Goal: Answer question/provide support

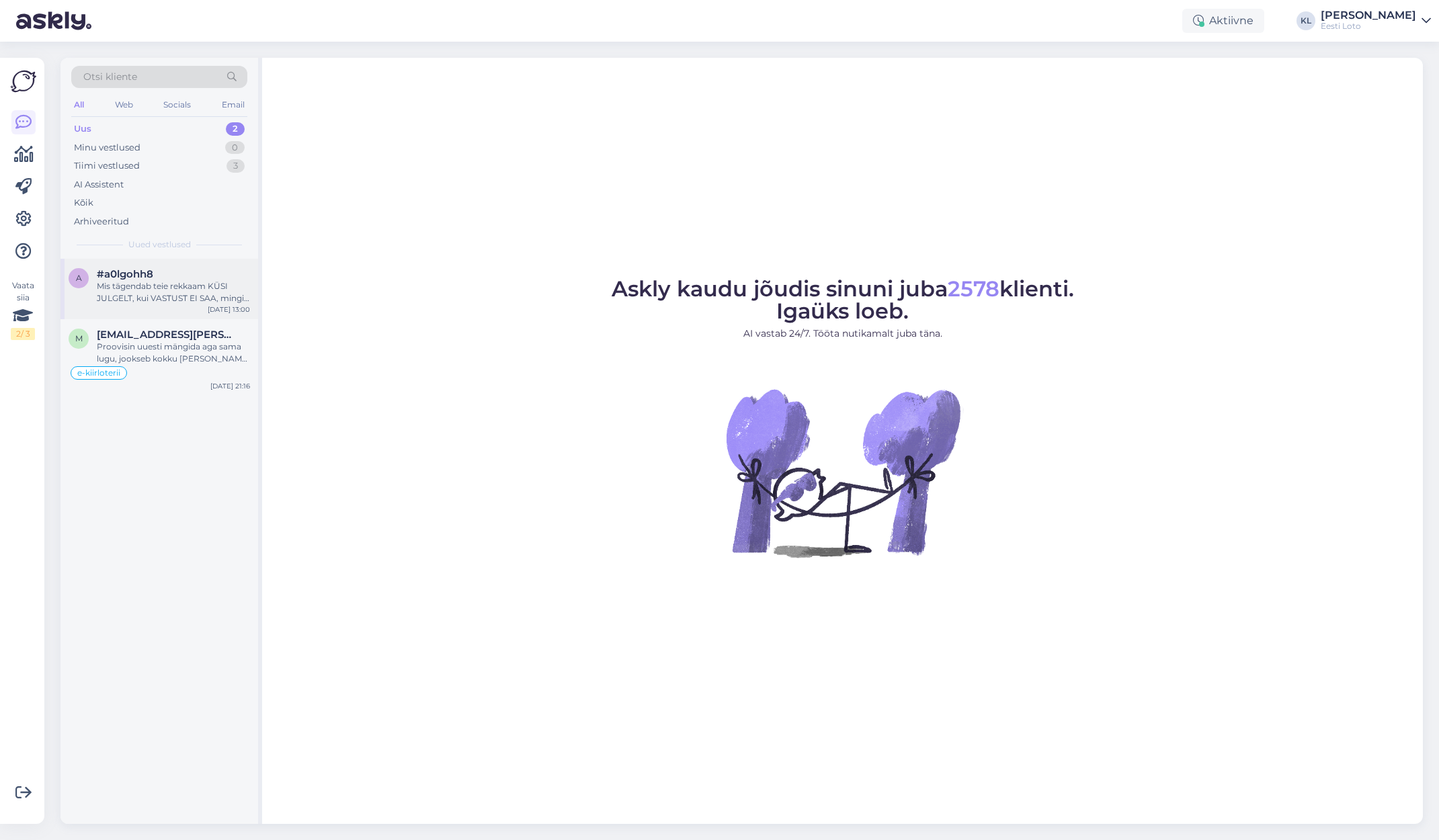
click at [166, 268] on div "#a0lgohh8" at bounding box center [173, 274] width 153 height 12
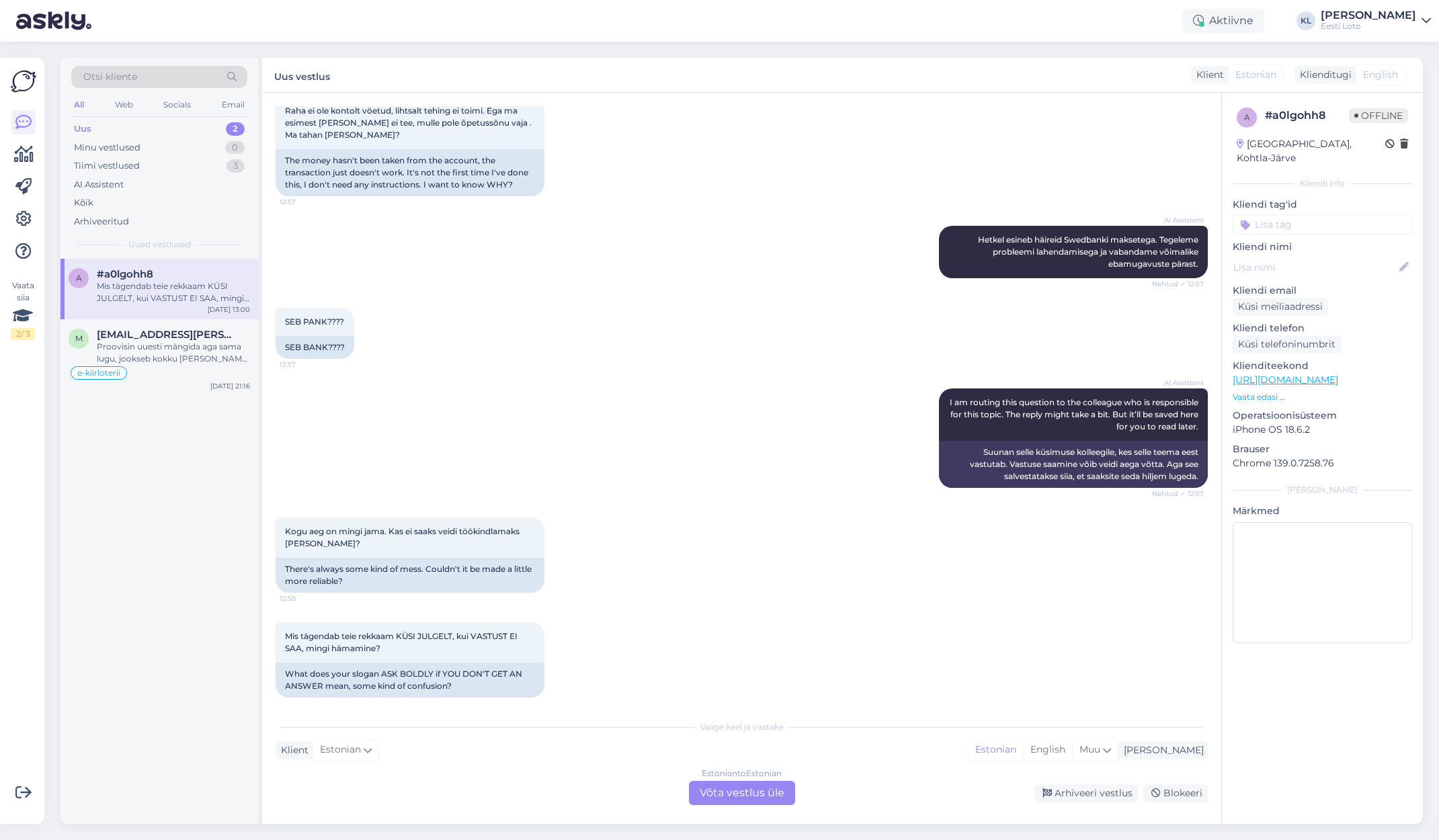
scroll to position [490, 0]
drag, startPoint x: 1277, startPoint y: 210, endPoint x: 1316, endPoint y: 220, distance: 40.3
click at [1277, 214] on input at bounding box center [1322, 225] width 179 height 20
type input "AI error"
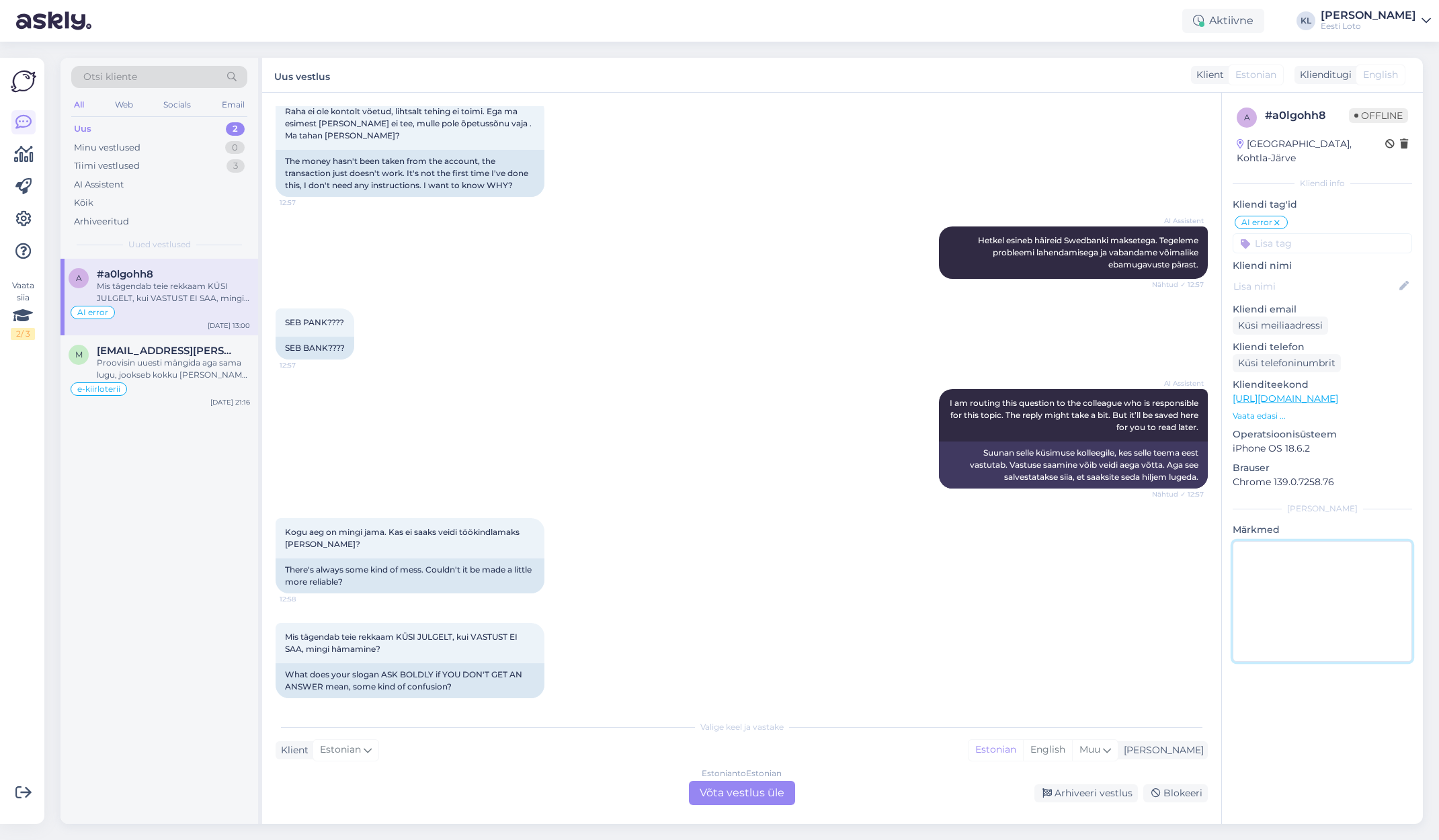
click at [1315, 576] on textarea at bounding box center [1322, 601] width 179 height 121
drag, startPoint x: 1203, startPoint y: 253, endPoint x: 966, endPoint y: 226, distance: 238.5
click at [966, 226] on div "AI Assistent [PERSON_NAME] esineb häireid Swedbanki maksetega. Tegeleme problee…" at bounding box center [1074, 252] width 269 height 52
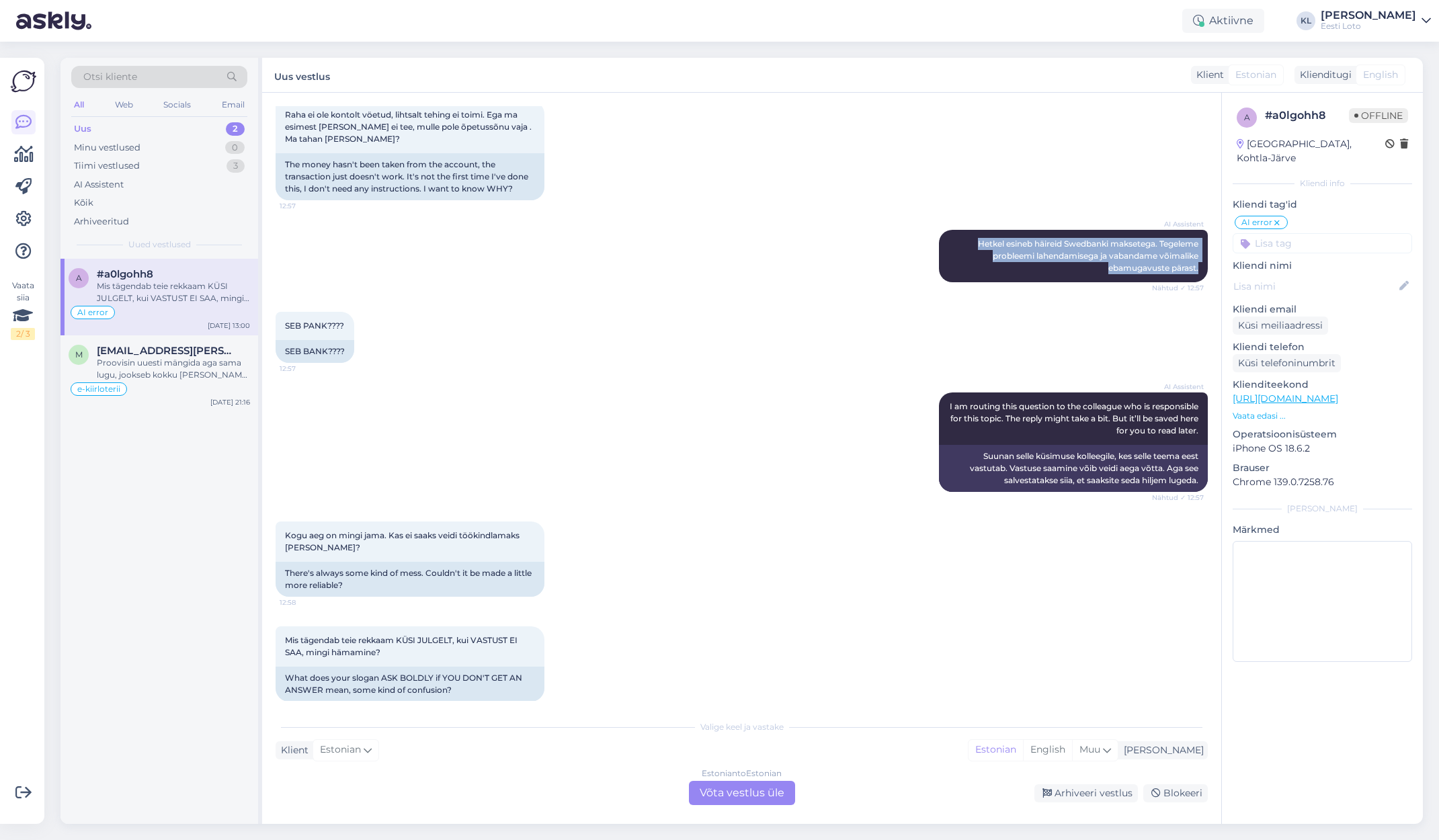
copy span "Hetkel esineb häireid Swedbanki maksetega. Tegeleme probleemi lahendamisega ja …"
click at [1328, 552] on textarea at bounding box center [1322, 601] width 179 height 121
paste textarea "Hetkel esineb häireid Swedbanki maksetega. Tegeleme probleemi lahendamisega ja …"
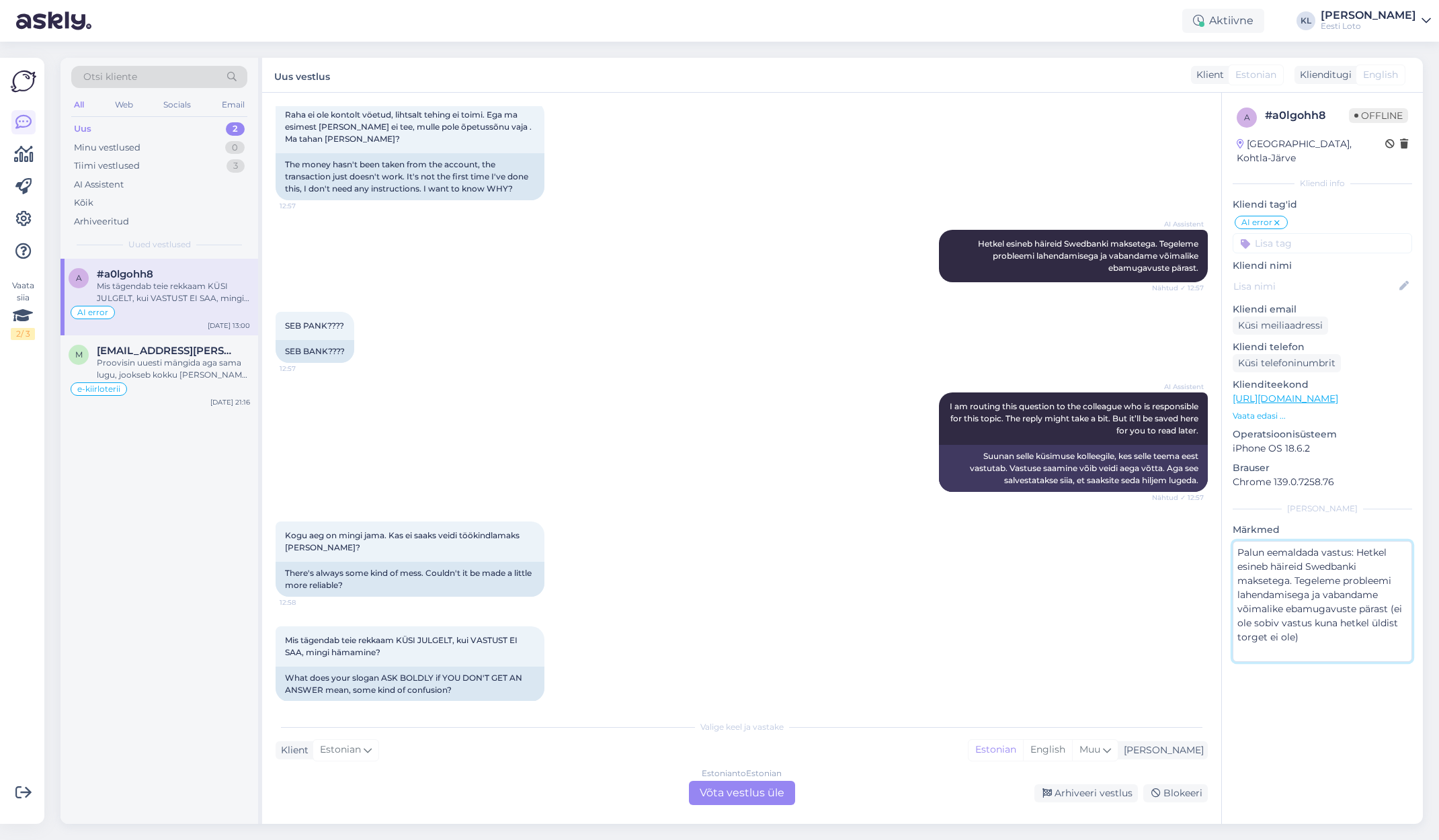
click at [1244, 625] on textarea "Palun eemaldada vastus: Hetkel esineb häireid Swedbanki maksetega. Tegeleme pro…" at bounding box center [1322, 601] width 179 height 121
drag, startPoint x: 1305, startPoint y: 625, endPoint x: 1332, endPoint y: 645, distance: 33.6
click at [1306, 626] on textarea "Palun eemaldada vastus: Hetkel esineb häireid Swedbanki maksetega. Tegeleme pro…" at bounding box center [1322, 601] width 179 height 121
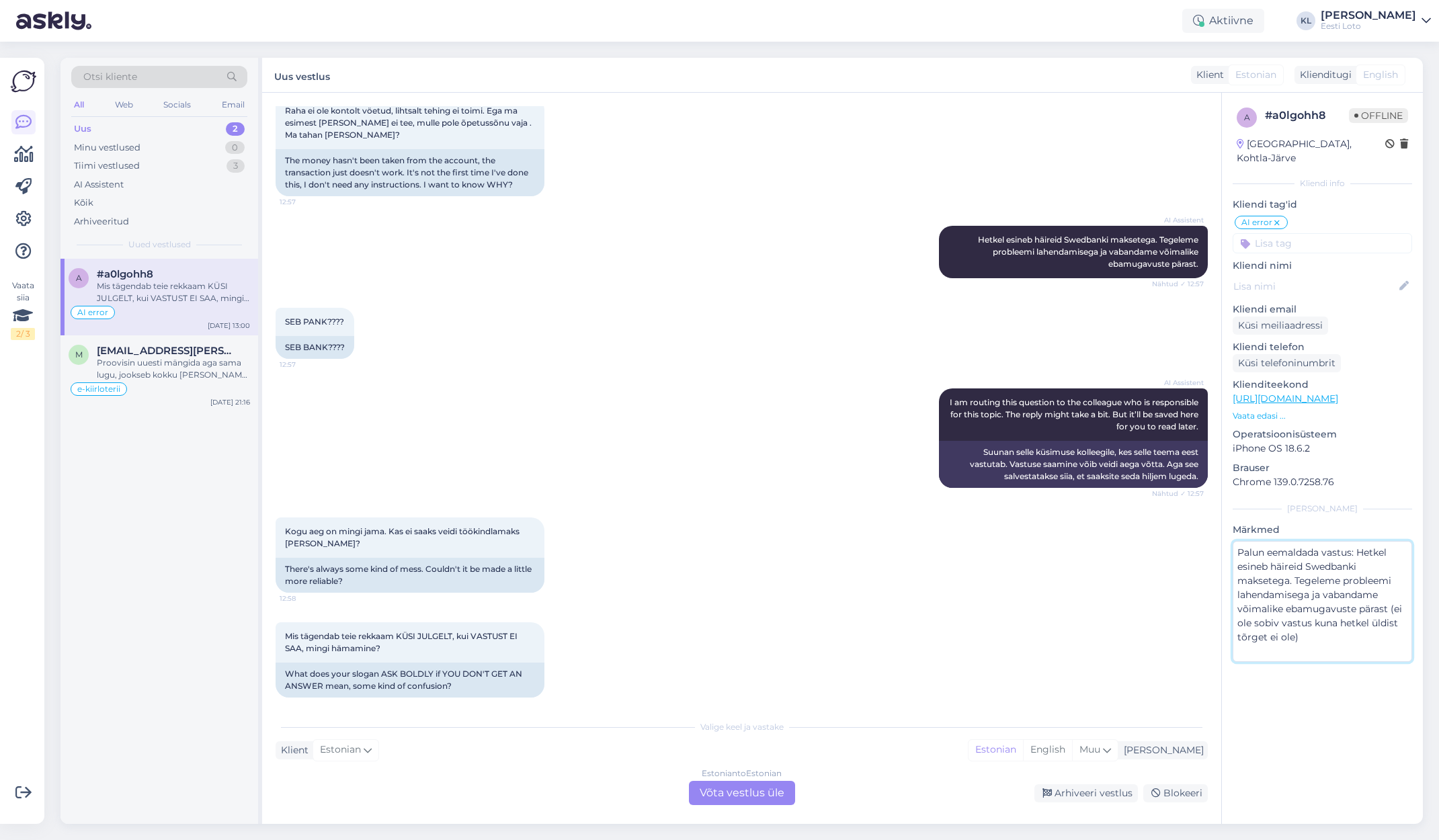
scroll to position [490, 0]
type textarea "Palun eemaldada vastus: Hetkel esineb häireid Swedbanki maksetega. Tegeleme pro…"
drag, startPoint x: 196, startPoint y: 359, endPoint x: 260, endPoint y: 386, distance: 69.5
click at [196, 359] on div "Proovisin uuesti mängida aga sama lugu, jookseb kokku [PERSON_NAME] mängida ei …" at bounding box center [173, 369] width 153 height 24
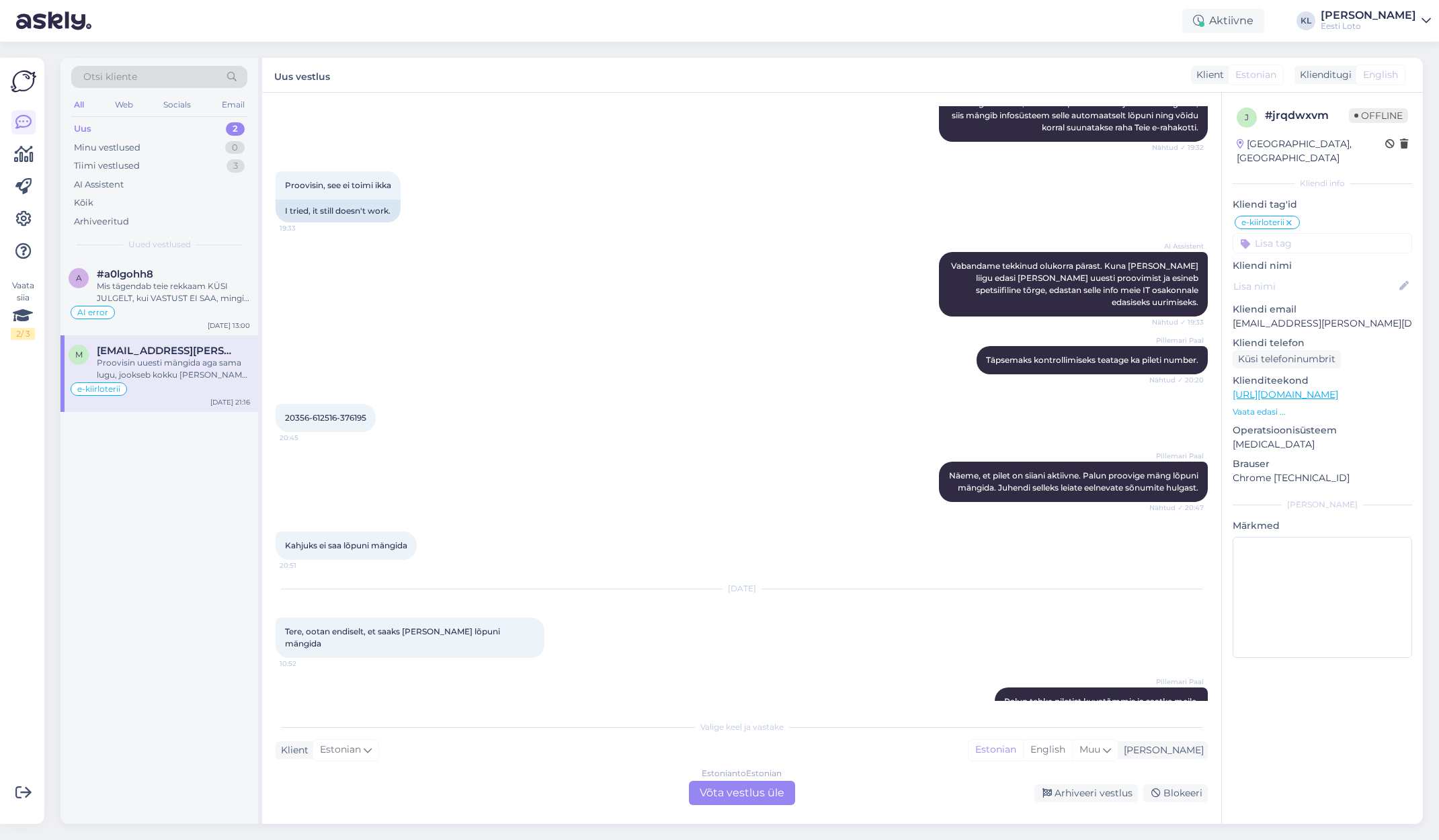
scroll to position [1411, 0]
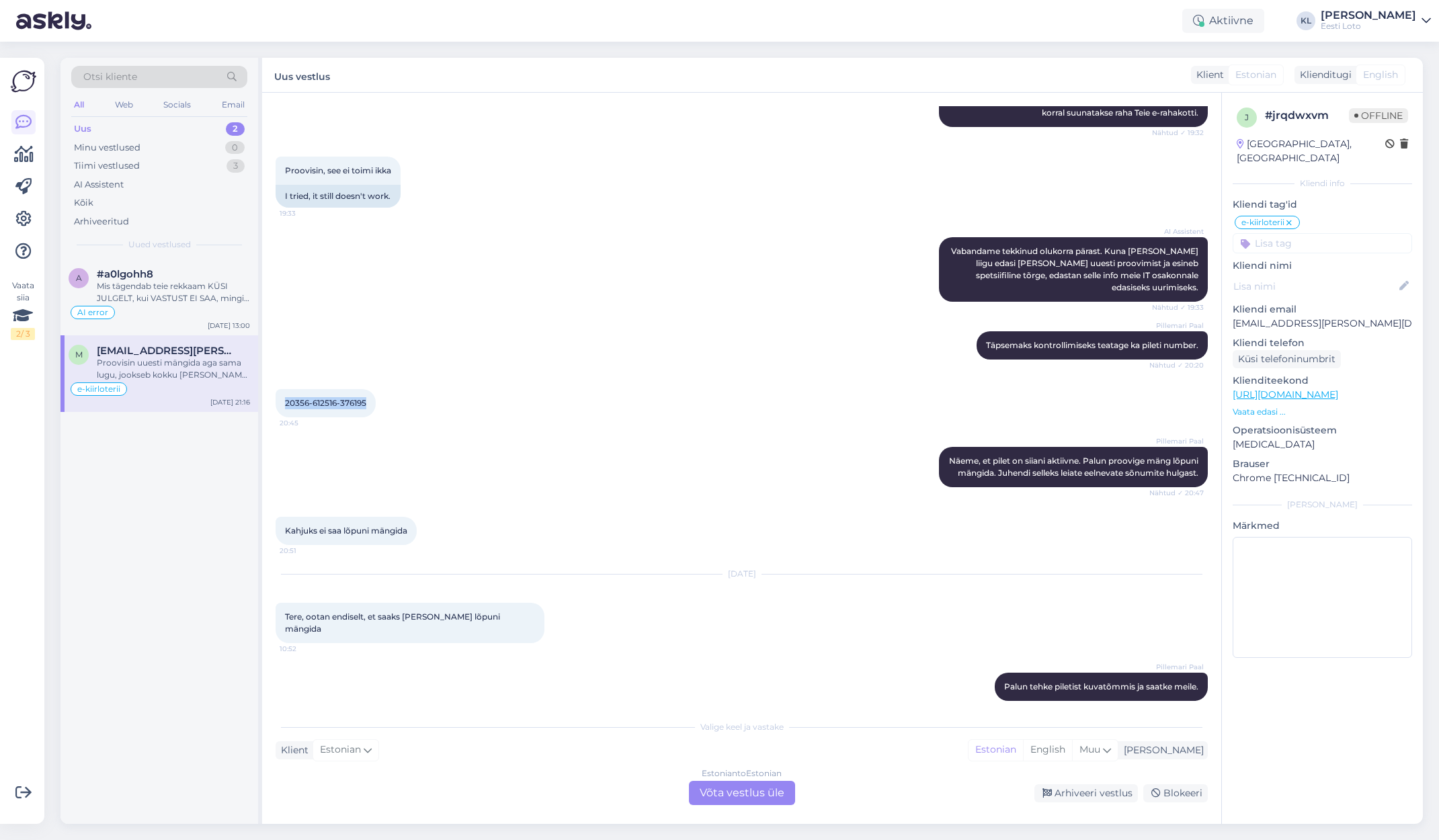
drag, startPoint x: 369, startPoint y: 393, endPoint x: 287, endPoint y: 393, distance: 82.0
click at [284, 393] on div "20356-612516-376195 20:45" at bounding box center [326, 403] width 100 height 28
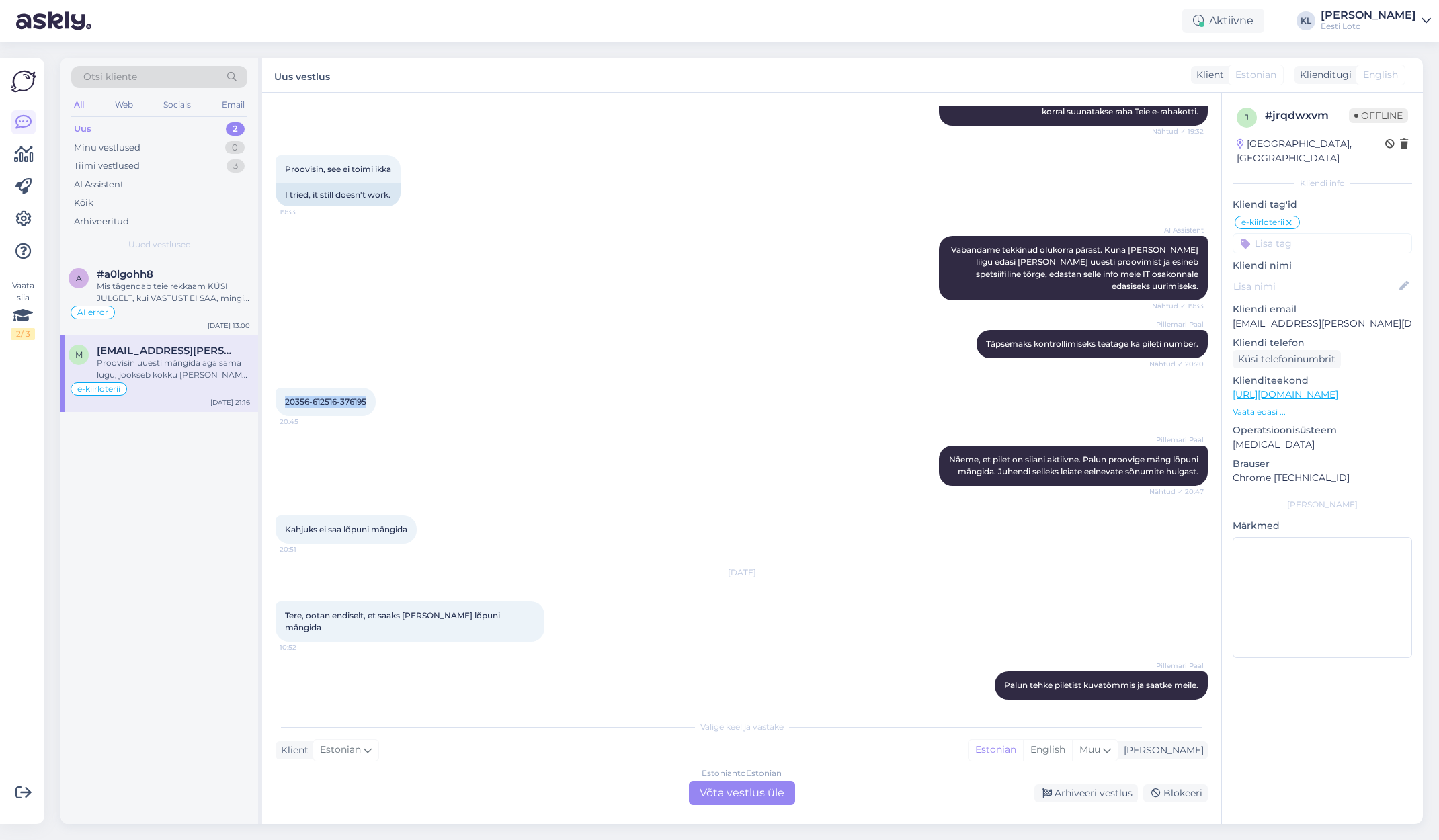
copy span "20356-612516-376195"
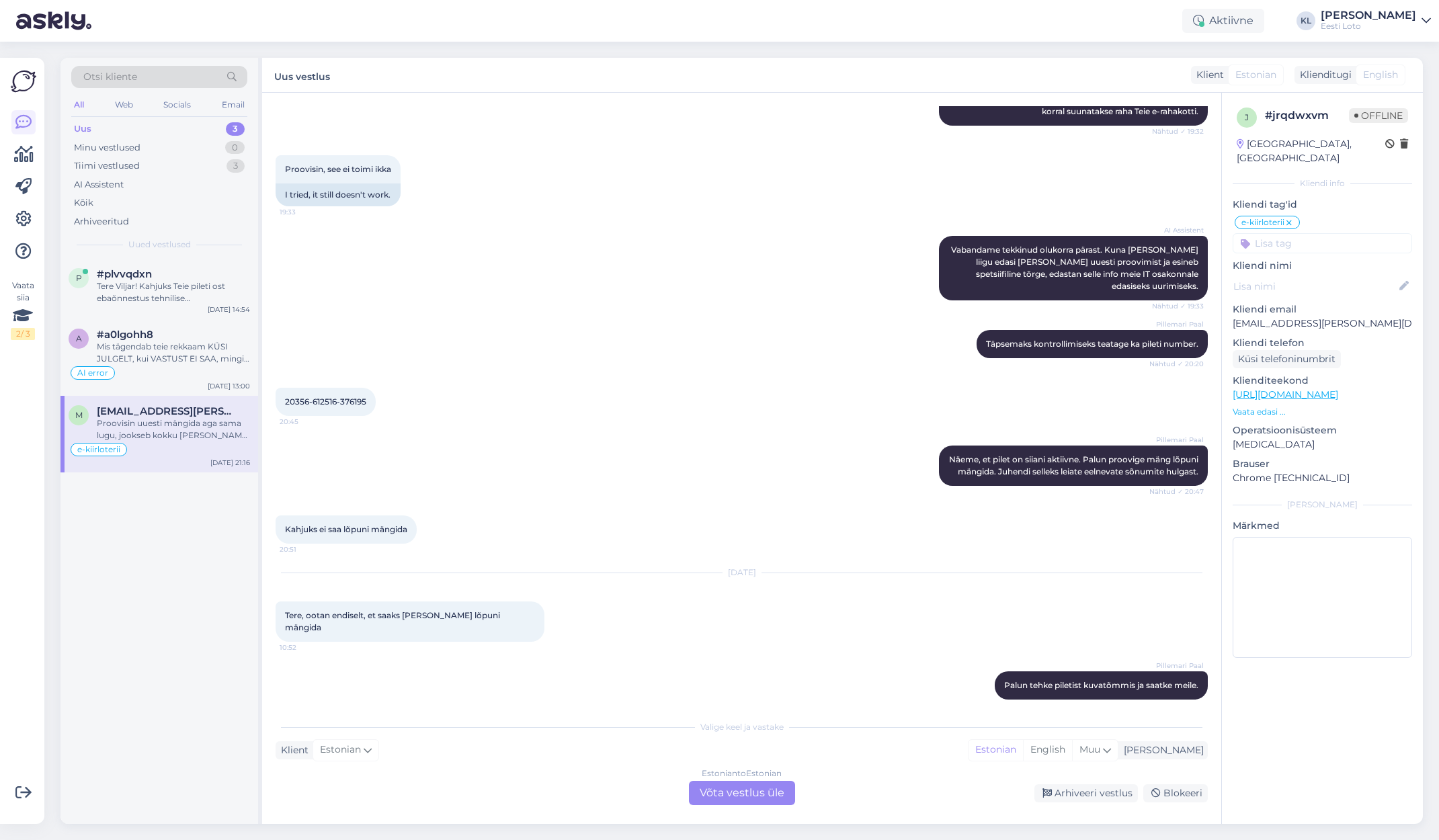
click at [745, 795] on div "Estonian to Estonian Võta vestlus üle" at bounding box center [742, 794] width 106 height 24
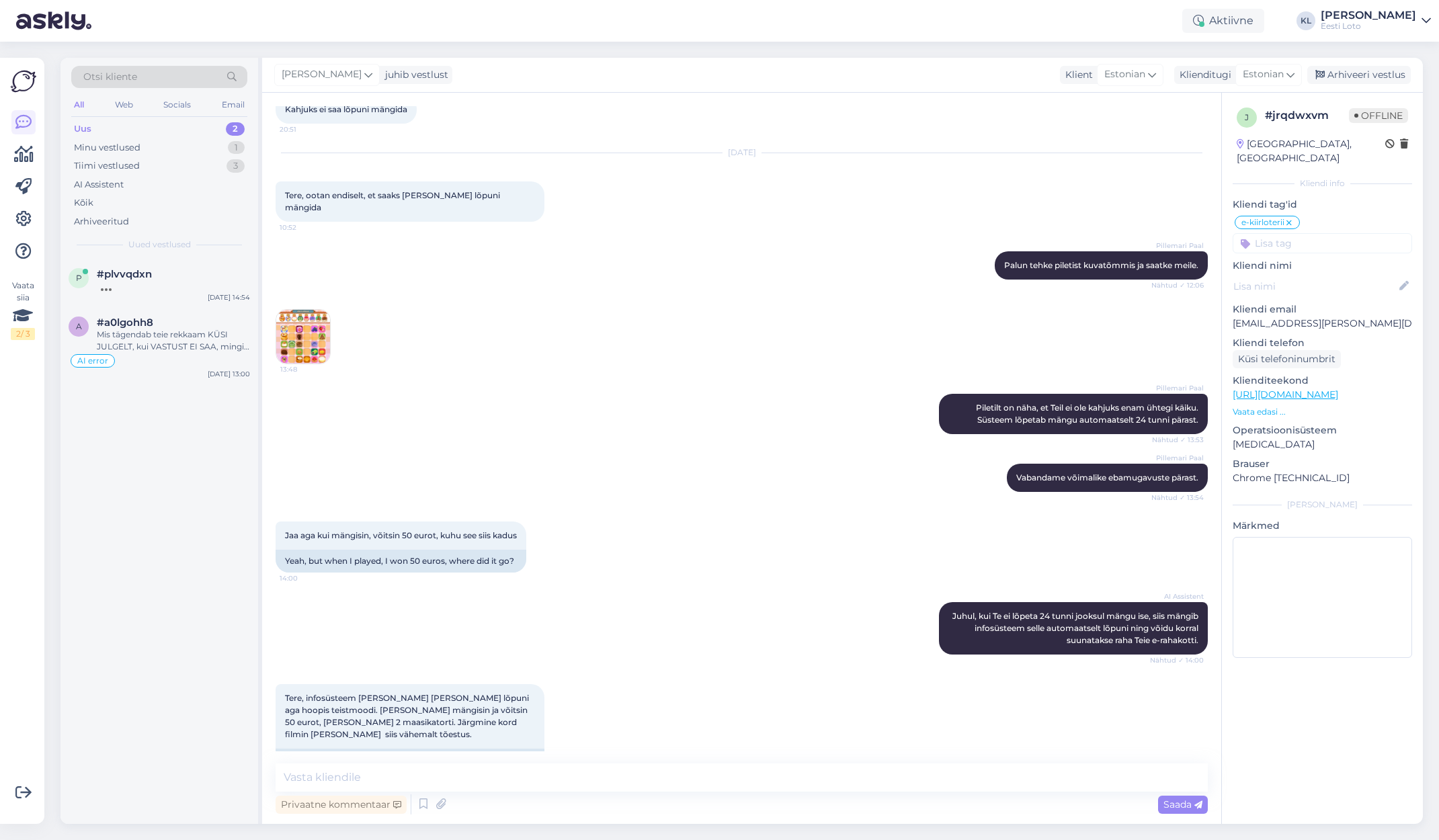
scroll to position [1831, 0]
click at [318, 323] on img at bounding box center [304, 338] width 54 height 54
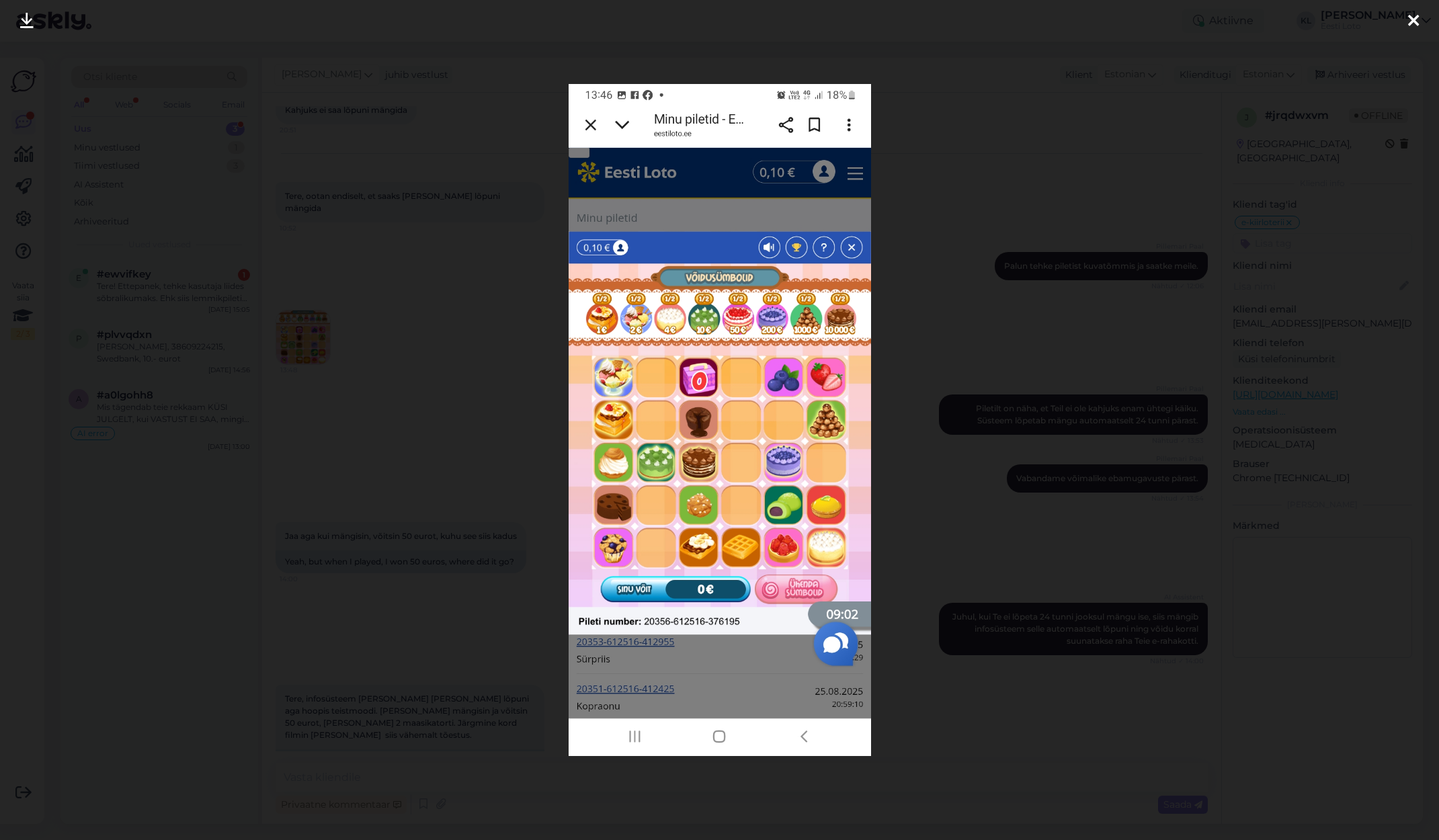
click at [1414, 18] on icon at bounding box center [1414, 21] width 11 height 18
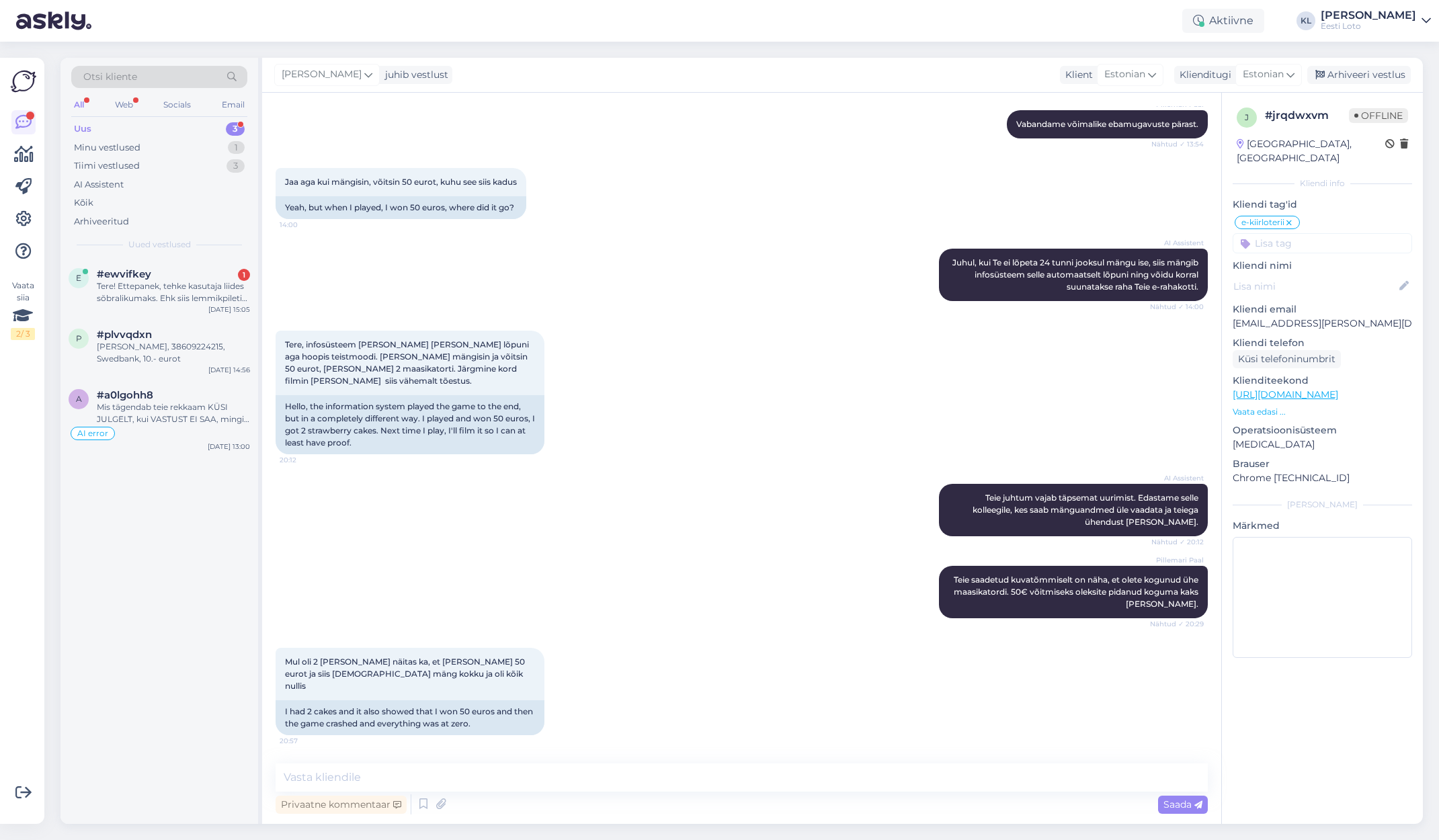
scroll to position [2147, 0]
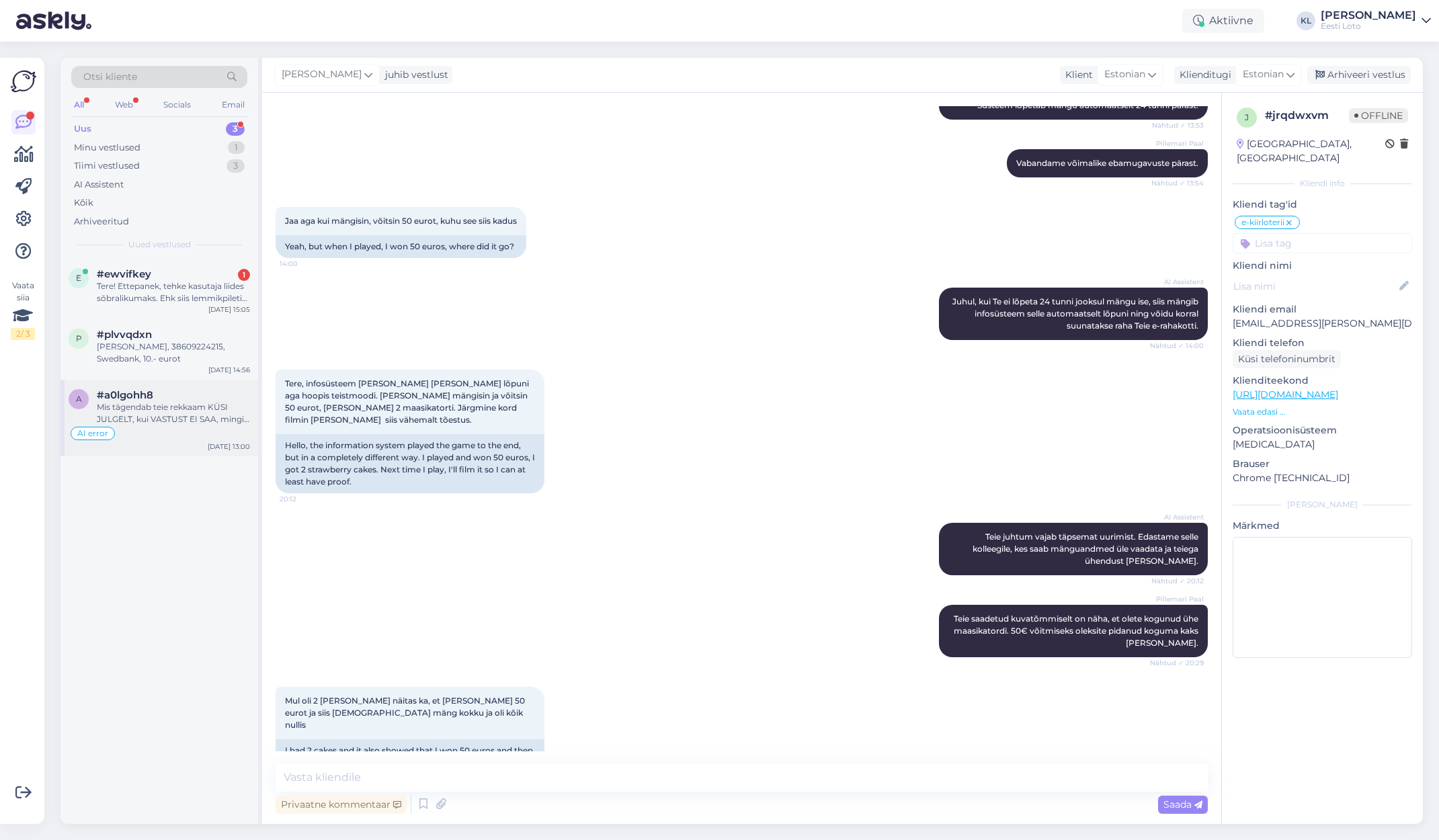
drag, startPoint x: 167, startPoint y: 400, endPoint x: 191, endPoint y: 397, distance: 24.2
click at [167, 401] on div "Mis tägendab teie rekkaam KÜSI JULGELT, kui VASTUST EI SAA, mingi hämamine?" at bounding box center [173, 413] width 153 height 24
type textarea "Palun eemaldada vastus: Hetkel esineb häireid Swedbanki maksetega. Tegeleme pro…"
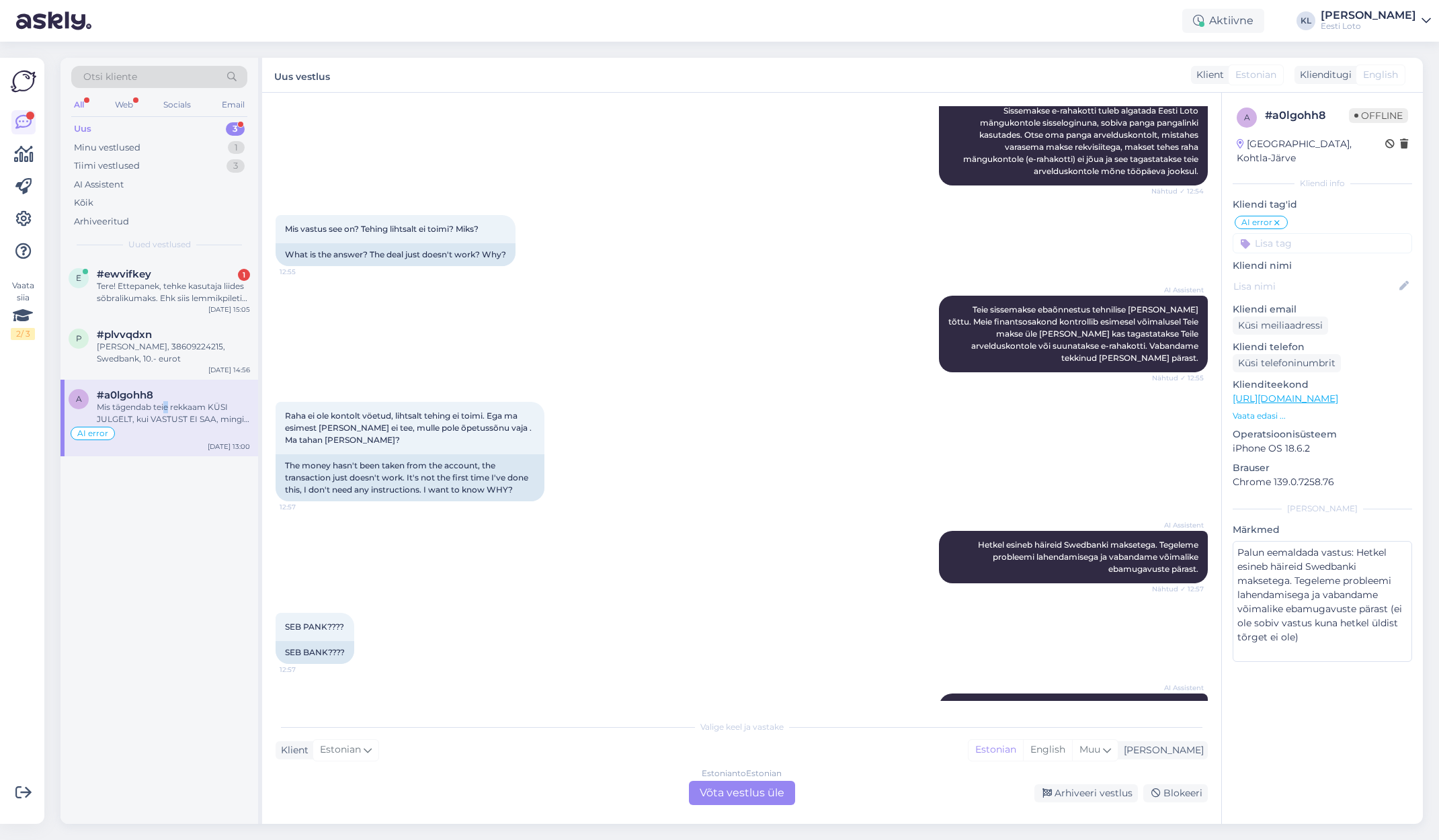
scroll to position [195, 0]
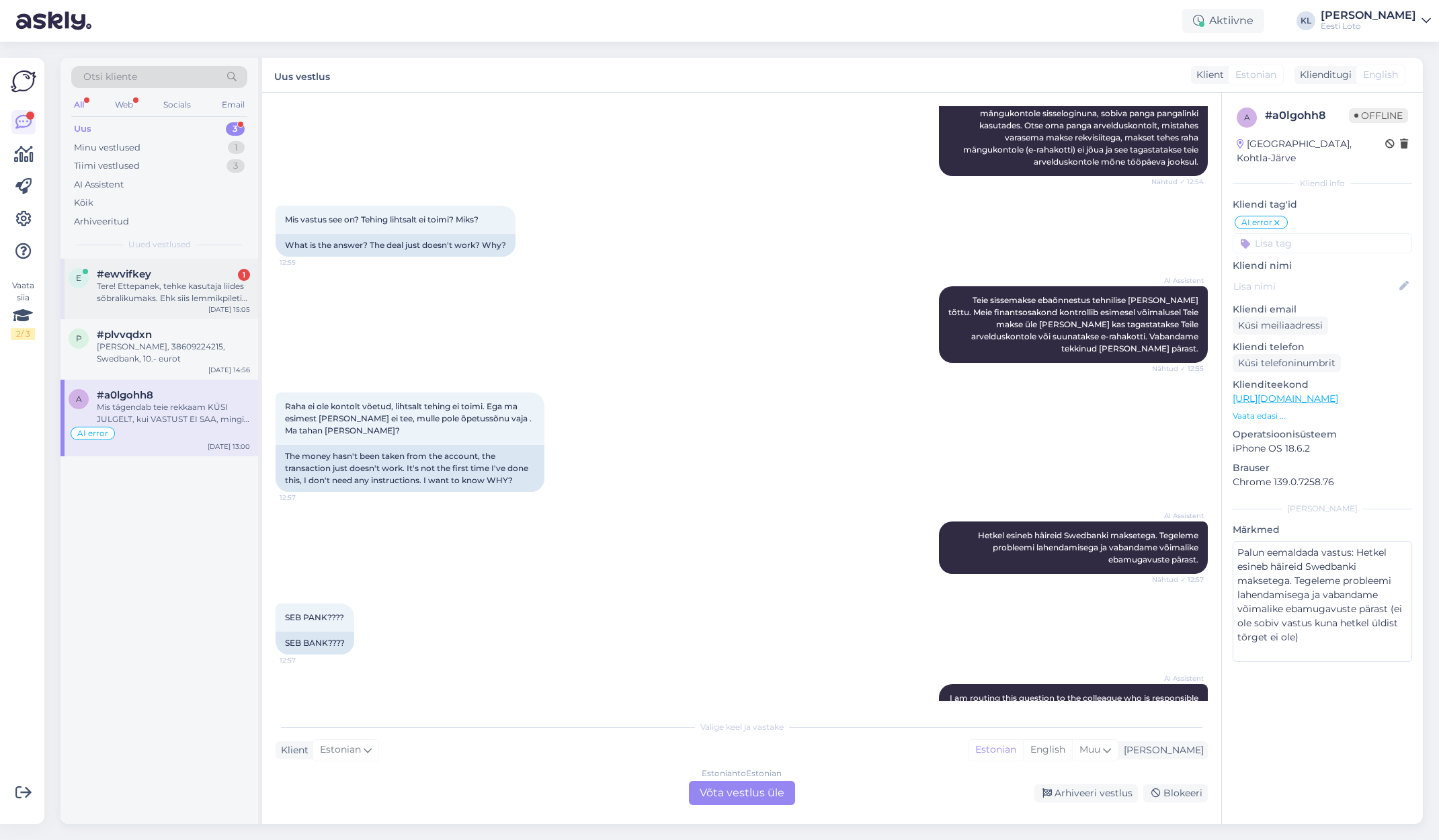
click at [193, 299] on div "Tere! Ettepanek, tehke kasutaja liides sõbralikumaks. Ehk siis lemmikpileti val…" at bounding box center [173, 292] width 153 height 24
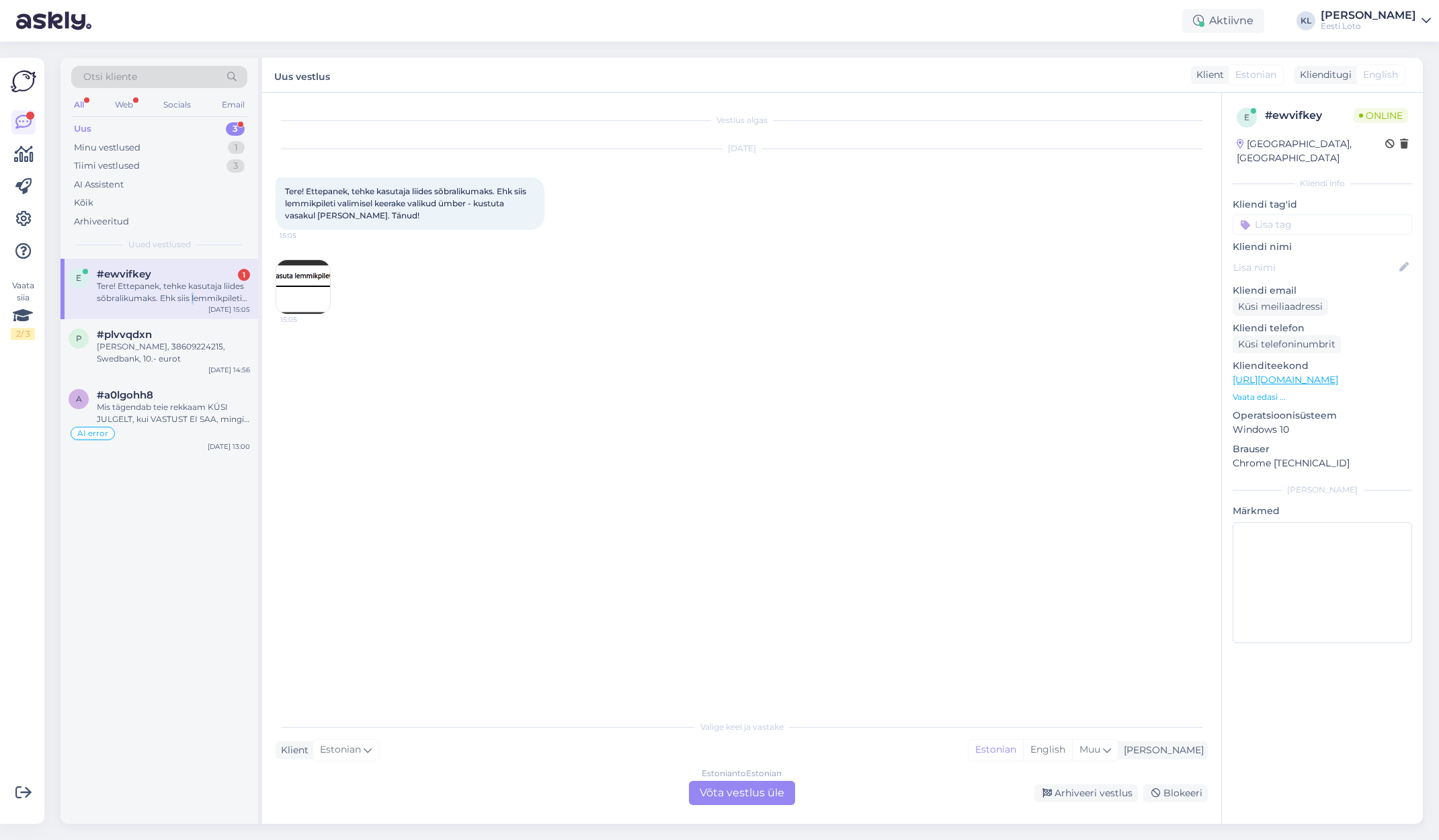
scroll to position [0, 0]
click at [726, 795] on div "Estonian to Estonian Võta vestlus üle" at bounding box center [742, 794] width 106 height 24
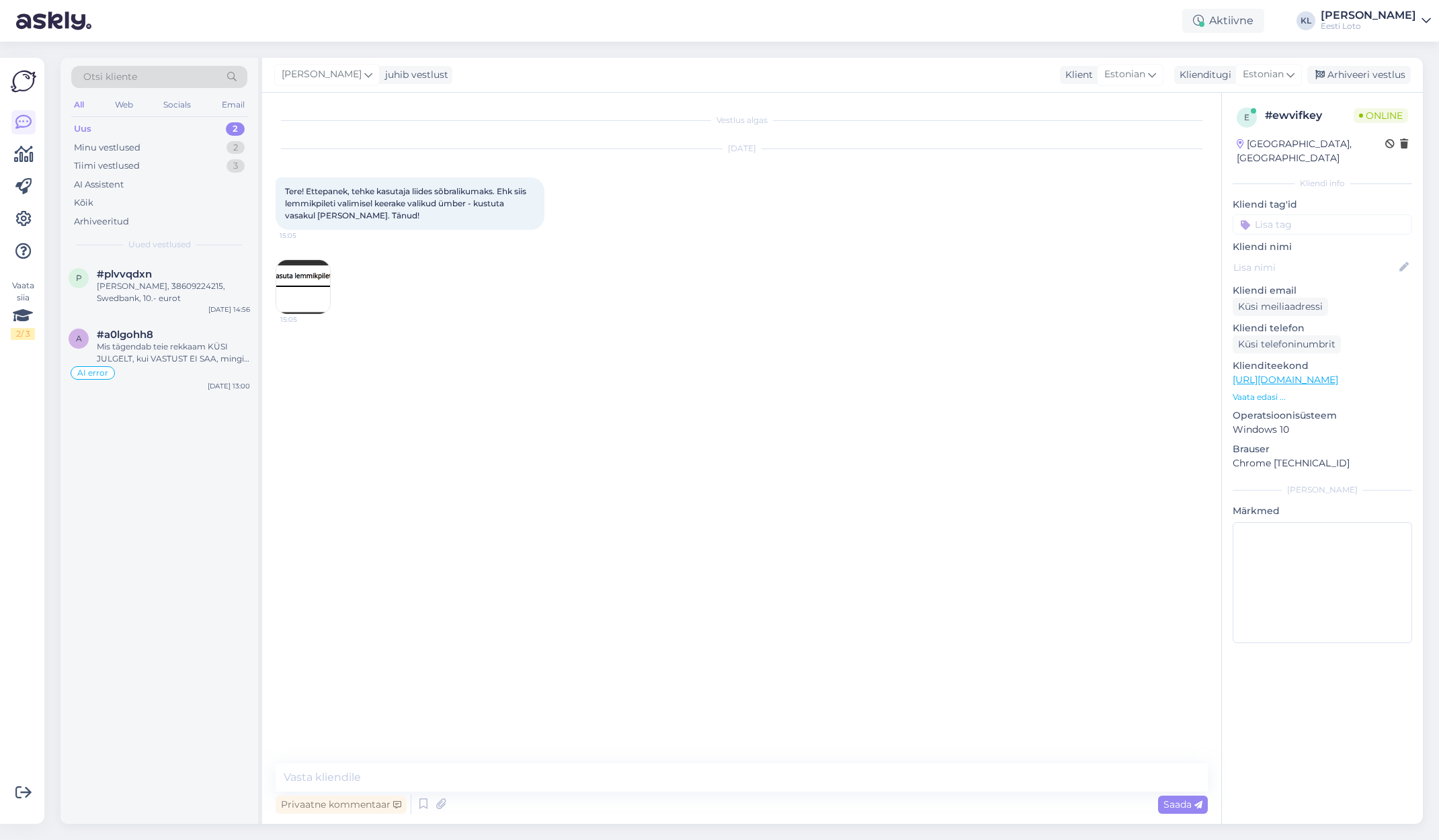
click at [428, 213] on div "Tere! Ettepanek, tehke kasutaja liides sõbralikumaks. Ehk siis lemmikpileti val…" at bounding box center [410, 203] width 269 height 52
click at [305, 269] on img at bounding box center [304, 287] width 54 height 54
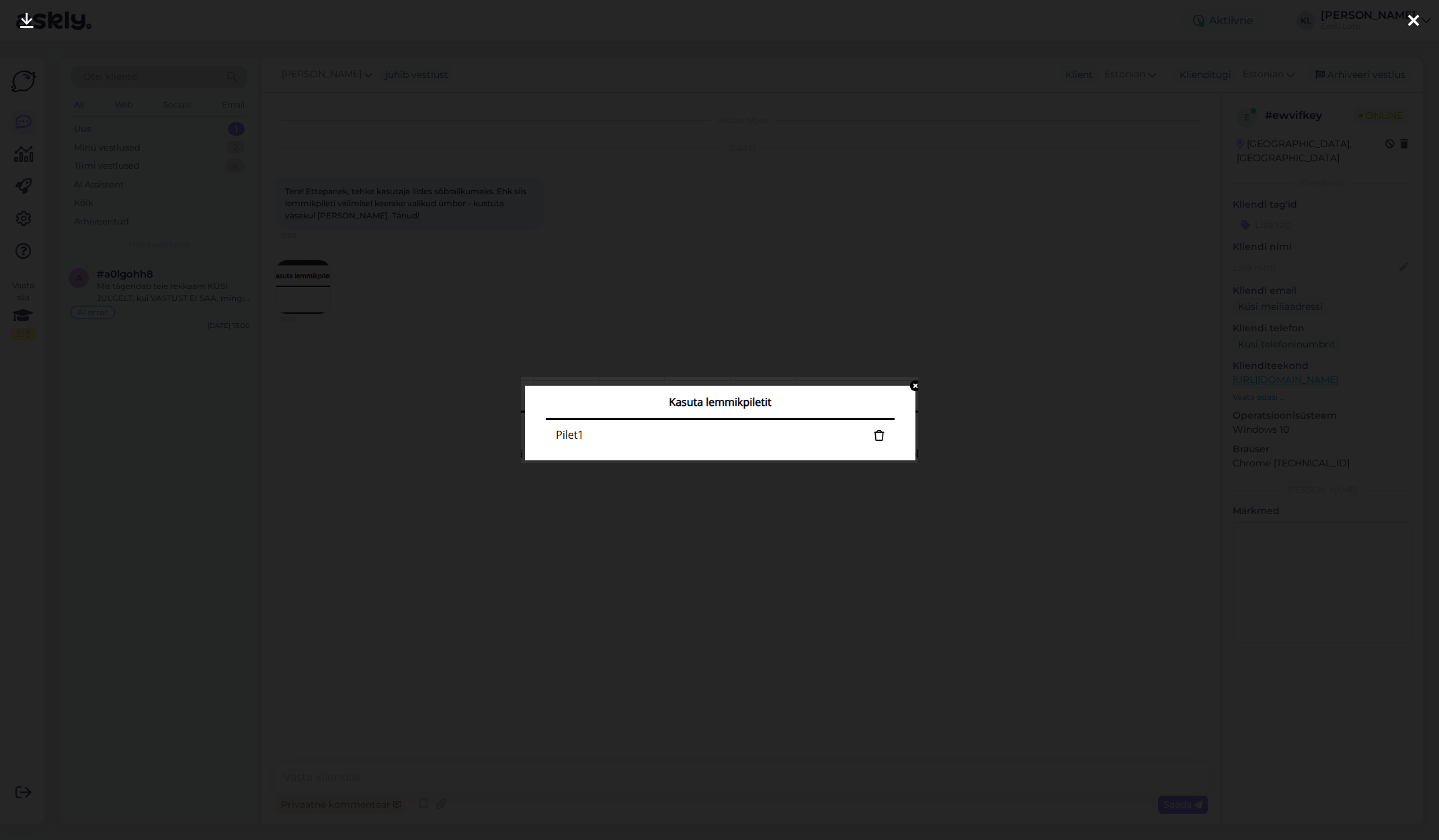
click at [912, 384] on img at bounding box center [720, 420] width 397 height 86
click at [914, 385] on img at bounding box center [720, 420] width 397 height 86
click at [918, 384] on img at bounding box center [720, 420] width 397 height 86
drag, startPoint x: 916, startPoint y: 384, endPoint x: 909, endPoint y: 390, distance: 9.2
click at [916, 385] on img at bounding box center [720, 420] width 397 height 86
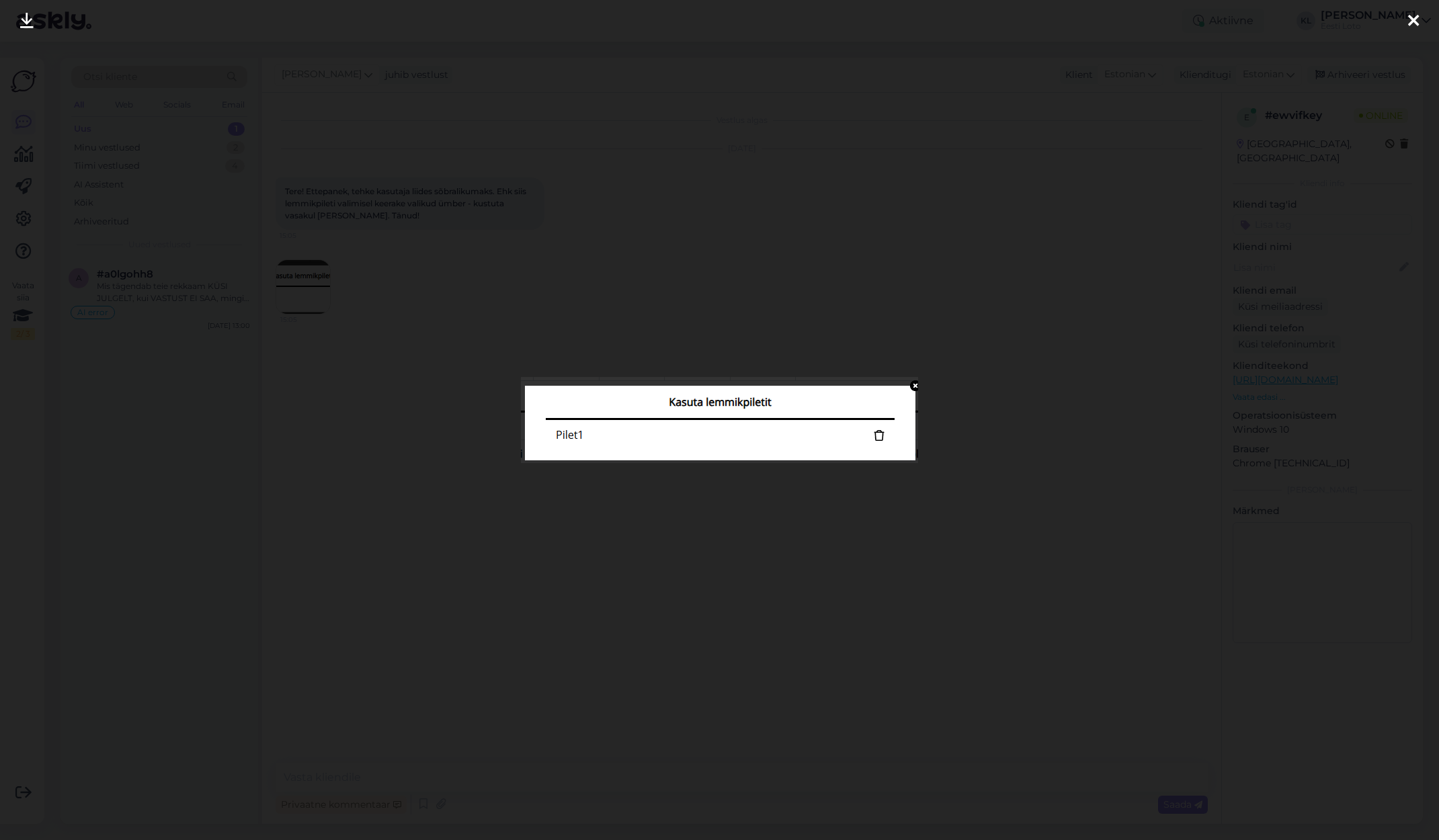
click at [1417, 13] on icon at bounding box center [1414, 21] width 11 height 18
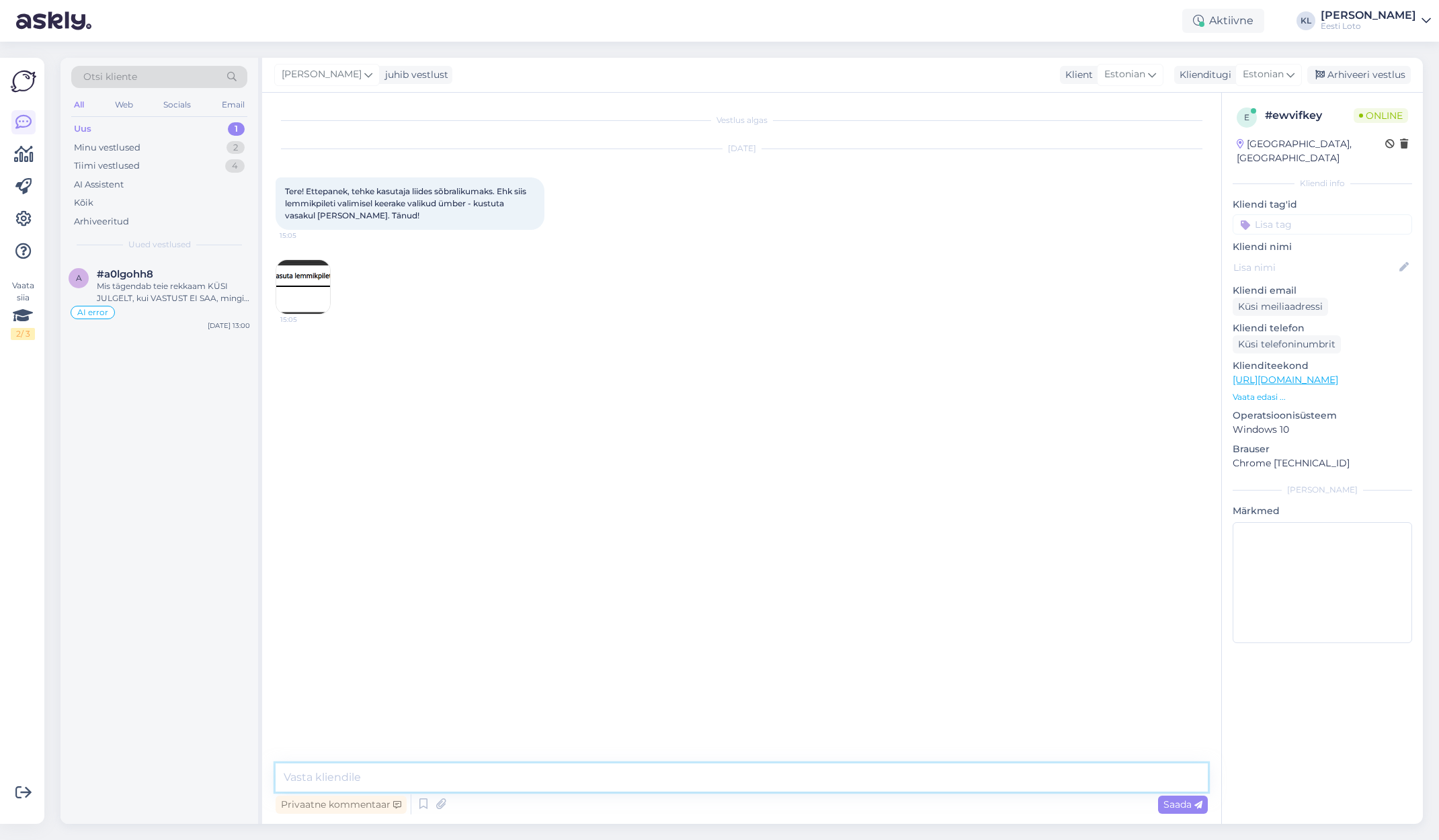
click at [529, 776] on textarea at bounding box center [742, 778] width 932 height 28
type textarea "Täname tagasiside eest! Edastame ettepaneku meie arendusmeeskonnale."
click at [1173, 800] on span "Saada" at bounding box center [1184, 804] width 39 height 12
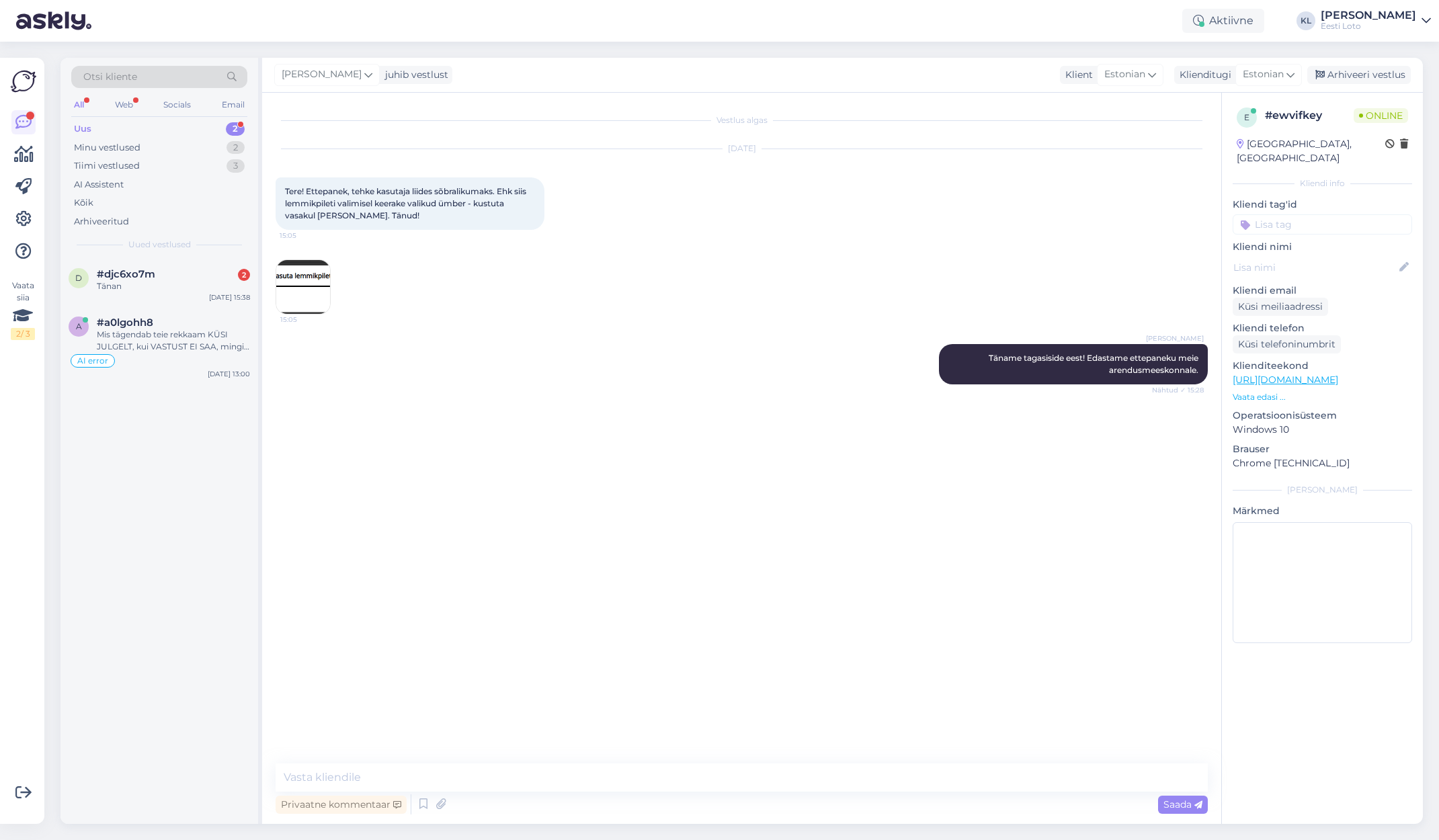
drag, startPoint x: 421, startPoint y: 218, endPoint x: 273, endPoint y: 190, distance: 150.6
click at [273, 190] on div "Vestlus algas [DATE] Tere! Ettepanek, tehke kasutaja liides sõbralikumaks. Ehk …" at bounding box center [741, 459] width 959 height 731
copy span "Tere! Ettepanek, tehke kasutaja liides sõbralikumaks. Ehk siis lemmikpileti val…"
click at [1289, 214] on input at bounding box center [1322, 225] width 179 height 20
type input "E"
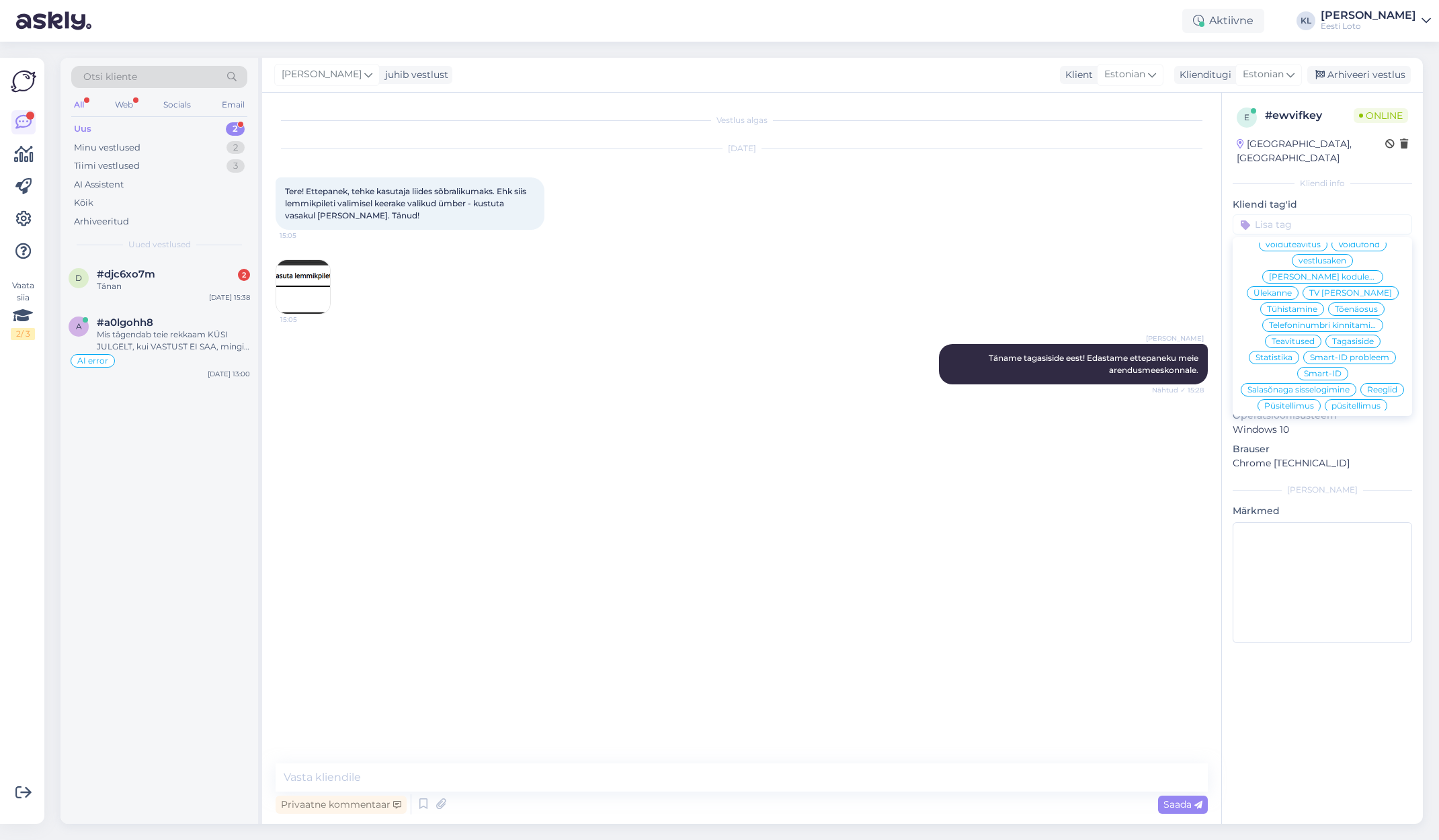
scroll to position [42, 0]
click at [1350, 345] on span "Tagasiside" at bounding box center [1353, 349] width 42 height 8
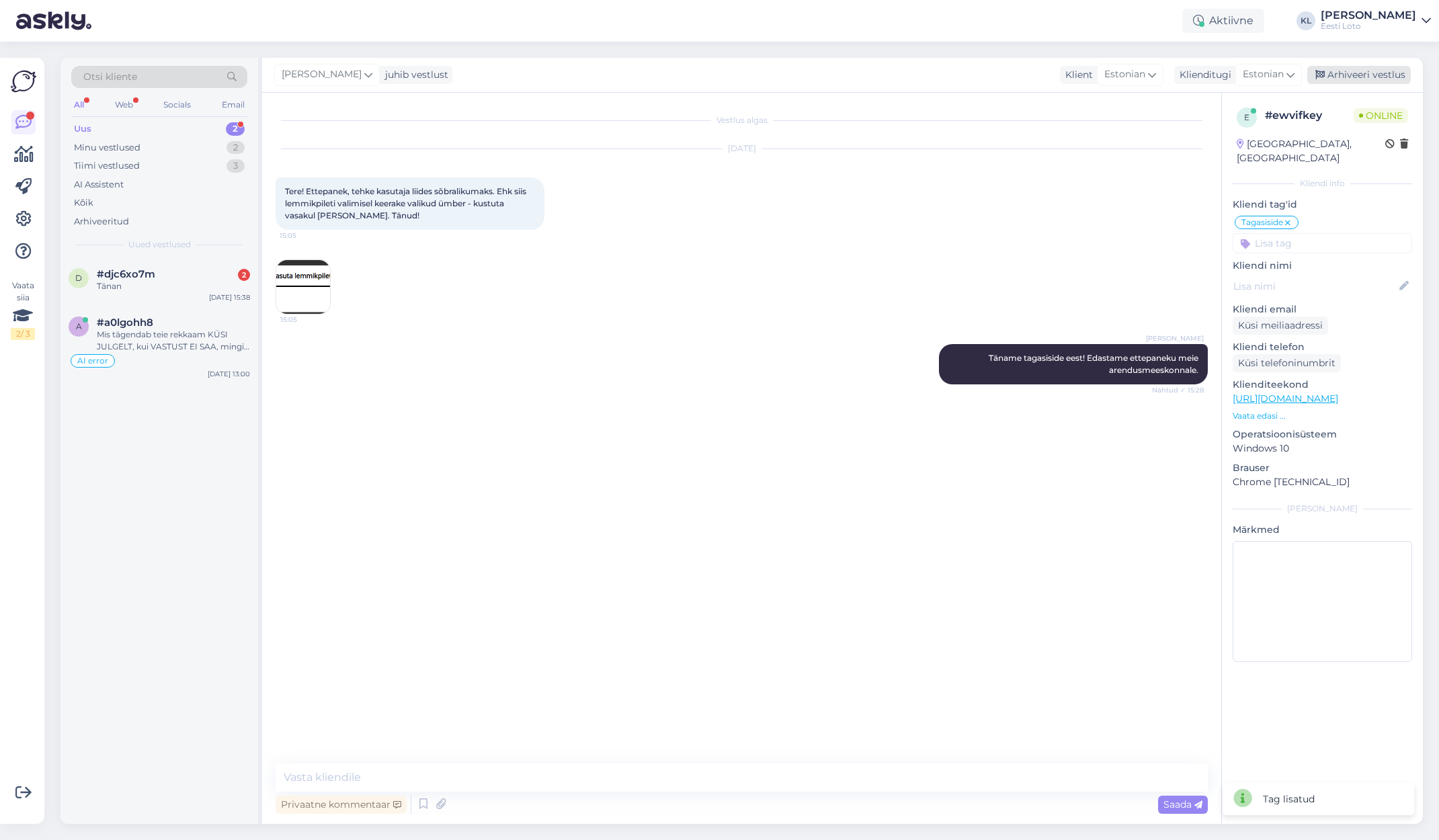
click at [1381, 77] on div "Arhiveeri vestlus" at bounding box center [1360, 75] width 104 height 19
click at [116, 280] on div "Tänan" at bounding box center [173, 286] width 153 height 12
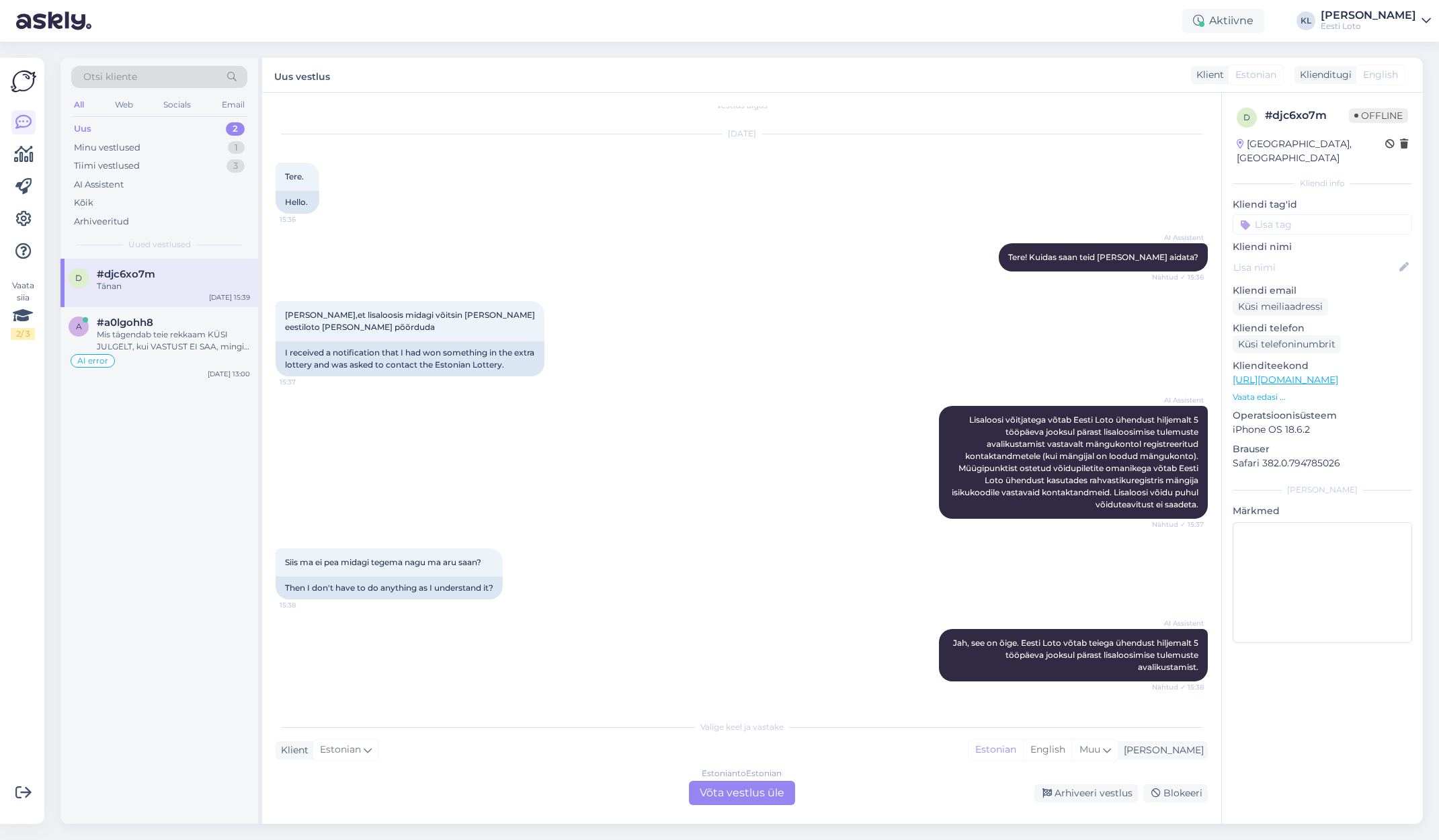
scroll to position [0, 0]
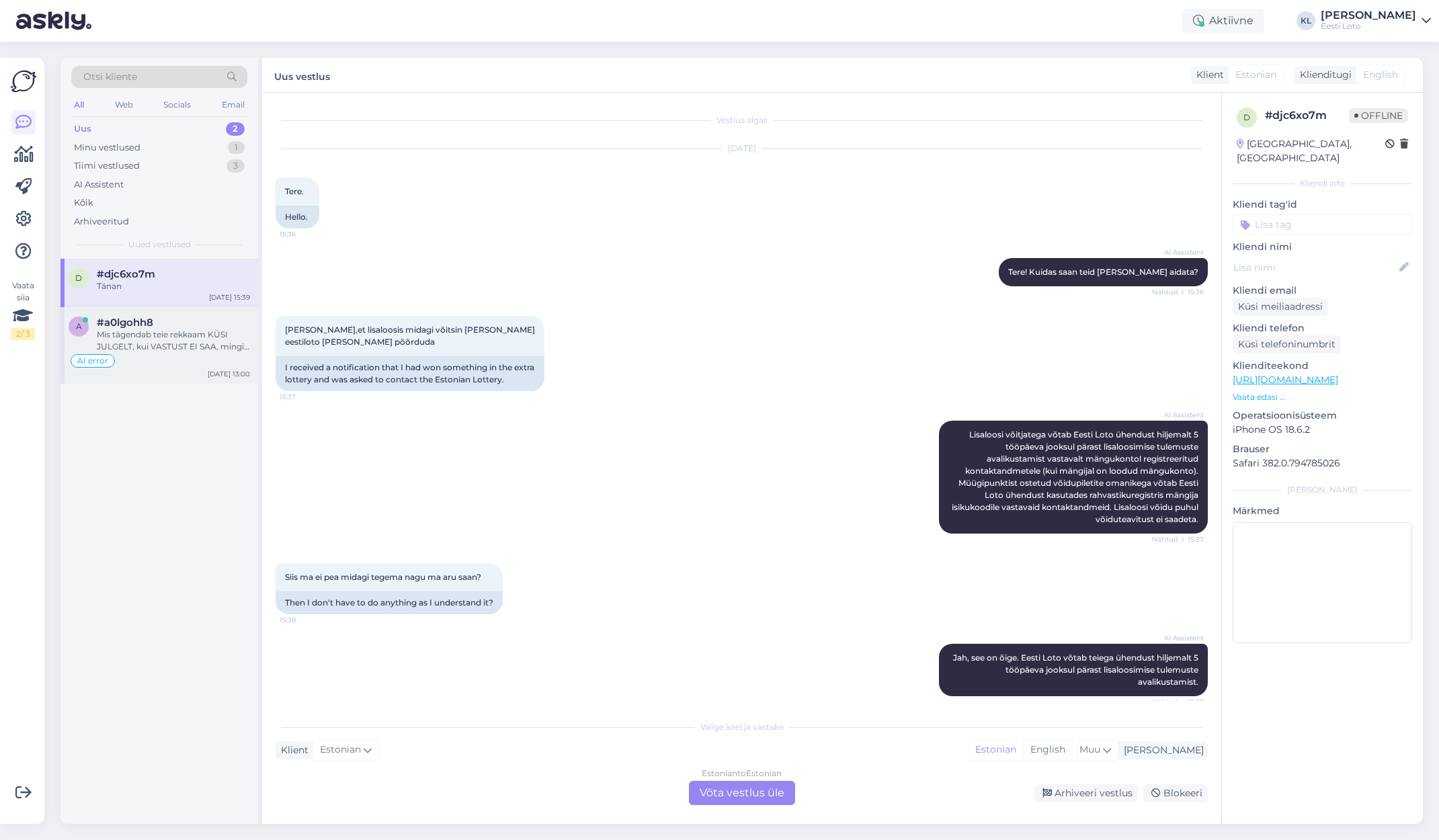
click at [166, 330] on div "Mis tägendab teie rekkaam KÜSI JULGELT, kui VASTUST EI SAA, mingi hämamine?" at bounding box center [173, 341] width 153 height 24
type textarea "Palun eemaldada vastus: Hetkel esineb häireid Swedbanki maksetega. Tegeleme pro…"
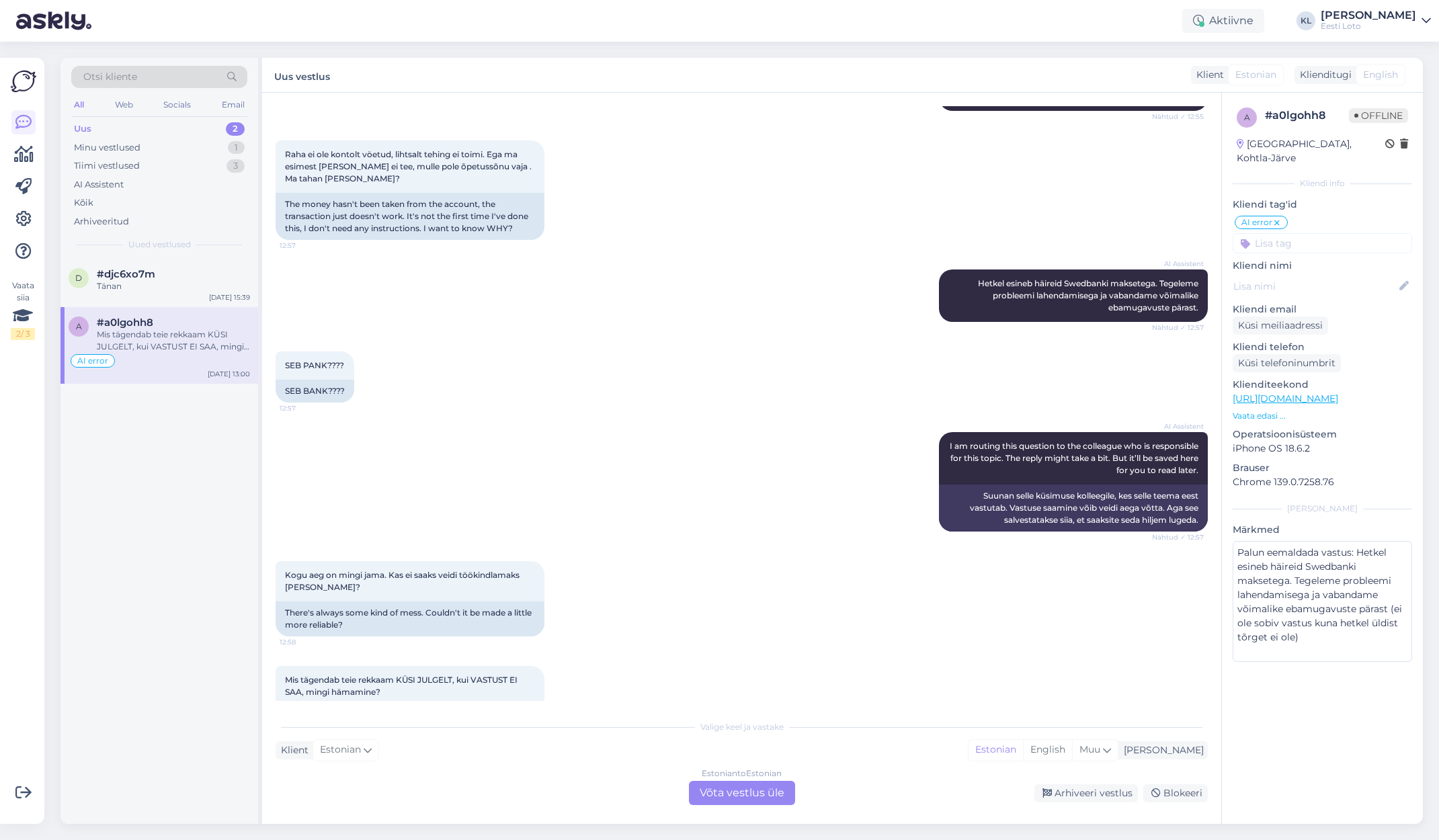
scroll to position [442, 0]
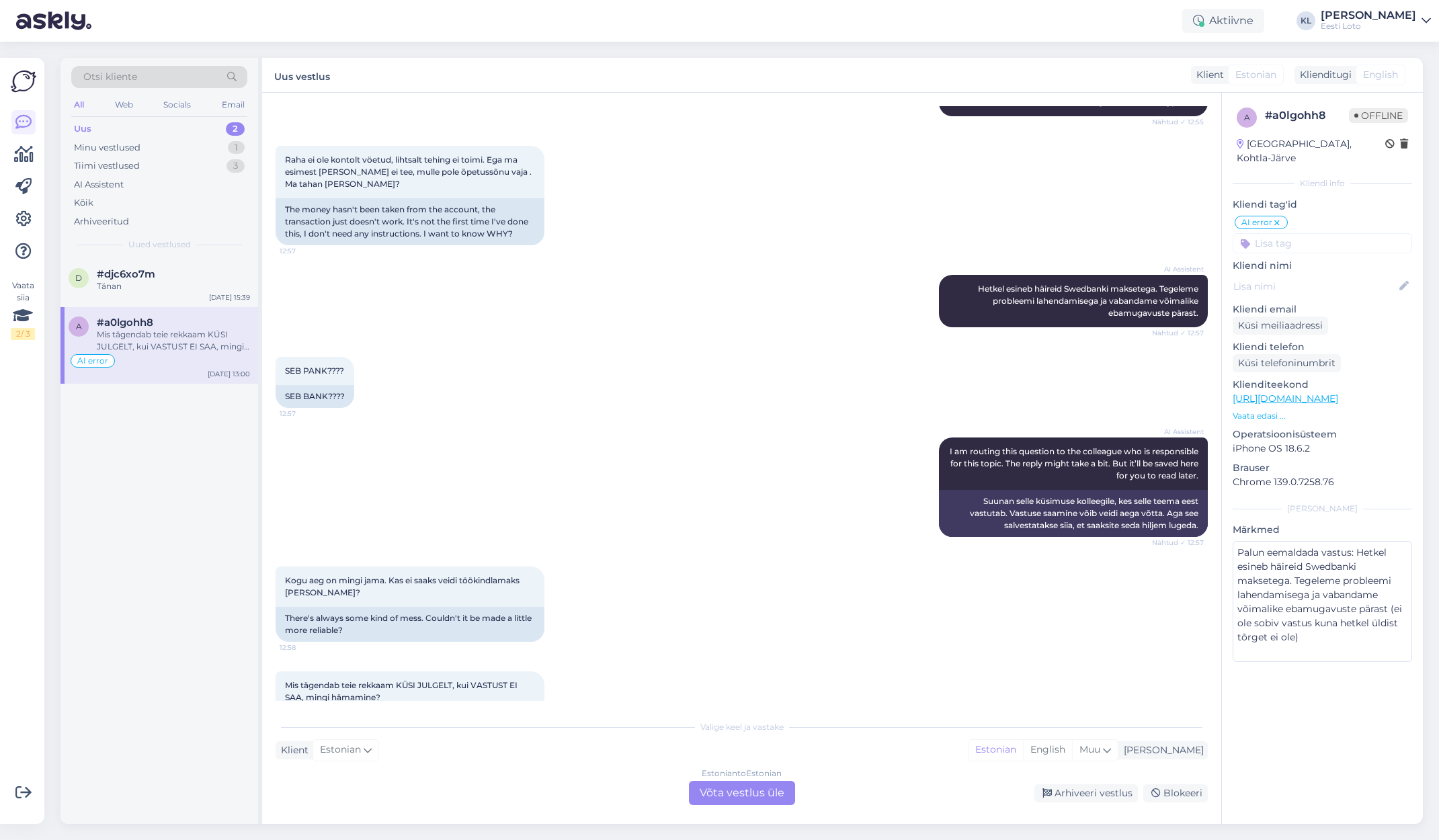
click at [690, 795] on div "Estonian to Estonian Võta vestlus üle" at bounding box center [742, 794] width 106 height 24
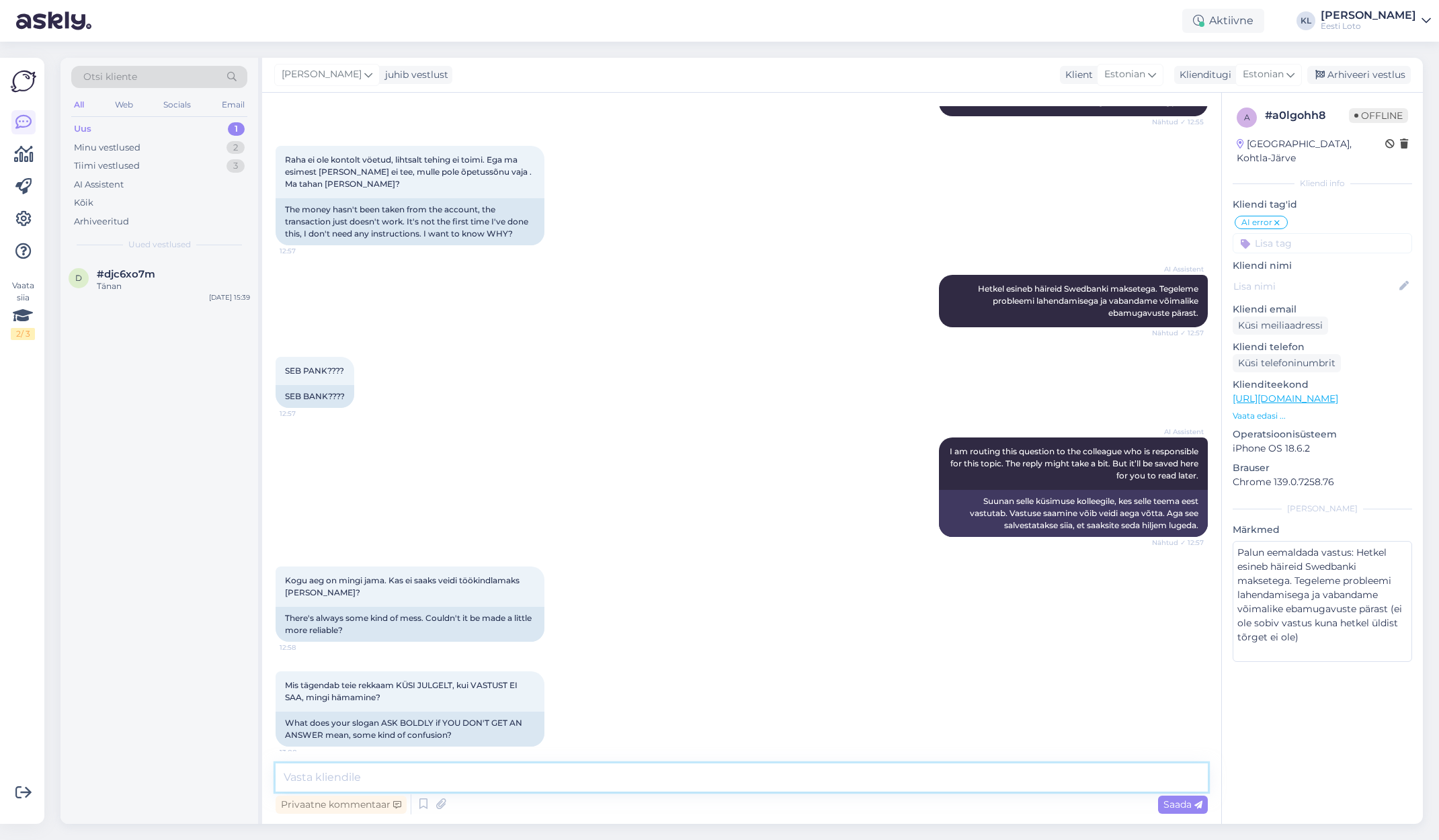
click at [566, 776] on textarea at bounding box center [742, 778] width 932 height 28
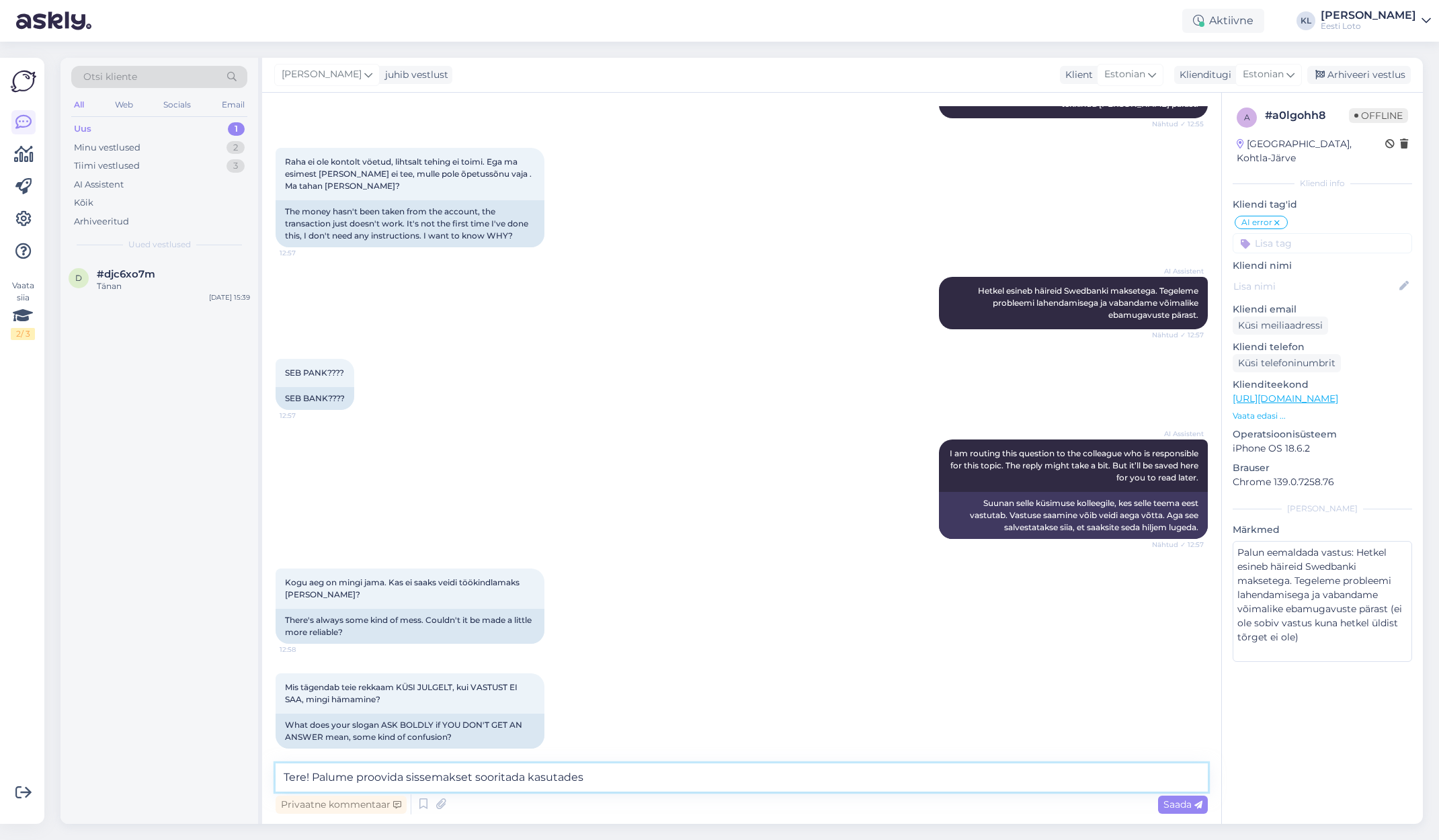
paste textarea "Soovitame kustutada veebilehitseja vahemälu ja kasutada võimaluse korral erinev…"
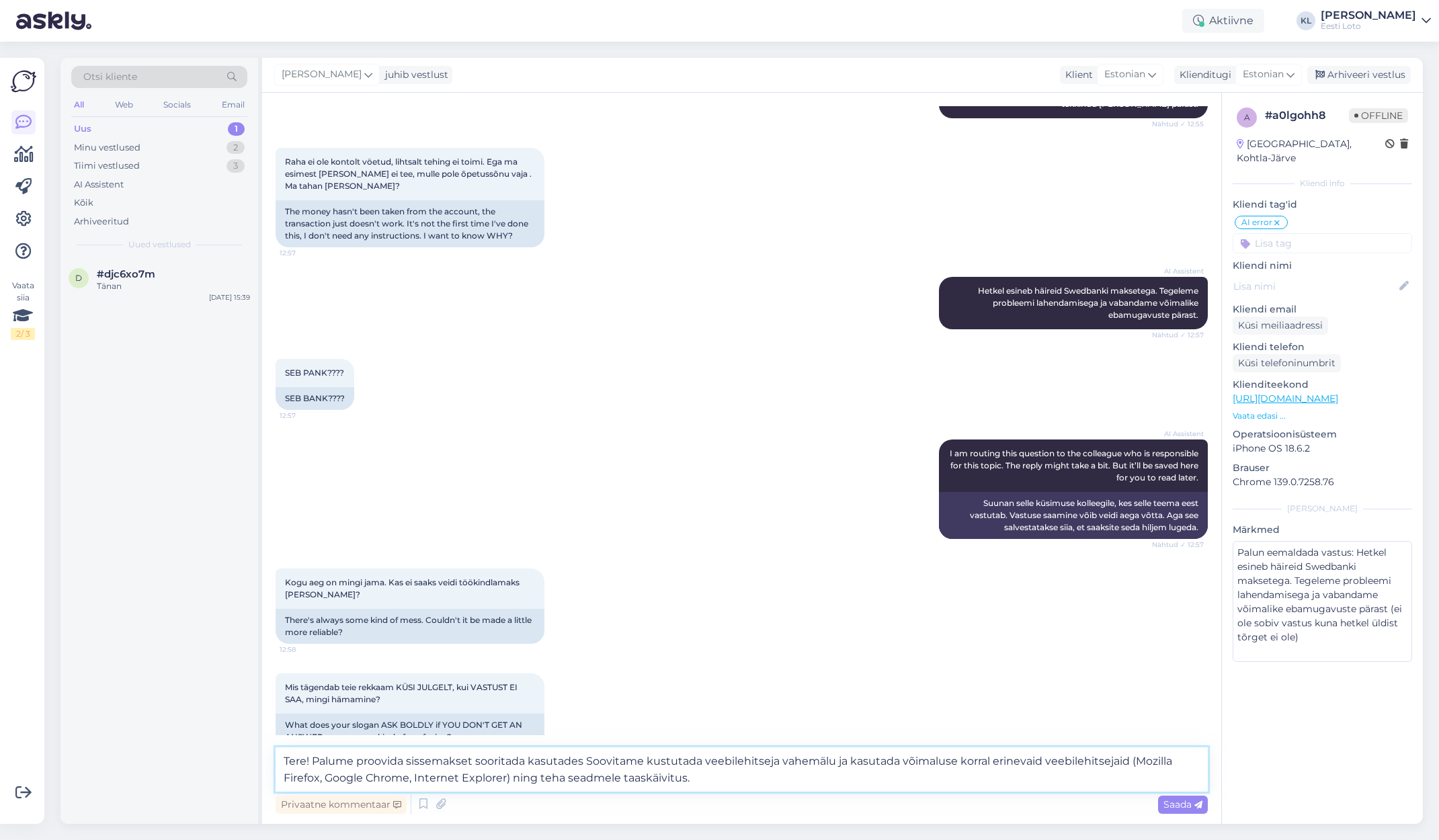
drag, startPoint x: 769, startPoint y: 766, endPoint x: 592, endPoint y: 762, distance: 177.0
click at [592, 762] on textarea "Tere! Palume proovida sissemakset sooritada kasutades Soovitame kustutada veebi…" at bounding box center [742, 769] width 932 height 45
drag, startPoint x: 590, startPoint y: 762, endPoint x: 604, endPoint y: 773, distance: 17.8
click at [592, 763] on textarea "Tere! Palume proovida sissemakset sooritada kasutades a kasutada võimaluse korr…" at bounding box center [742, 769] width 932 height 45
drag, startPoint x: 641, startPoint y: 761, endPoint x: 590, endPoint y: 764, distance: 51.1
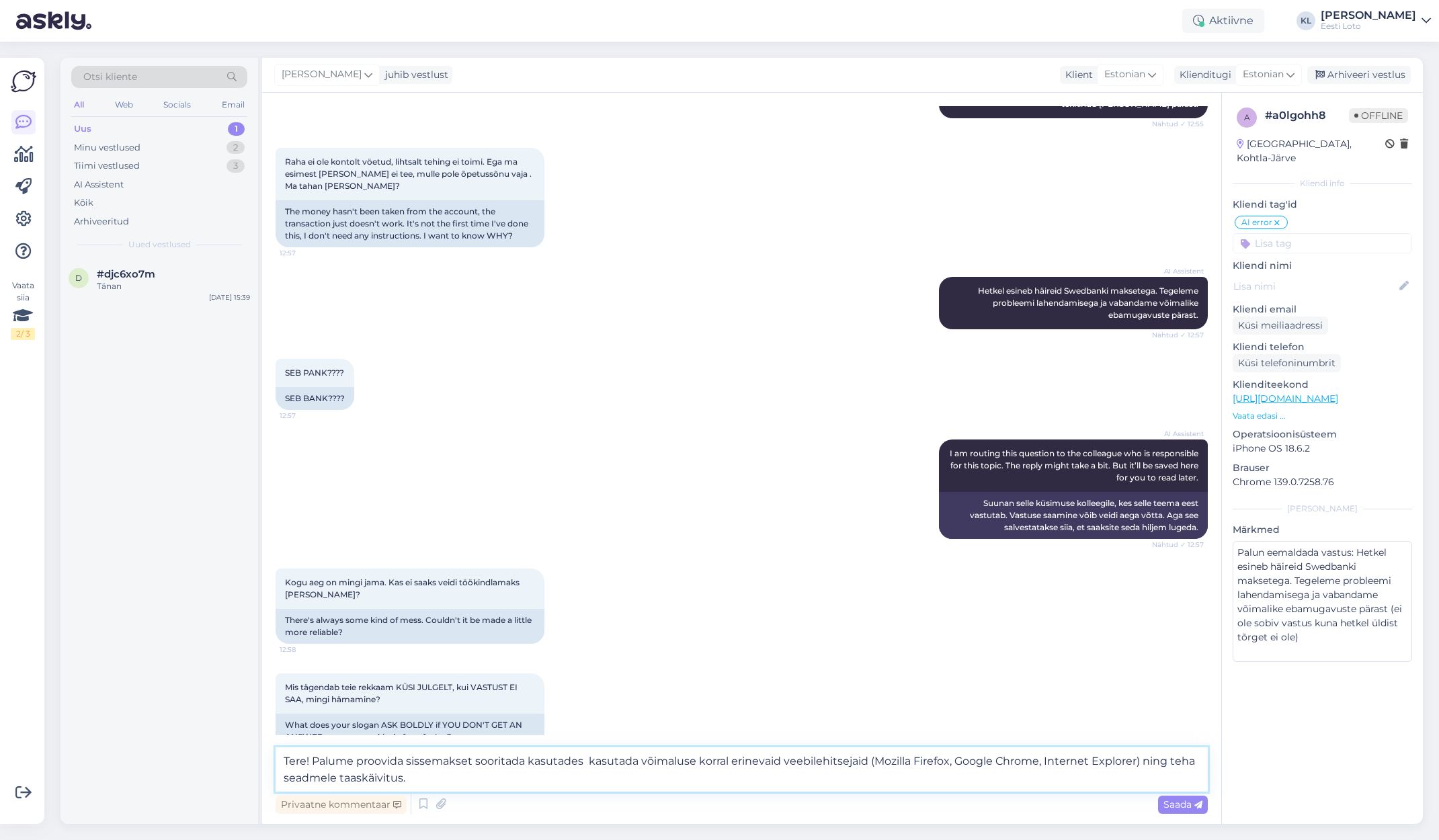
click at [590, 764] on textarea "Tere! Palume proovida sissemakset sooritada kasutades kasutada võimaluse korral…" at bounding box center [742, 769] width 932 height 45
drag, startPoint x: 1115, startPoint y: 762, endPoint x: 1131, endPoint y: 783, distance: 26.4
click at [1131, 783] on textarea "Tere! Palume proovida sissemakset sooritada kasutades võimaluse korral erinevai…" at bounding box center [742, 769] width 932 height 45
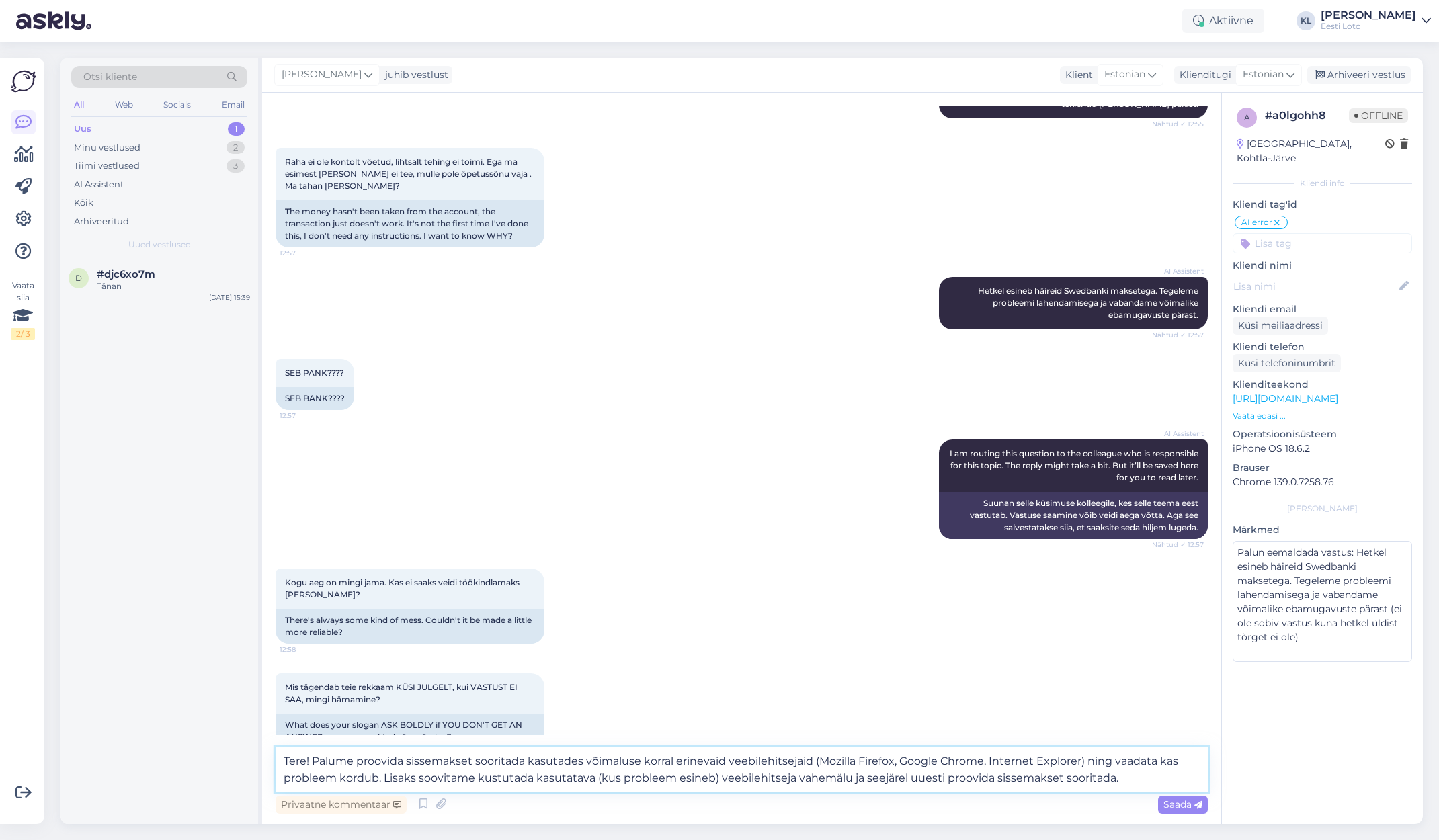
type textarea "Tere! Palume proovida sissemakset sooritada kasutades võimaluse korral erinevai…"
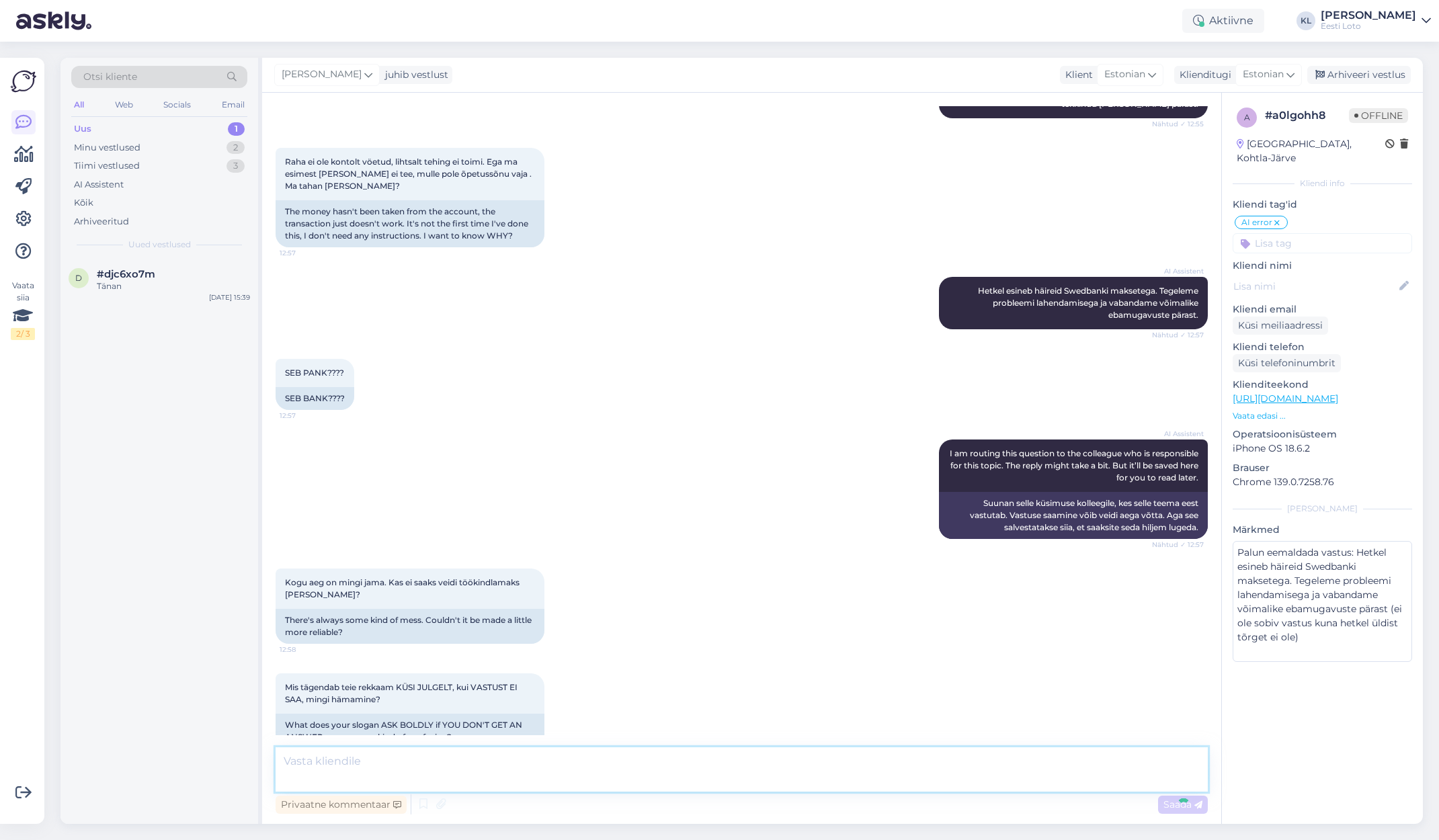
scroll to position [558, 0]
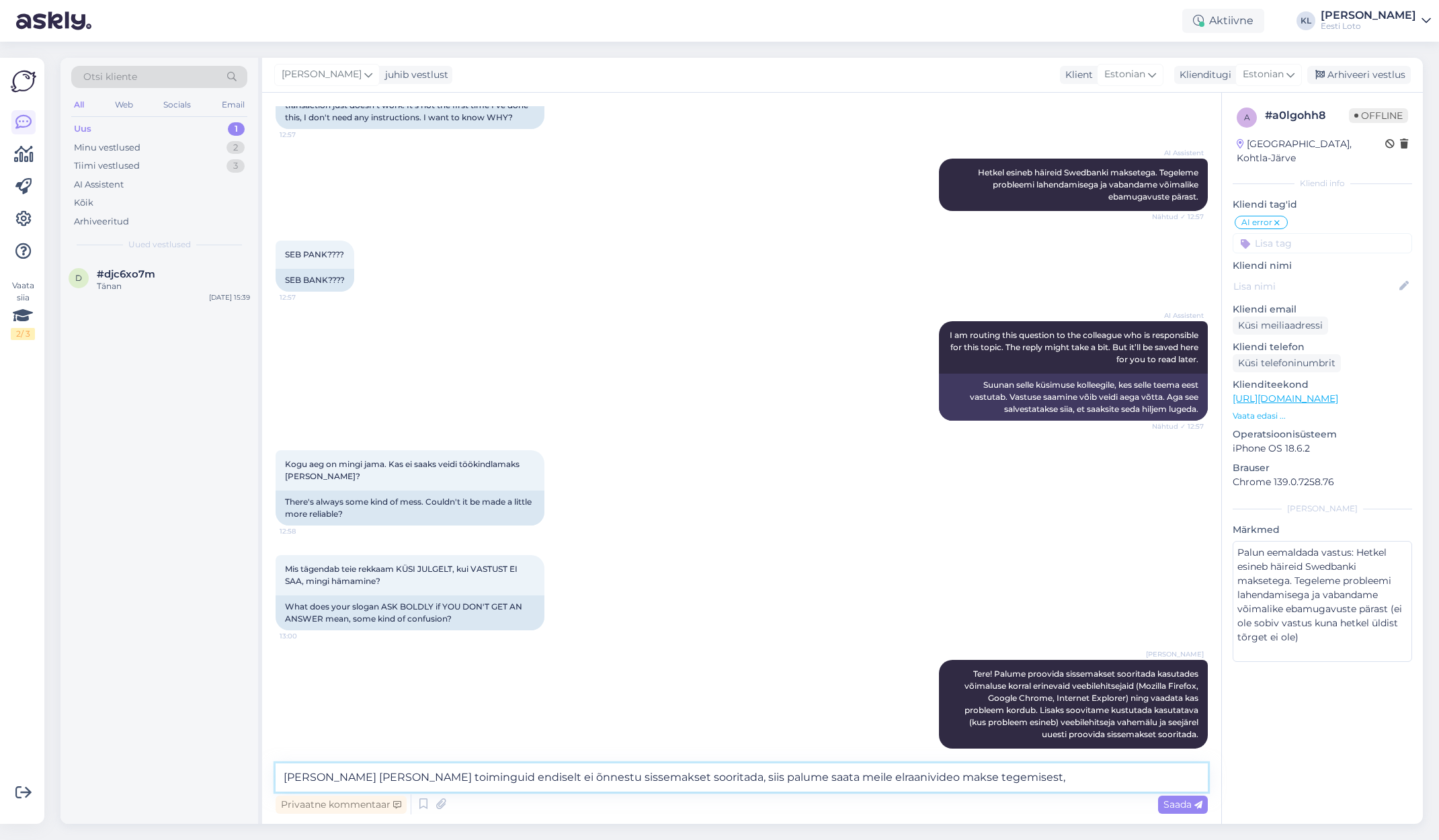
click at [791, 779] on textarea "[PERSON_NAME] [PERSON_NAME] toiminguid endiselt ei õnnestu sissemakset sooritad…" at bounding box center [742, 778] width 932 height 28
click at [994, 779] on textarea "[PERSON_NAME] [PERSON_NAME] toiminguid endiselt ei õnnestu sissemakset sooritad…" at bounding box center [742, 778] width 932 height 28
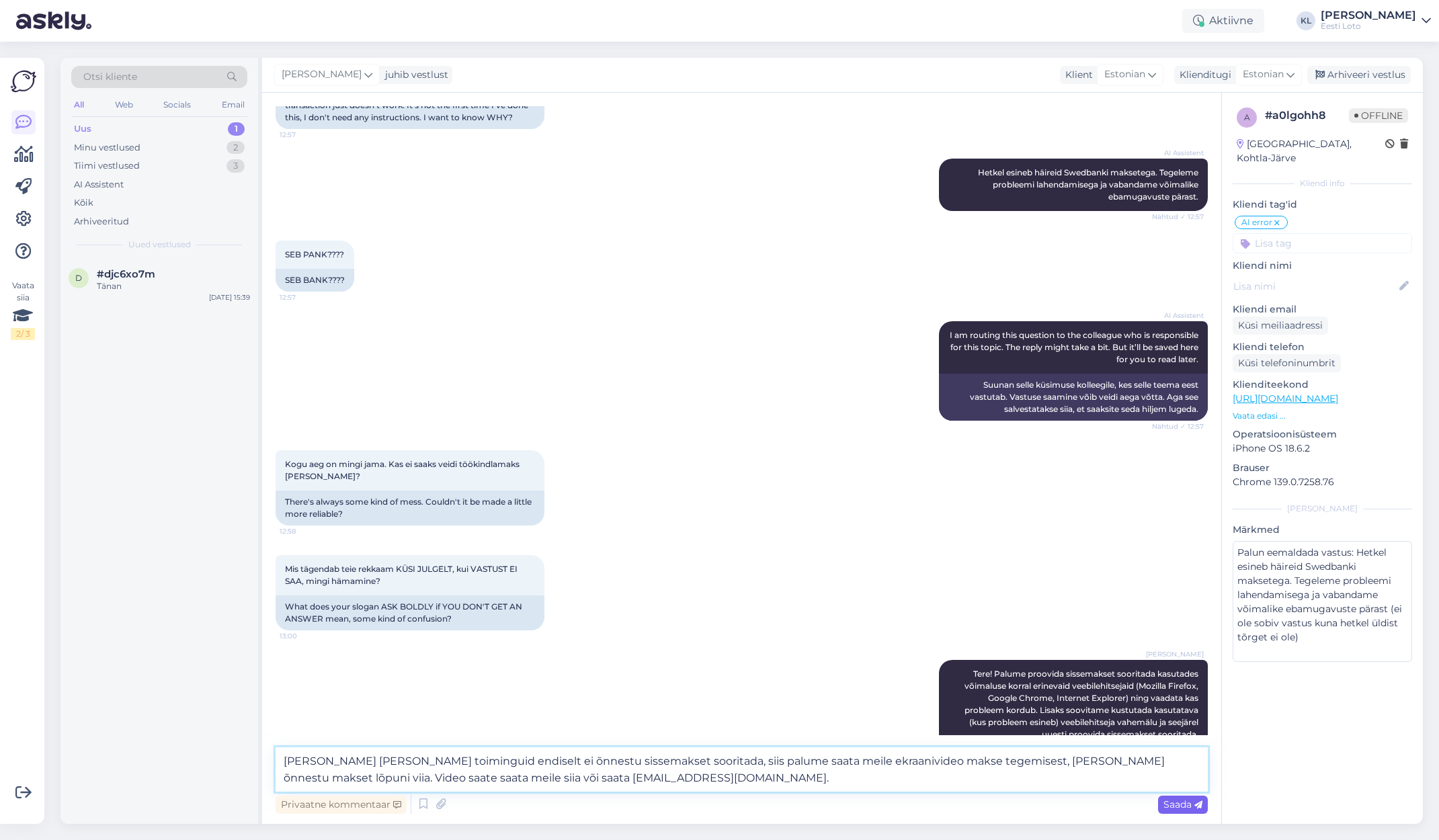
type textarea "[PERSON_NAME] [PERSON_NAME] toiminguid endiselt ei õnnestu sissemakset sooritad…"
click at [1170, 803] on span "Saada" at bounding box center [1184, 804] width 39 height 12
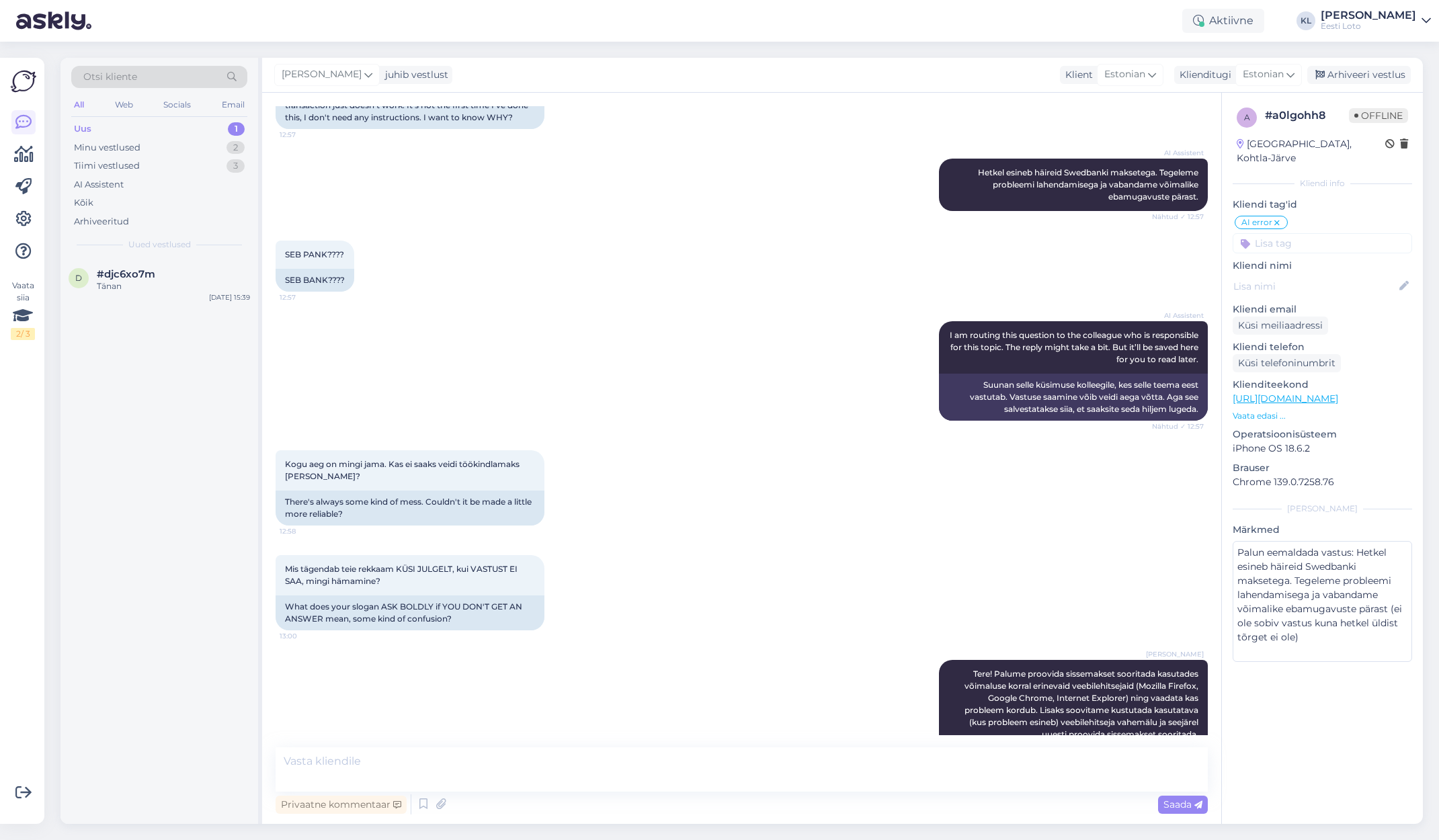
scroll to position [652, 0]
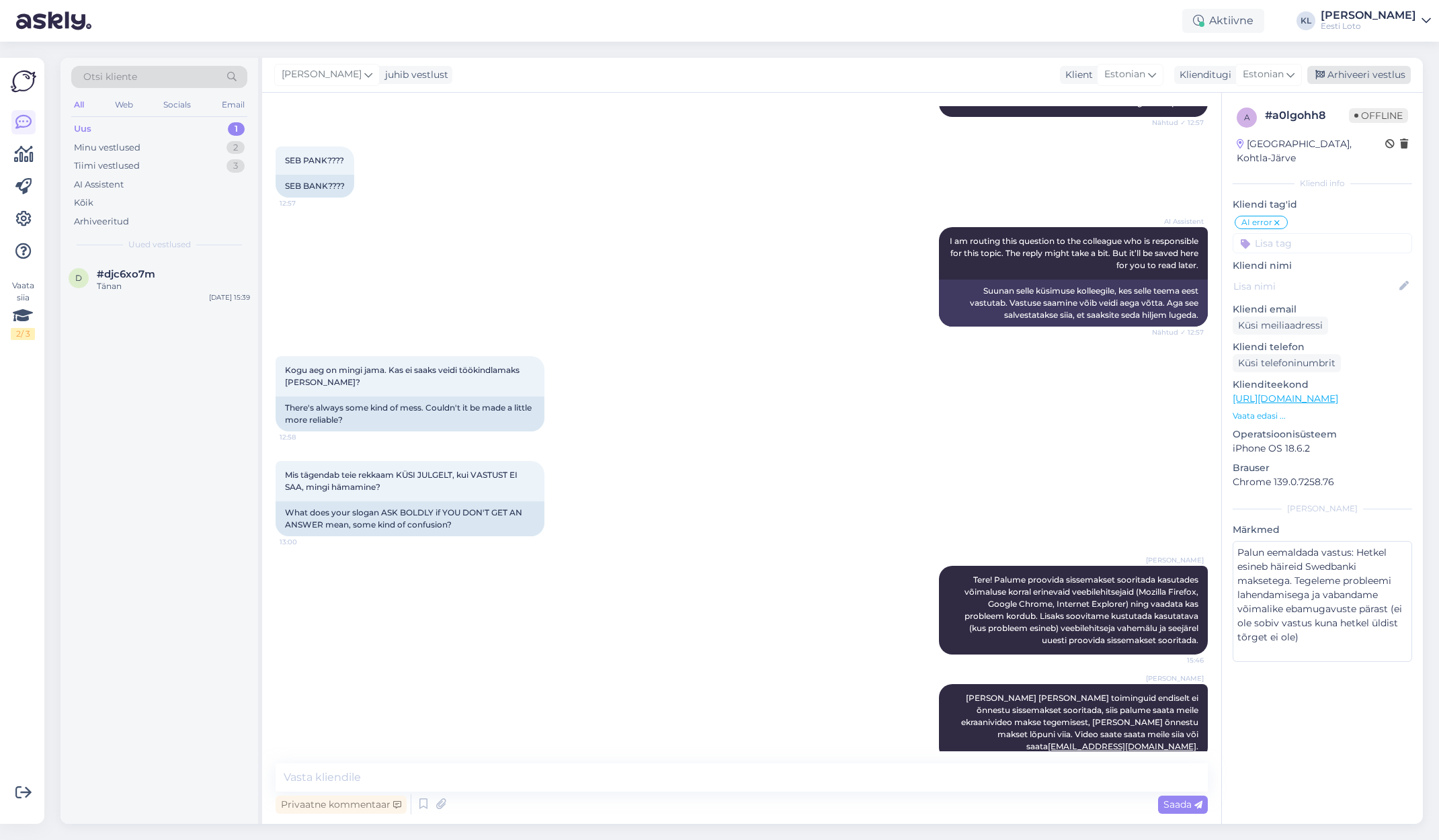
click at [1333, 73] on div "Arhiveeri vestlus" at bounding box center [1360, 75] width 104 height 19
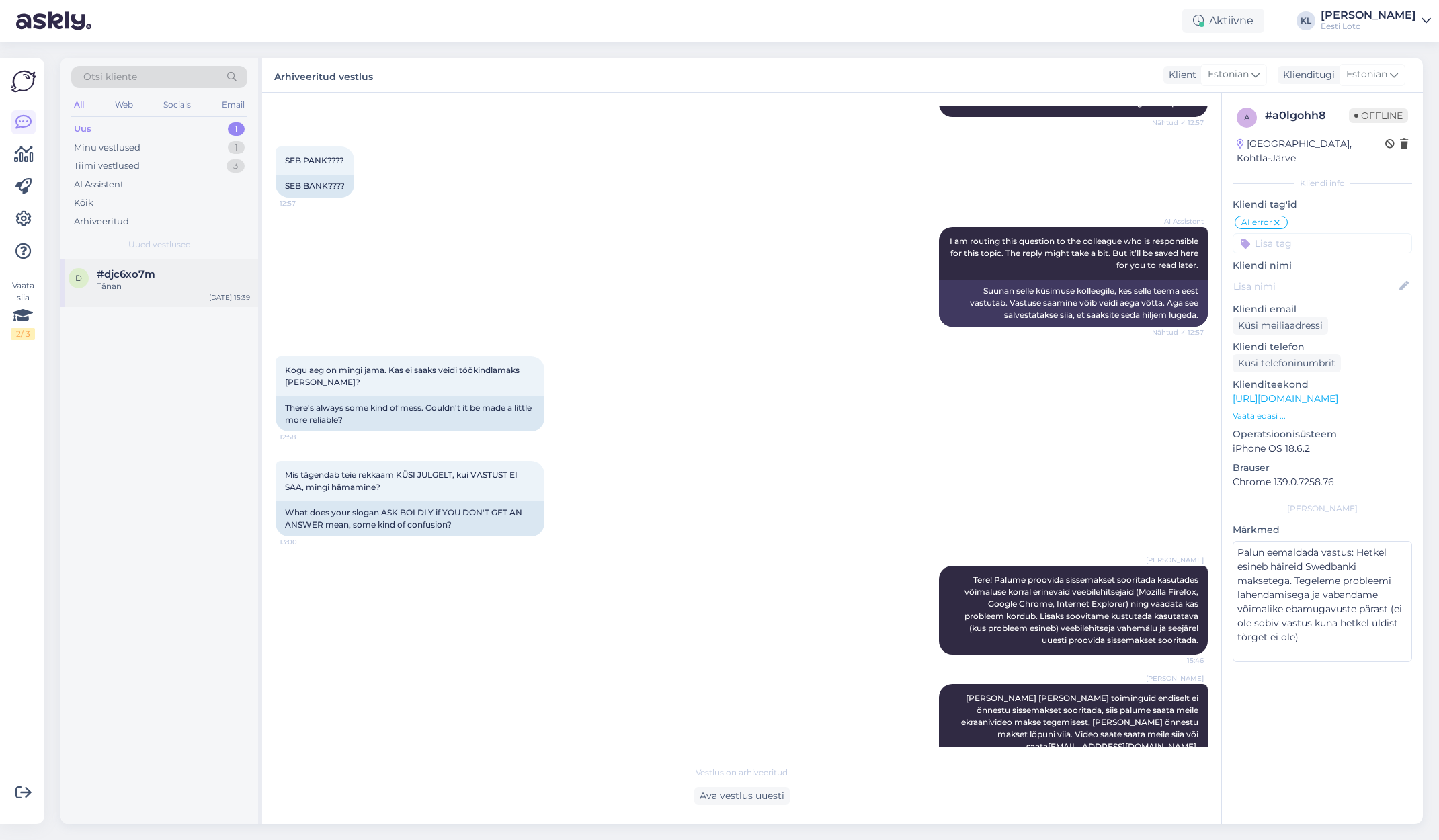
click at [153, 280] on div "Tänan" at bounding box center [173, 286] width 153 height 12
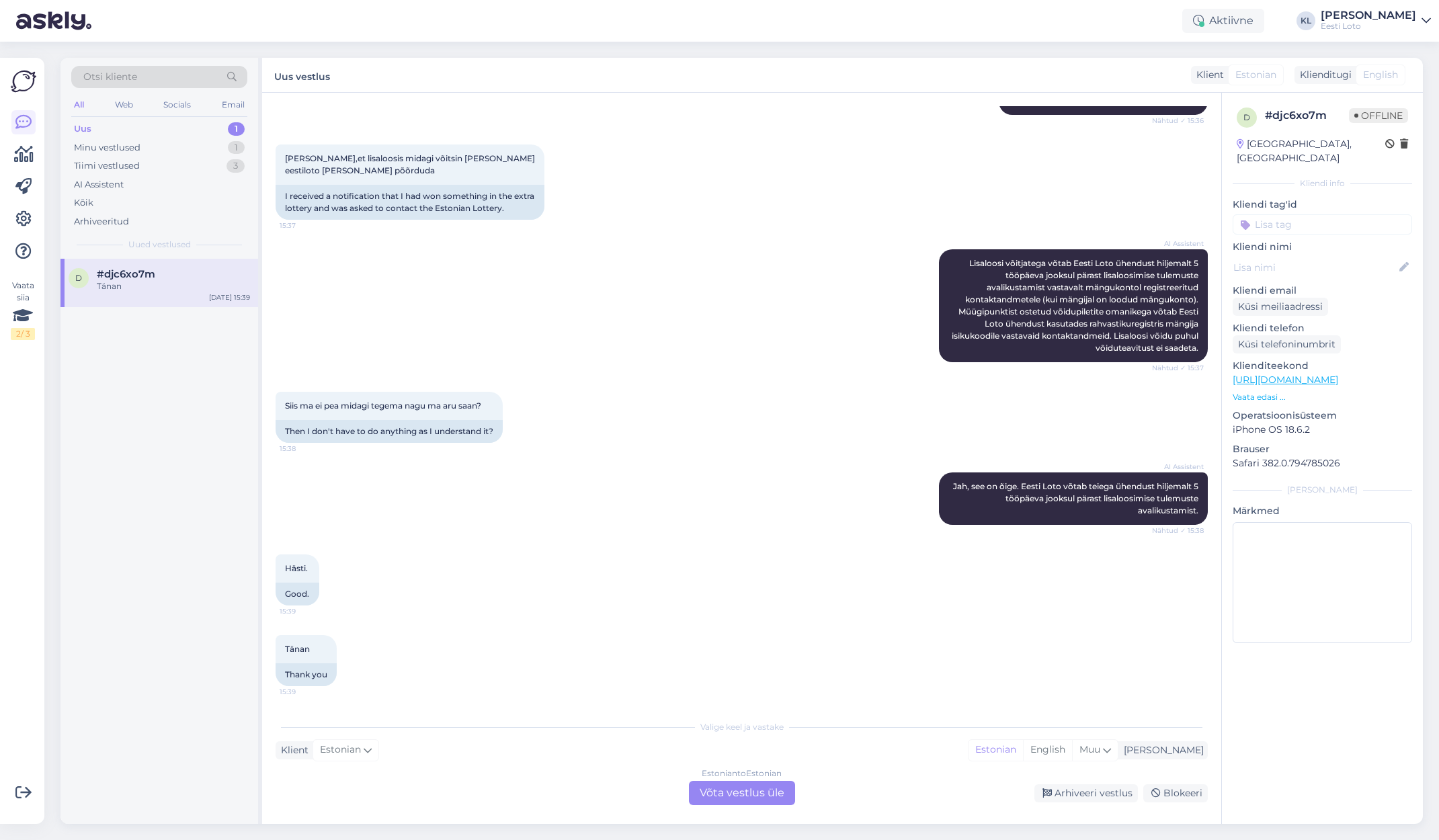
scroll to position [172, 0]
click at [716, 788] on div "Estonian to Estonian Võta vestlus üle" at bounding box center [742, 794] width 106 height 24
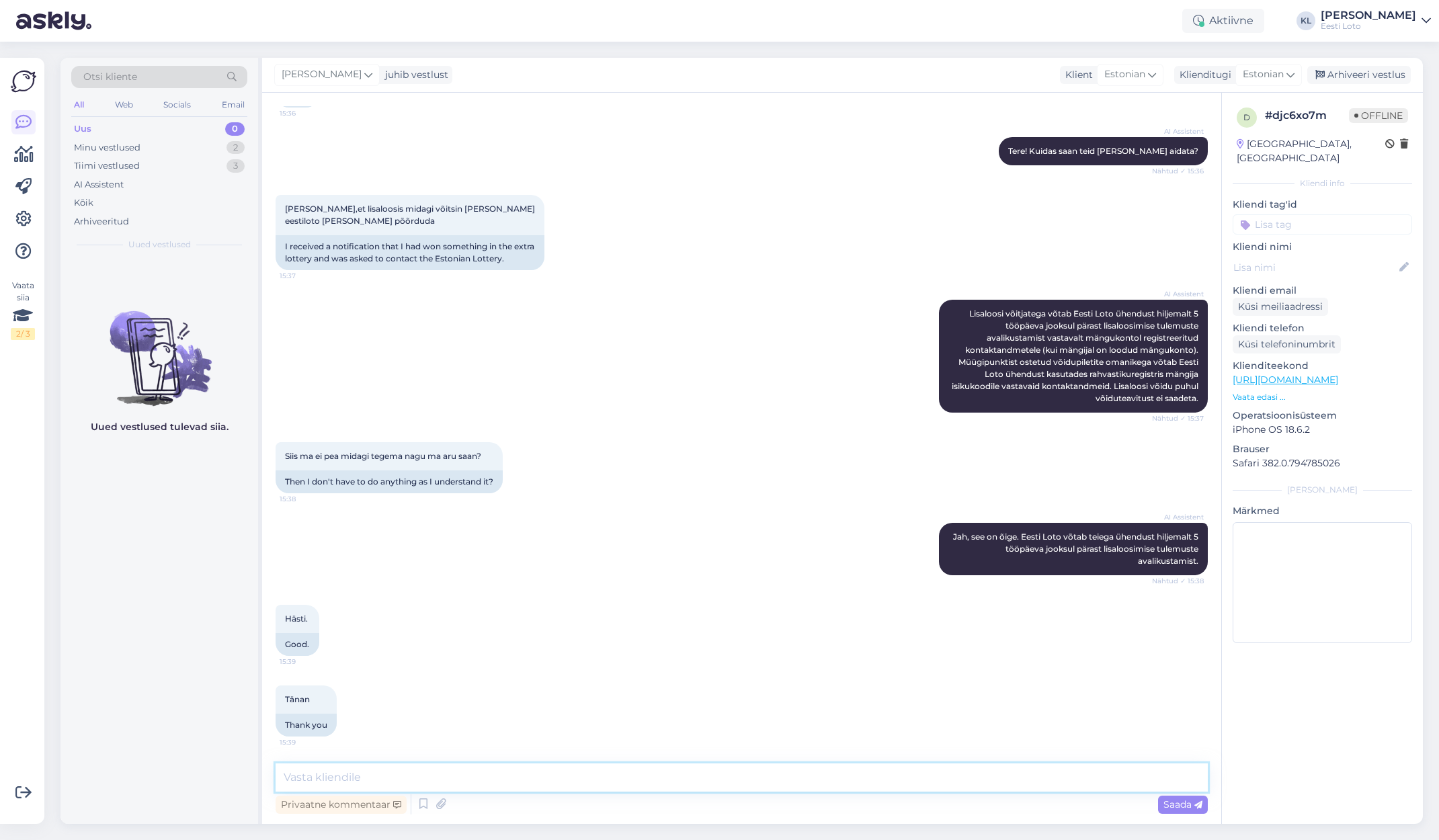
click at [605, 769] on textarea at bounding box center [742, 778] width 932 height 28
type textarea "Palun täpsustage [PERSON_NAME], et saaksime kontrollida andmeid ning täpsustada…"
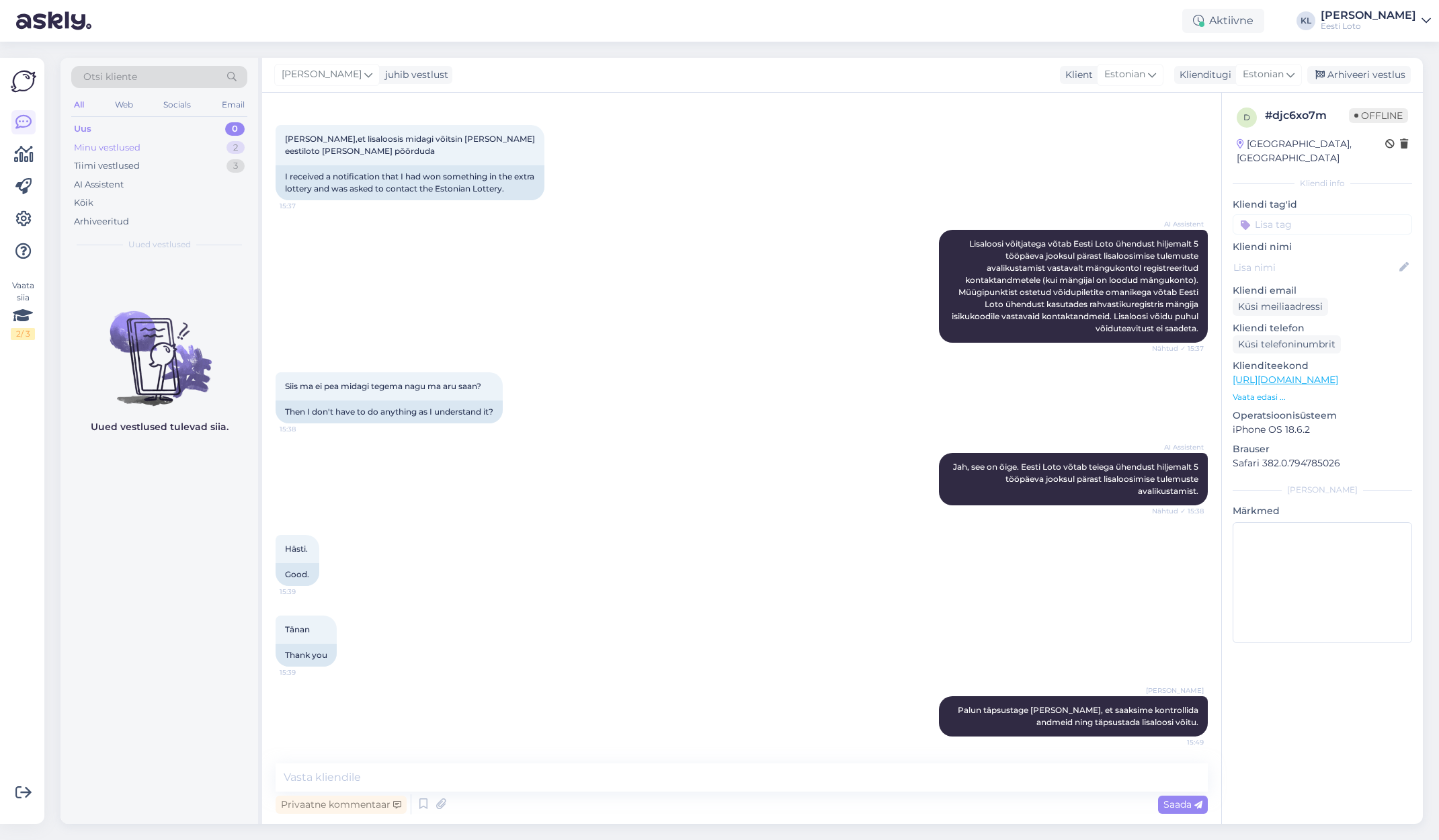
click at [162, 145] on div "Minu vestlused 2" at bounding box center [160, 148] width 176 height 19
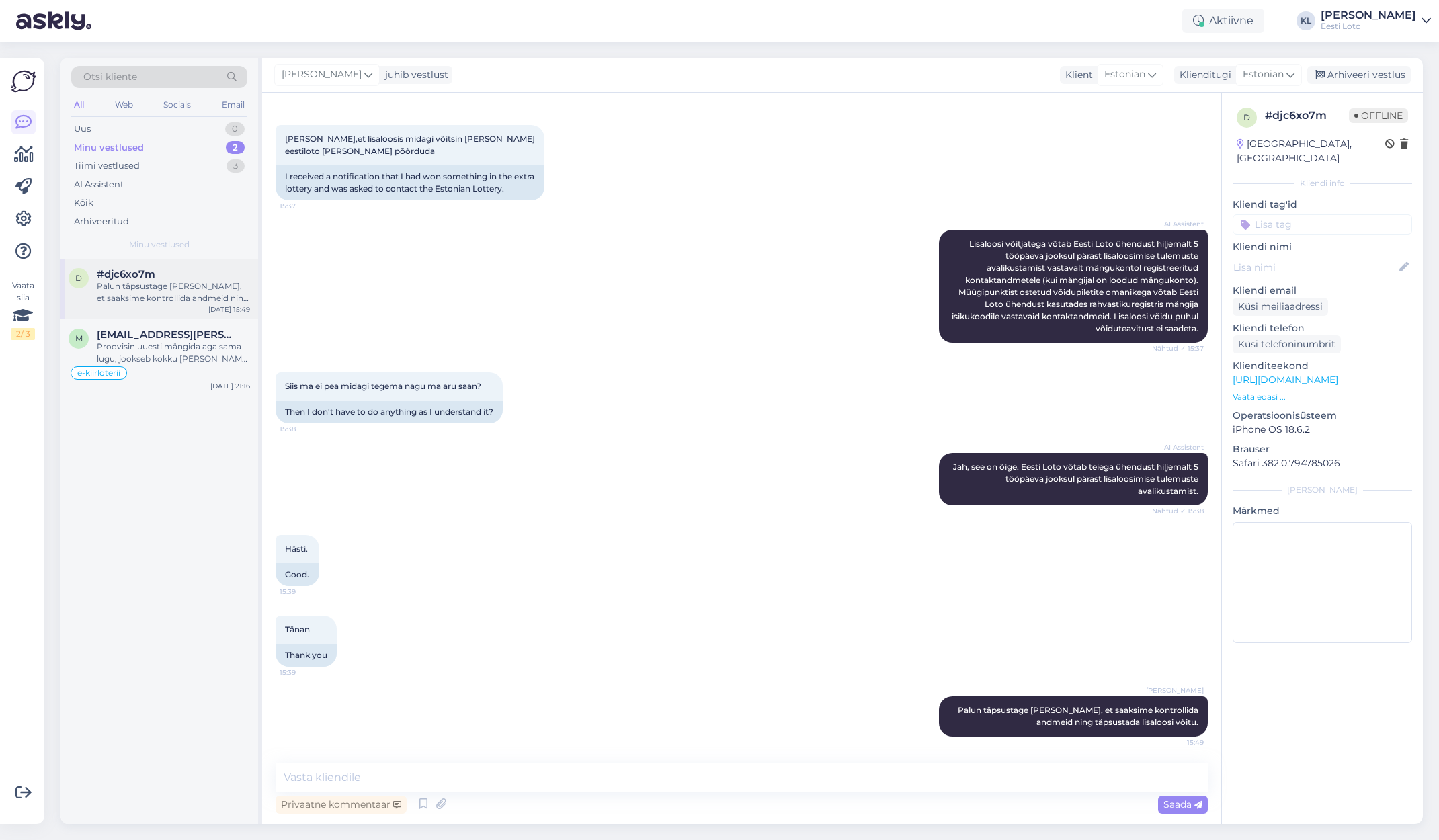
drag, startPoint x: 182, startPoint y: 304, endPoint x: 211, endPoint y: 313, distance: 30.4
click at [182, 304] on div "d #djc6xo7m Palun täpsustage [PERSON_NAME], et saaksime kontrollida andmeid nin…" at bounding box center [159, 289] width 198 height 60
drag, startPoint x: 159, startPoint y: 339, endPoint x: 271, endPoint y: 385, distance: 121.1
click at [160, 341] on div "Proovisin uuesti mängida aga sama lugu, jookseb kokku [PERSON_NAME] mängida ei …" at bounding box center [173, 353] width 153 height 24
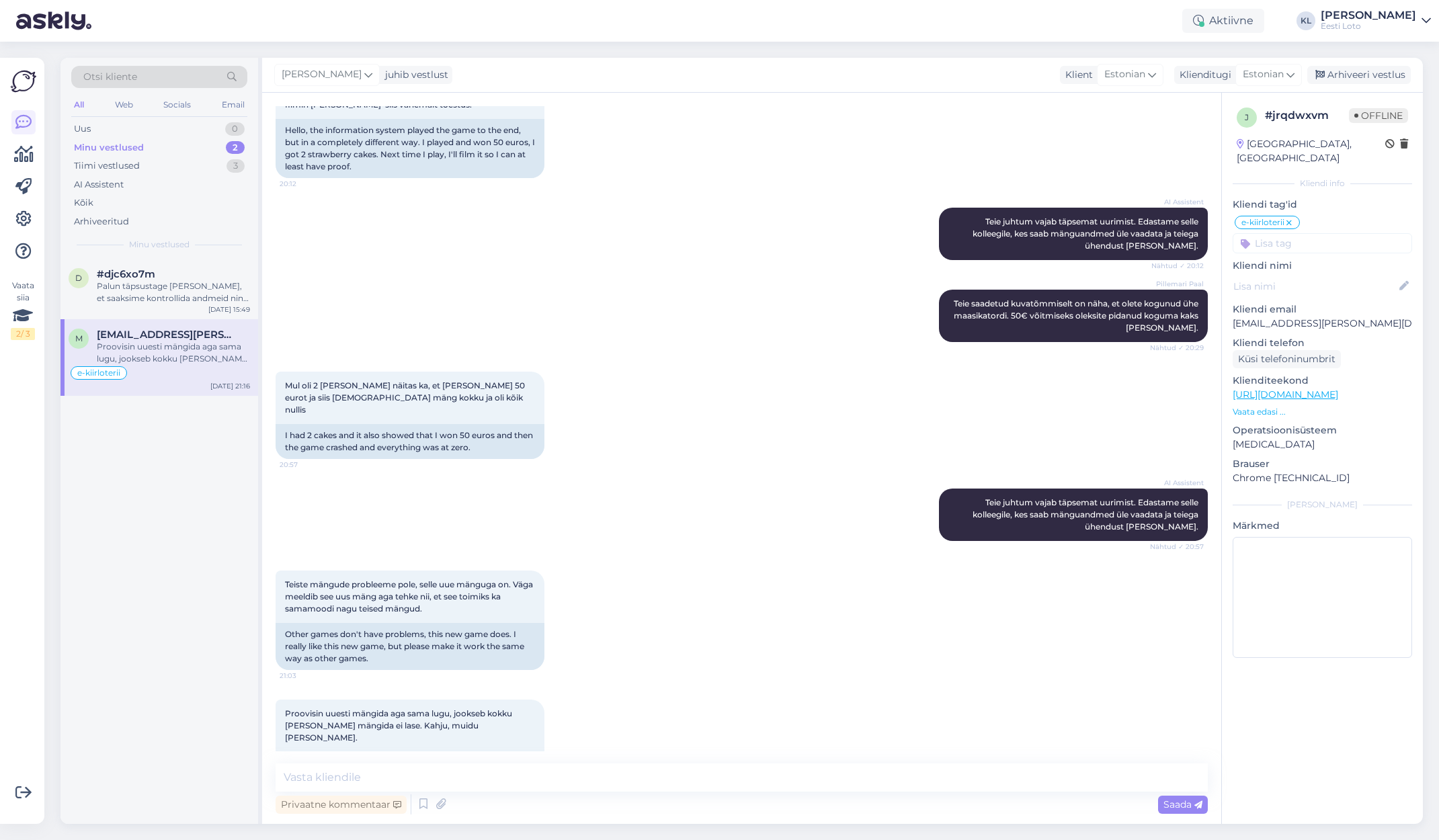
scroll to position [2462, 0]
drag, startPoint x: 114, startPoint y: 124, endPoint x: 140, endPoint y: 136, distance: 28.6
click at [116, 125] on div "Uus 1" at bounding box center [160, 129] width 176 height 19
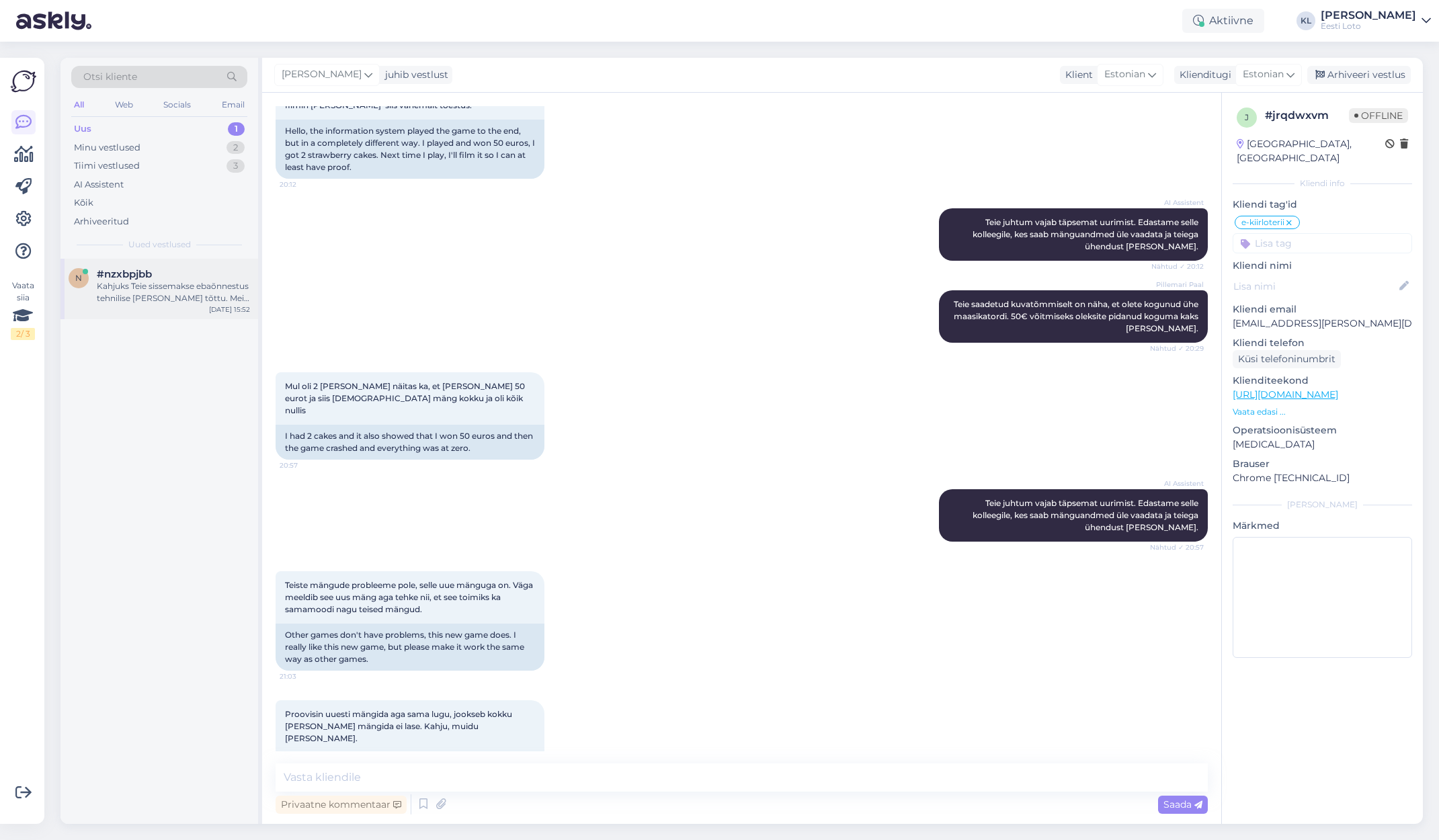
click at [185, 299] on div "Kahjuks Teie sissemakse ebaõnnestus tehnilise [PERSON_NAME] tõttu. Meie finants…" at bounding box center [173, 292] width 153 height 24
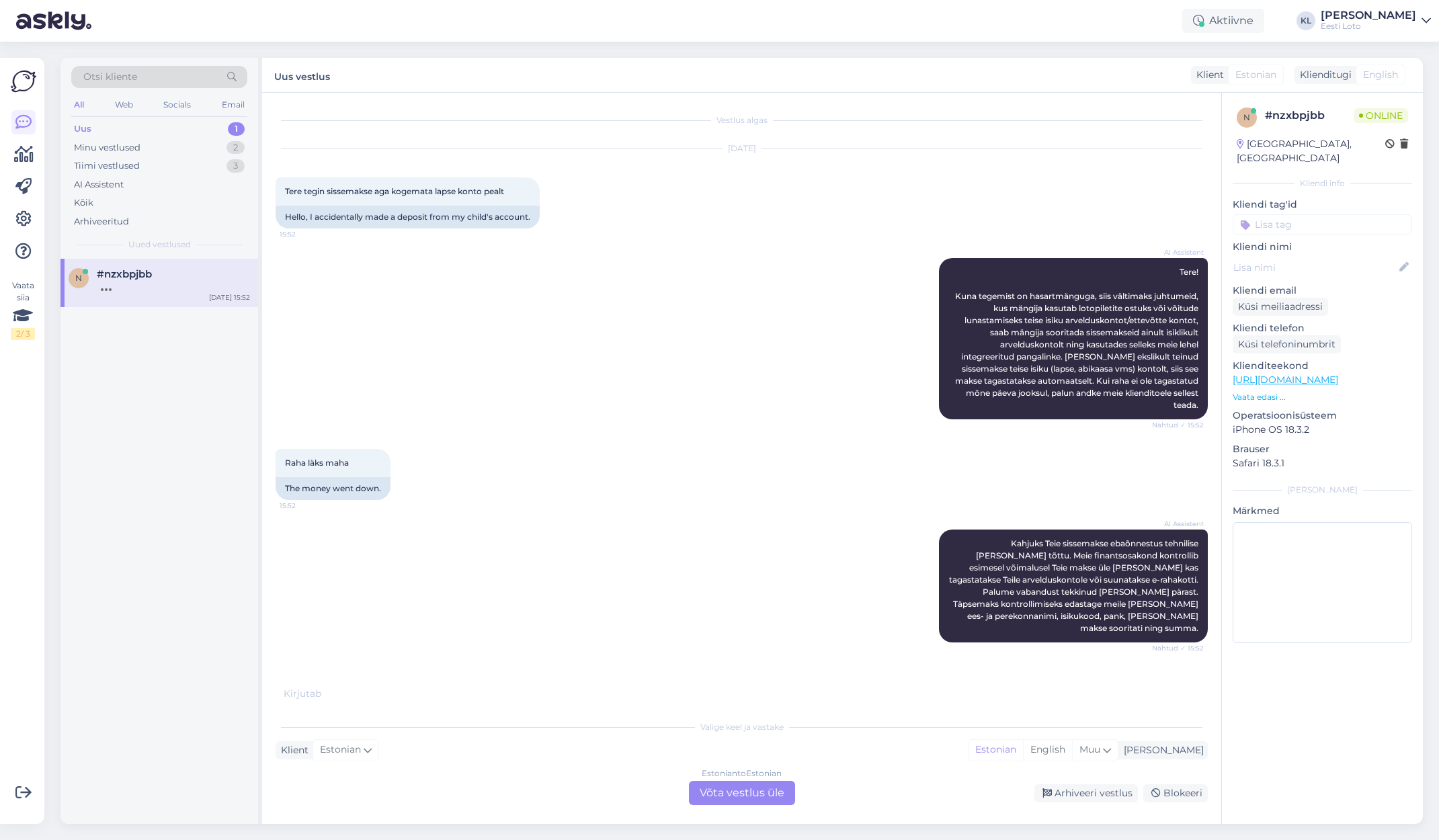
click at [120, 128] on div "Uus 1" at bounding box center [160, 129] width 176 height 19
click at [123, 169] on div "Tiimi vestlused" at bounding box center [107, 166] width 66 height 13
click at [180, 291] on div "z #zbmtlmsc Palun täpsustage enda küsimust. [DATE] 10:08" at bounding box center [159, 283] width 198 height 48
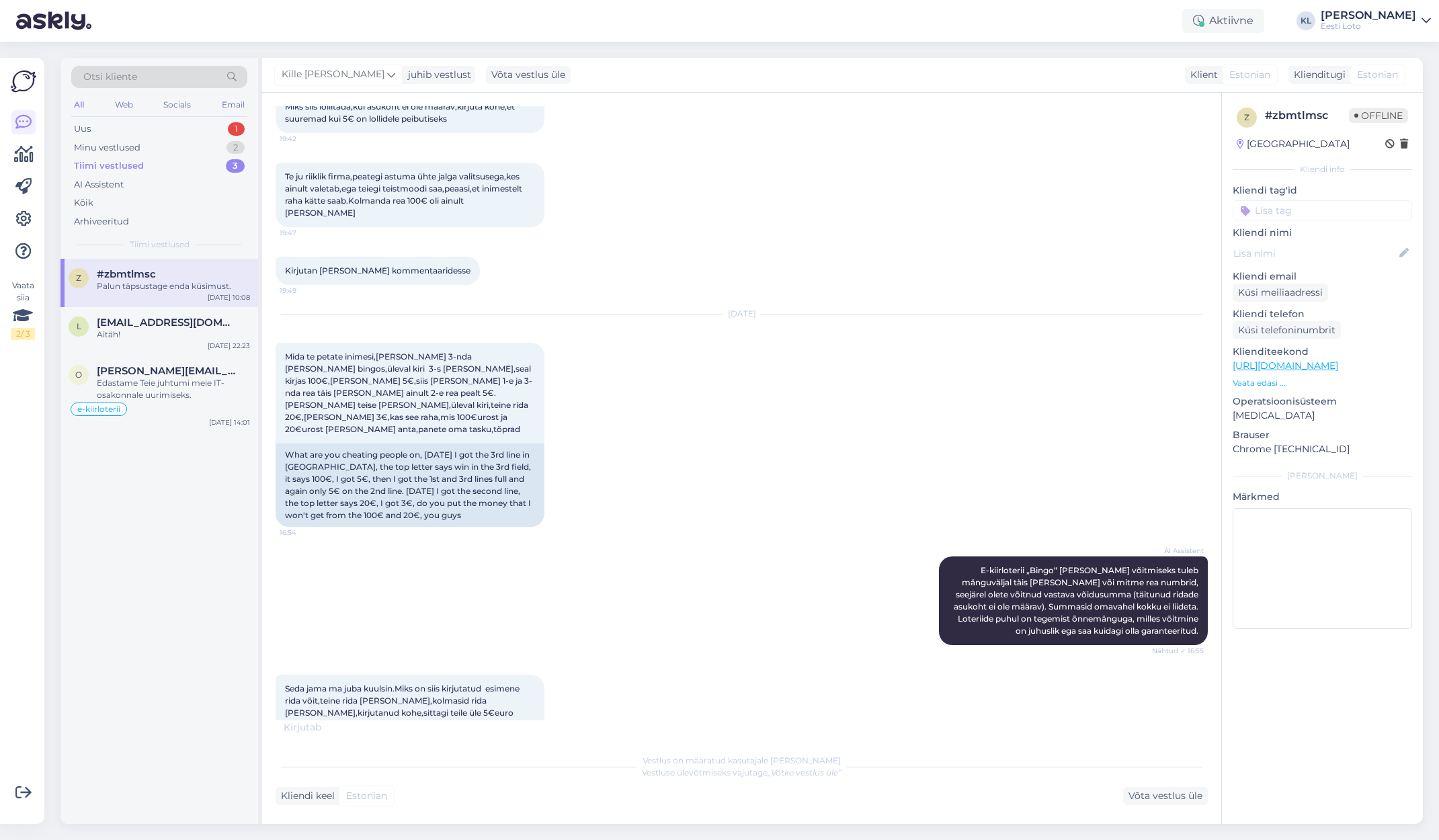
scroll to position [551, 0]
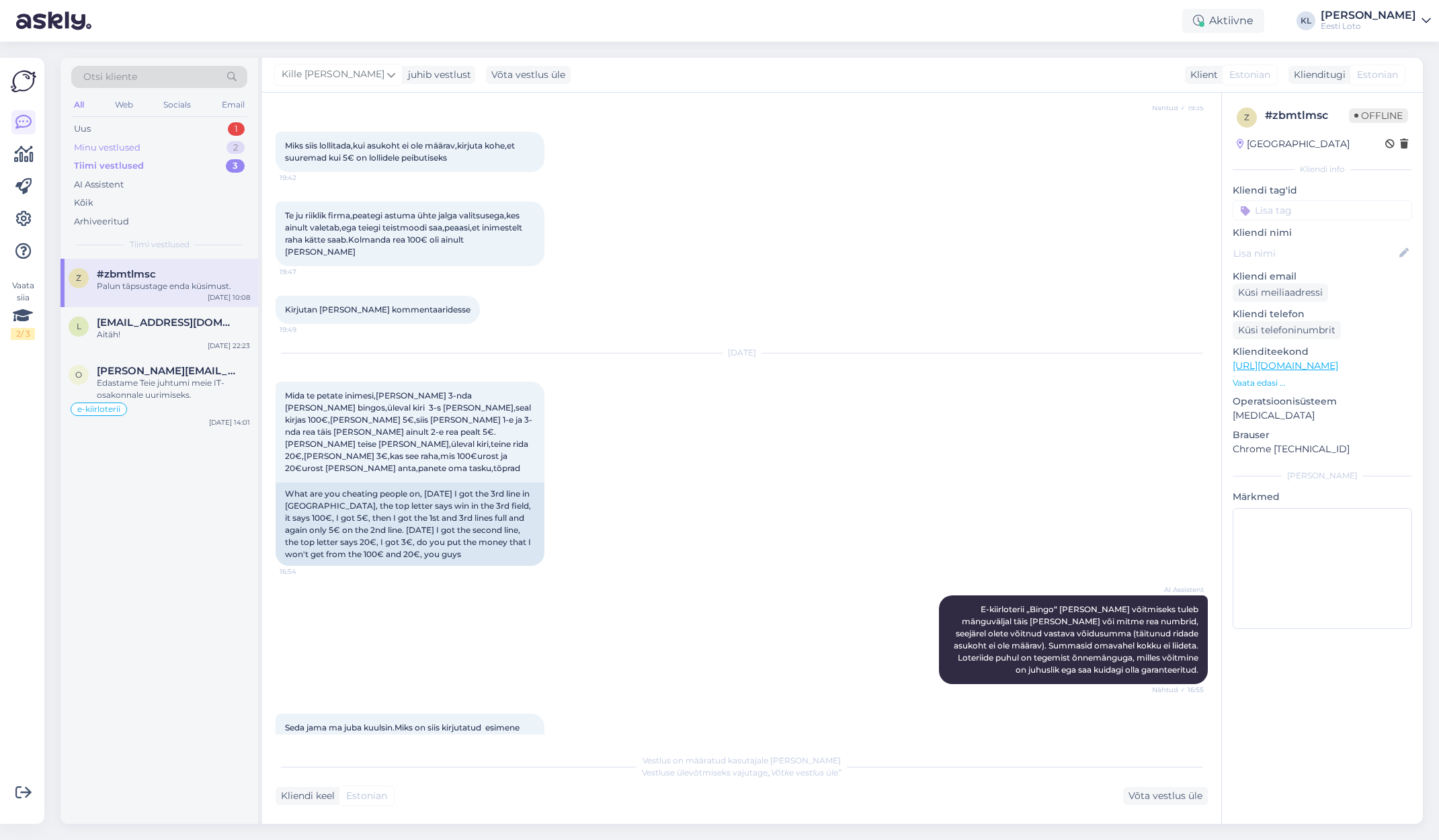
click at [142, 143] on div "Minu vestlused 2" at bounding box center [160, 148] width 176 height 19
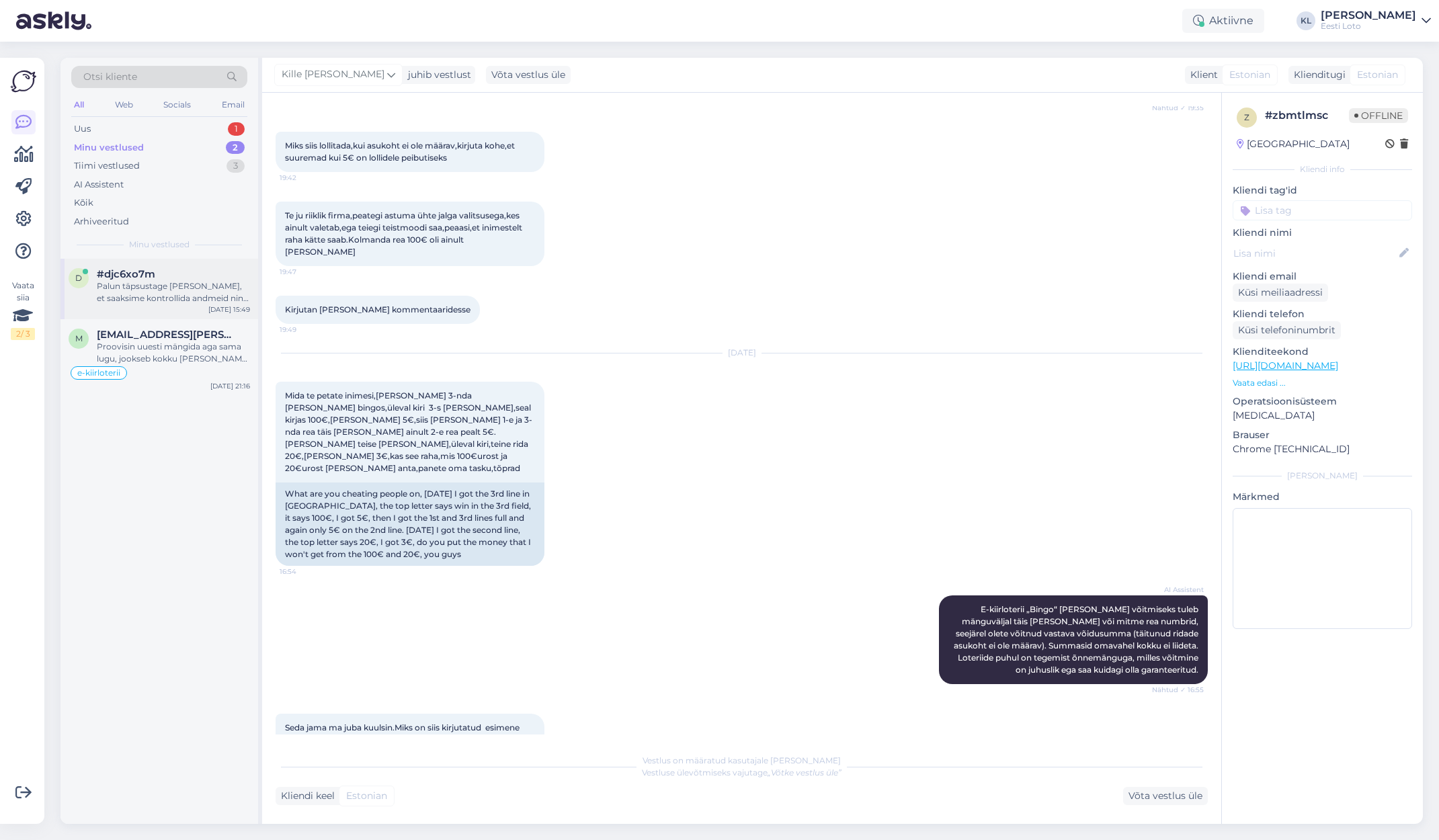
click at [181, 277] on div "#djc6xo7m" at bounding box center [173, 274] width 153 height 12
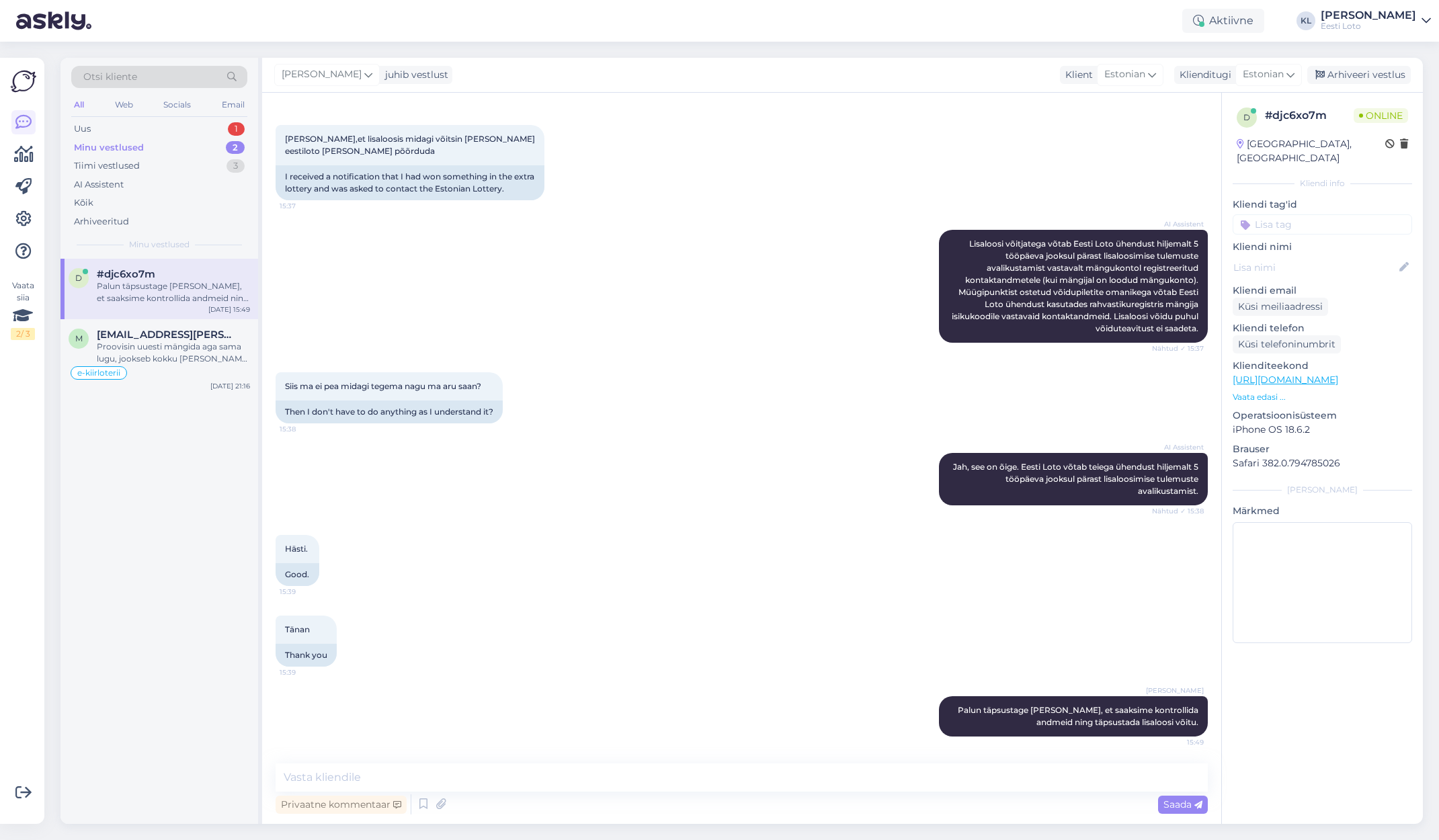
scroll to position [191, 0]
drag, startPoint x: 158, startPoint y: 338, endPoint x: 249, endPoint y: 341, distance: 91.0
click at [158, 338] on span "[EMAIL_ADDRESS][PERSON_NAME][DOMAIN_NAME]" at bounding box center [166, 334] width 140 height 12
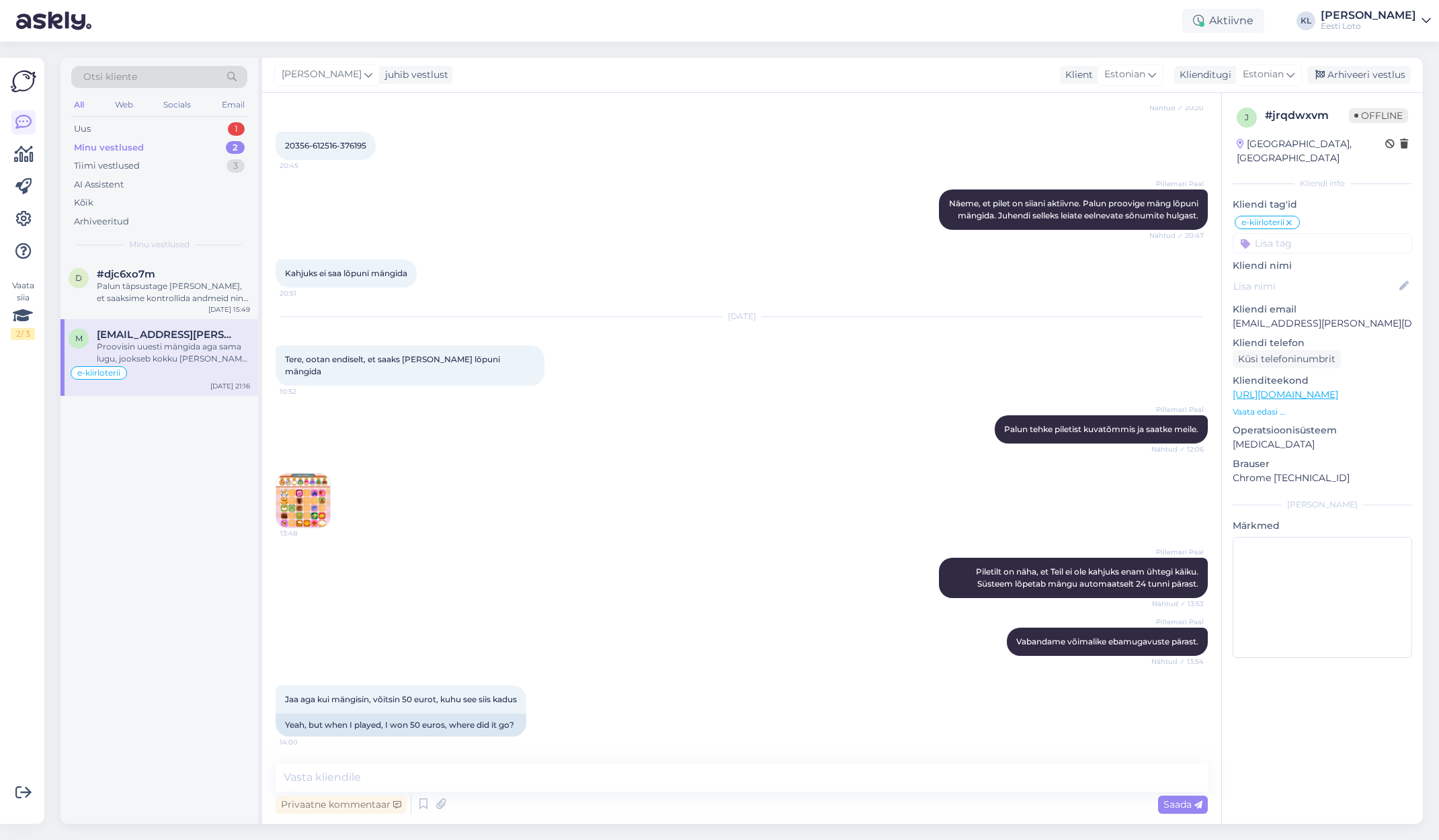
scroll to position [1695, 0]
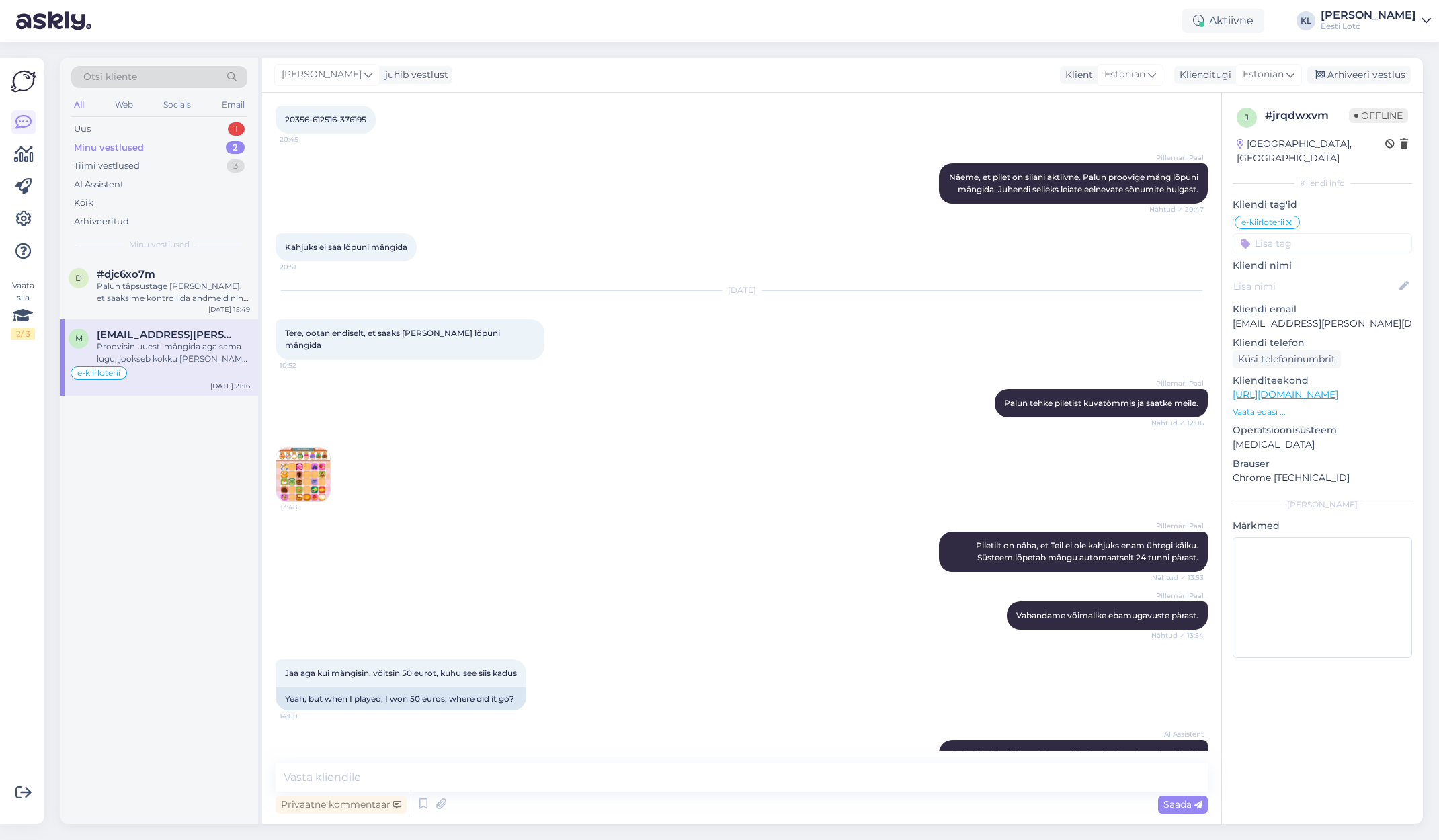
click at [309, 469] on img at bounding box center [304, 474] width 54 height 54
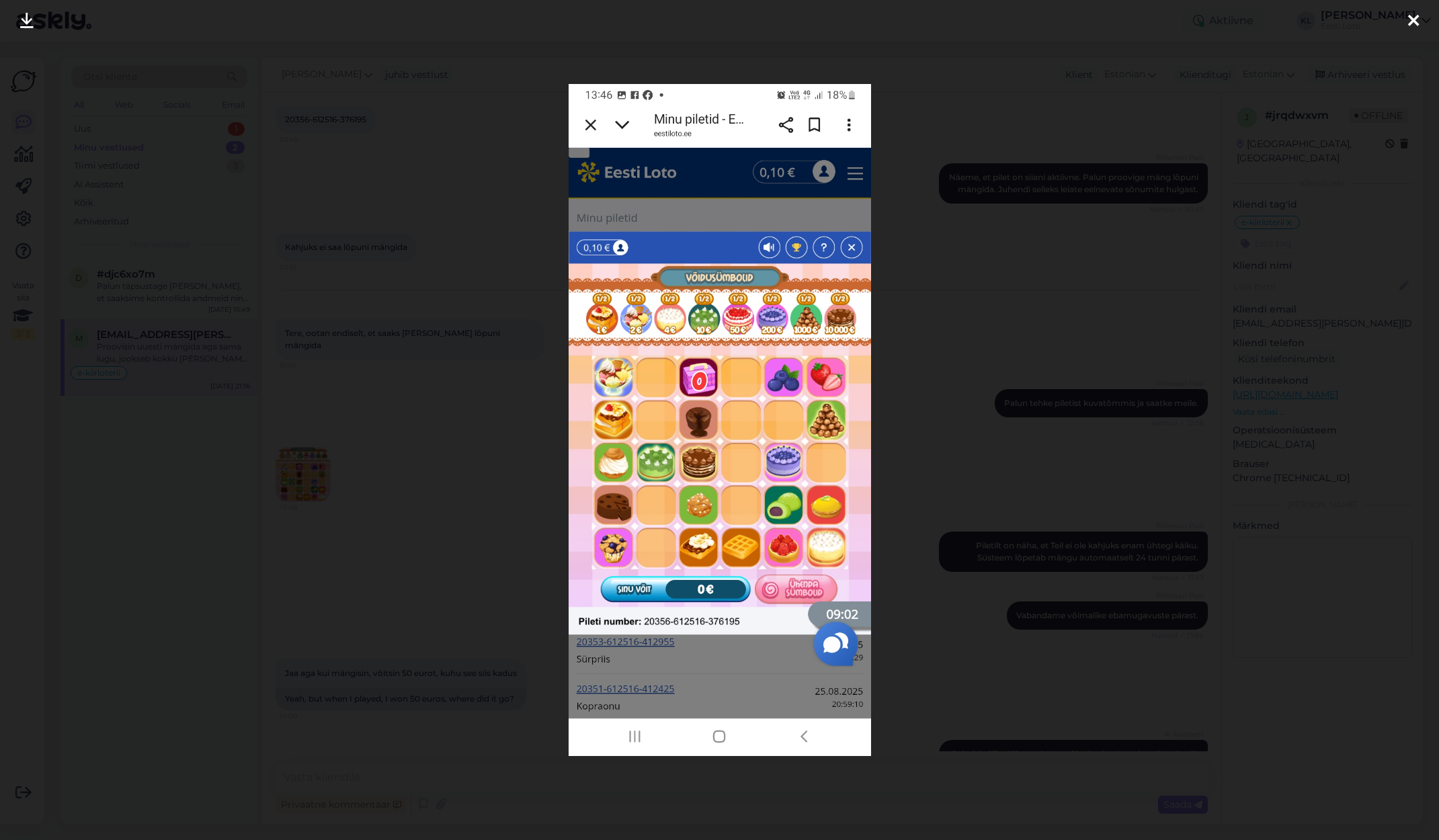
click at [1416, 19] on div at bounding box center [1413, 21] width 27 height 43
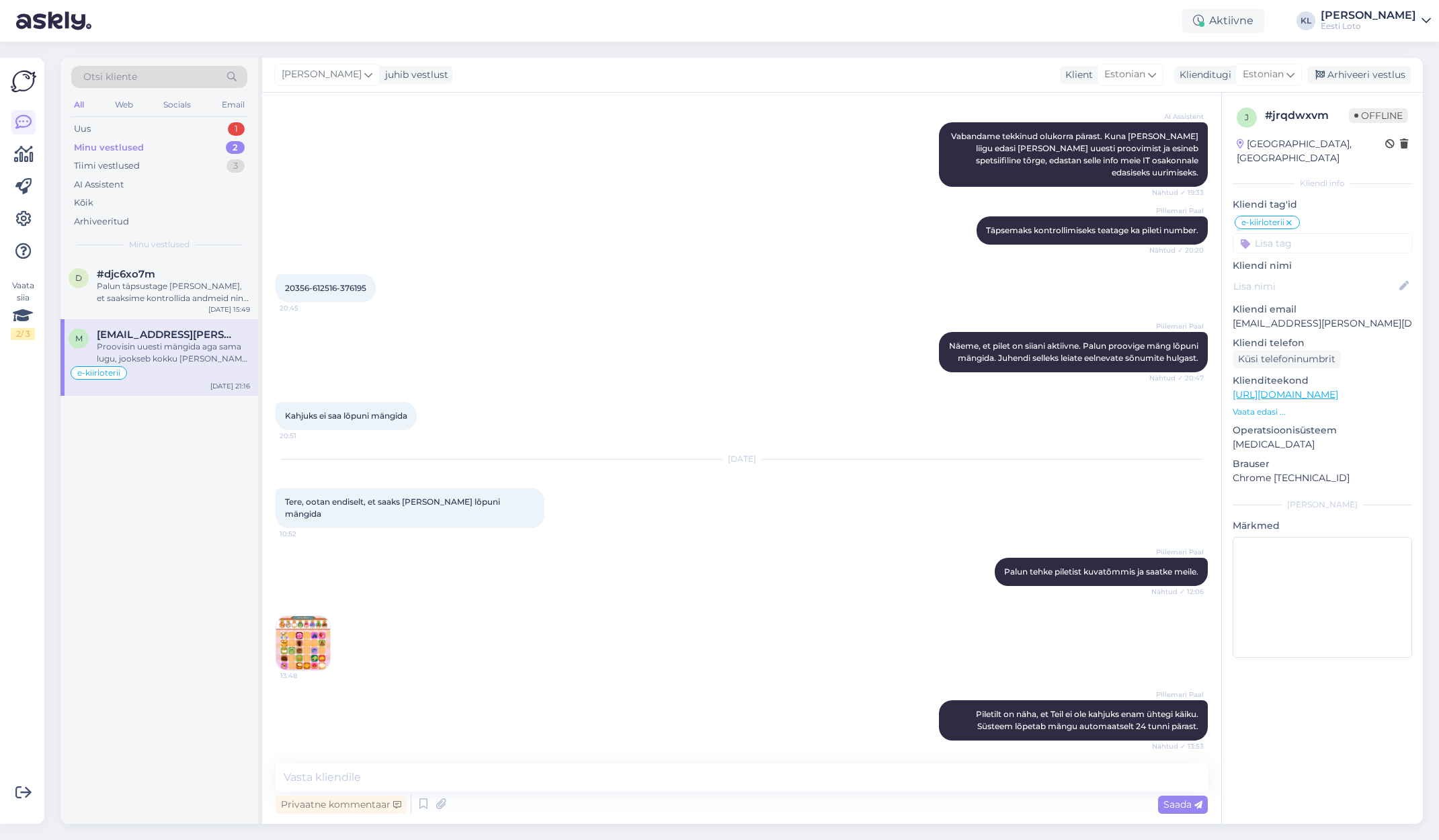
scroll to position [1498, 0]
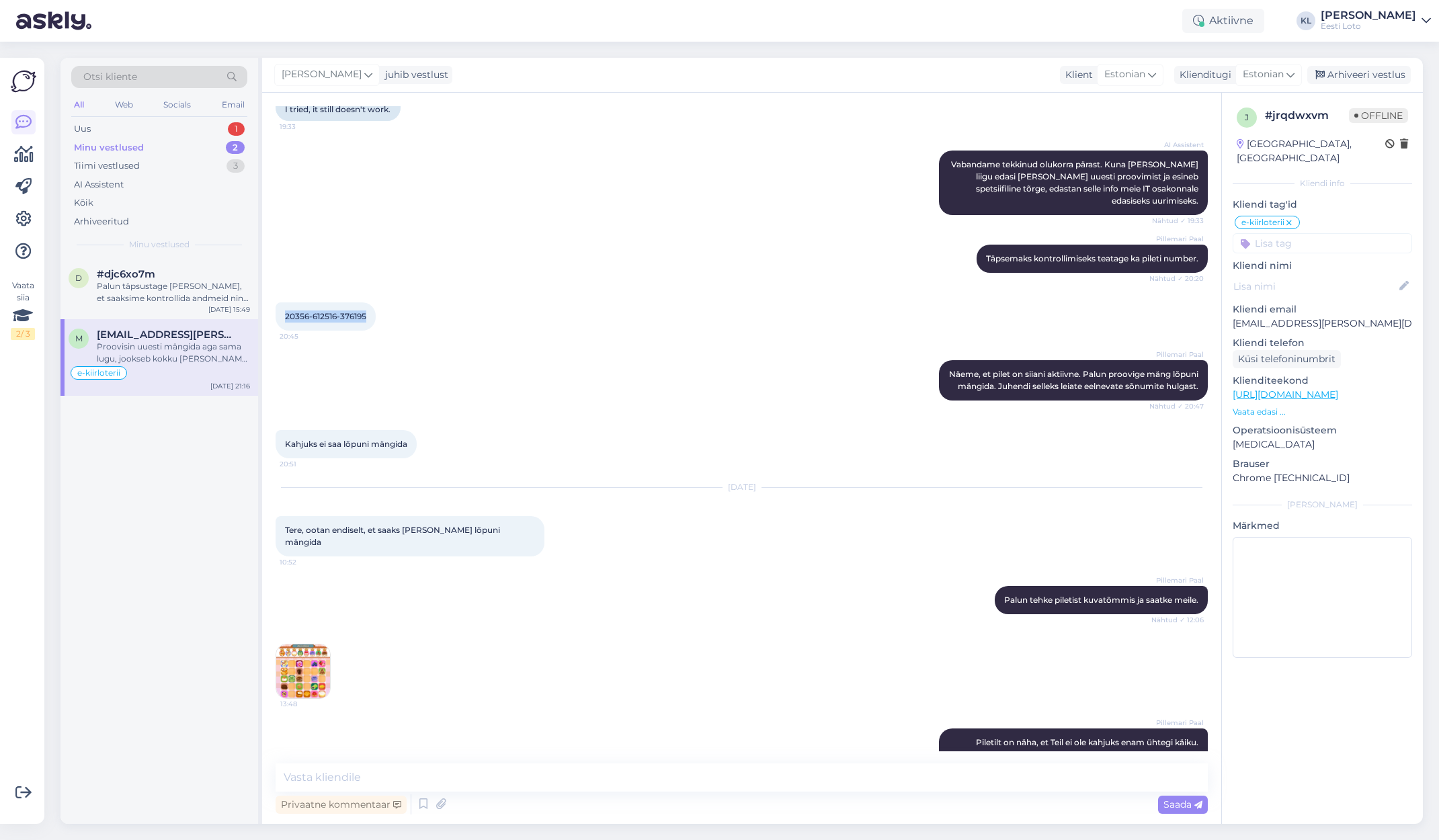
drag, startPoint x: 368, startPoint y: 304, endPoint x: 280, endPoint y: 299, distance: 88.1
click at [280, 303] on div "20356-612516-376195 20:45" at bounding box center [326, 317] width 100 height 28
copy span "20356-612516-376195"
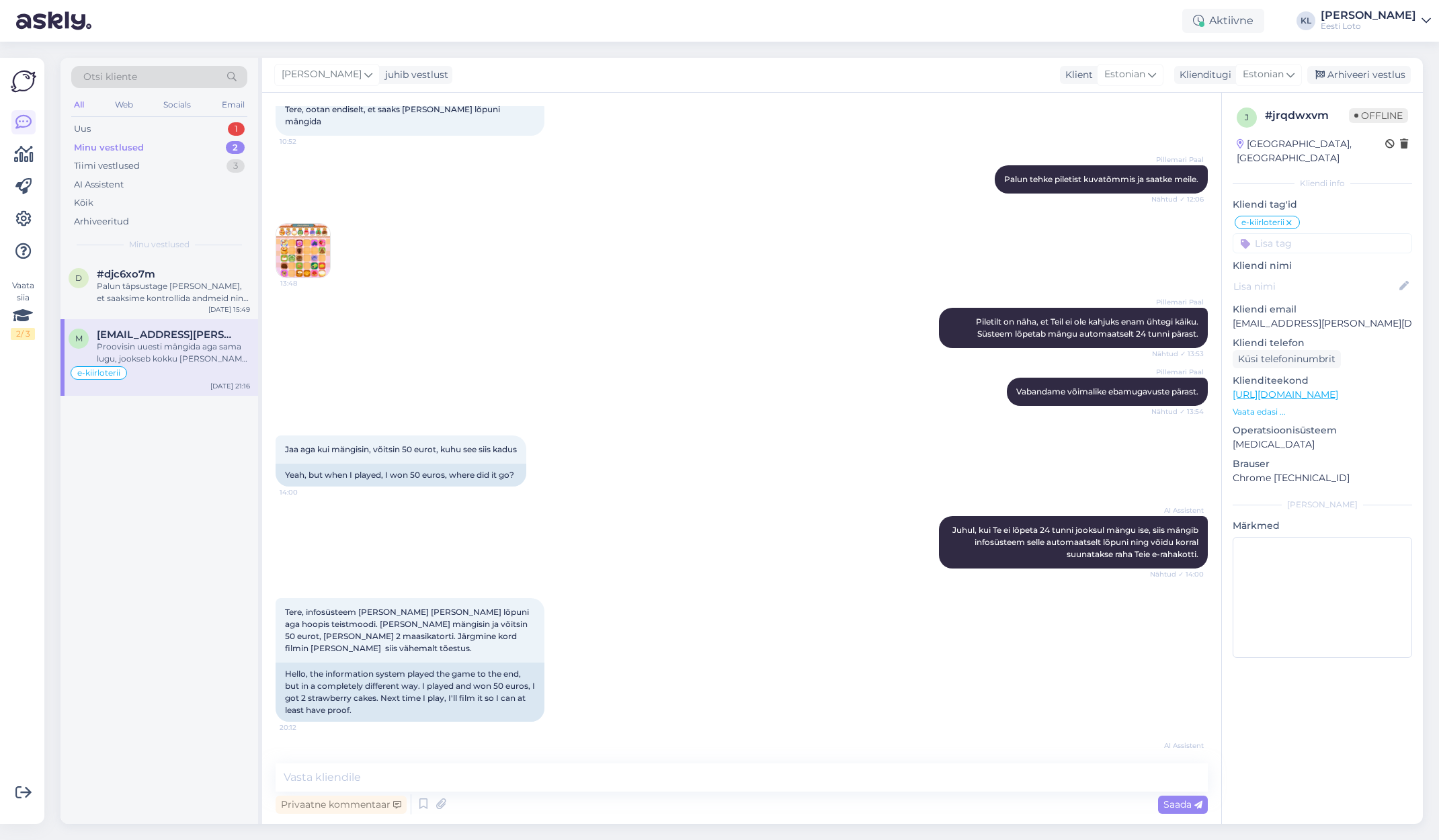
scroll to position [1921, 0]
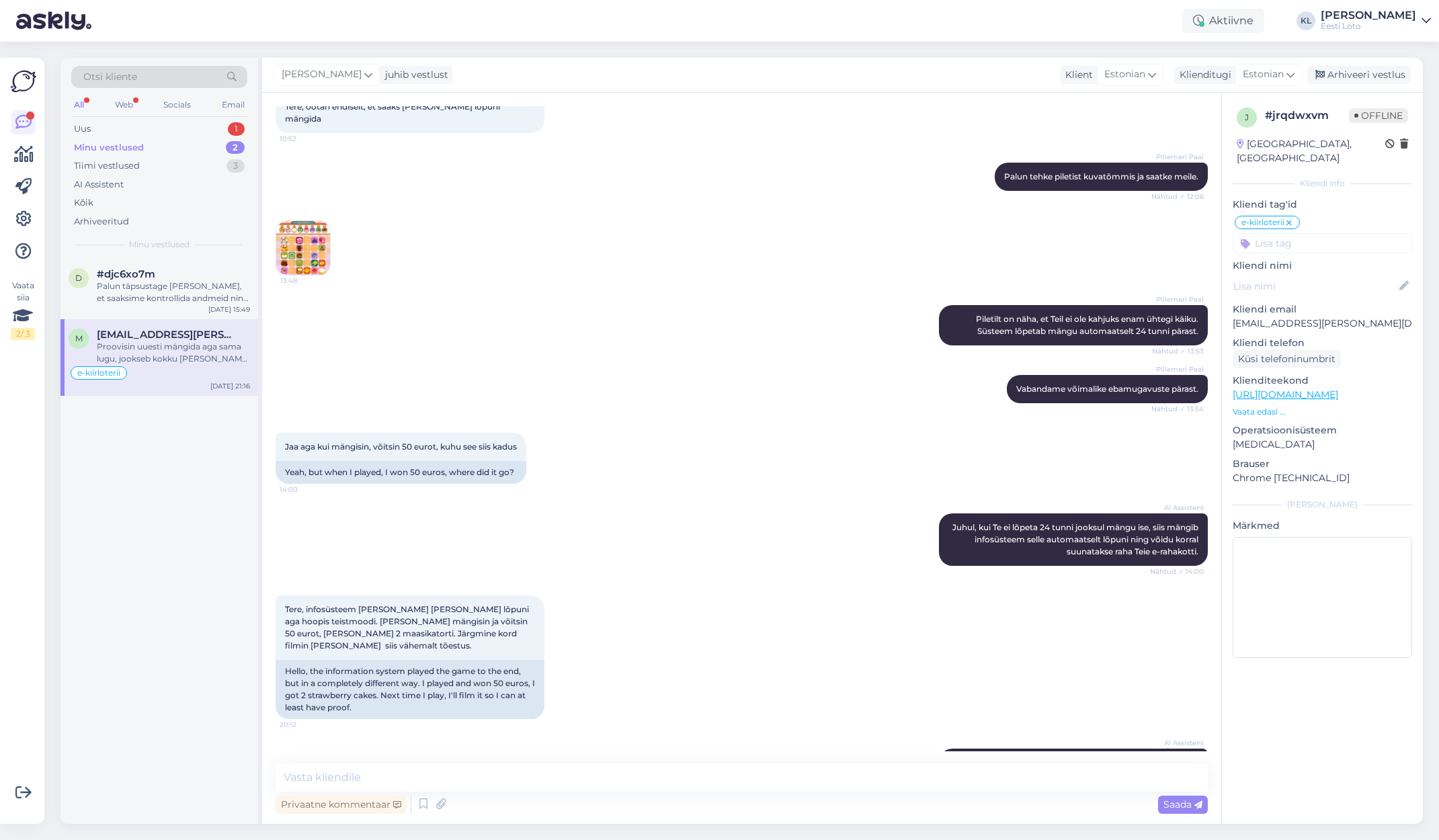
click at [315, 238] on img at bounding box center [304, 248] width 54 height 54
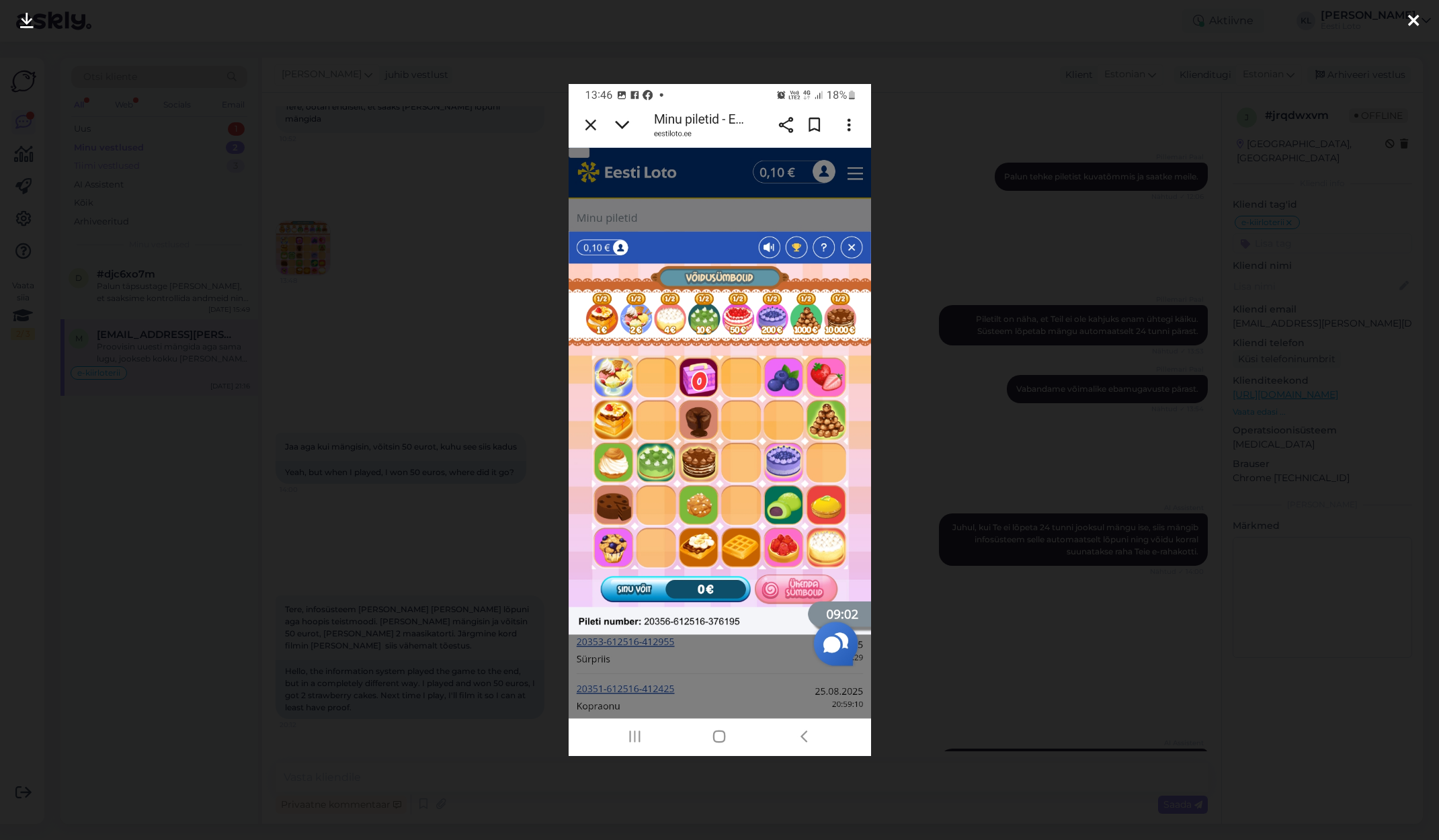
drag, startPoint x: 131, startPoint y: 39, endPoint x: 187, endPoint y: 164, distance: 137.0
click at [132, 40] on div at bounding box center [720, 420] width 1439 height 840
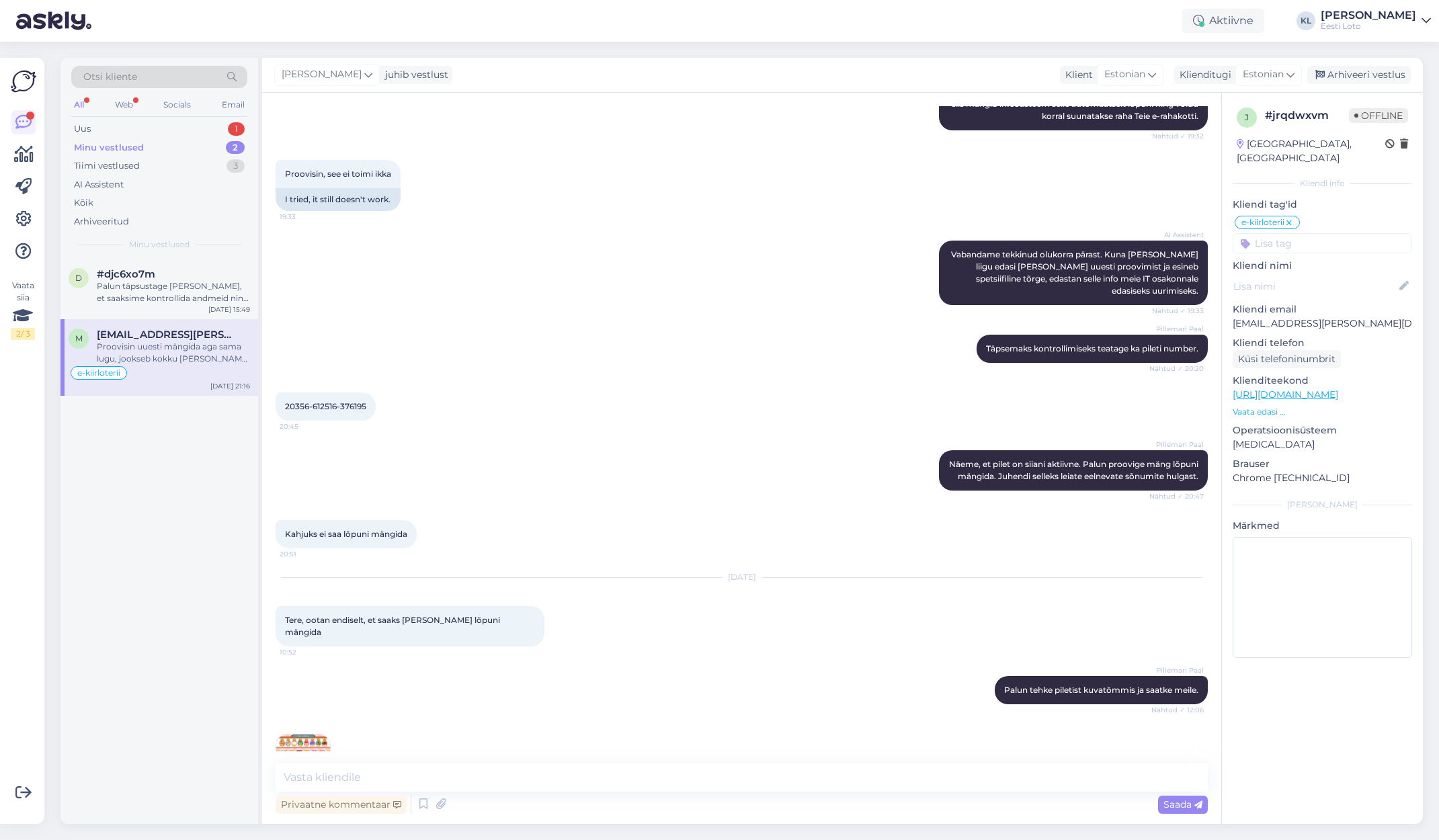
scroll to position [1367, 0]
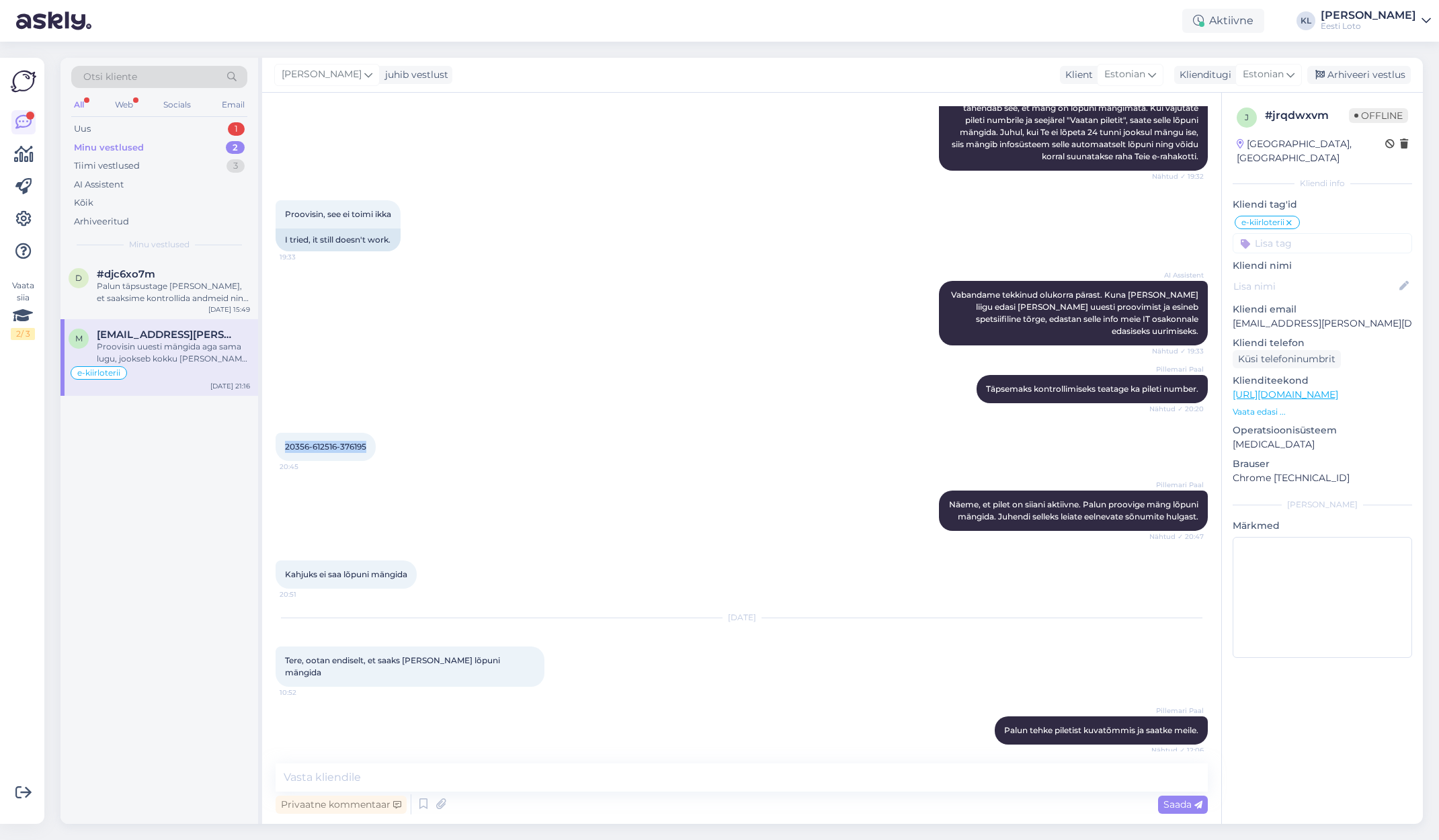
drag, startPoint x: 367, startPoint y: 434, endPoint x: 282, endPoint y: 435, distance: 85.0
click at [282, 435] on div "20356-612516-376195 20:45" at bounding box center [326, 446] width 100 height 28
copy span "20356-612516-376195"
click at [704, 401] on div "Pillemari Paal Täpsemaks kontrollimiseks teatage ka pileti number. Nähtud ✓ 20:…" at bounding box center [742, 389] width 932 height 58
click at [362, 442] on span "20356-612516-376195" at bounding box center [326, 446] width 82 height 10
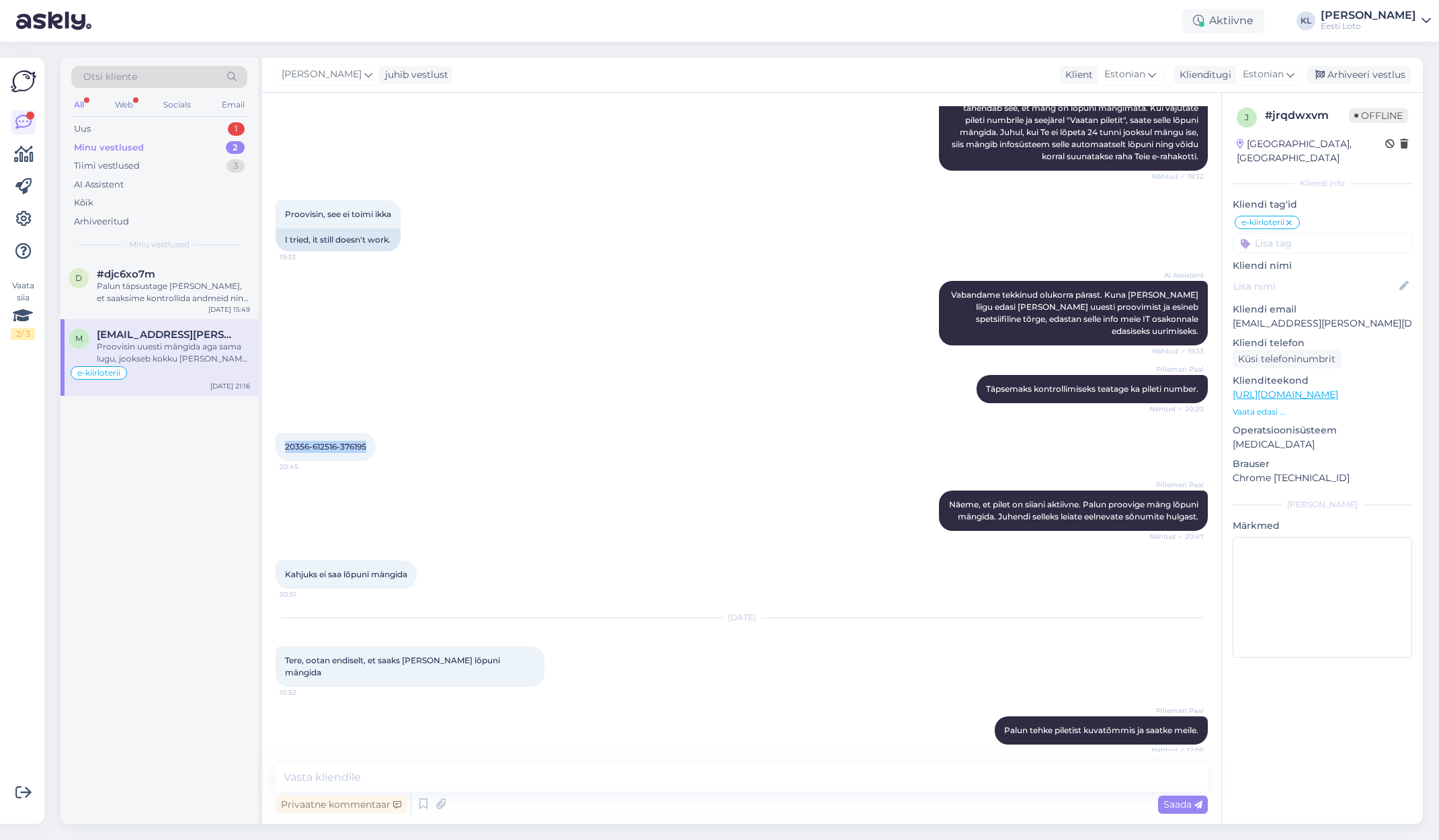
drag, startPoint x: 370, startPoint y: 435, endPoint x: 279, endPoint y: 431, distance: 91.1
click at [279, 433] on div "20356-612516-376195 20:45" at bounding box center [326, 446] width 100 height 28
copy span "20356-612516-376195"
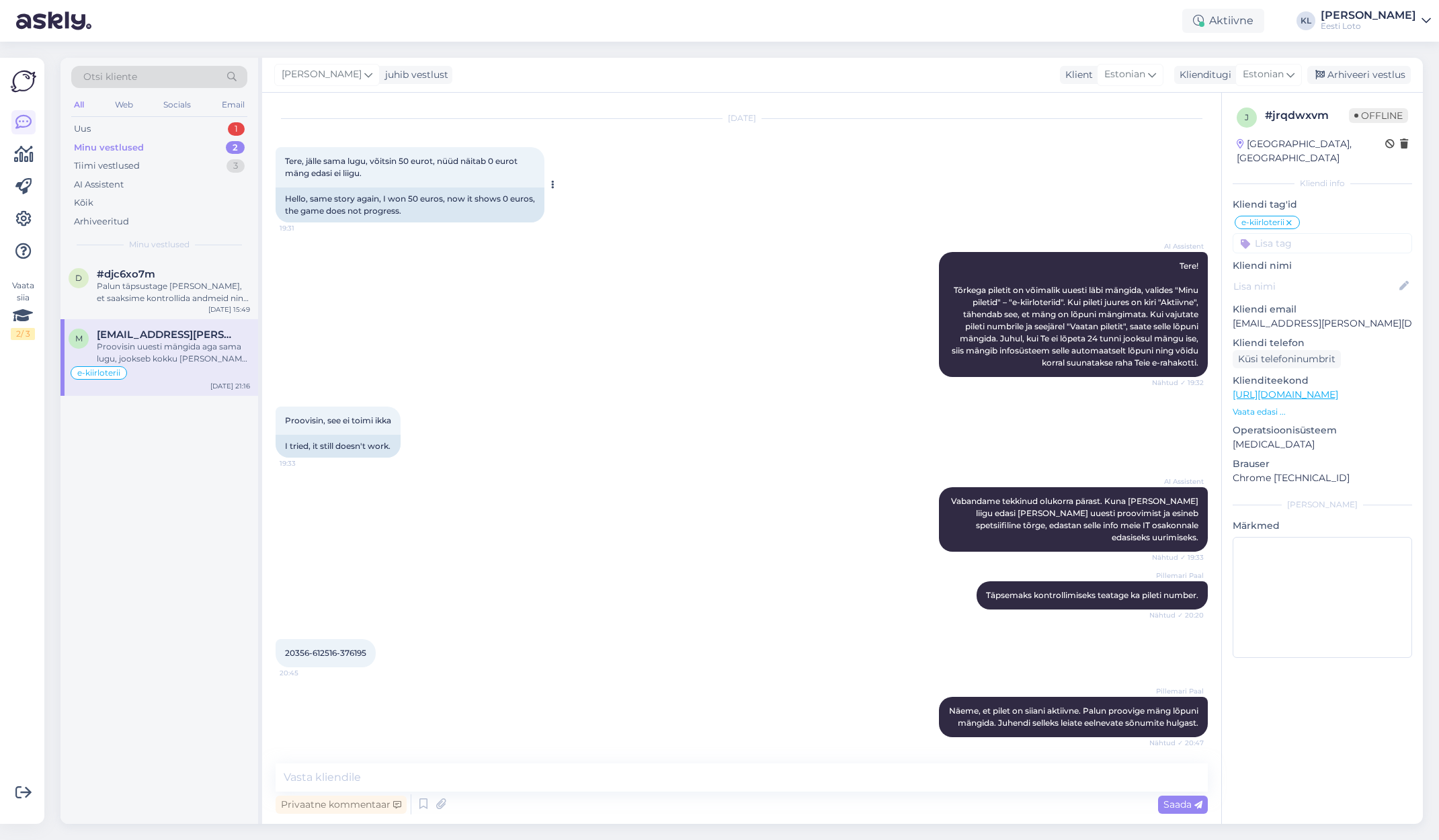
scroll to position [1158, 0]
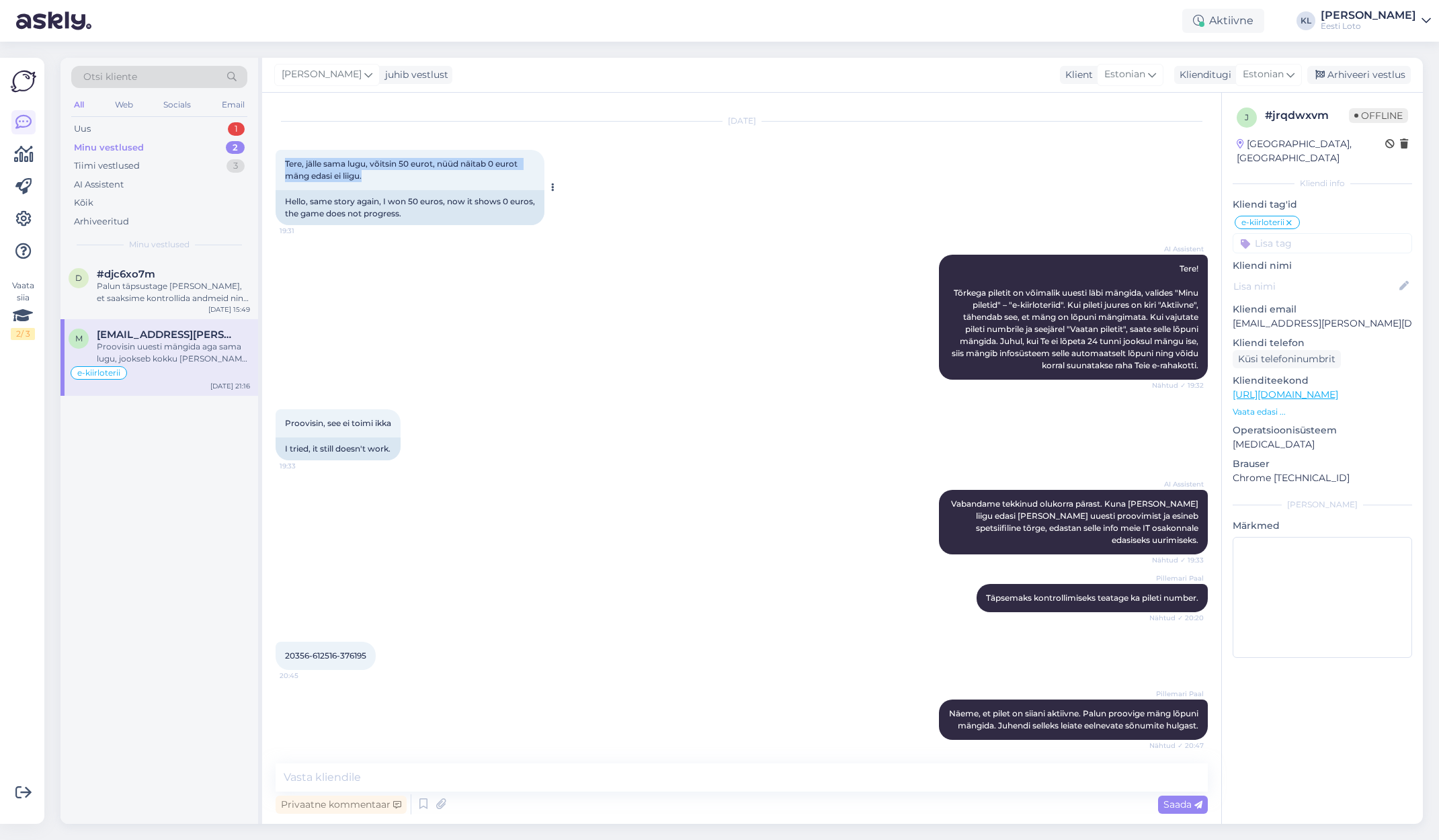
drag, startPoint x: 381, startPoint y: 179, endPoint x: 277, endPoint y: 167, distance: 104.7
click at [277, 167] on div "Tere, jälle sama lugu, võitsin 50 eurot, nüüd näitab 0 eurot mäng edasi ei liig…" at bounding box center [410, 169] width 269 height 40
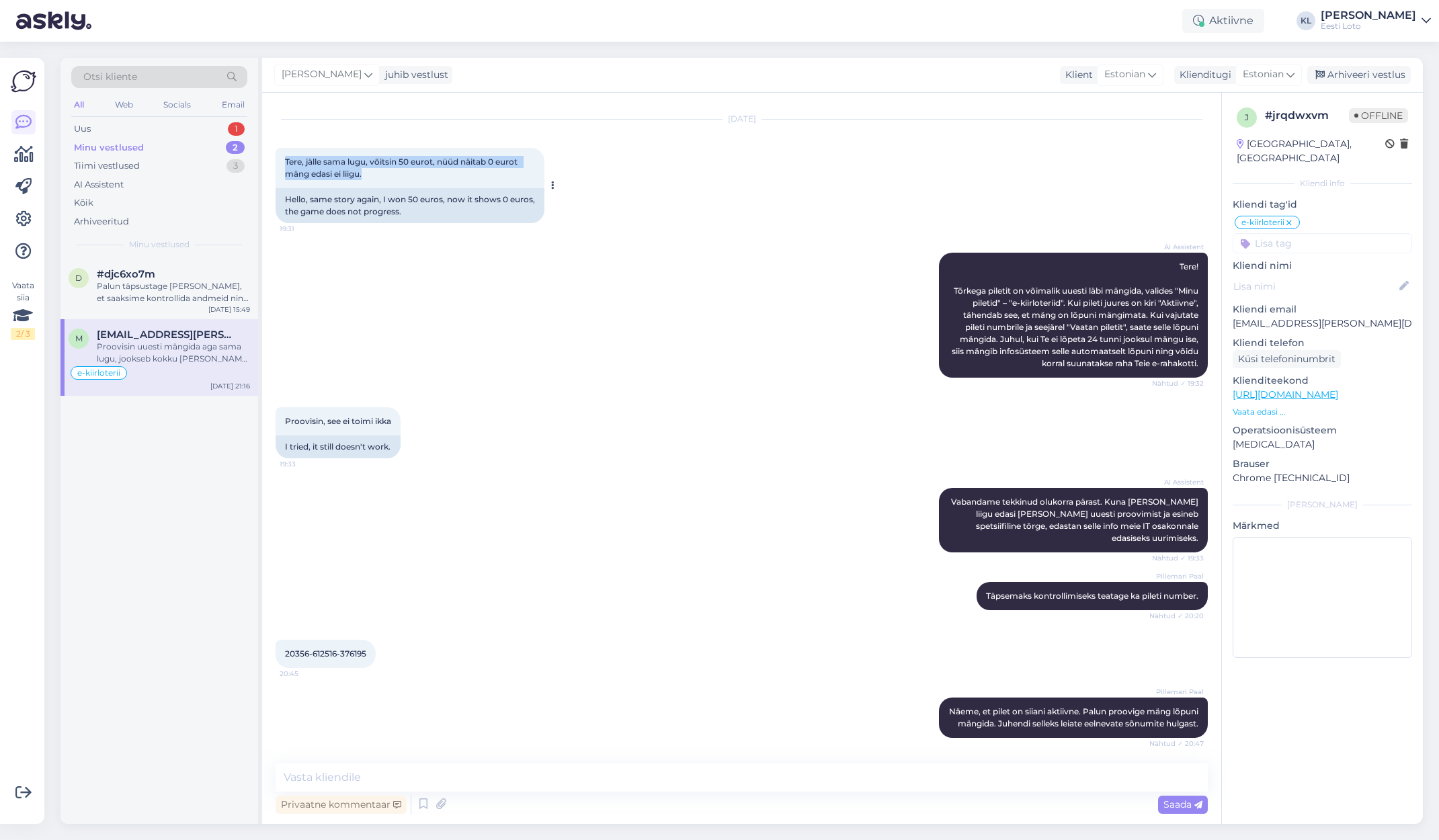
copy span "Tere, jälle sama lugu, võitsin 50 eurot, nüüd näitab 0 eurot mäng edasi ei liig…"
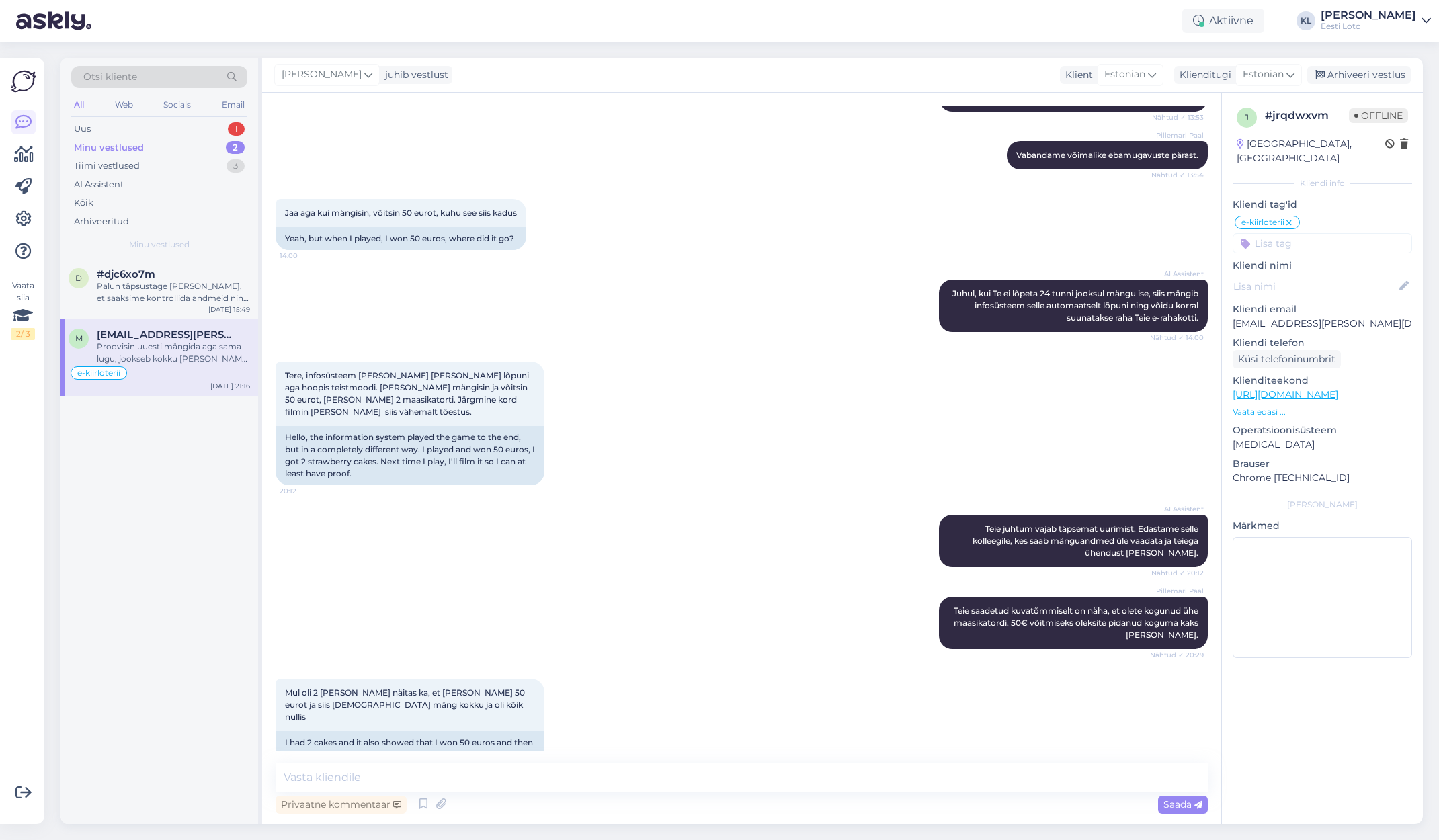
scroll to position [2178, 0]
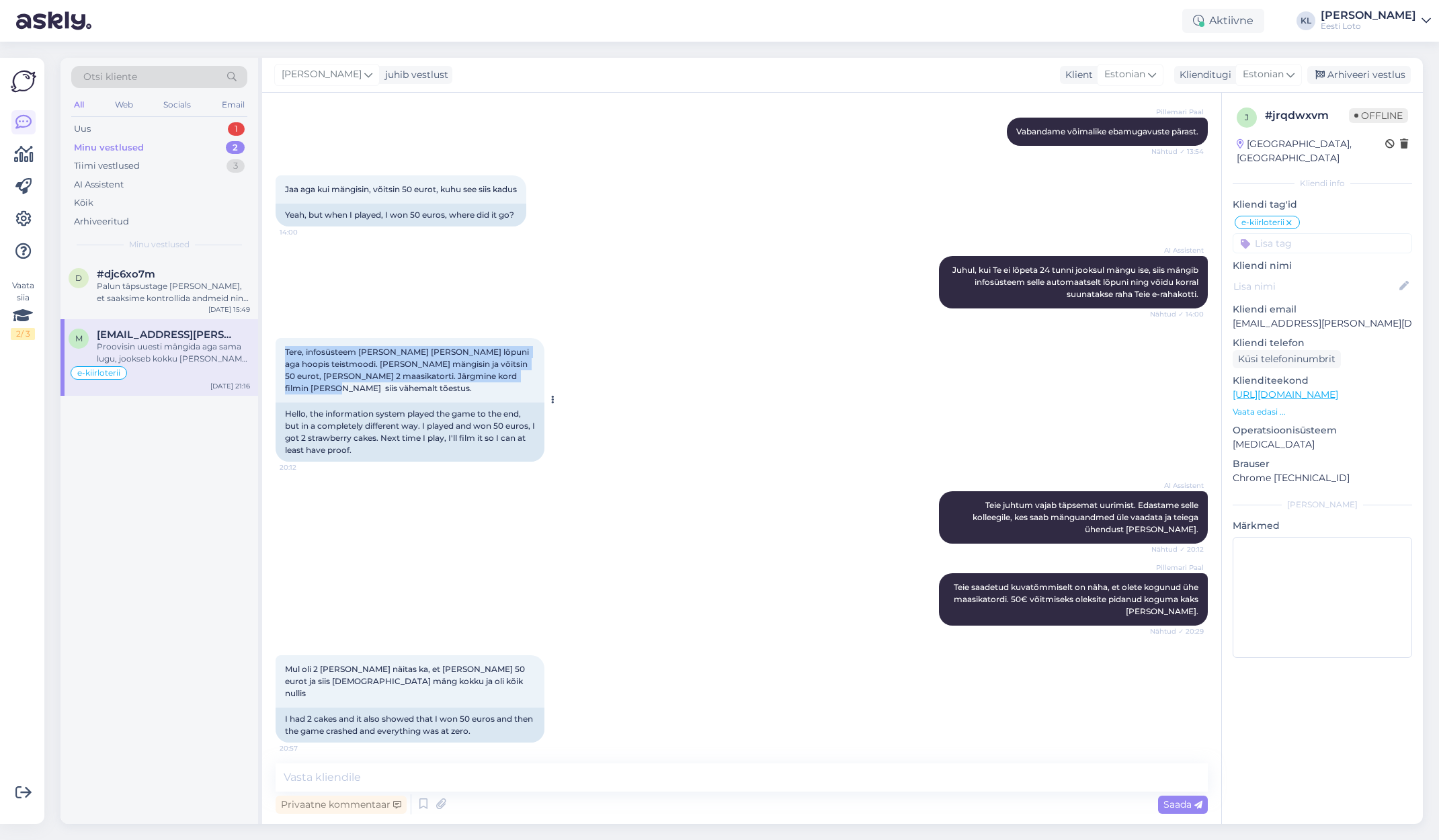
drag, startPoint x: 353, startPoint y: 375, endPoint x: 281, endPoint y: 336, distance: 81.9
click at [281, 338] on div "Tere, infosüsteem [PERSON_NAME] [PERSON_NAME] lõpuni aga hoopis teistmoodi. [PE…" at bounding box center [410, 370] width 269 height 65
drag, startPoint x: 316, startPoint y: 348, endPoint x: 320, endPoint y: 357, distance: 9.8
click at [316, 349] on span "Tere, infosüsteem [PERSON_NAME] [PERSON_NAME] lõpuni aga hoopis teistmoodi. [PE…" at bounding box center [408, 370] width 246 height 46
drag, startPoint x: 293, startPoint y: 375, endPoint x: 281, endPoint y: 342, distance: 35.1
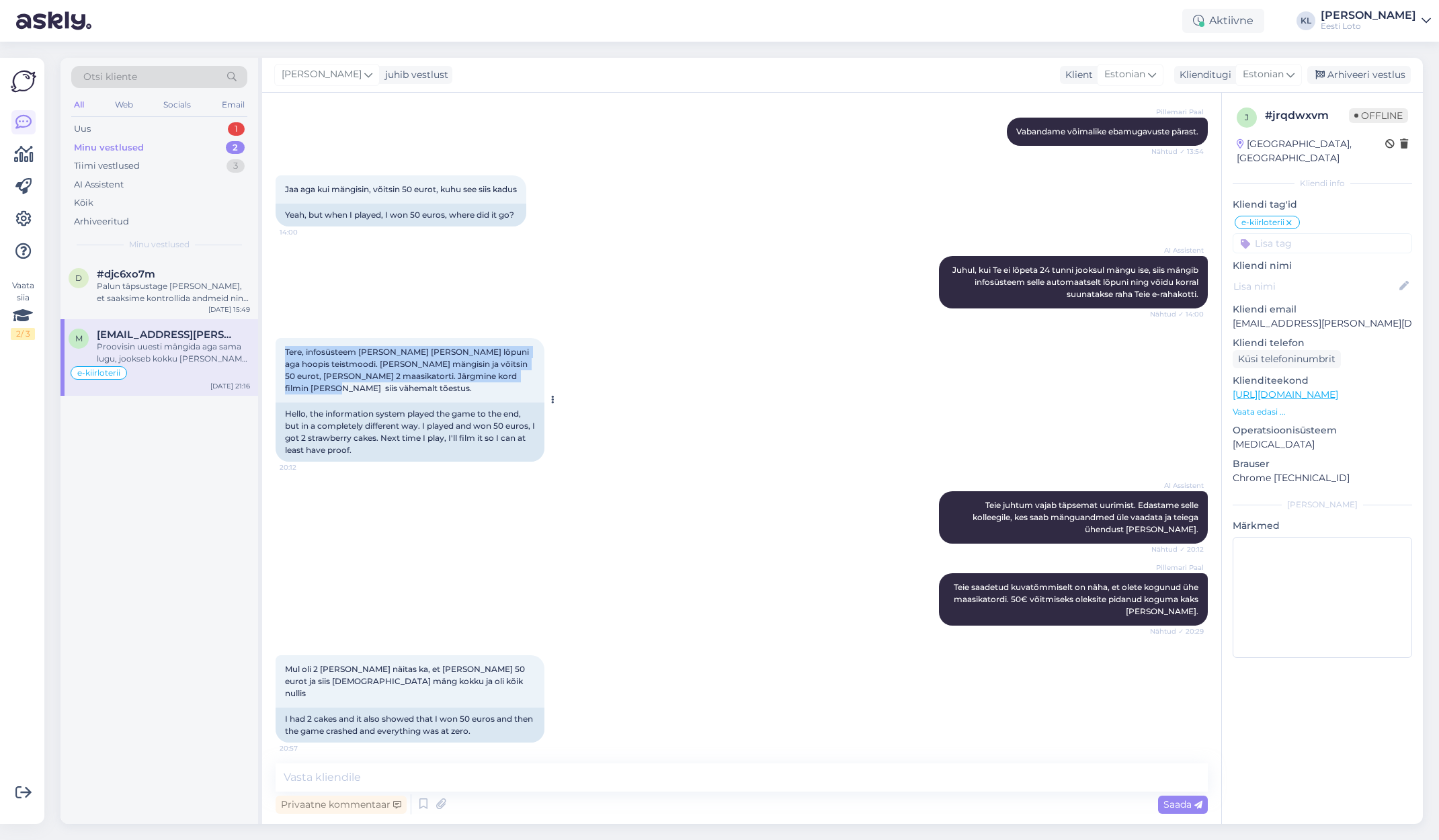
click at [281, 342] on div "Tere, infosüsteem [PERSON_NAME] [PERSON_NAME] lõpuni aga hoopis teistmoodi. [PE…" at bounding box center [410, 370] width 269 height 65
copy span "Tere, infosüsteem [PERSON_NAME] [PERSON_NAME] lõpuni aga hoopis teistmoodi. [PE…"
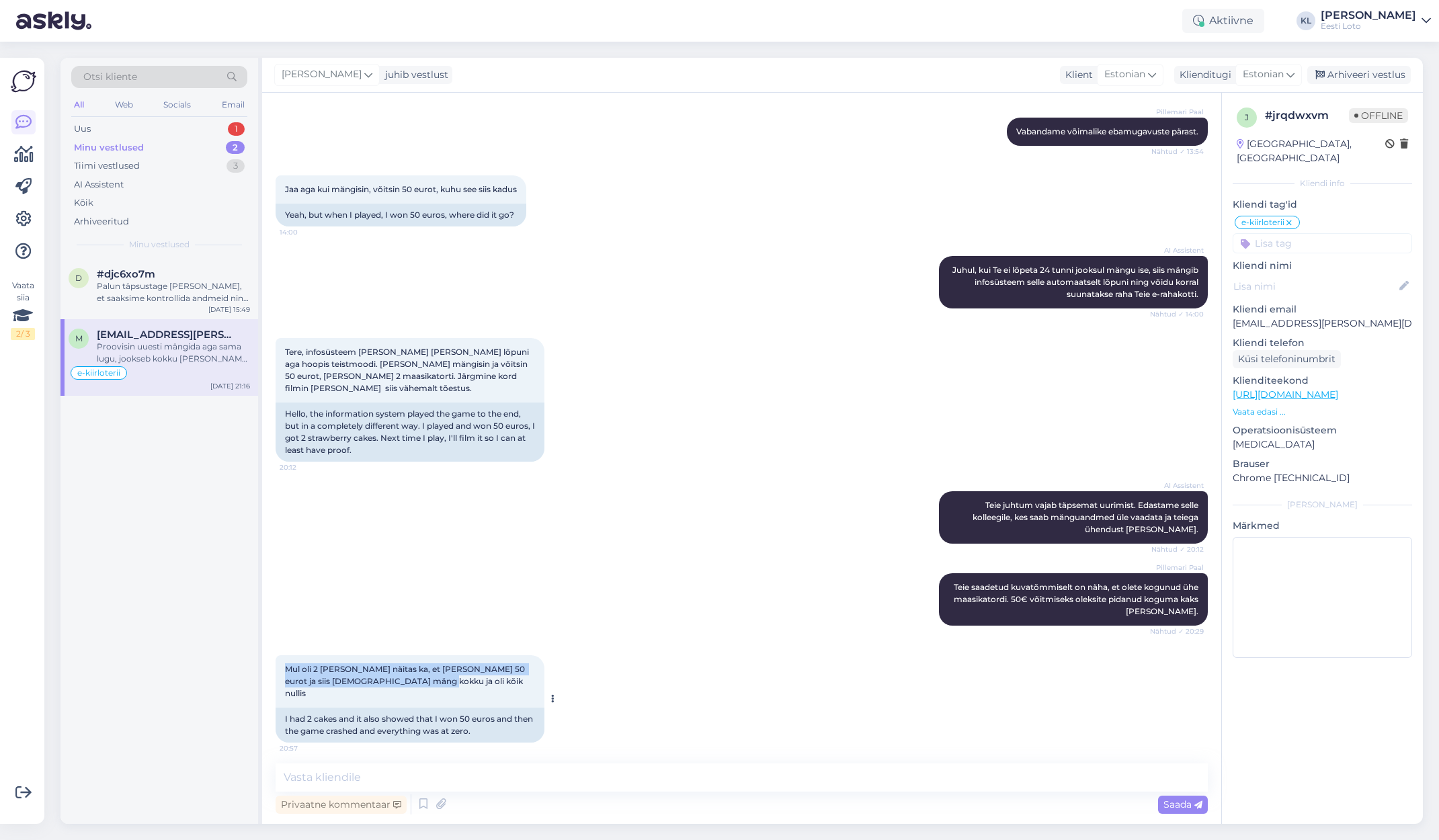
drag, startPoint x: 394, startPoint y: 671, endPoint x: 279, endPoint y: 652, distance: 116.6
click at [279, 655] on div "Mul oli 2 [PERSON_NAME] näitas ka, et [PERSON_NAME] 50 eurot ja siis [DEMOGRAPH…" at bounding box center [410, 681] width 269 height 52
copy span "Mul oli 2 [PERSON_NAME] näitas ka, et [PERSON_NAME] 50 eurot ja siis [DEMOGRAPH…"
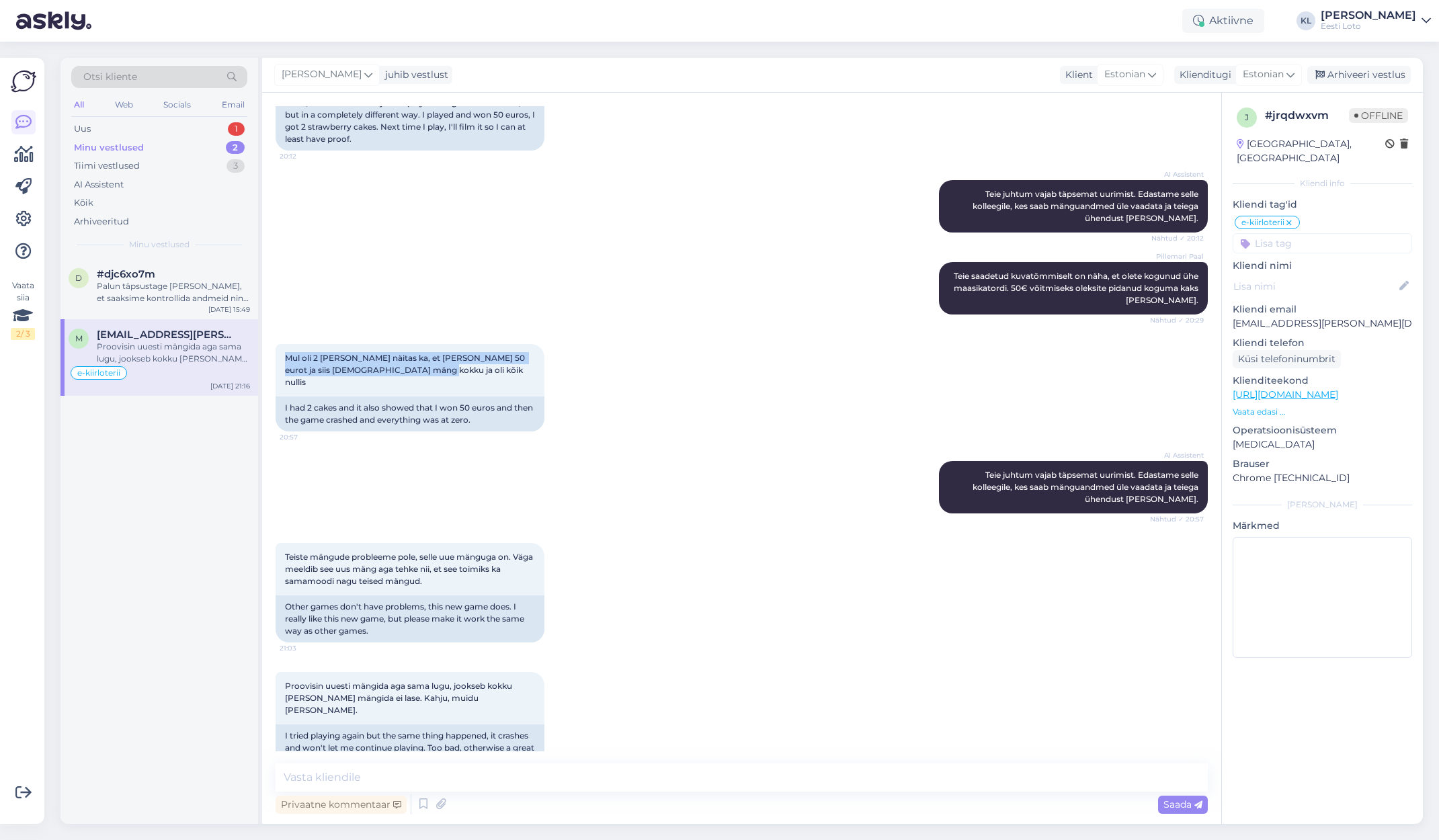
scroll to position [2488, 0]
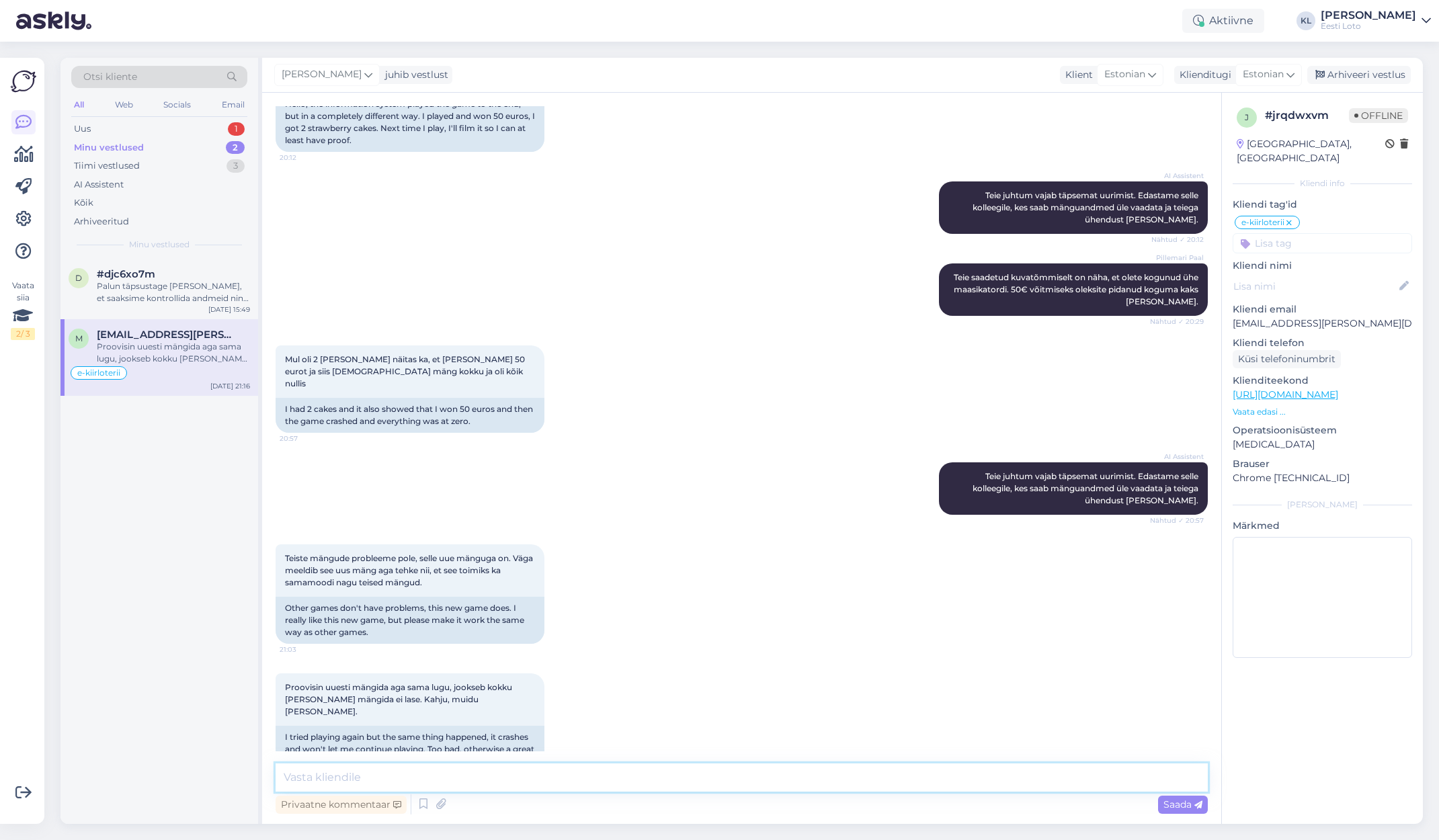
click at [462, 780] on textarea at bounding box center [742, 778] width 932 height 28
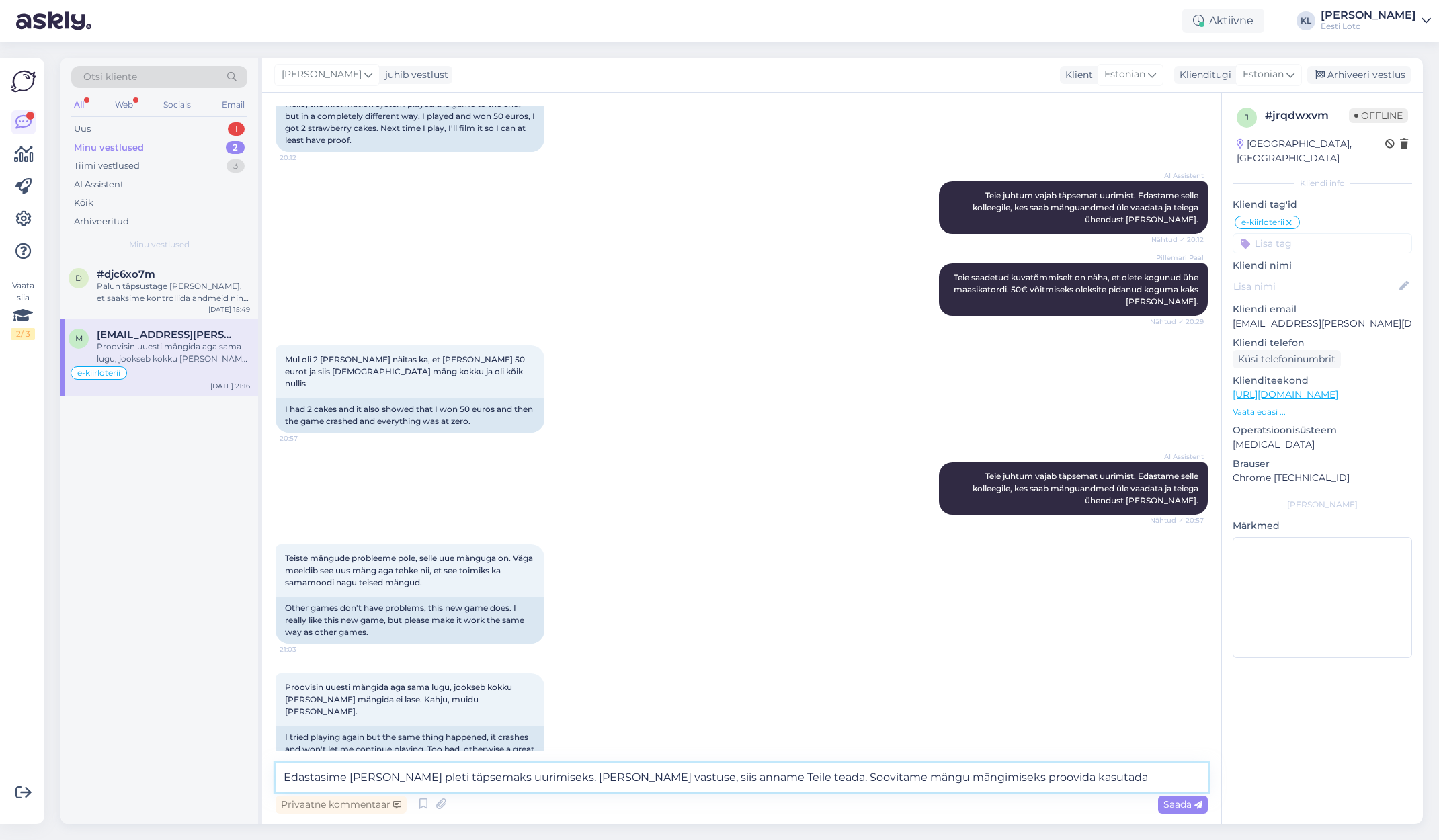
click at [765, 776] on textarea "Edastasime [PERSON_NAME] pleti täpsemaks uurimiseks. [PERSON_NAME] vastuse, sii…" at bounding box center [742, 778] width 932 height 28
click at [1125, 780] on textarea "Edastasime [PERSON_NAME] pleti täpsemaks uurimiseks. [PERSON_NAME] vastuse, sii…" at bounding box center [742, 778] width 932 height 28
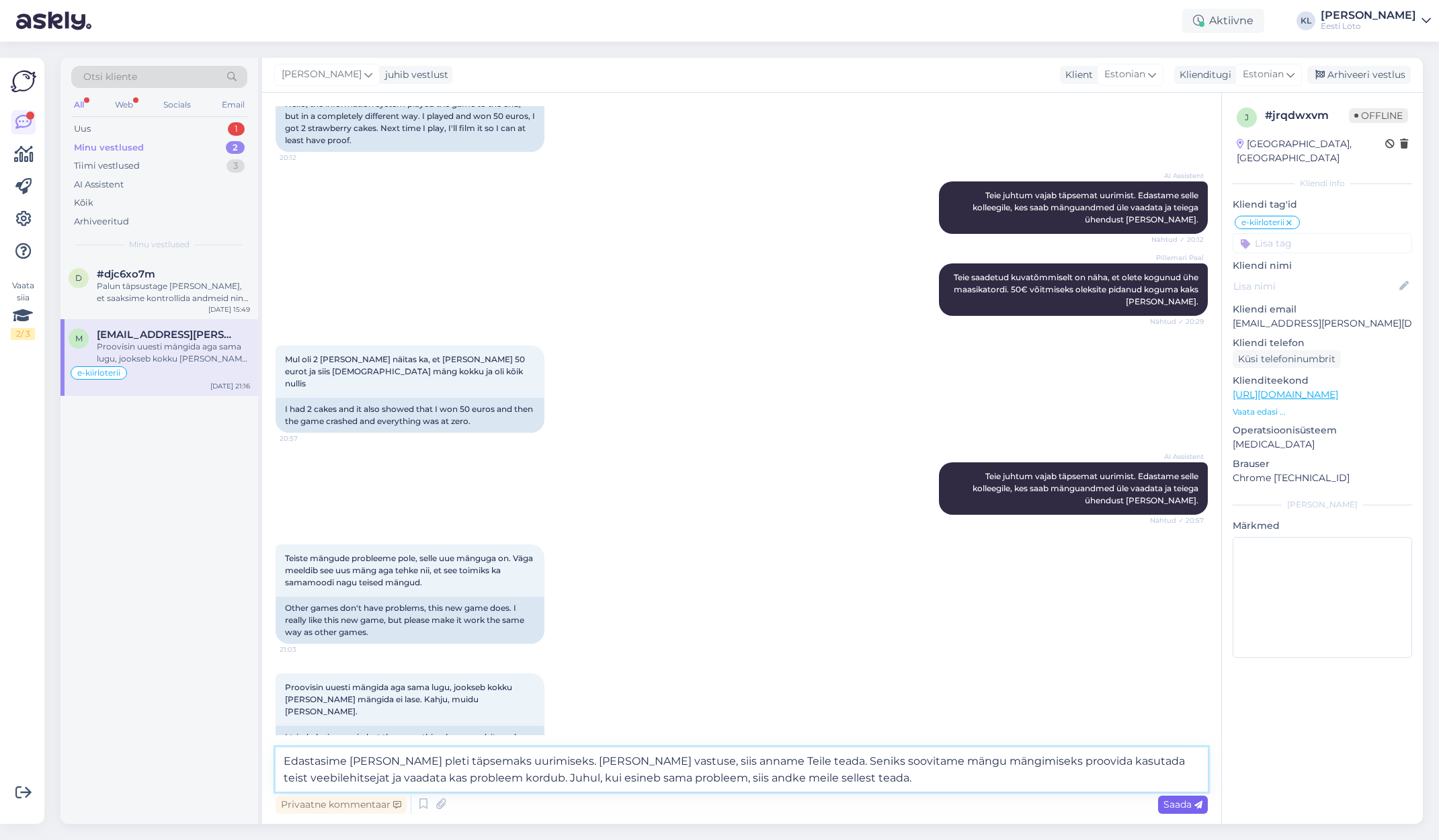
type textarea "Edastasime [PERSON_NAME] pleti täpsemaks uurimiseks. [PERSON_NAME] vastuse, sii…"
drag, startPoint x: 1170, startPoint y: 804, endPoint x: 1216, endPoint y: 818, distance: 48.1
click at [1172, 805] on span "Saada" at bounding box center [1184, 804] width 39 height 12
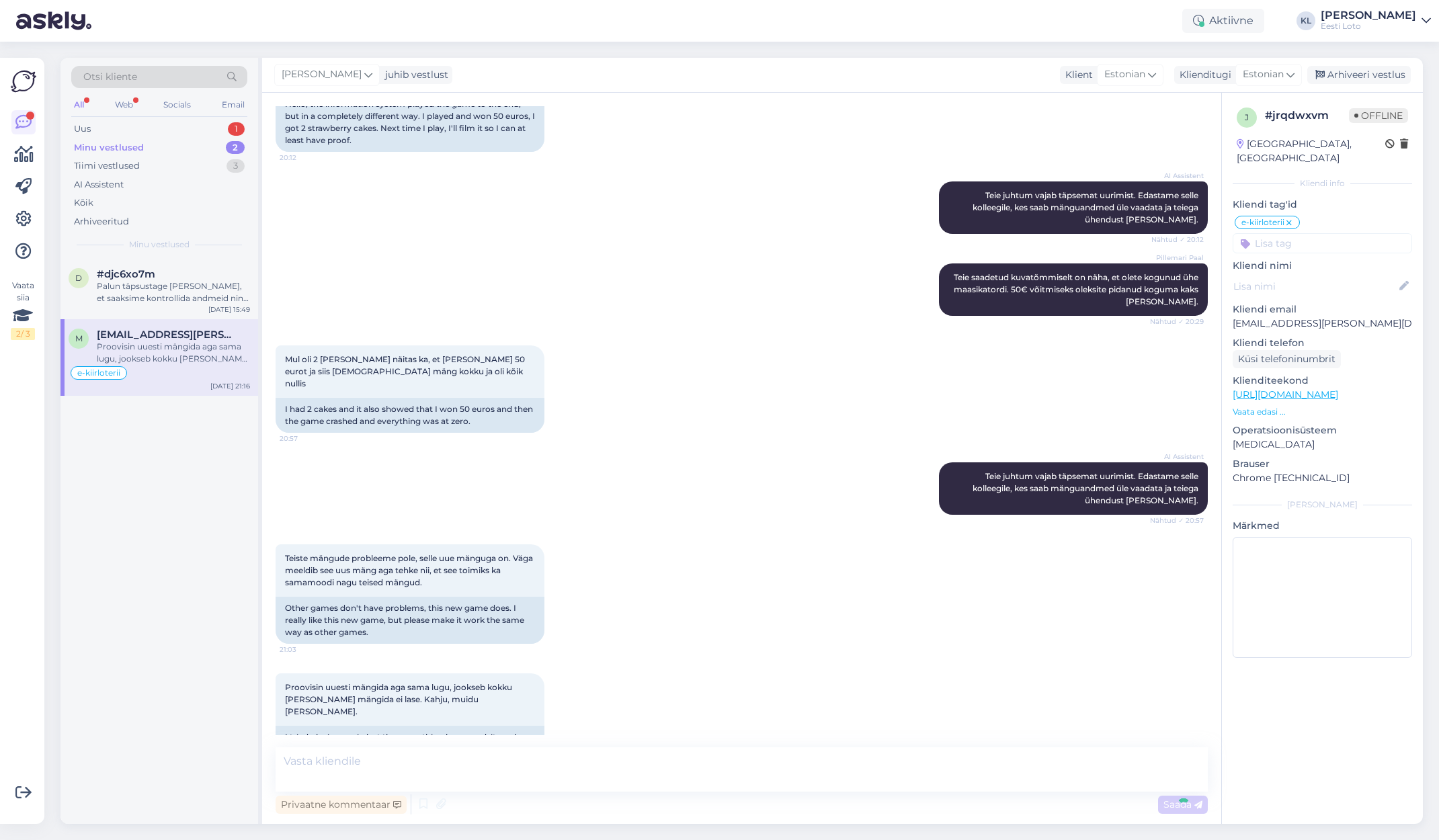
scroll to position [2623, 0]
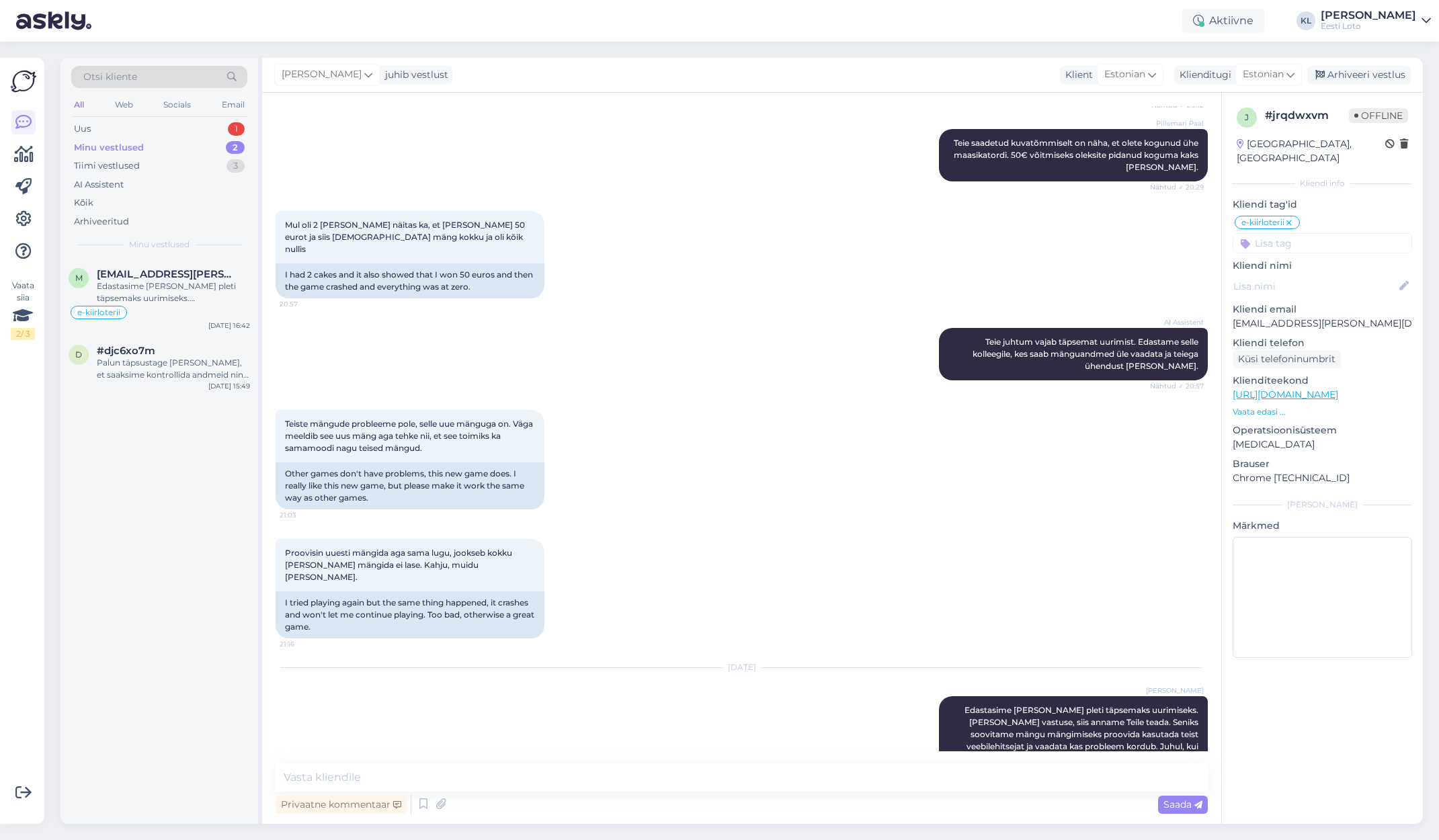
click at [1285, 233] on input at bounding box center [1322, 243] width 179 height 20
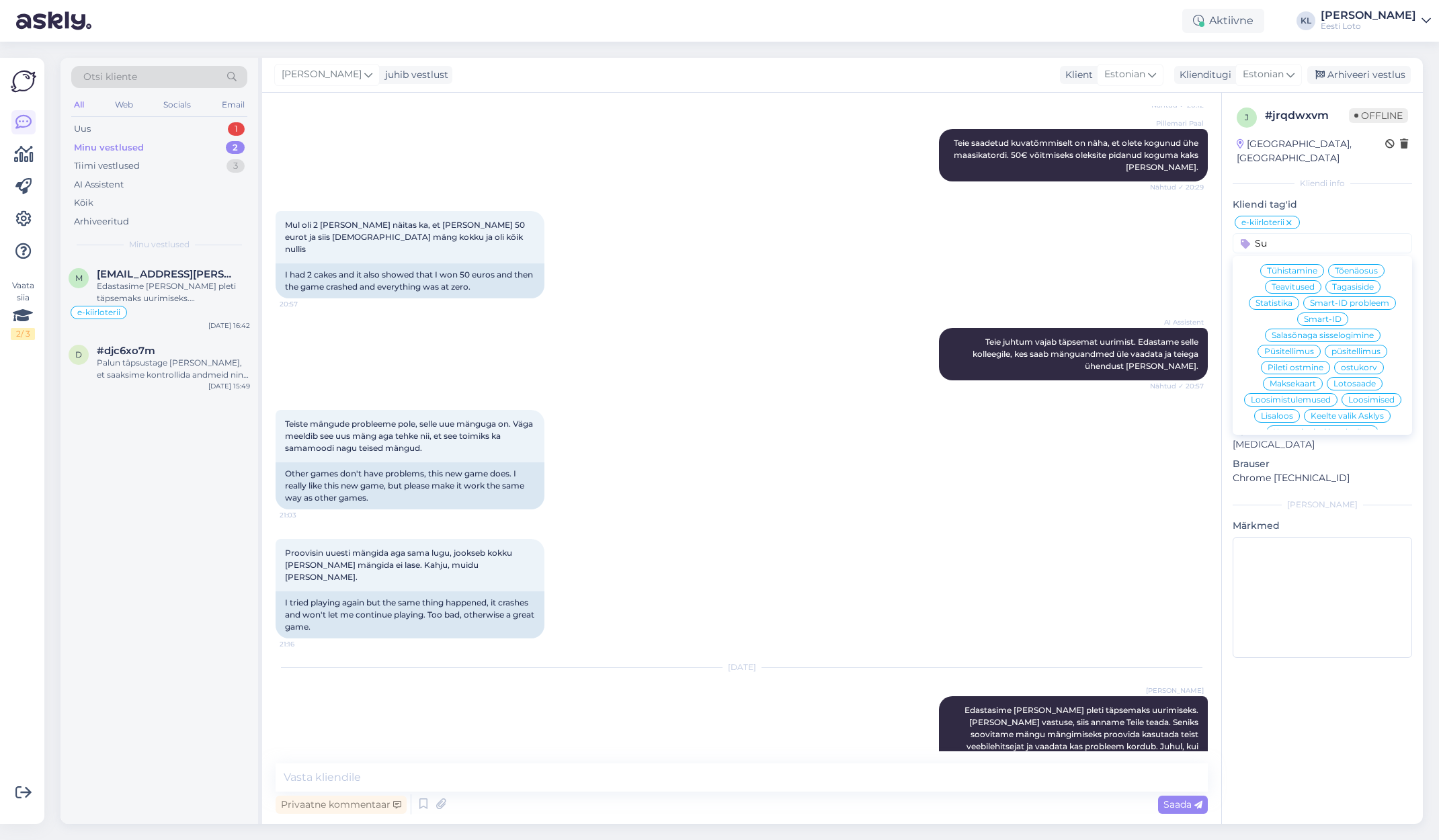
scroll to position [0, 0]
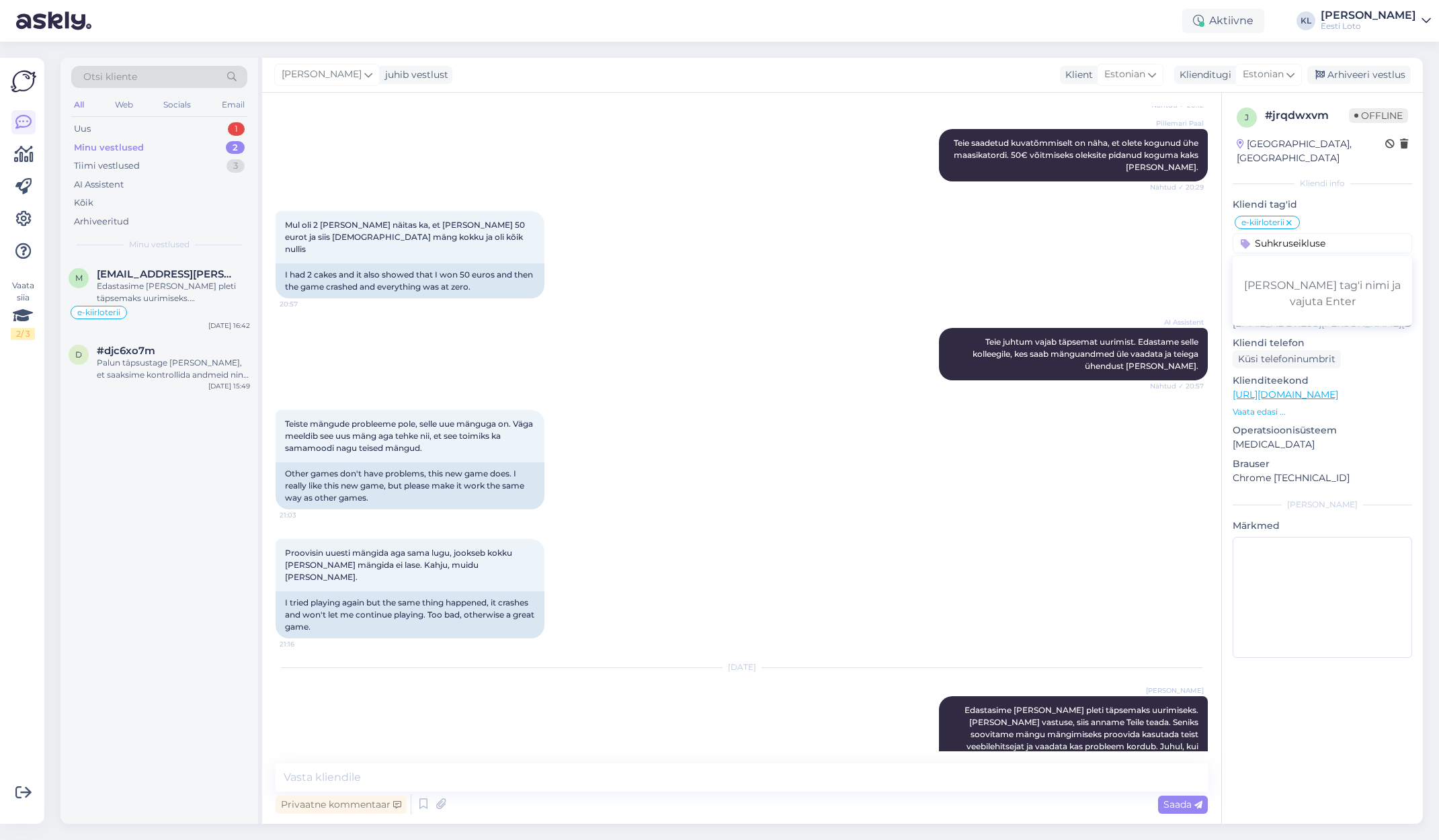
type input "Suhkruseiklus"
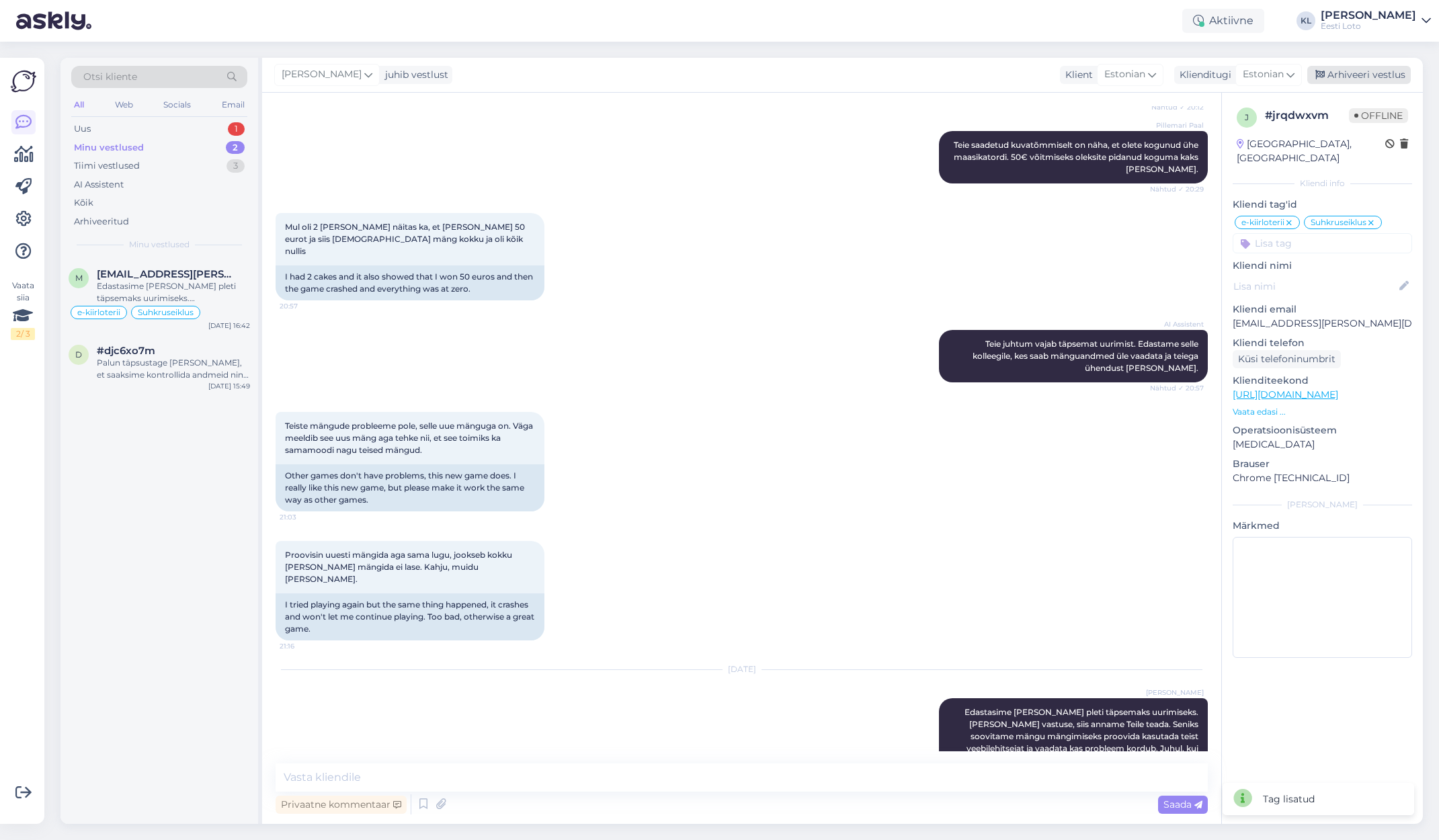
click at [1358, 75] on div "Arhiveeri vestlus" at bounding box center [1360, 75] width 104 height 19
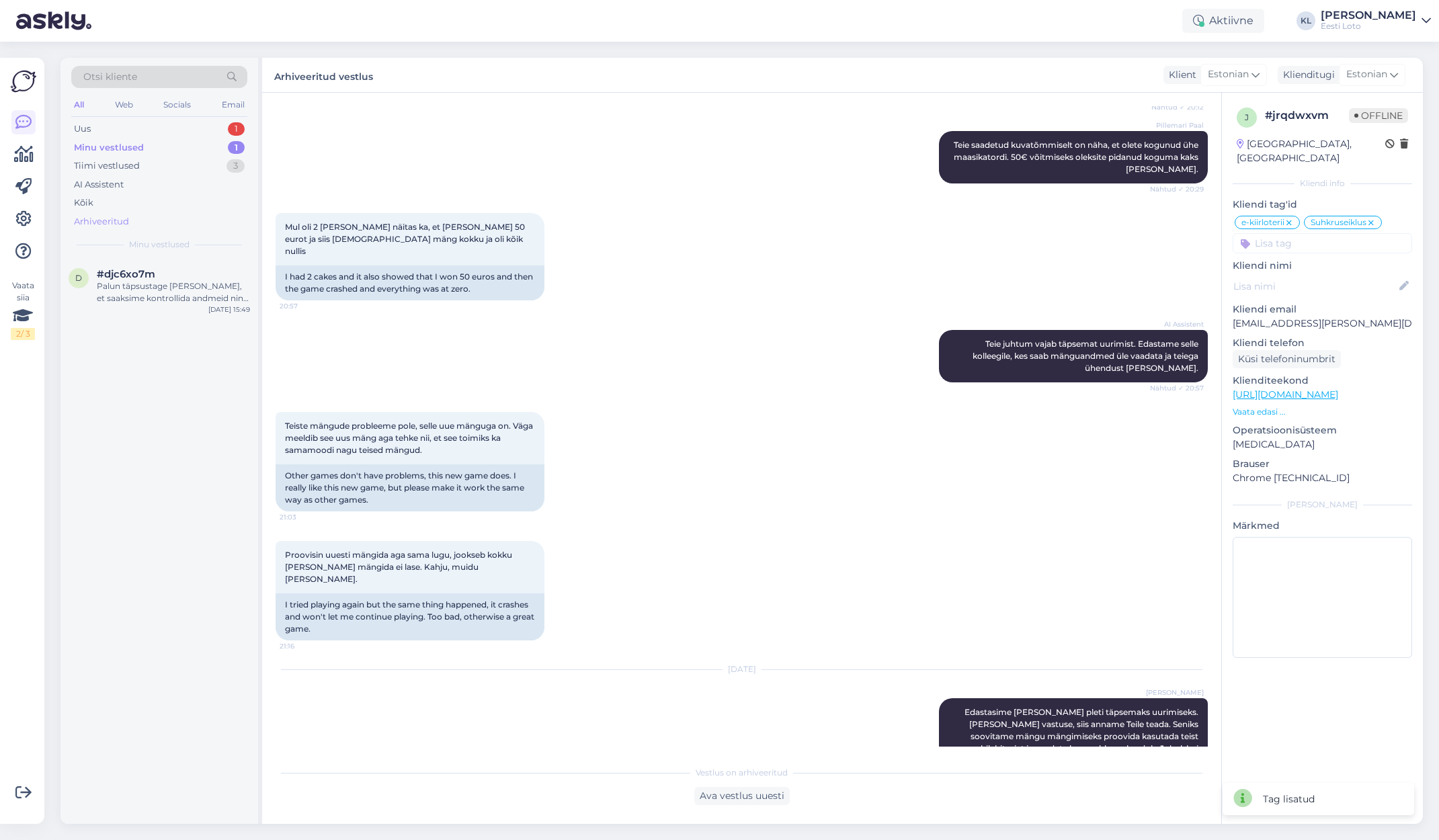
click at [152, 228] on div "Arhiveeritud" at bounding box center [160, 222] width 176 height 19
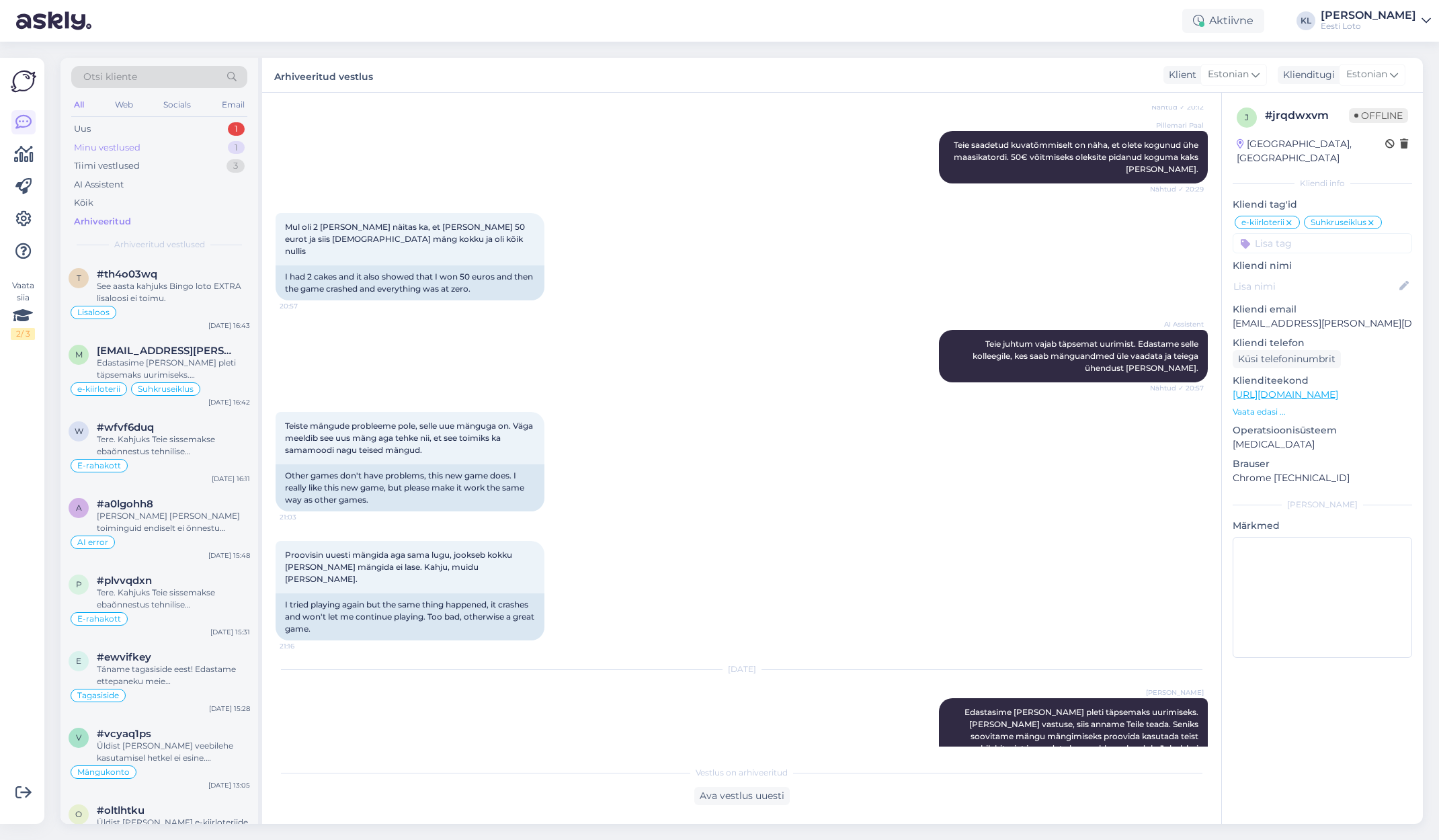
click at [173, 140] on div "Minu vestlused 1" at bounding box center [160, 148] width 176 height 19
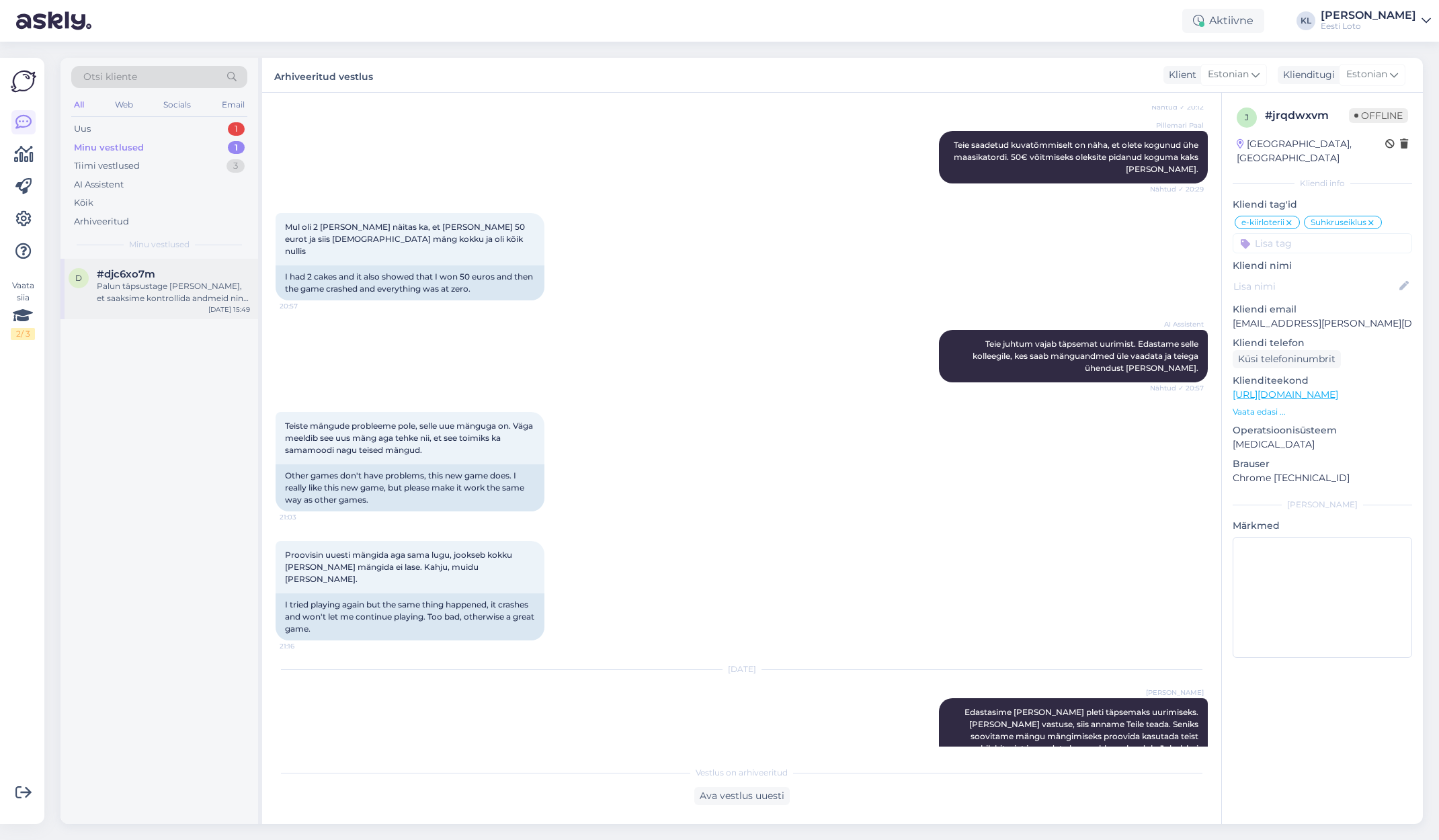
click at [162, 273] on div "#djc6xo7m" at bounding box center [173, 274] width 153 height 12
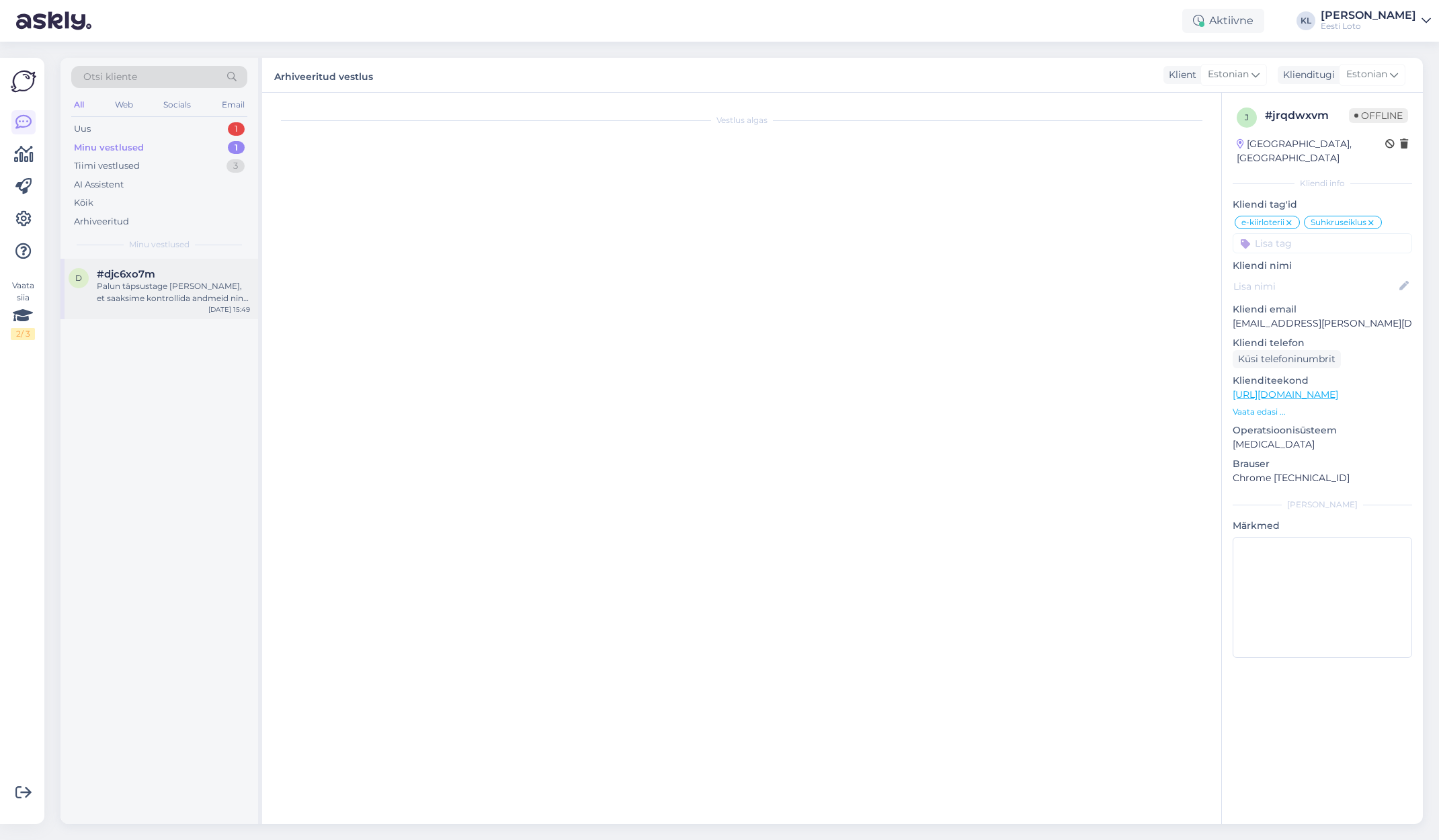
scroll to position [191, 0]
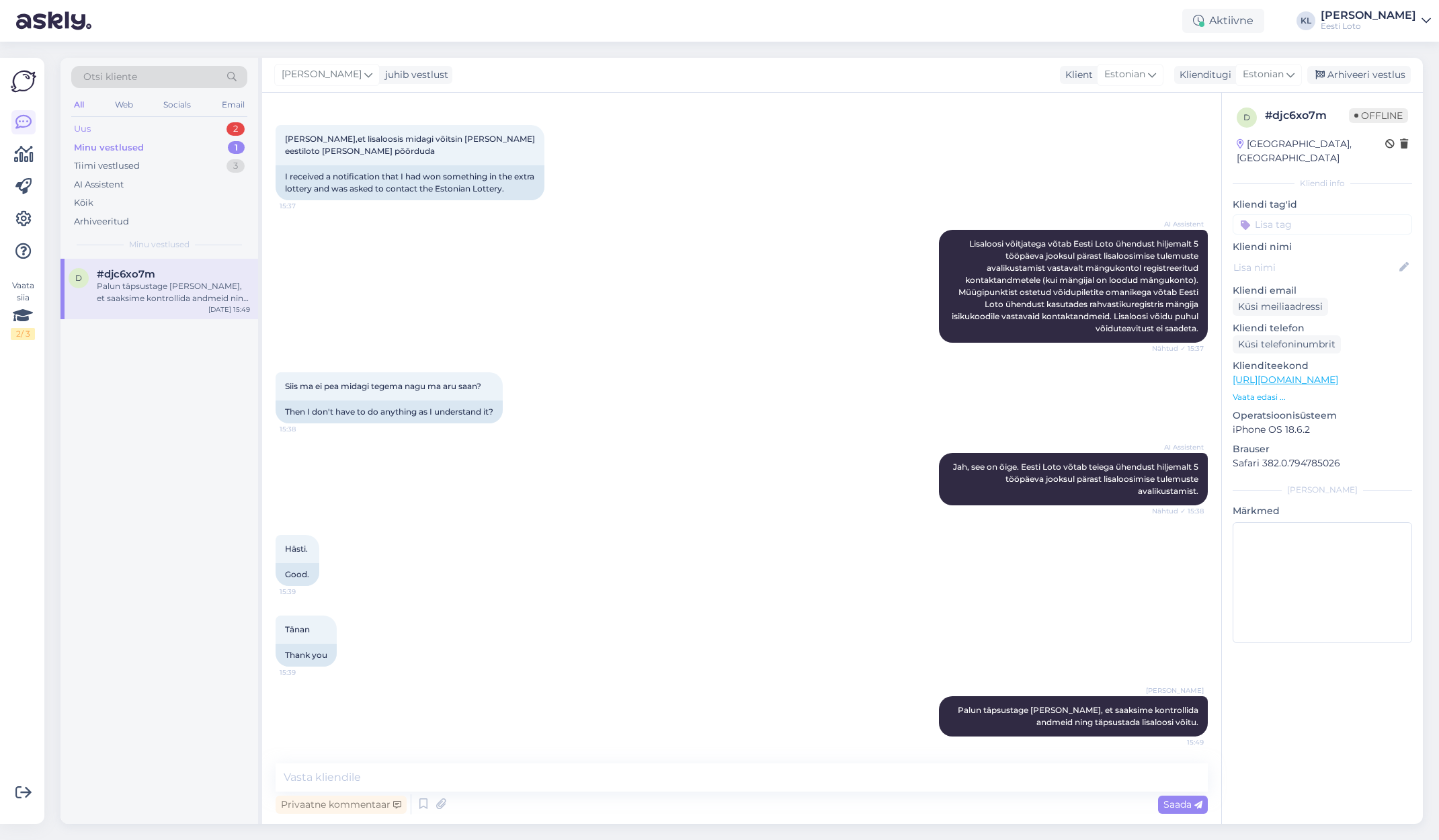
click at [185, 122] on div "Uus 2" at bounding box center [160, 129] width 176 height 19
click at [188, 280] on div "Vabandame tekkinud ebamugavuse pärast. Kuna mängu ei [PERSON_NAME] mängida, eda…" at bounding box center [173, 292] width 153 height 24
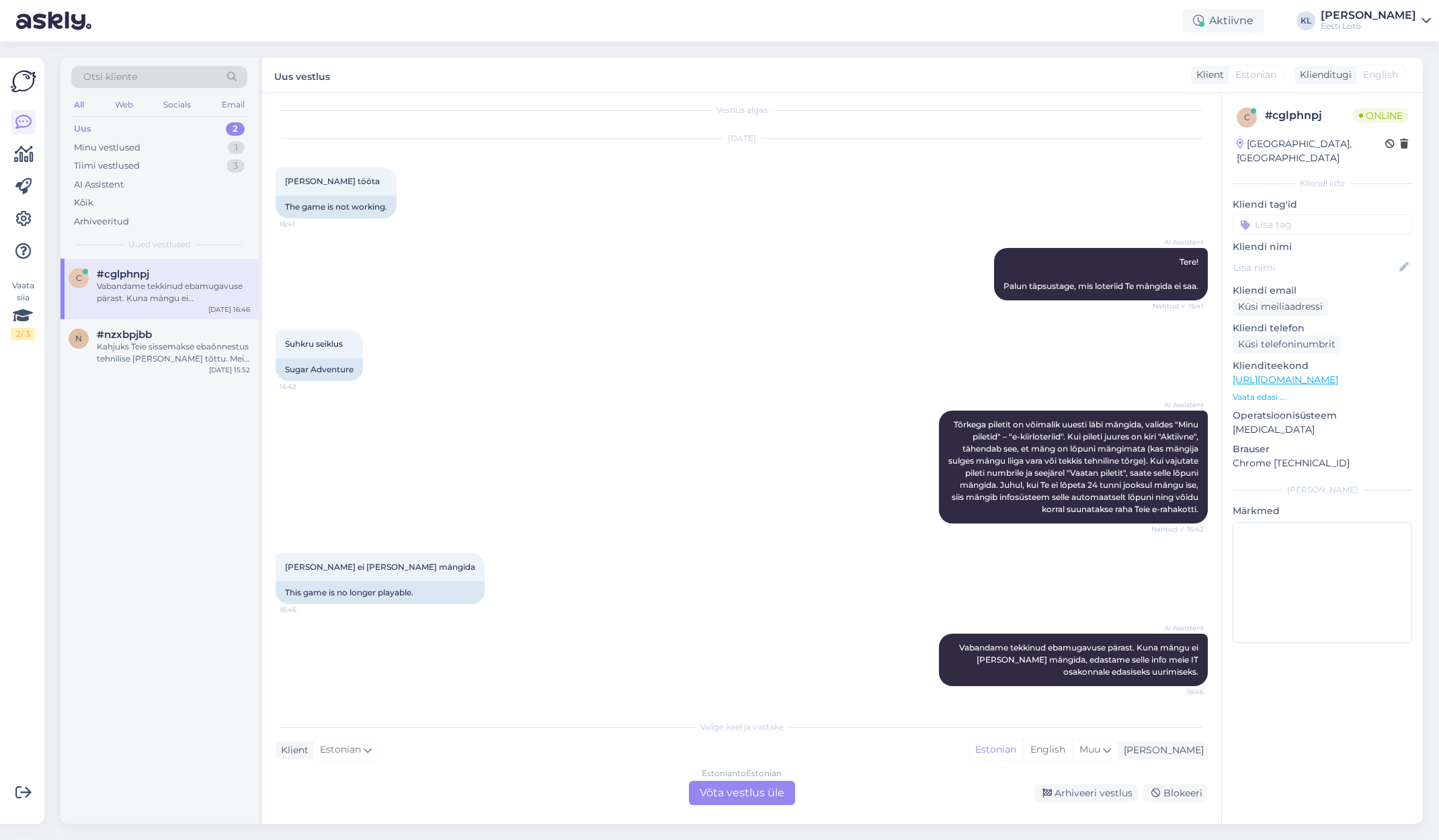
scroll to position [10, 0]
click at [166, 329] on div "Kahjuks Teie sissemakse ebaõnnestus tehnilise [PERSON_NAME] tõttu. Meie finants…" at bounding box center [173, 341] width 153 height 24
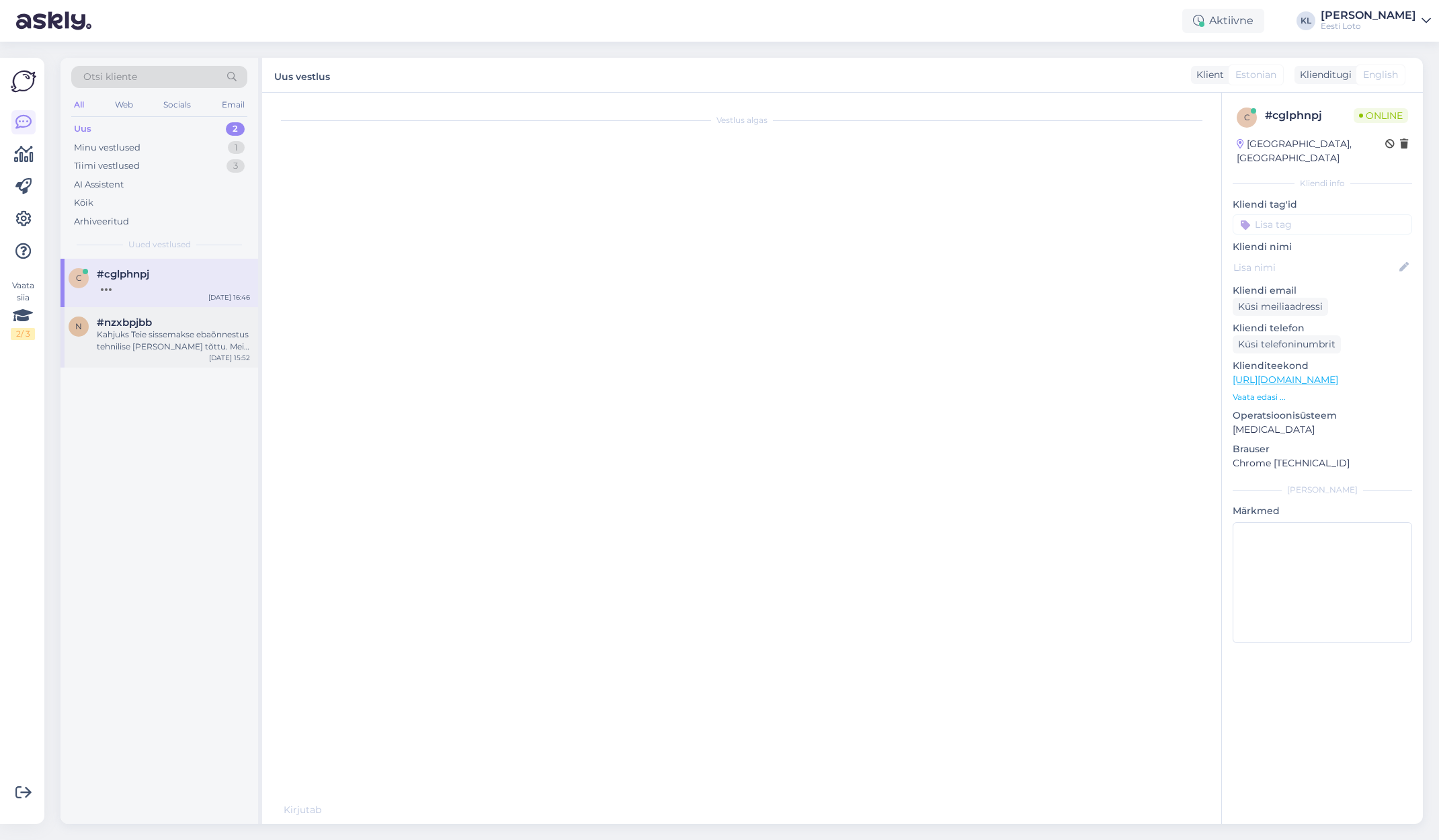
scroll to position [0, 0]
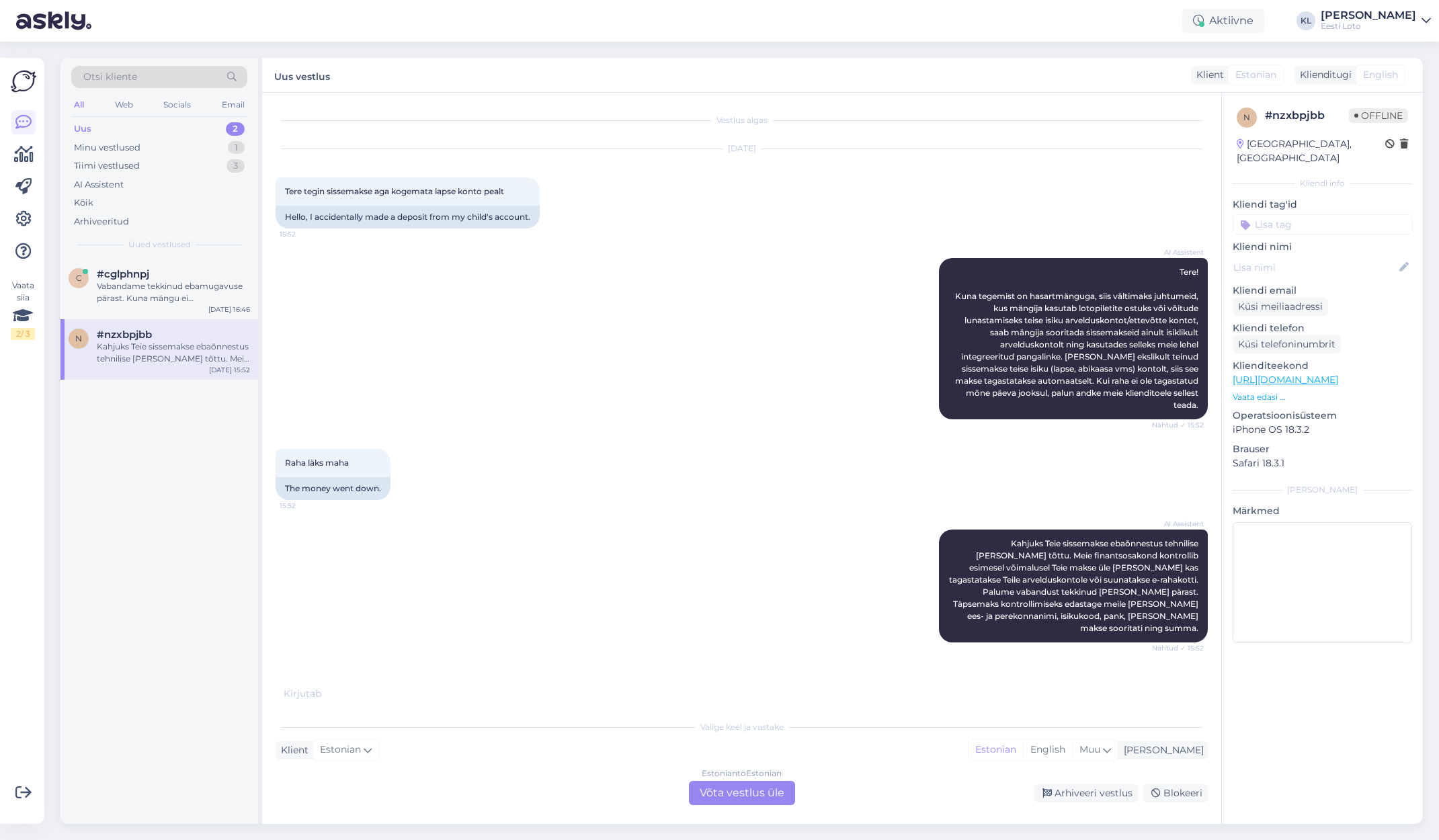
click at [704, 792] on div "Estonian to Estonian Võta vestlus üle" at bounding box center [742, 794] width 106 height 24
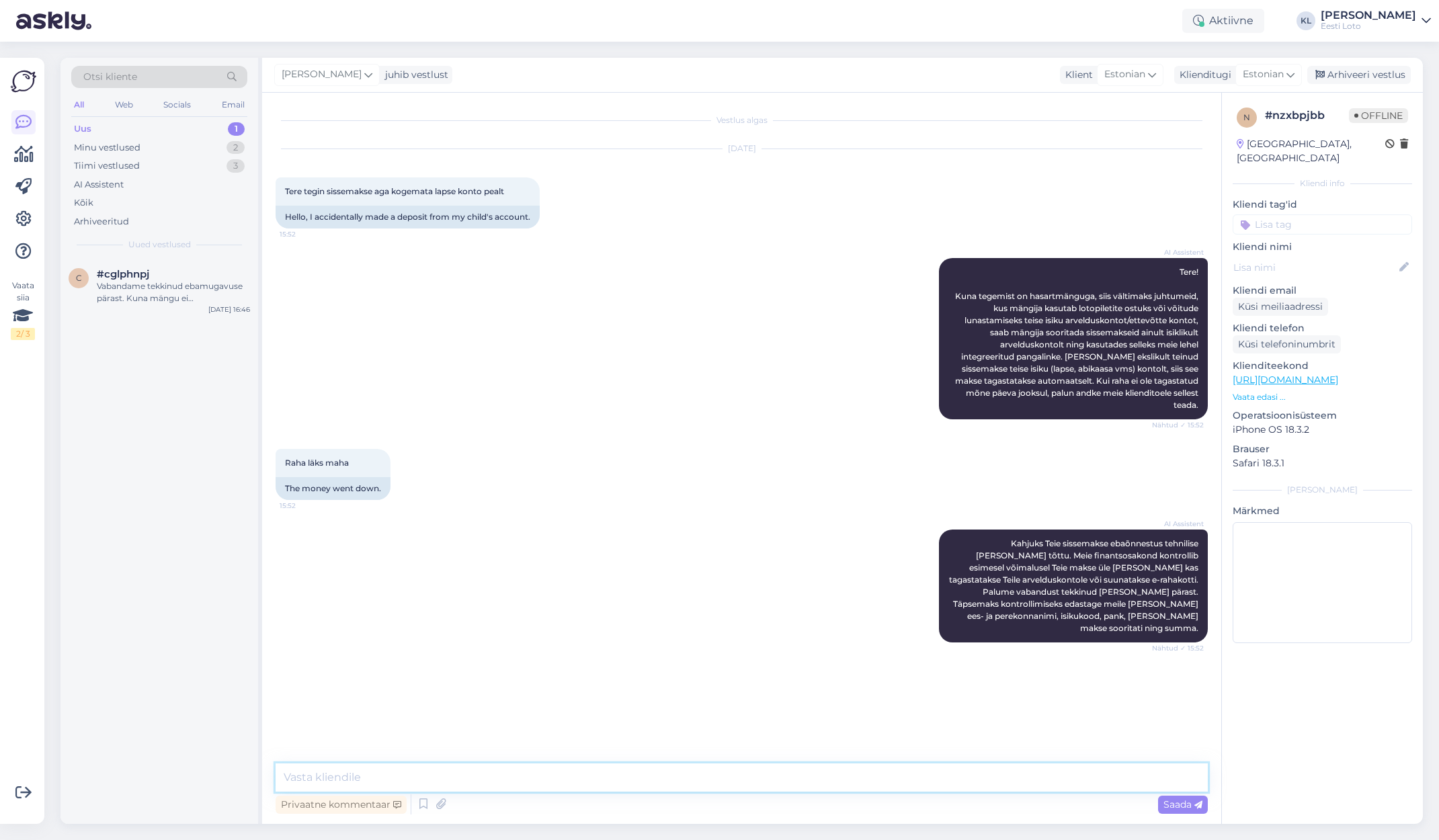
click at [488, 774] on textarea at bounding box center [742, 778] width 932 height 28
type textarea "M"
type textarea "Kui tegite makse teise isiku kontolt, siis peaks raha tagastus toimuma automaat…"
click at [158, 275] on div "#cglphnpj" at bounding box center [173, 274] width 153 height 12
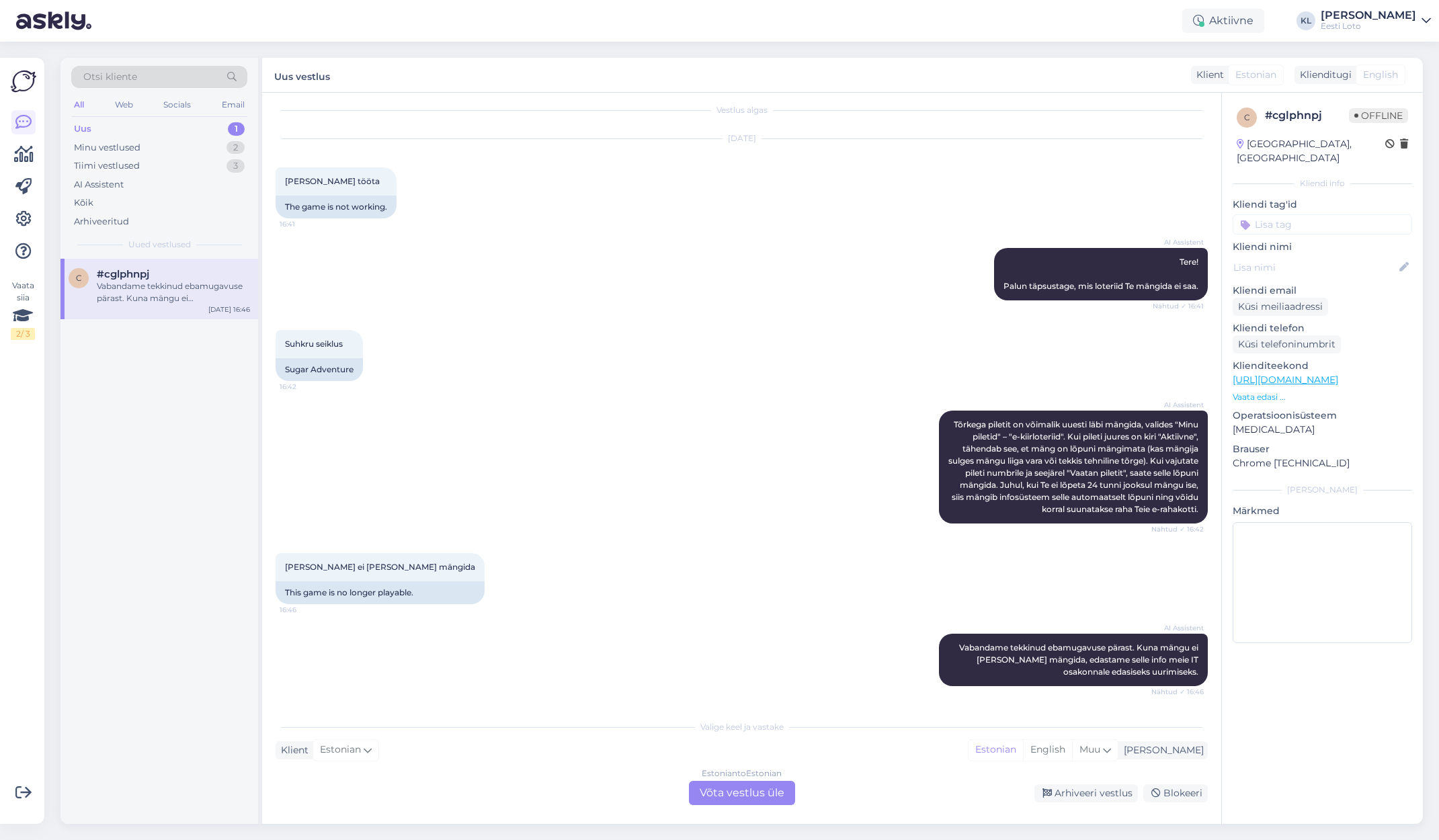
scroll to position [10, 0]
click at [724, 790] on div "Estonian to Estonian Võta vestlus üle" at bounding box center [742, 794] width 106 height 24
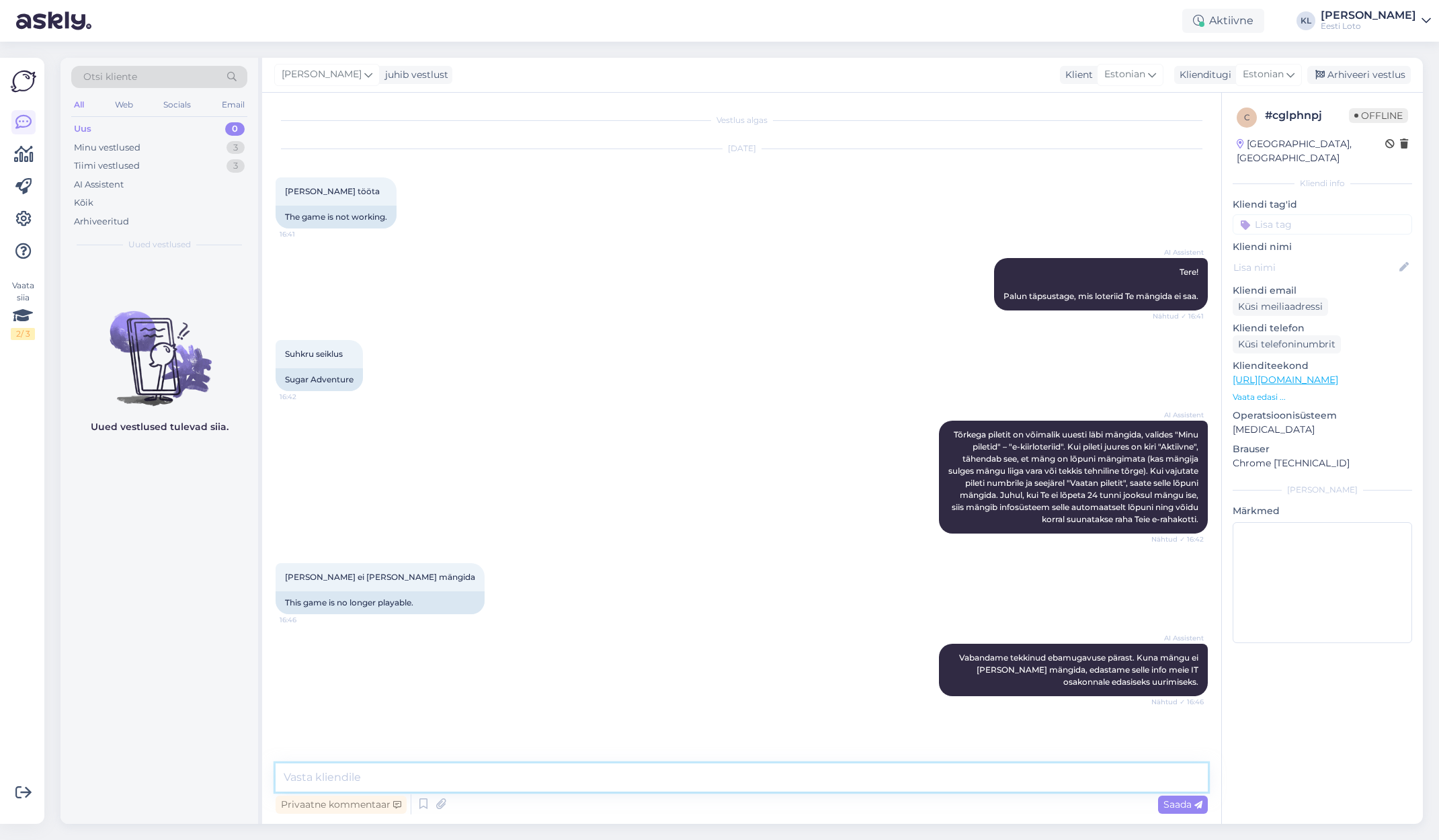
click at [554, 771] on textarea at bounding box center [742, 778] width 932 height 28
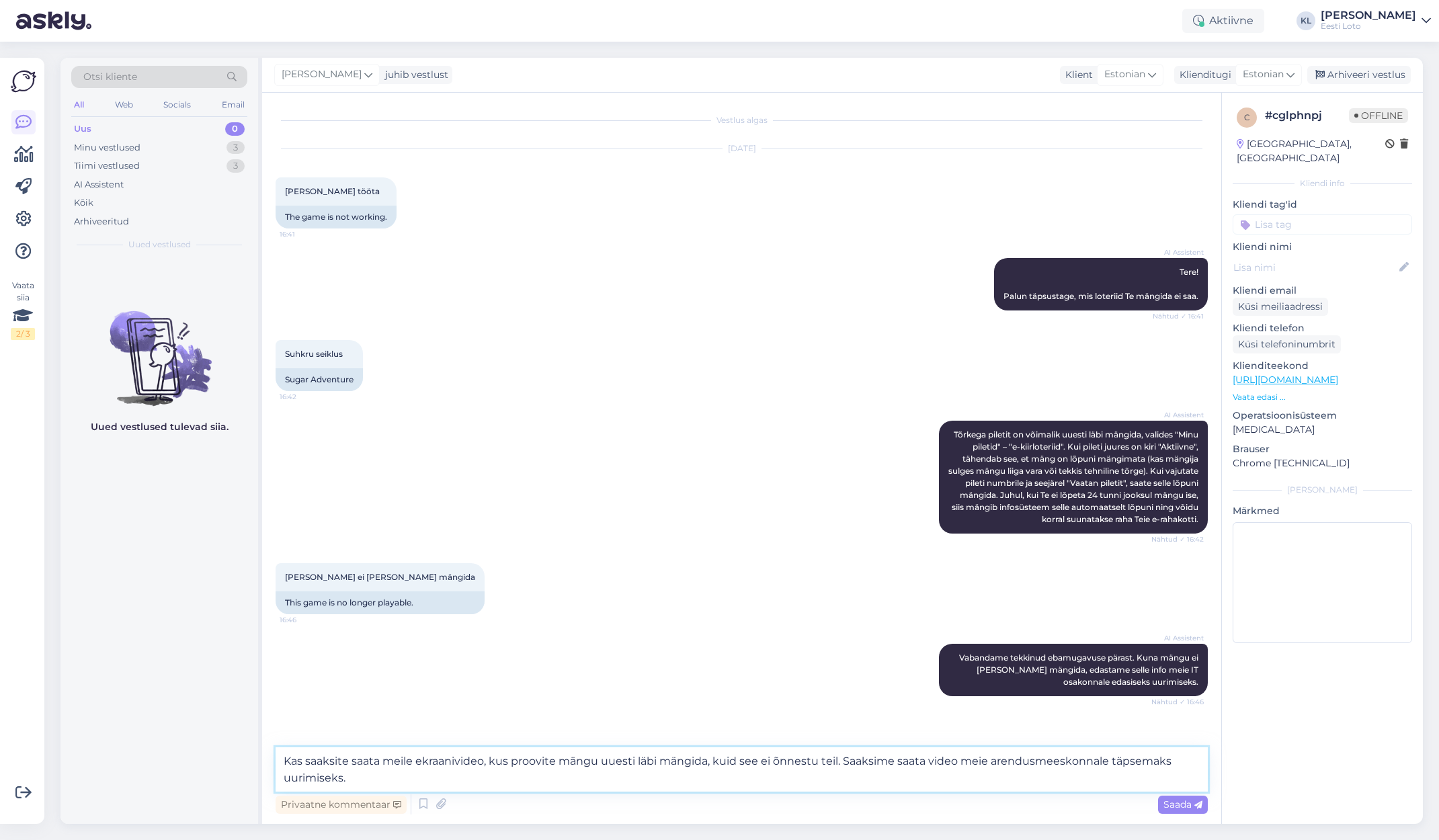
click at [839, 763] on textarea "Kas saaksite saata meile ekraanivideo, kus proovite mängu uuesti läbi mängida, …" at bounding box center [742, 769] width 932 height 45
type textarea "Kas saaksite saata meile ekraanivideo, kus proovite mängu uuesti läbi mängida, …"
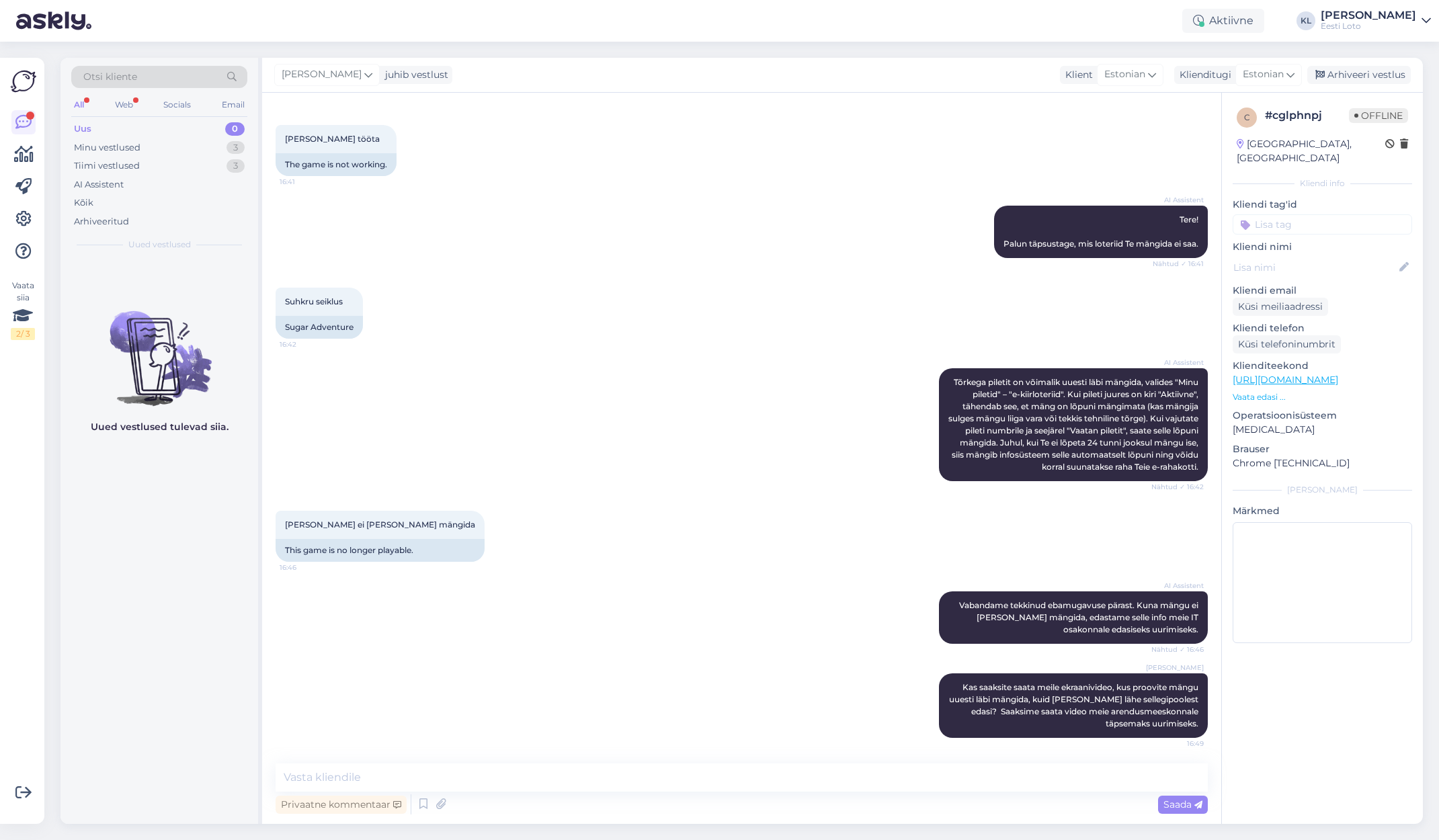
scroll to position [54, 0]
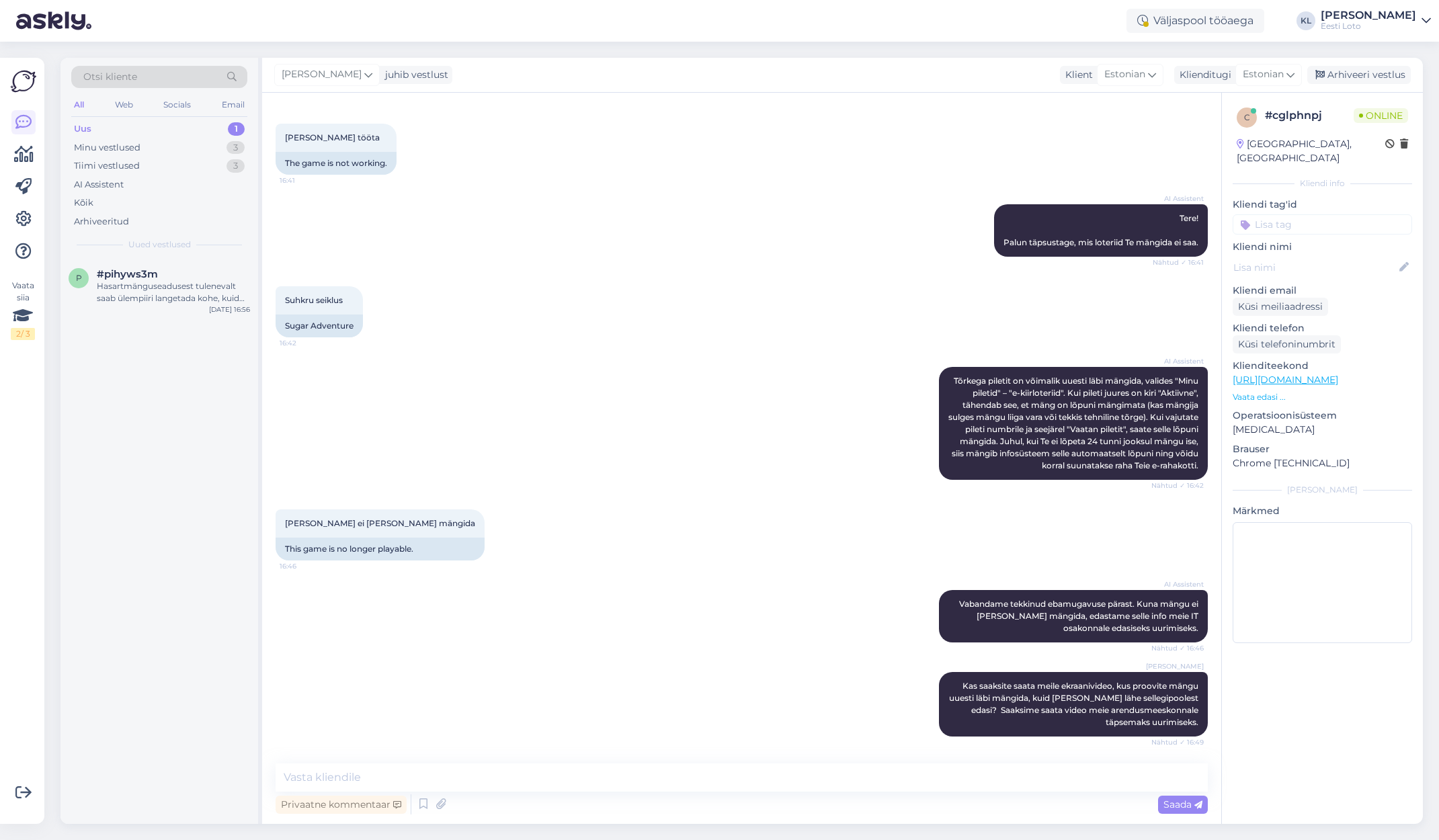
click at [197, 122] on div "Uus 1" at bounding box center [160, 129] width 176 height 19
click at [206, 280] on div "Hasartmänguseadusest tulenevalt saab ülempiiri langetada kohe, kuid selle tõstm…" at bounding box center [173, 292] width 153 height 24
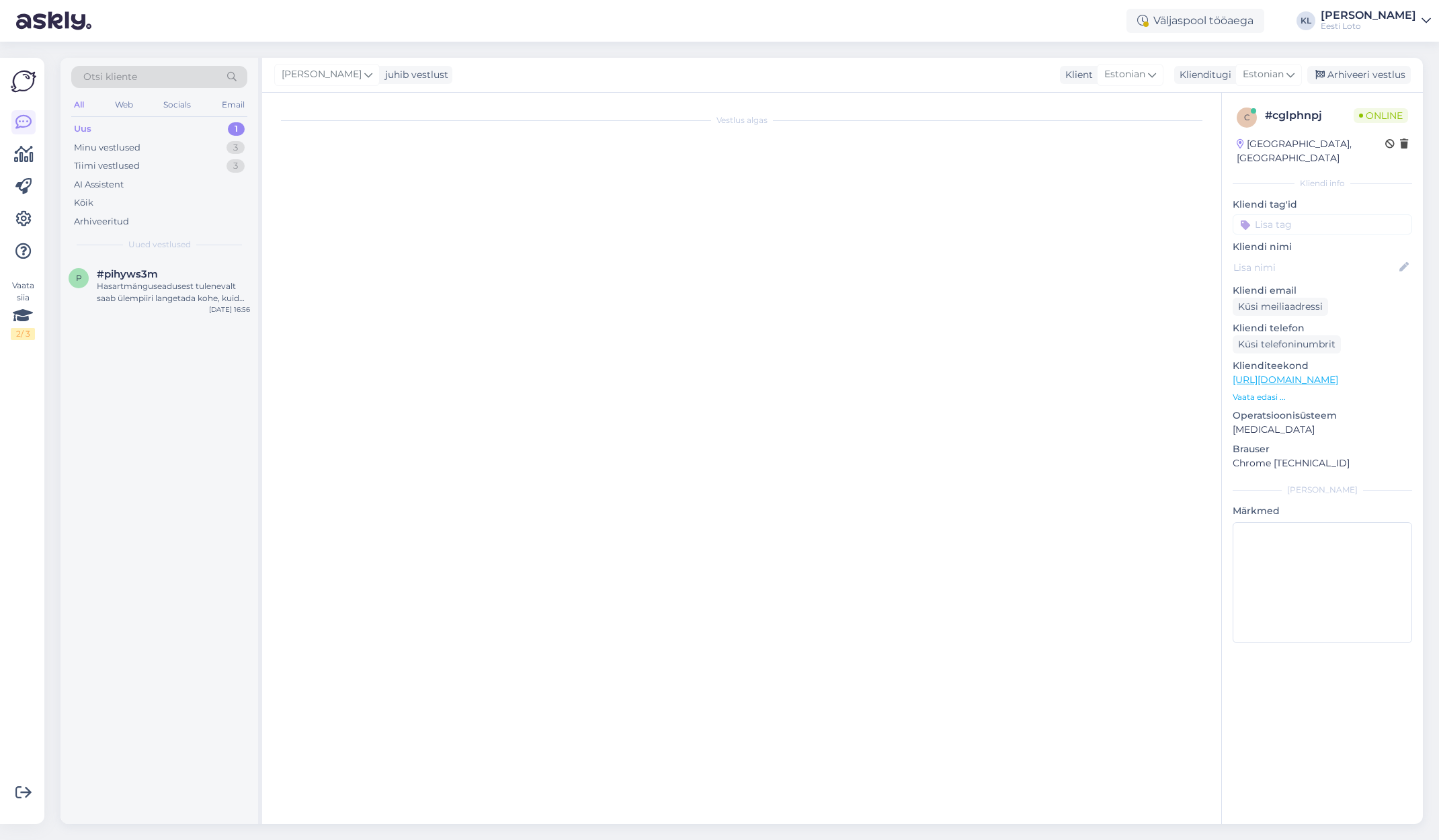
scroll to position [0, 0]
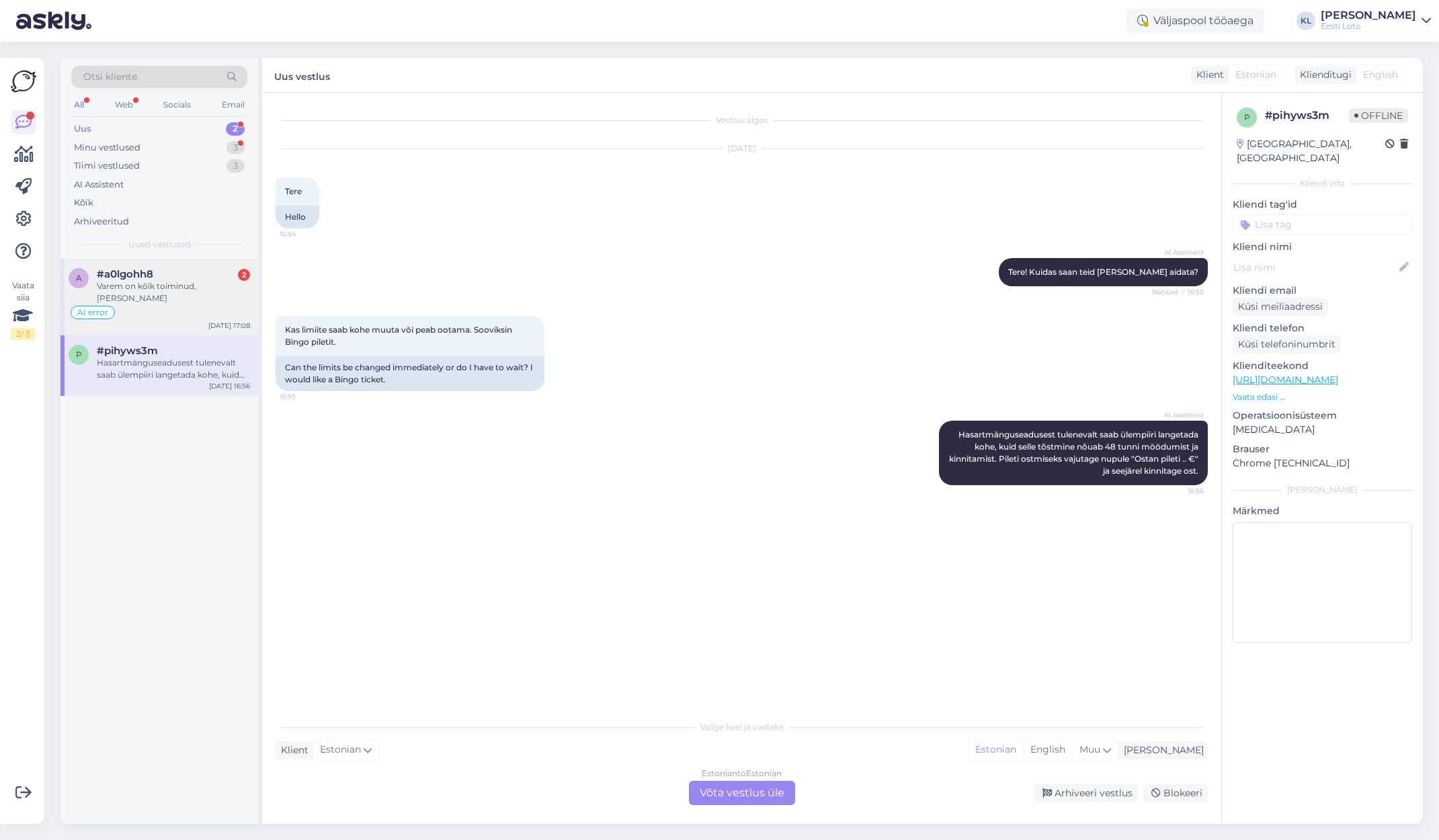
click at [185, 286] on div "Varem on kõik toiminud, [PERSON_NAME]" at bounding box center [173, 292] width 153 height 24
type textarea "Palun eemaldada vastus: Hetkel esineb häireid Swedbanki maksetega. Tegeleme pro…"
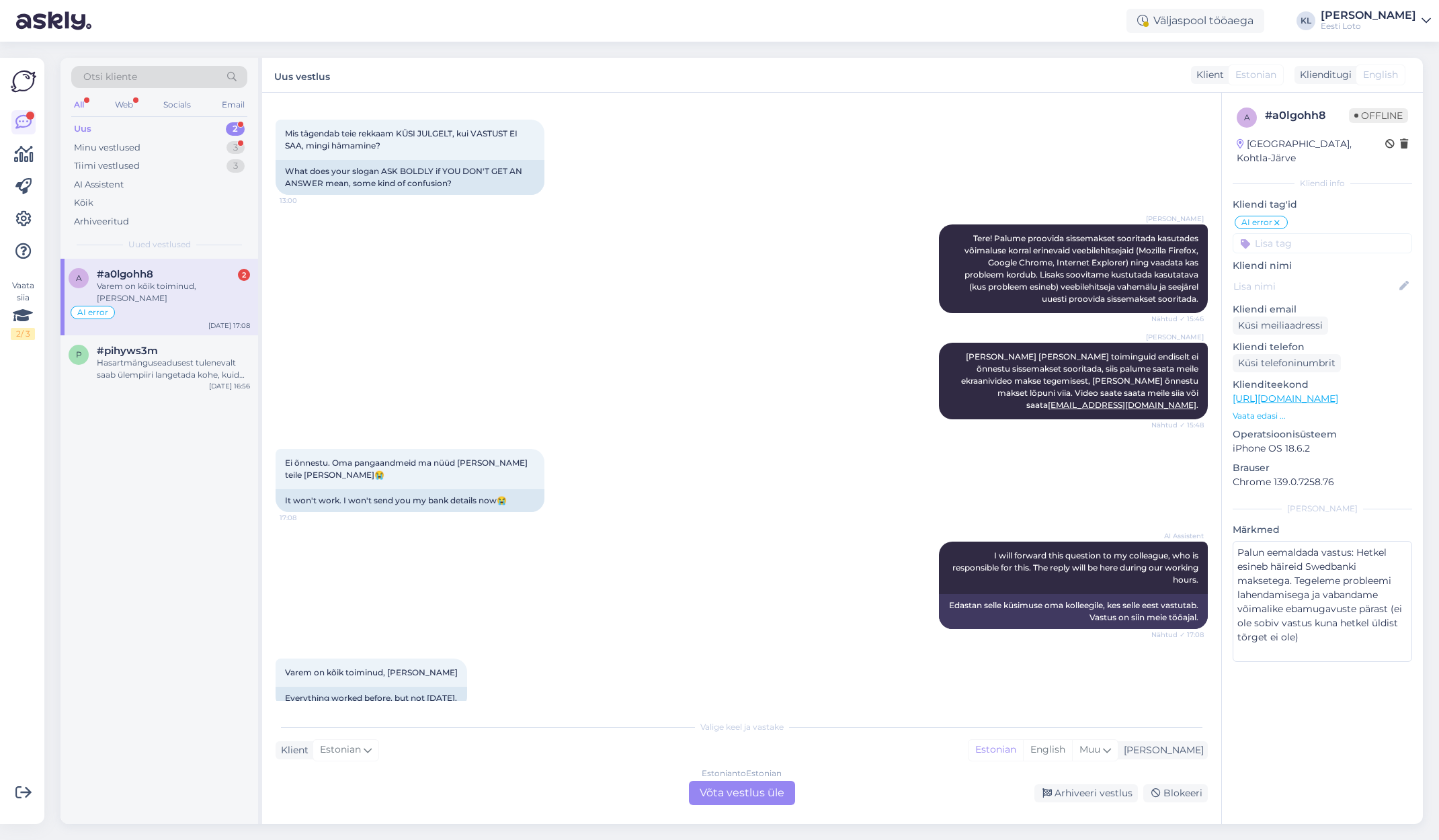
scroll to position [993, 0]
click at [145, 347] on div "Hasartmänguseadusest tulenevalt saab ülempiiri langetada kohe, kuid selle tõstm…" at bounding box center [173, 357] width 153 height 24
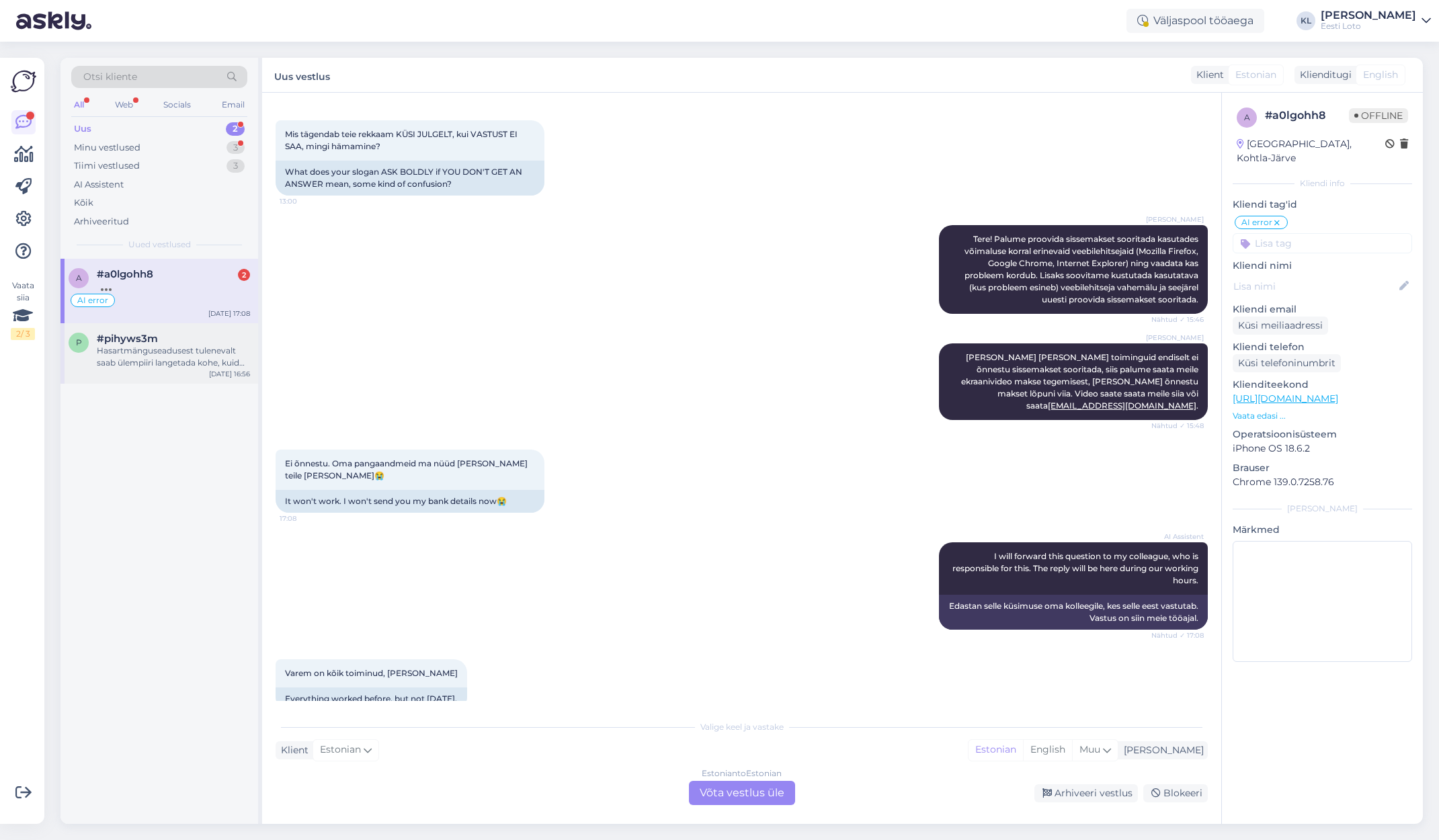
scroll to position [0, 0]
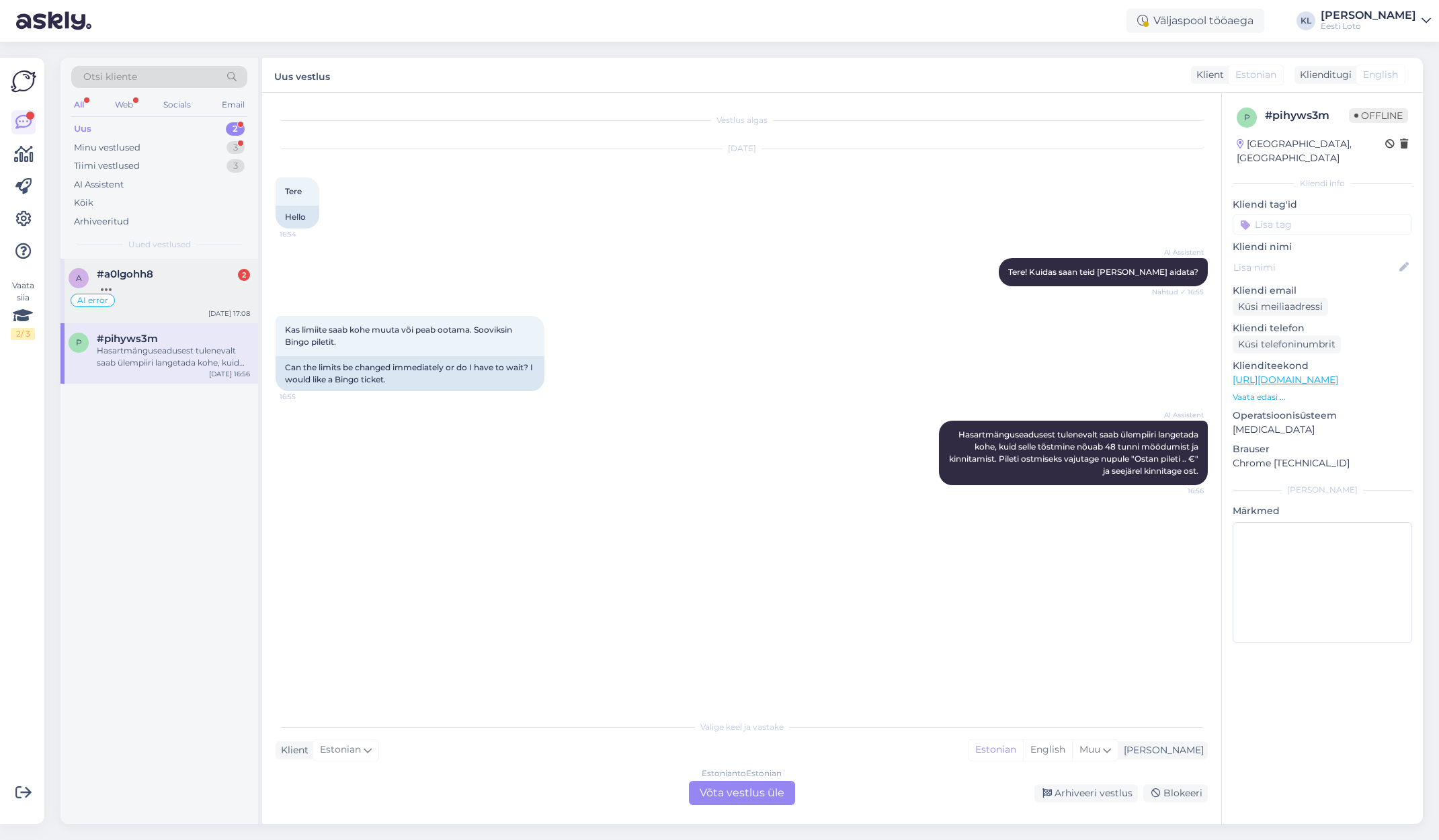
click at [142, 274] on span "#a0lgohh8" at bounding box center [124, 274] width 57 height 12
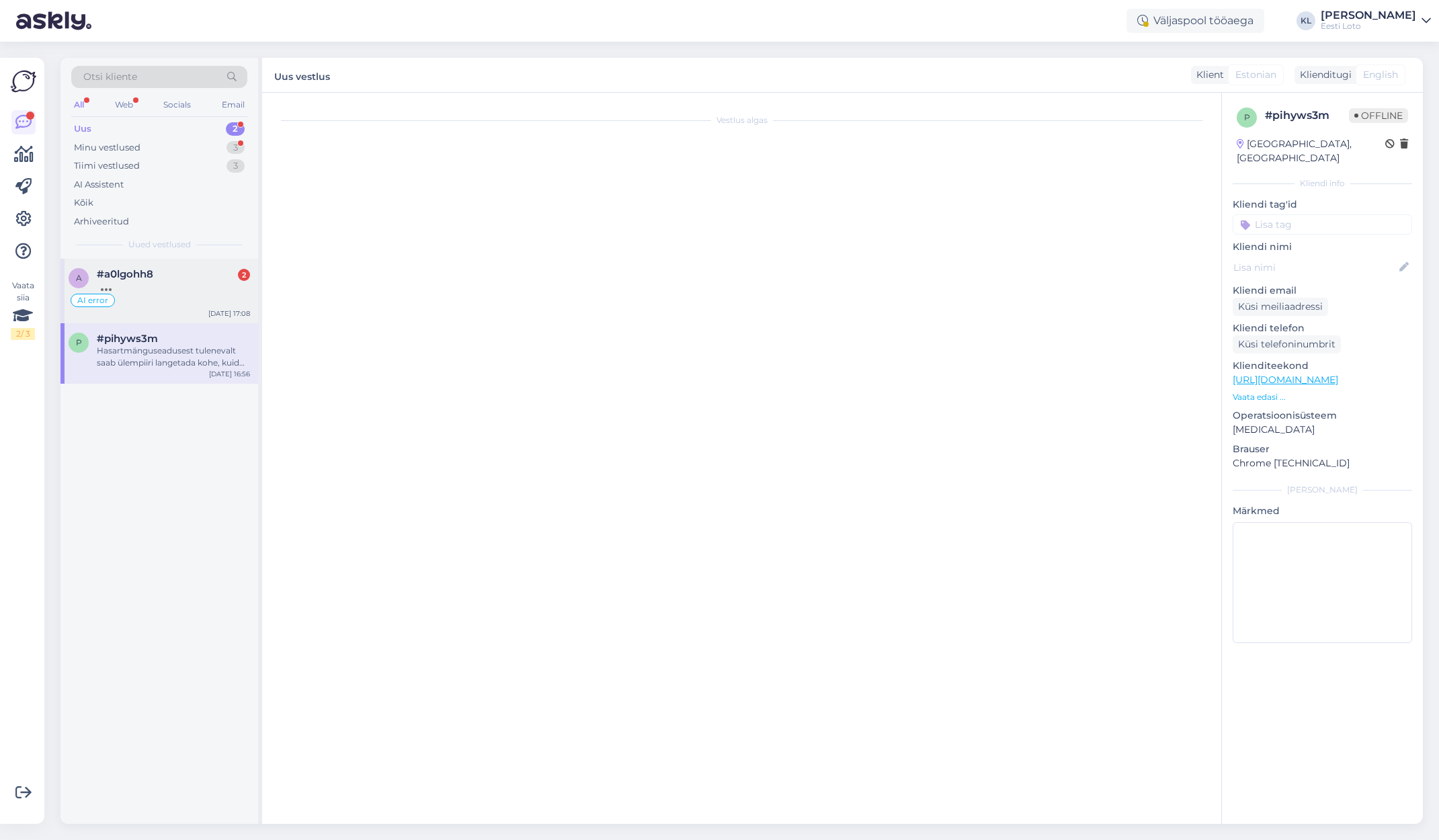
type textarea "Palun eemaldada vastus: Hetkel esineb häireid Swedbanki maksetega. Tegeleme pro…"
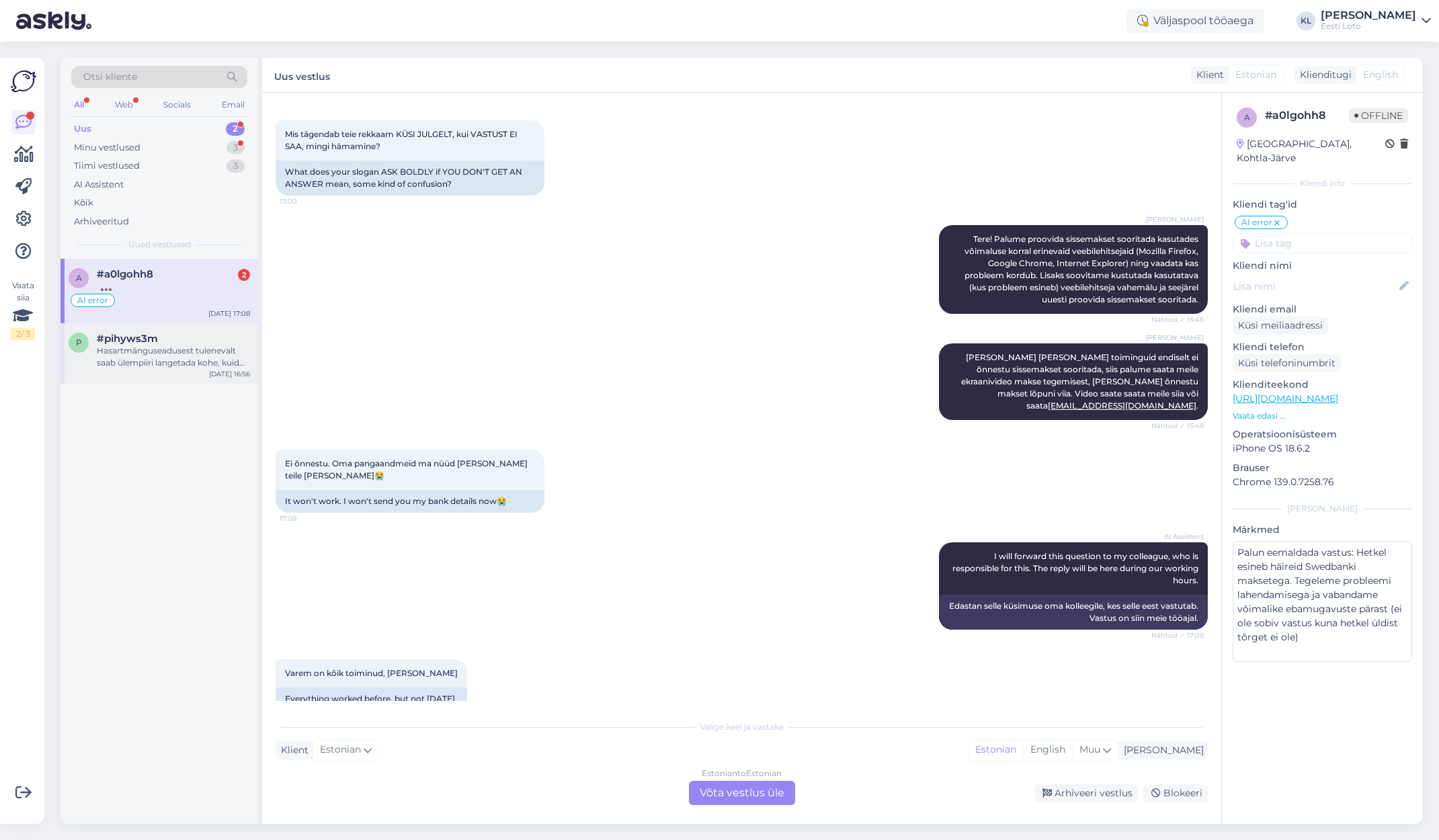
drag, startPoint x: 167, startPoint y: 341, endPoint x: 196, endPoint y: 344, distance: 29.2
click at [167, 341] on div "#pihyws3m" at bounding box center [173, 338] width 153 height 12
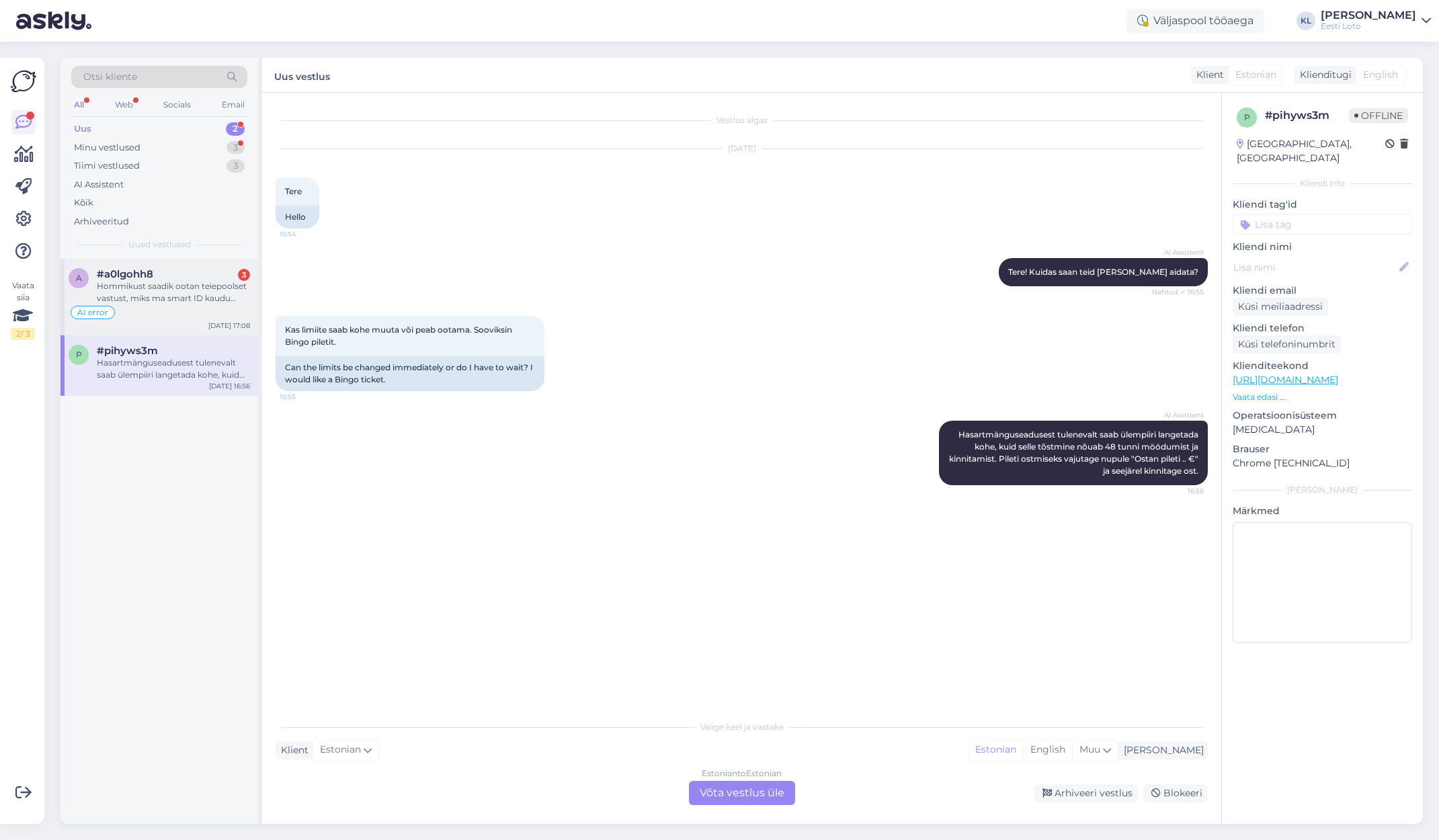
click at [163, 287] on div "Hommikust saadik ootan teiepoolset vastust, miks ma smart ID kaudu raha rahakot…" at bounding box center [173, 292] width 153 height 24
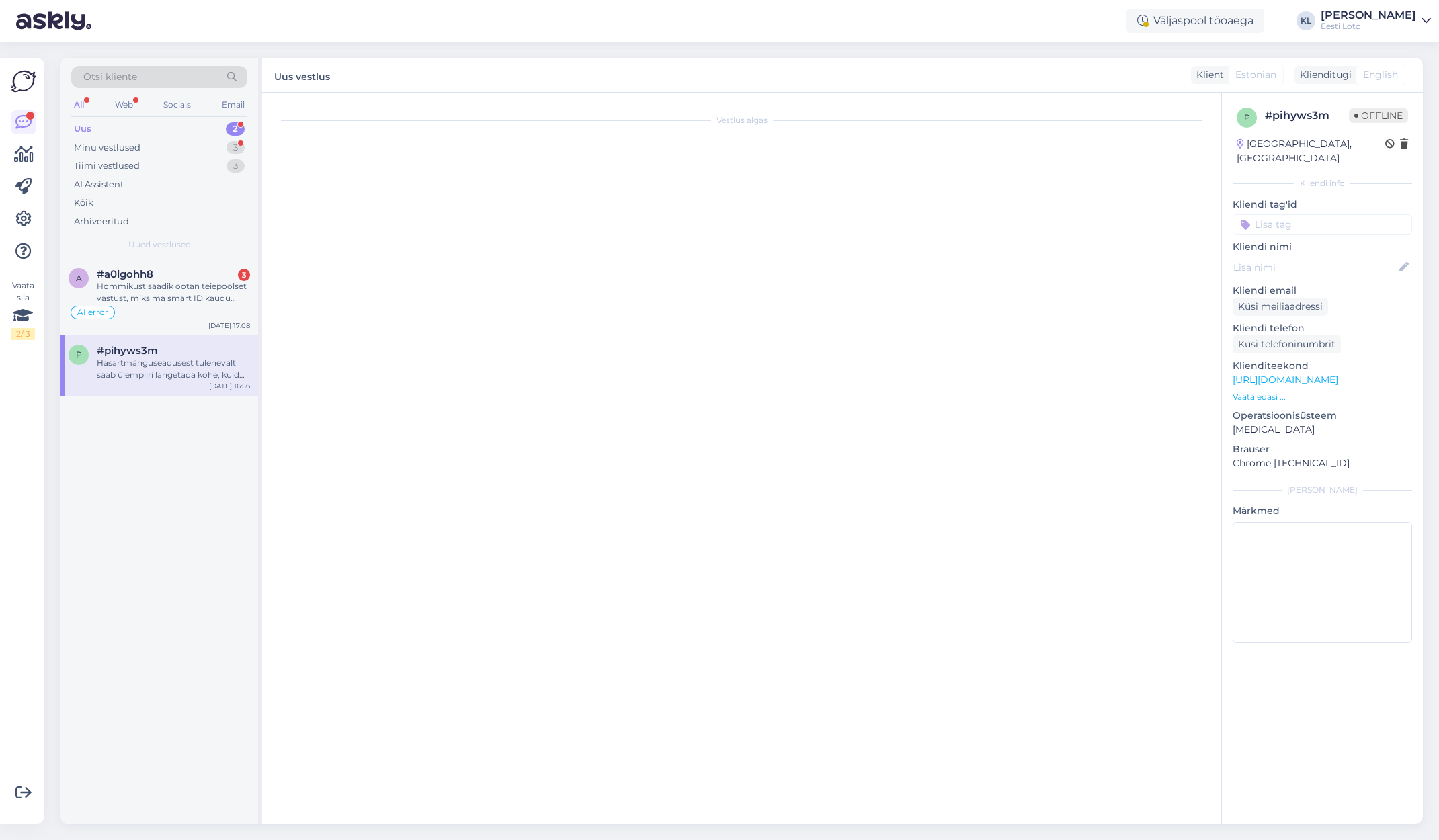
type textarea "Palun eemaldada vastus: Hetkel esineb häireid Swedbanki maksetega. Tegeleme pro…"
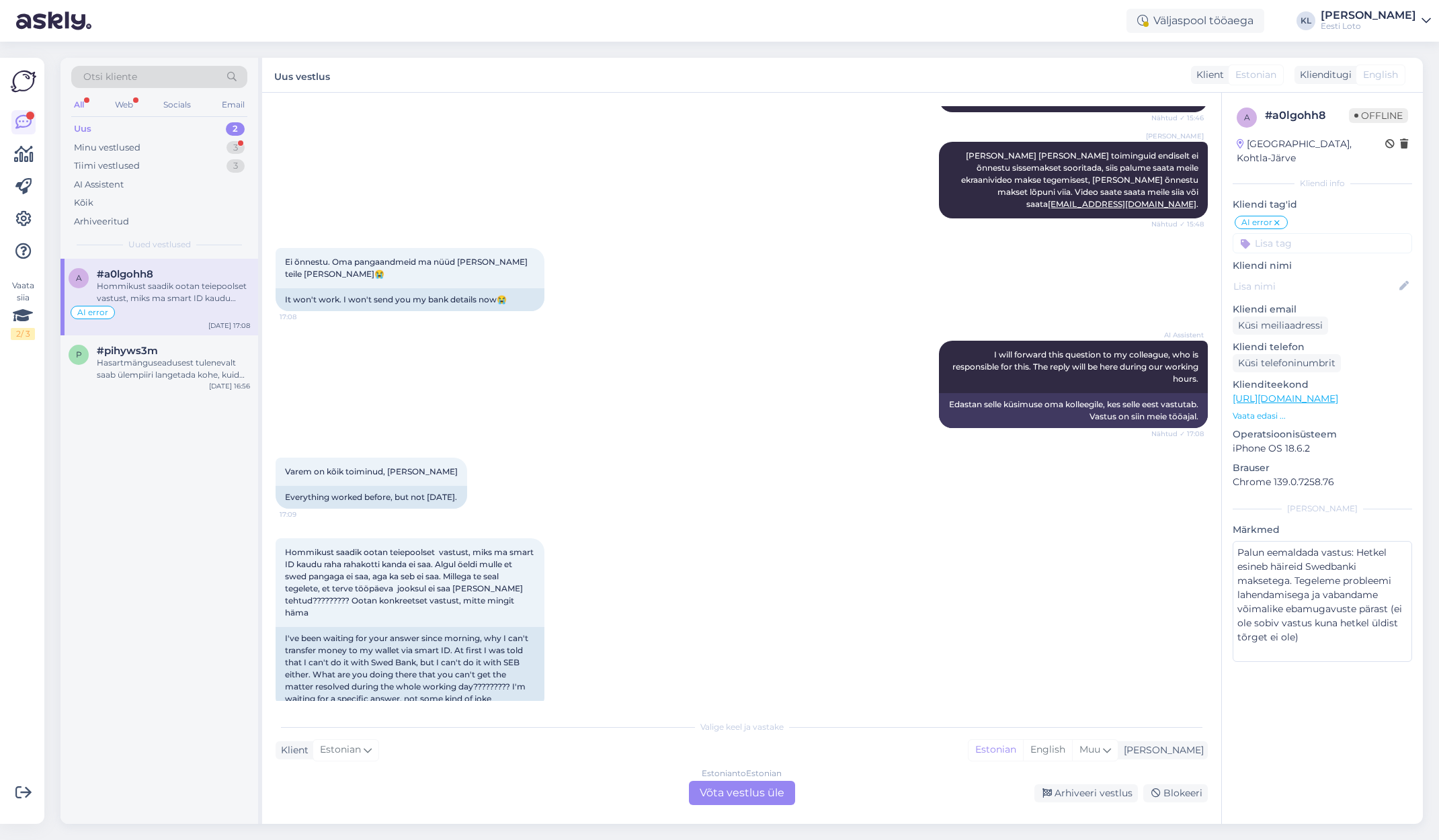
click at [755, 792] on div "Estonian to Estonian Võta vestlus üle" at bounding box center [742, 794] width 106 height 24
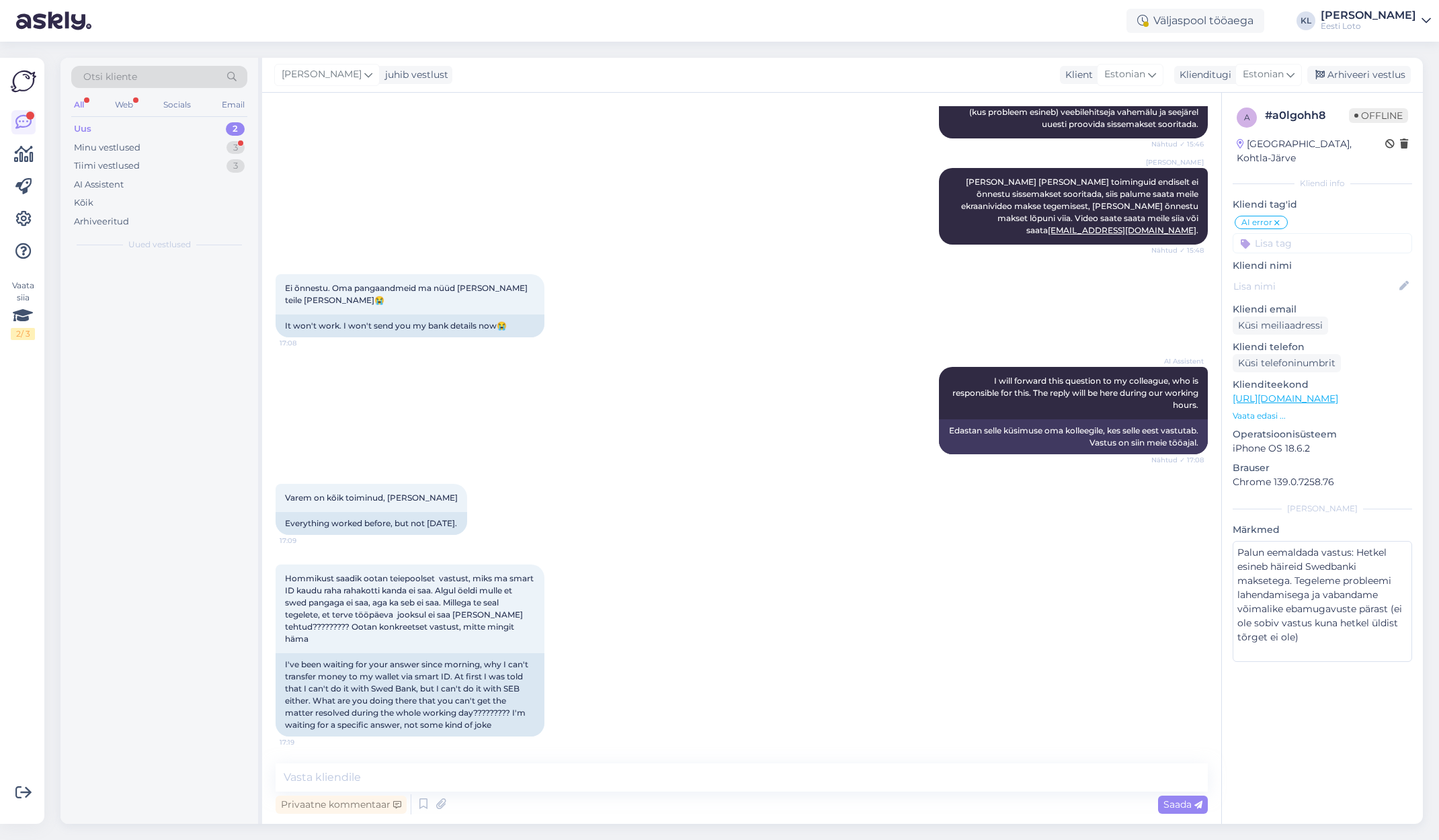
scroll to position [1144, 0]
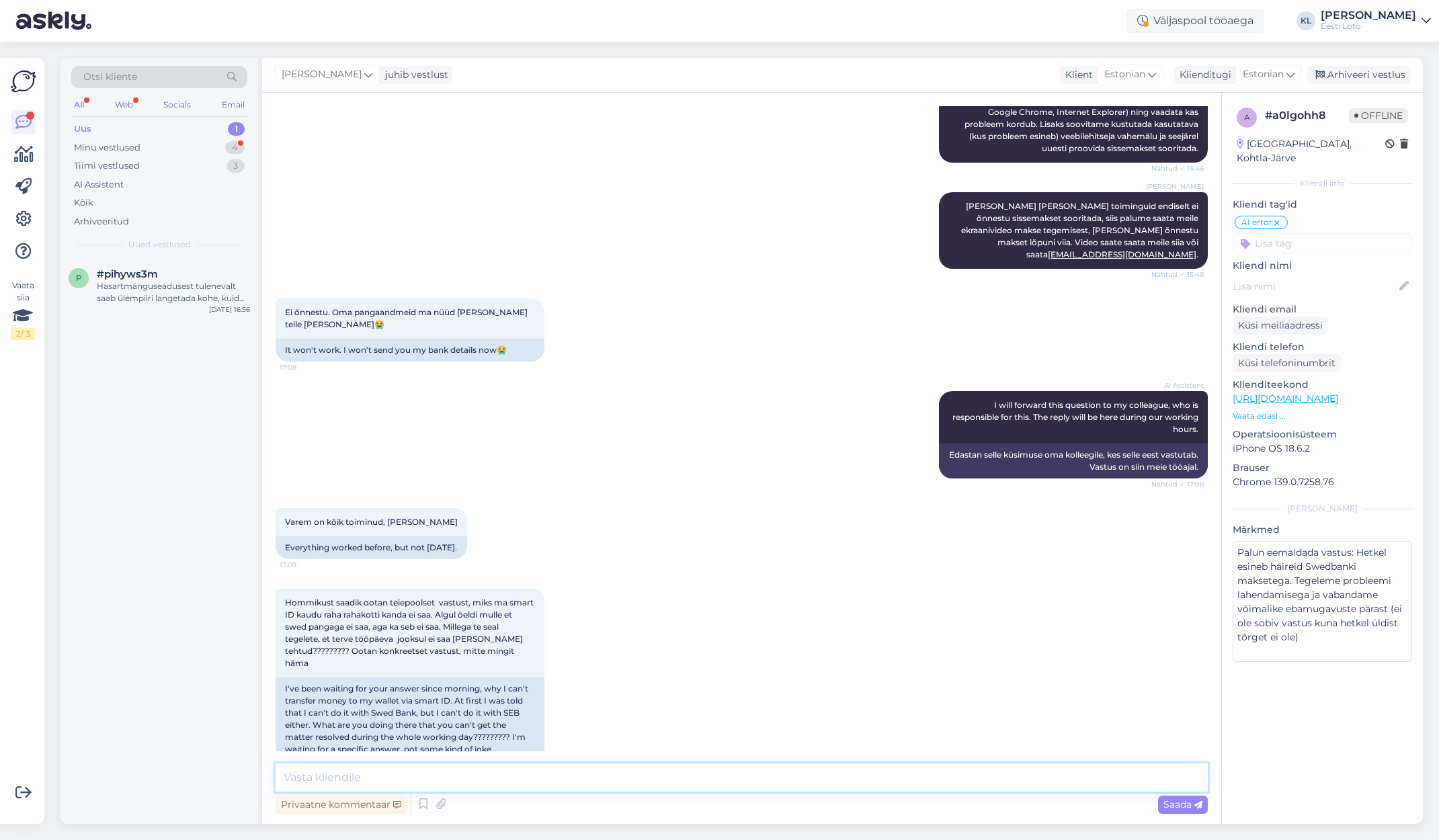
click at [866, 774] on textarea at bounding box center [742, 778] width 932 height 28
paste textarea "Kuna teised lotomängijad samalaadse probleemiga meie [PERSON_NAME] pöördunud ei…"
paste textarea "Kui kirjas antud soovitused ei toimi, siis Smart-ID kasutamisel tekkivate küsim…"
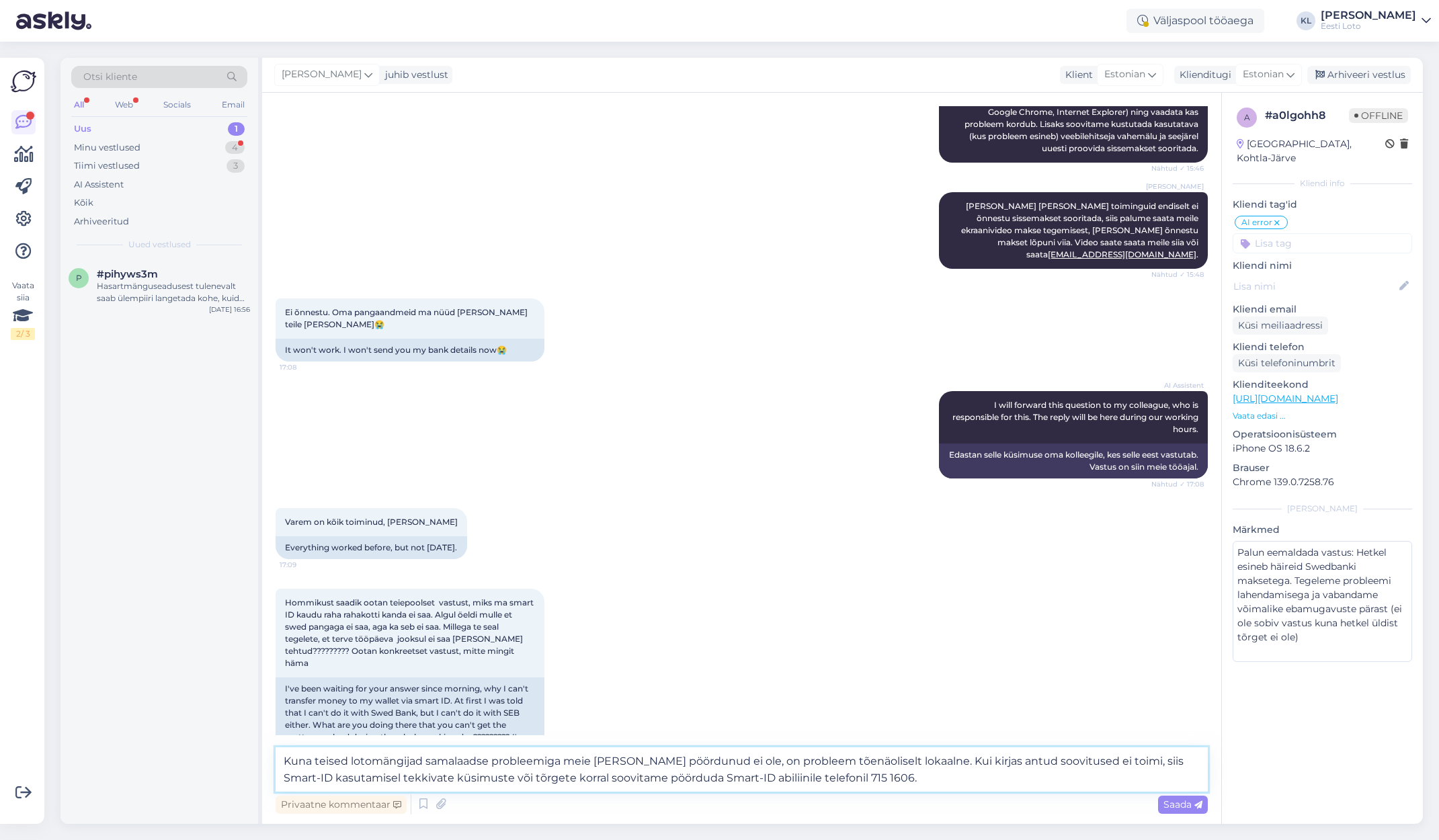
click at [964, 764] on textarea "Kuna teised lotomängijad samalaadse probleemiga meie [PERSON_NAME] pöördunud ei…" at bounding box center [742, 769] width 932 height 45
type textarea "Kuna teised lotomängijad samalaadse probleemiga meie [PERSON_NAME] pöördunud ei…"
click at [1181, 802] on span "Saada" at bounding box center [1184, 804] width 39 height 12
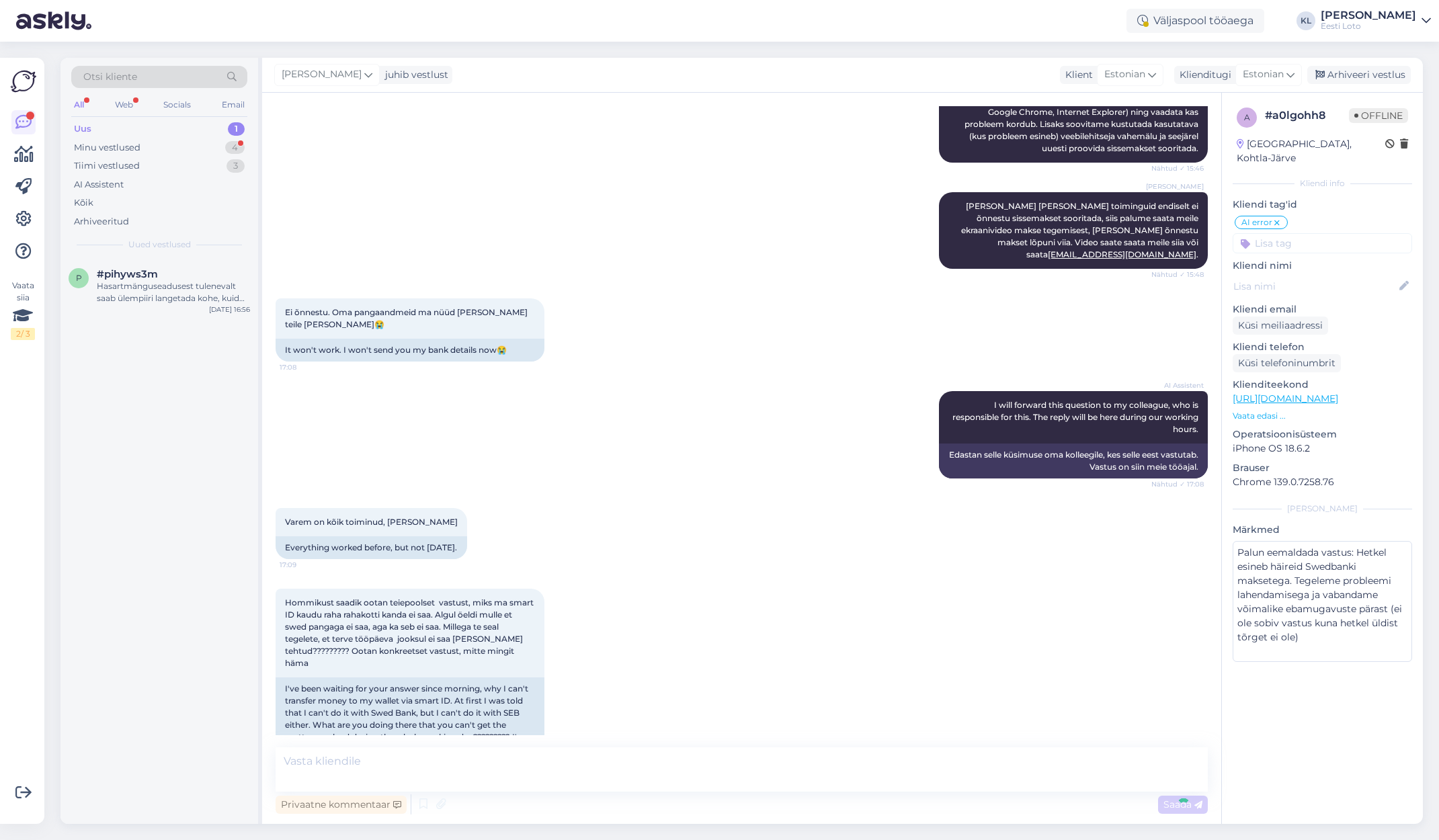
scroll to position [1250, 0]
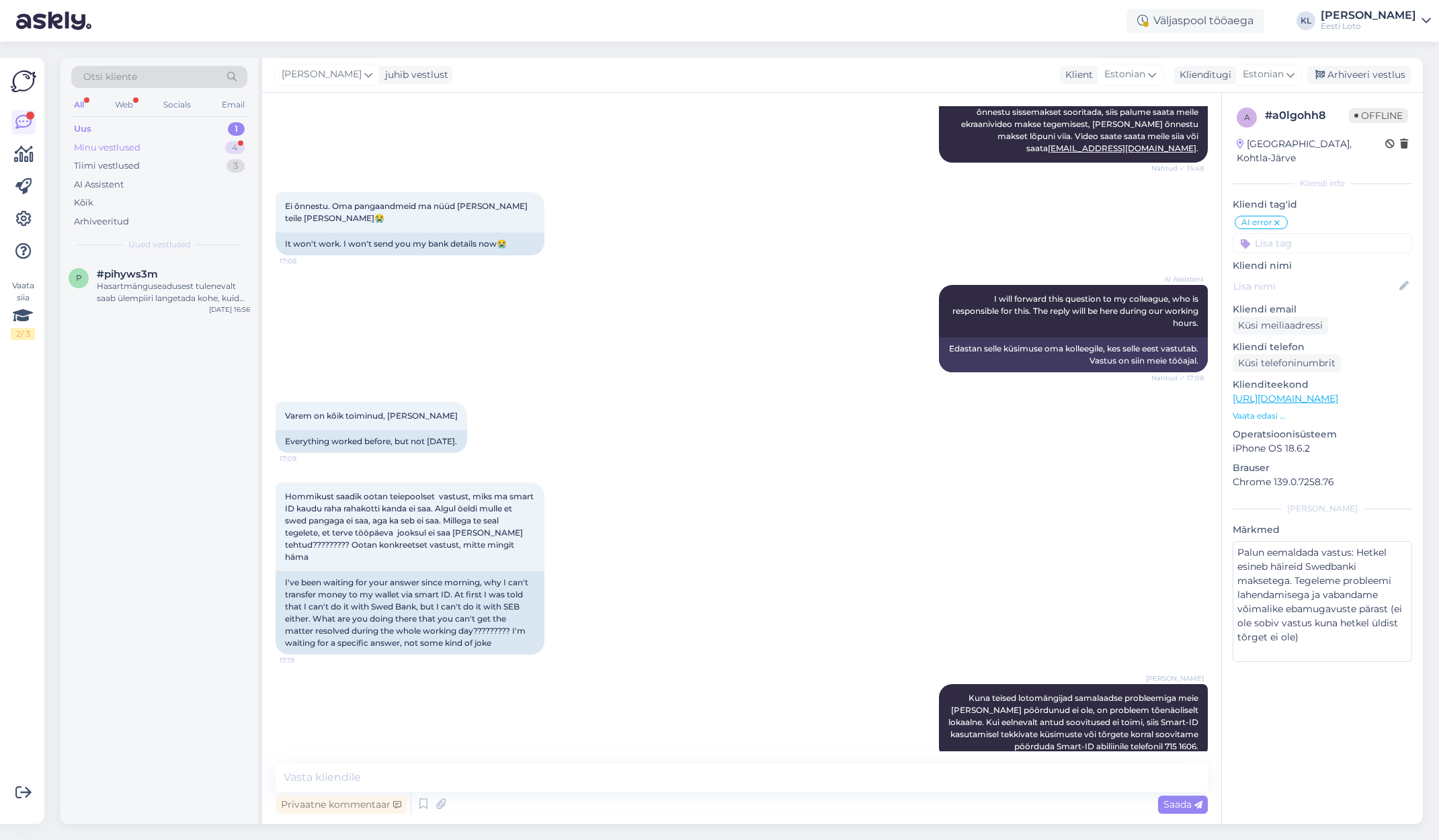
click at [216, 144] on div "Minu vestlused 4" at bounding box center [160, 148] width 176 height 19
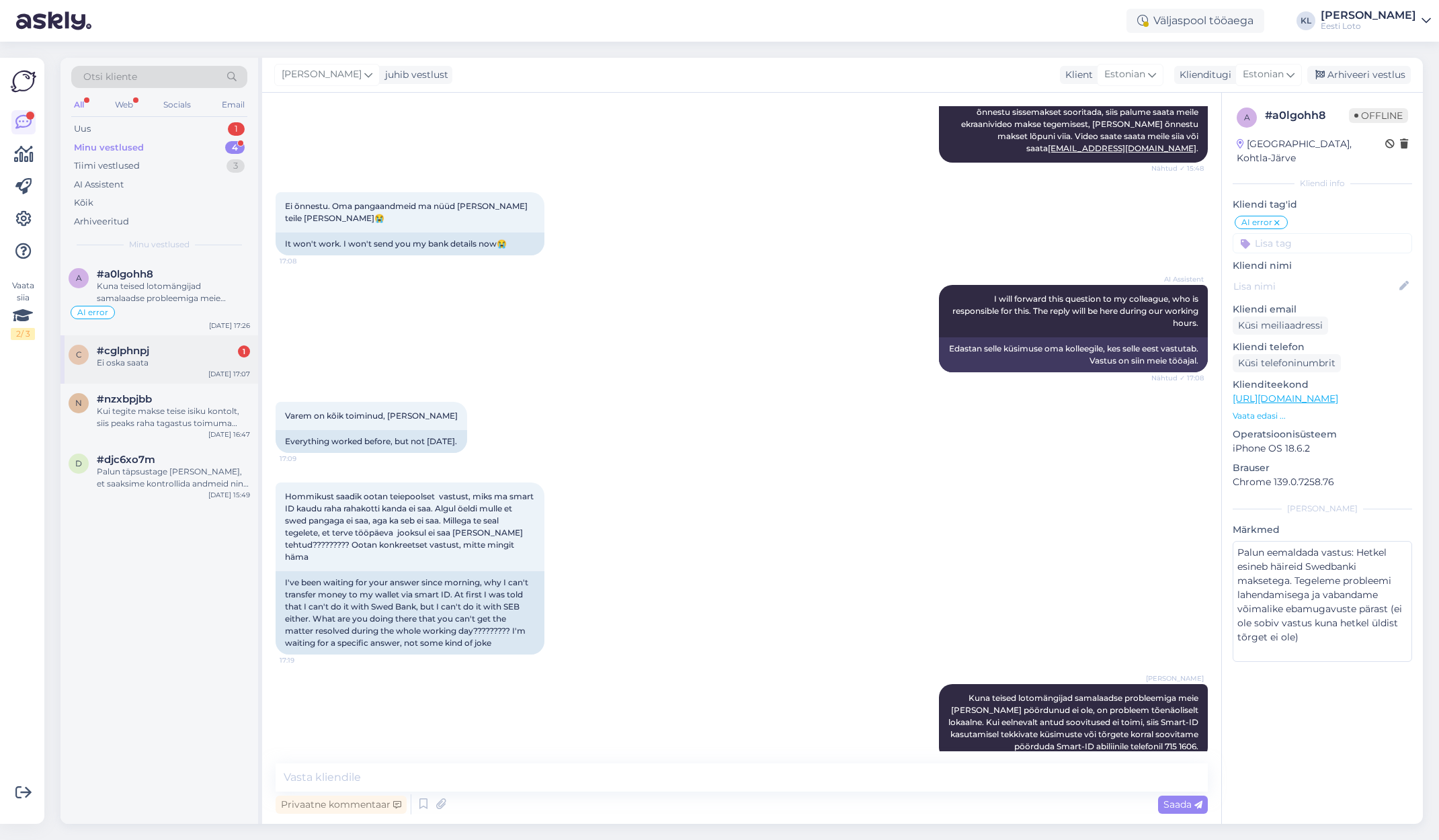
click at [193, 352] on div "#cglphnpj 1" at bounding box center [173, 351] width 153 height 12
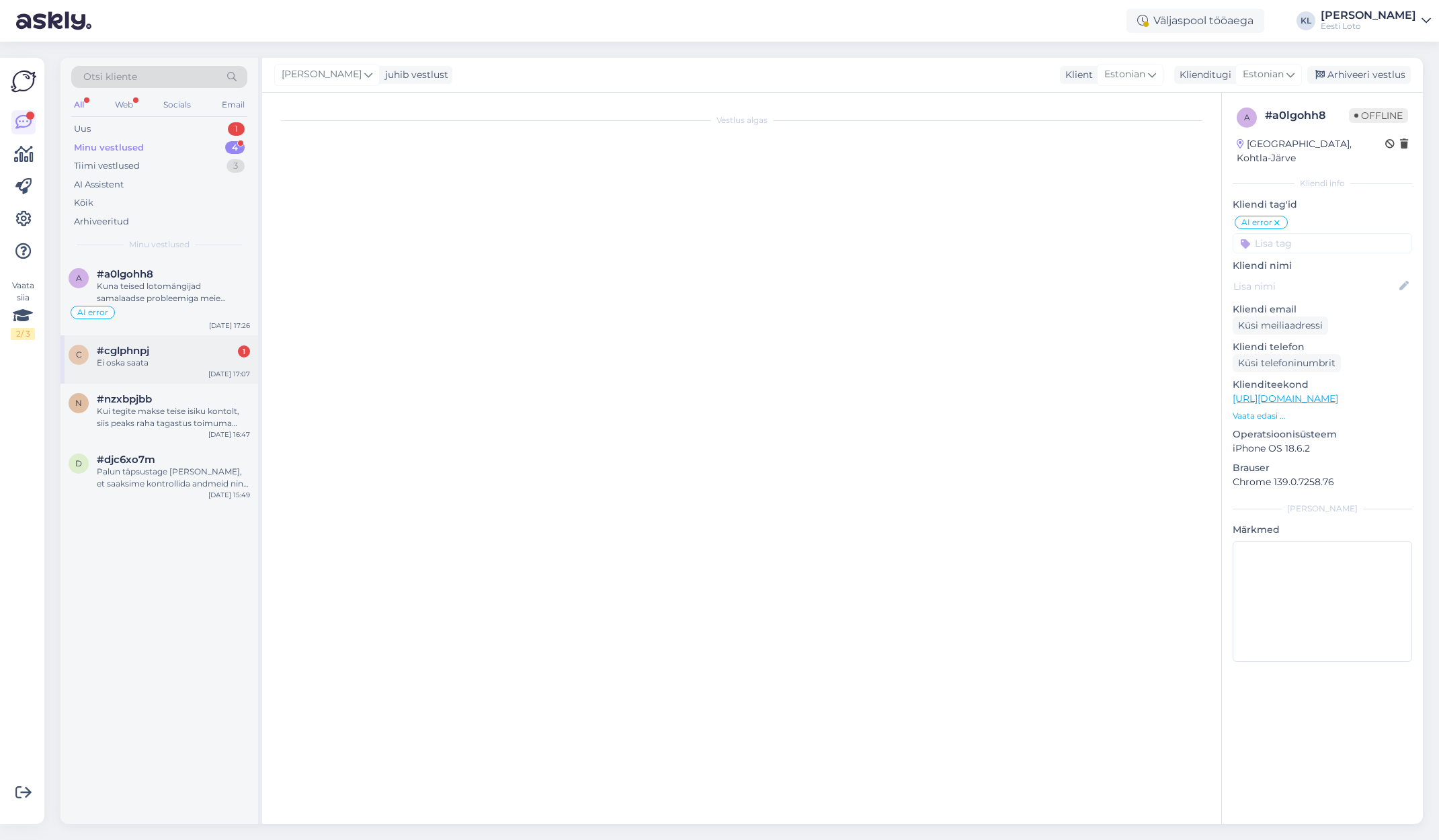
scroll to position [111, 0]
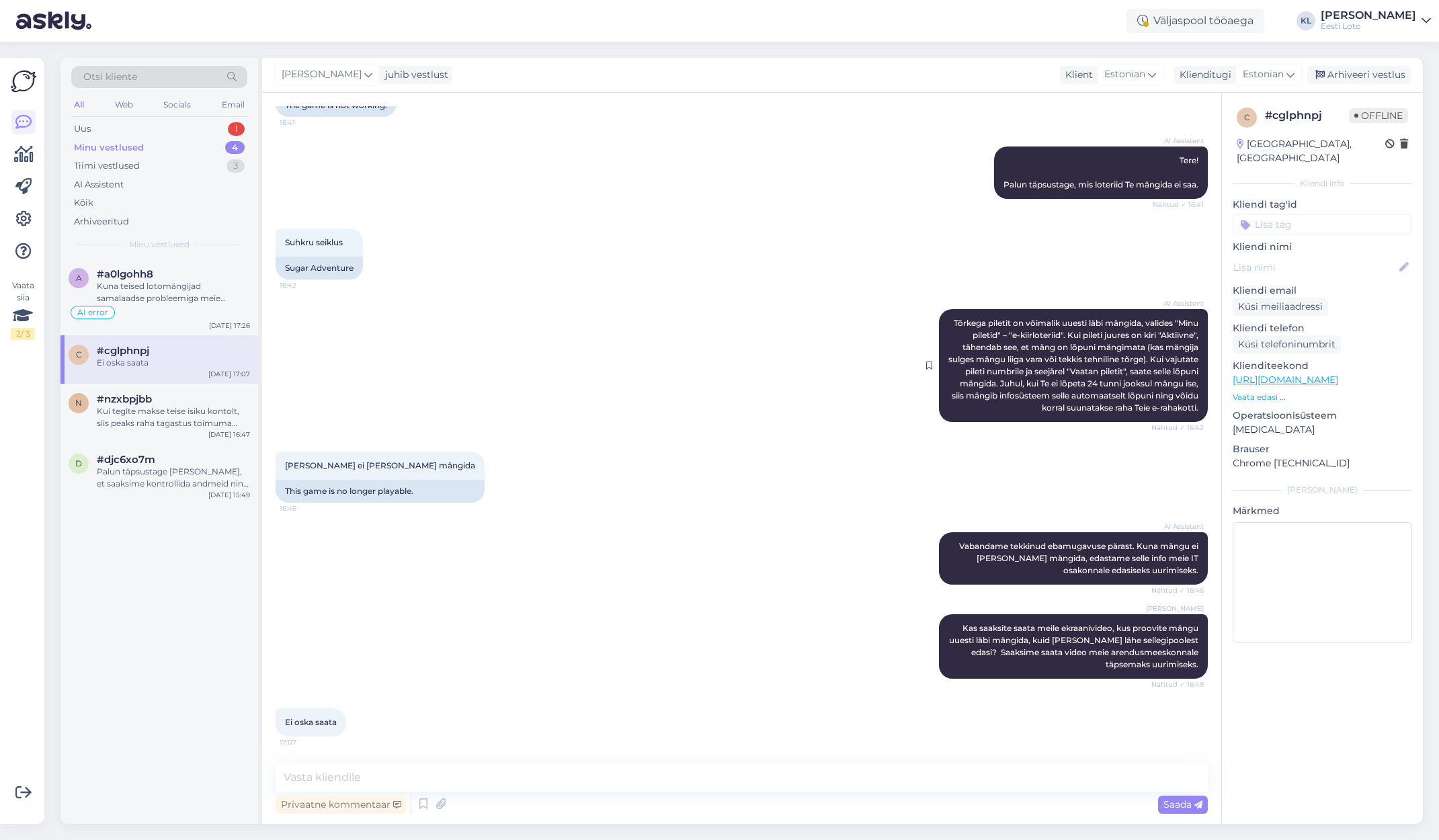
click at [1118, 389] on div "AI Assistent Tõrkega piletit on võimalik uuesti läbi mängida, valides "Minu pil…" at bounding box center [1074, 366] width 269 height 113
click at [1044, 386] on span "Tõrkega piletit on võimalik uuesti läbi mängida, valides "Minu piletid" – "e-ki…" at bounding box center [1075, 366] width 253 height 95
drag, startPoint x: 1040, startPoint y: 383, endPoint x: 1205, endPoint y: 410, distance: 167.2
click at [1205, 410] on div "AI Assistent Tõrkega piletit on võimalik uuesti läbi mängida, valides "Minu pil…" at bounding box center [1074, 366] width 269 height 113
copy span "Juhul, kui Te ei lõpeta 24 tunni jooksul mängu ise, siis mängib infosüsteem sel…"
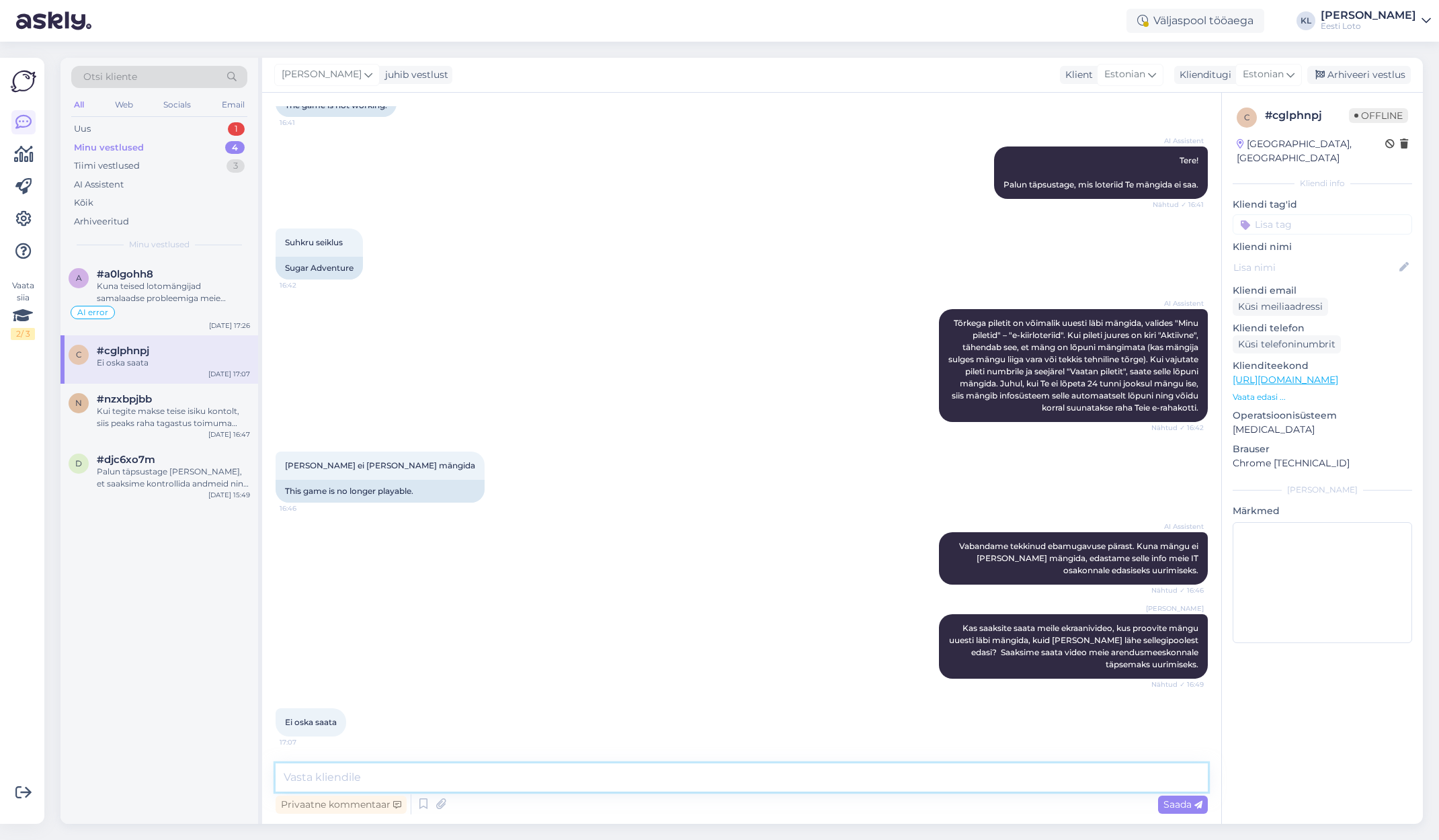
click at [466, 777] on textarea at bounding box center [742, 778] width 932 height 28
paste textarea "Juhul, kui Te ei lõpeta 24 tunni jooksul mängu ise, siis mängib infosüsteem sel…"
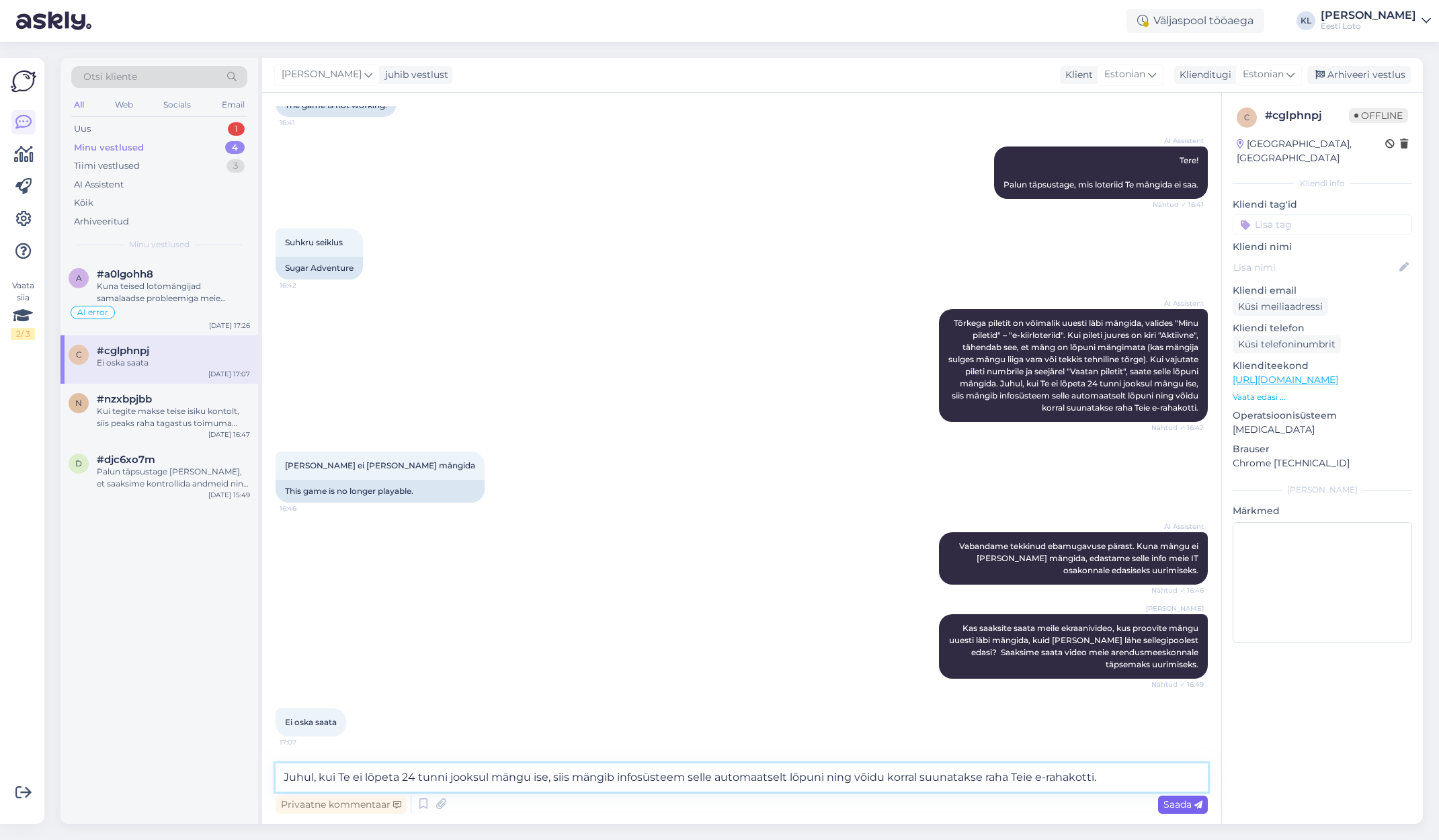
type textarea "Juhul, kui Te ei lõpeta 24 tunni jooksul mängu ise, siis mängib infosüsteem sel…"
click at [1171, 802] on span "Saada" at bounding box center [1184, 804] width 39 height 12
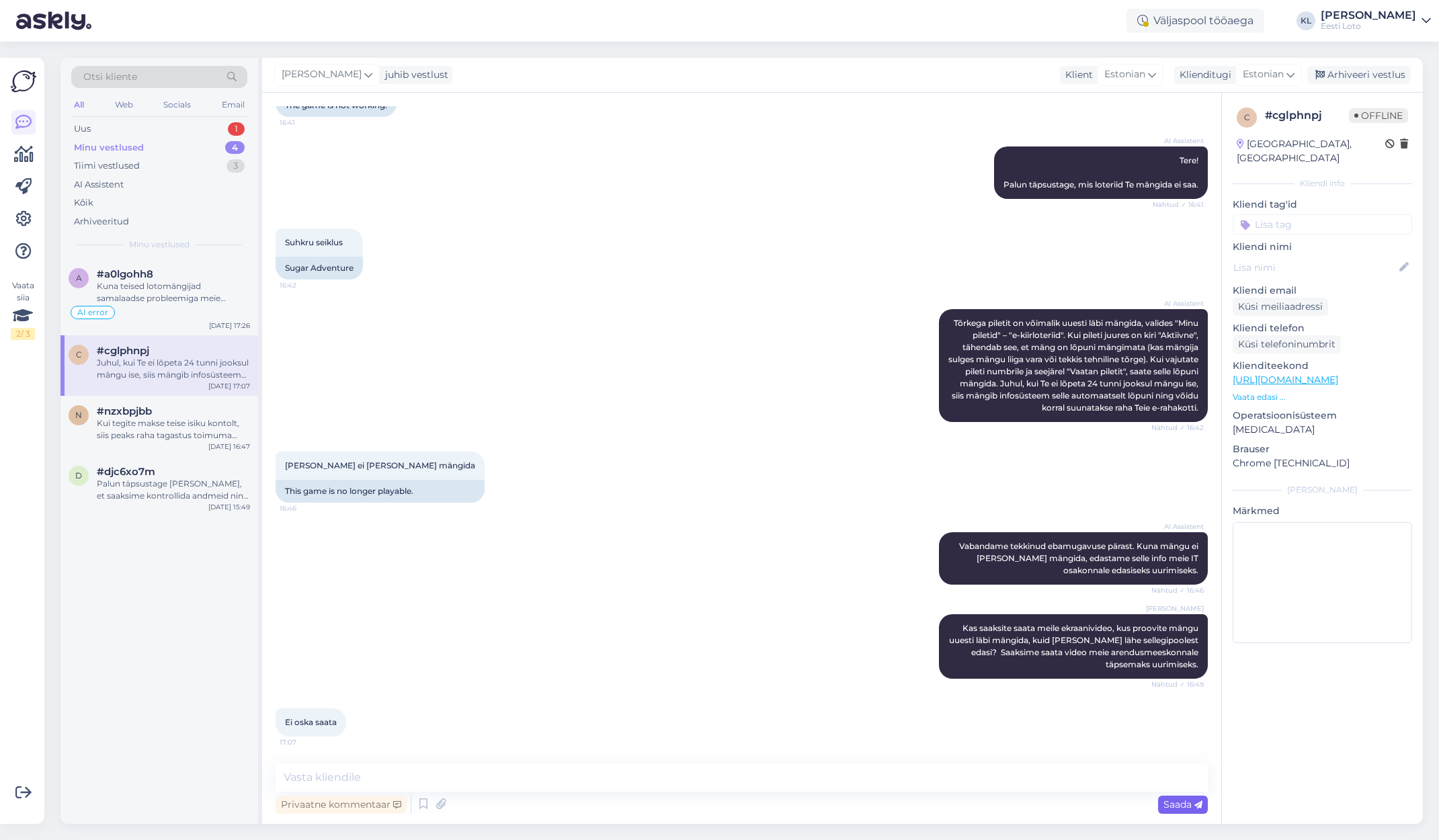
scroll to position [194, 0]
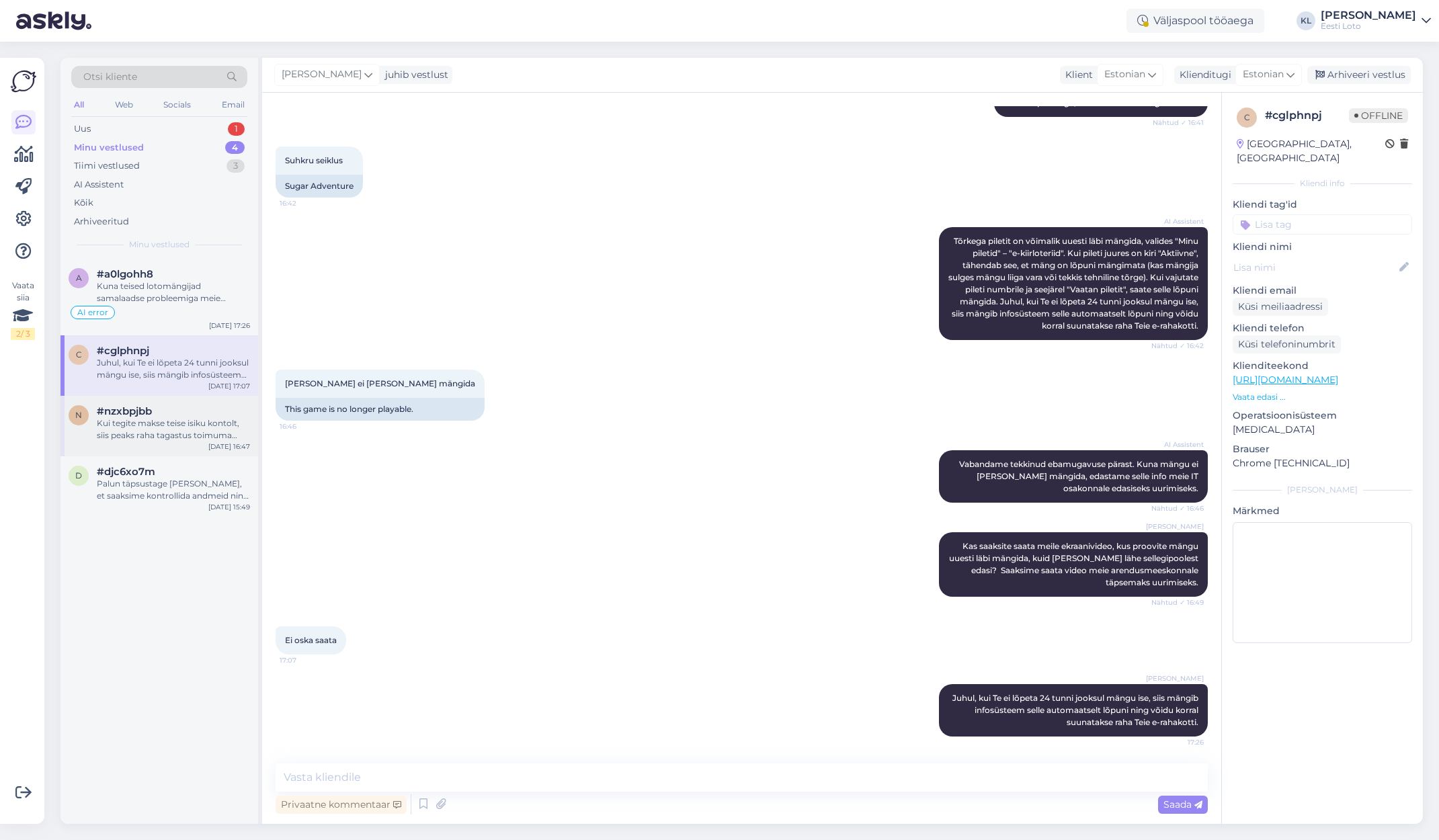
click at [141, 418] on div "Kui tegite makse teise isiku kontolt, siis peaks raha tagastus toimuma automaat…" at bounding box center [173, 430] width 153 height 24
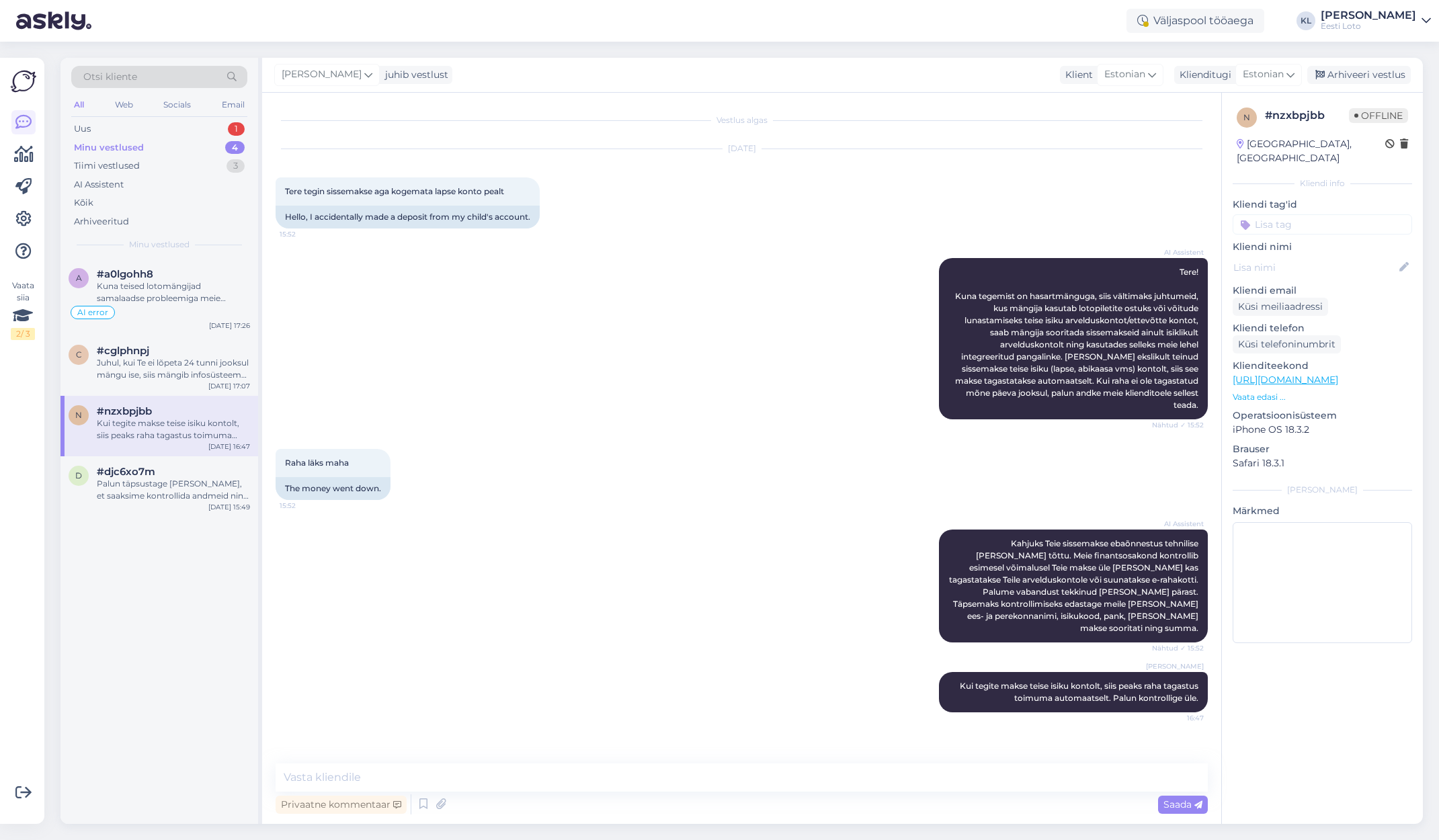
click at [1329, 215] on input at bounding box center [1322, 225] width 179 height 20
type input "t"
type input "e-r"
click at [1312, 257] on span "E-rahakott" at bounding box center [1308, 261] width 44 height 8
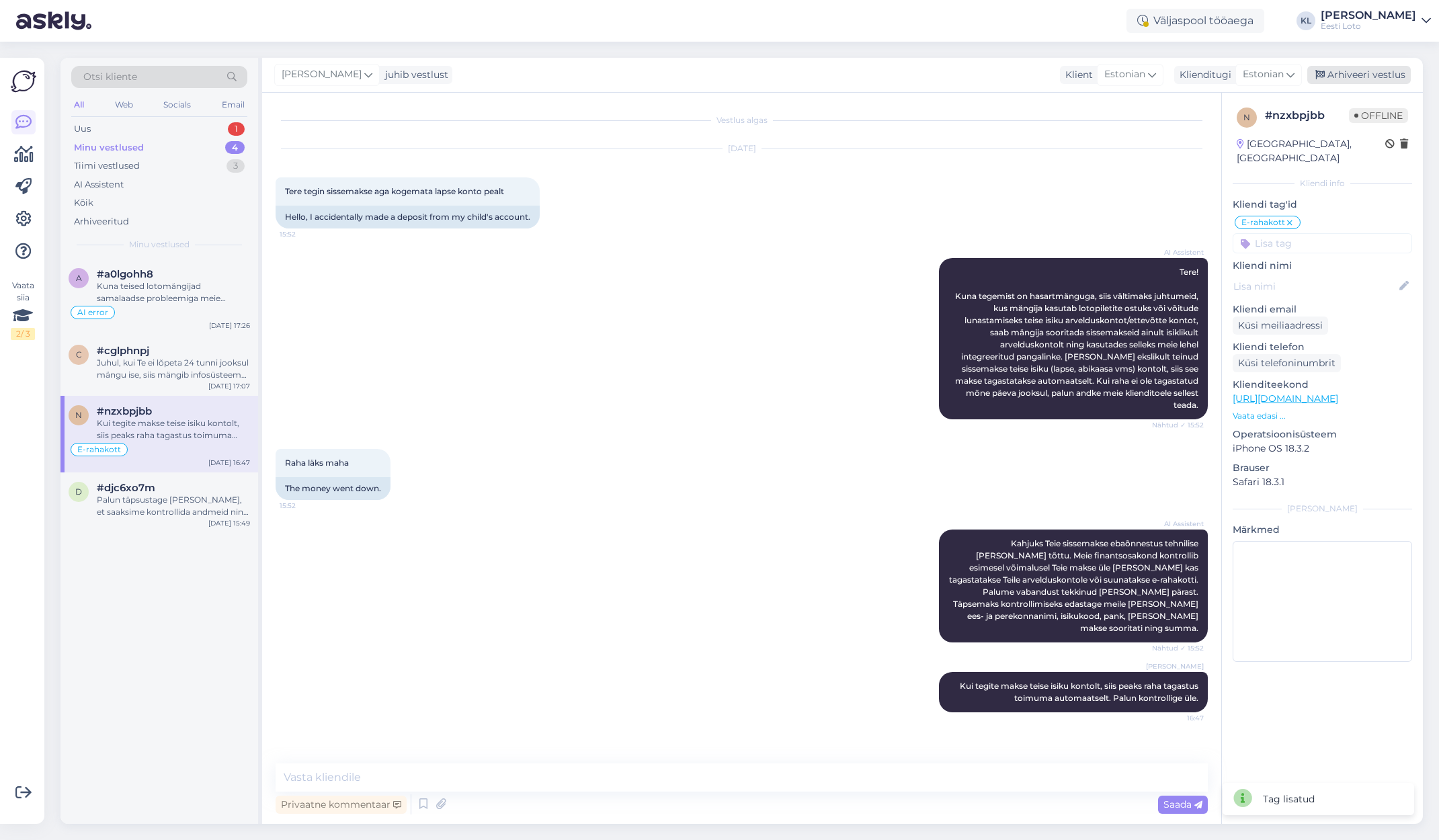
click at [1371, 71] on div "Arhiveeri vestlus" at bounding box center [1360, 75] width 104 height 19
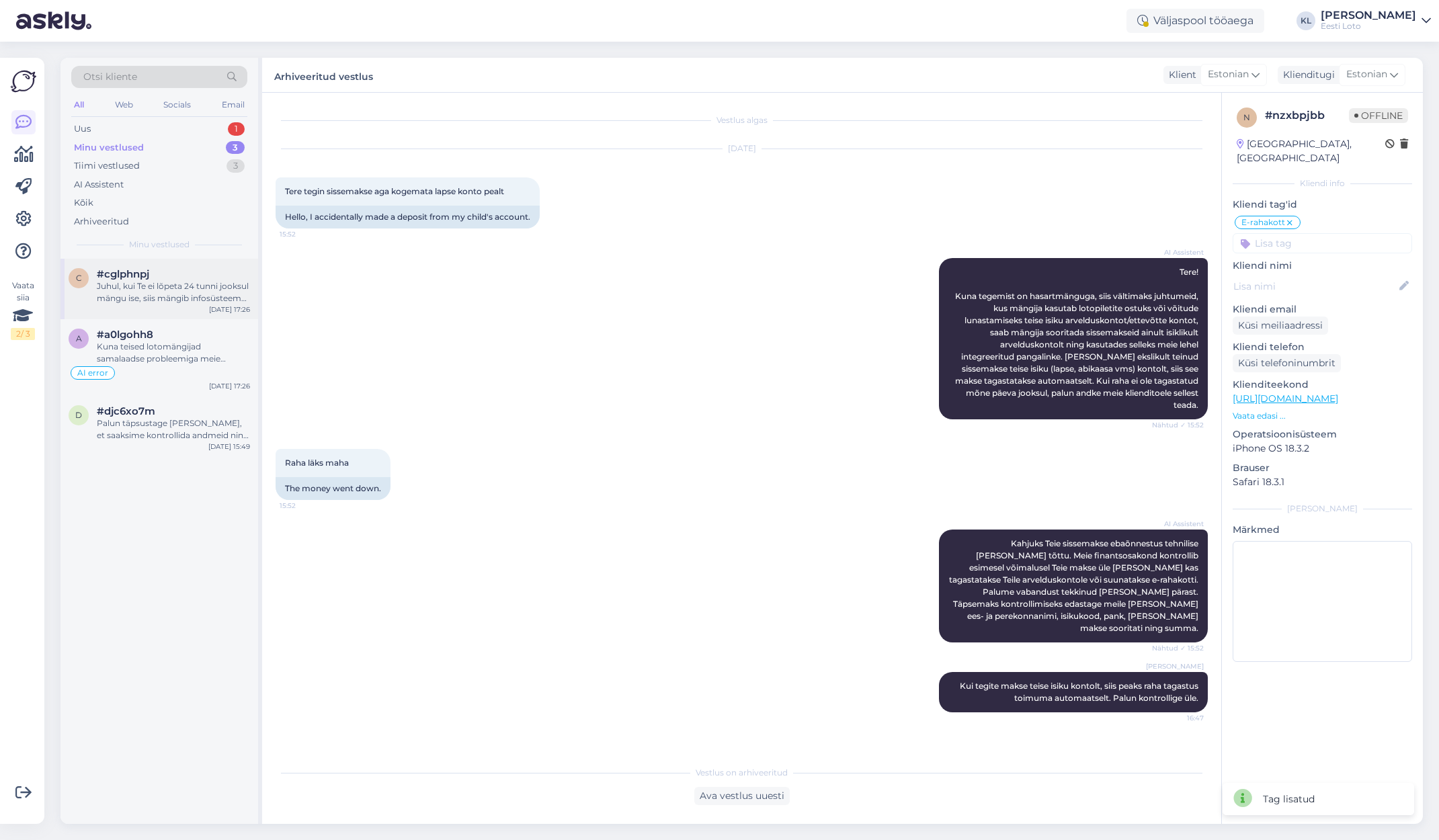
click at [184, 289] on div "Juhul, kui Te ei lõpeta 24 tunni jooksul mängu ise, siis mängib infosüsteem sel…" at bounding box center [173, 292] width 153 height 24
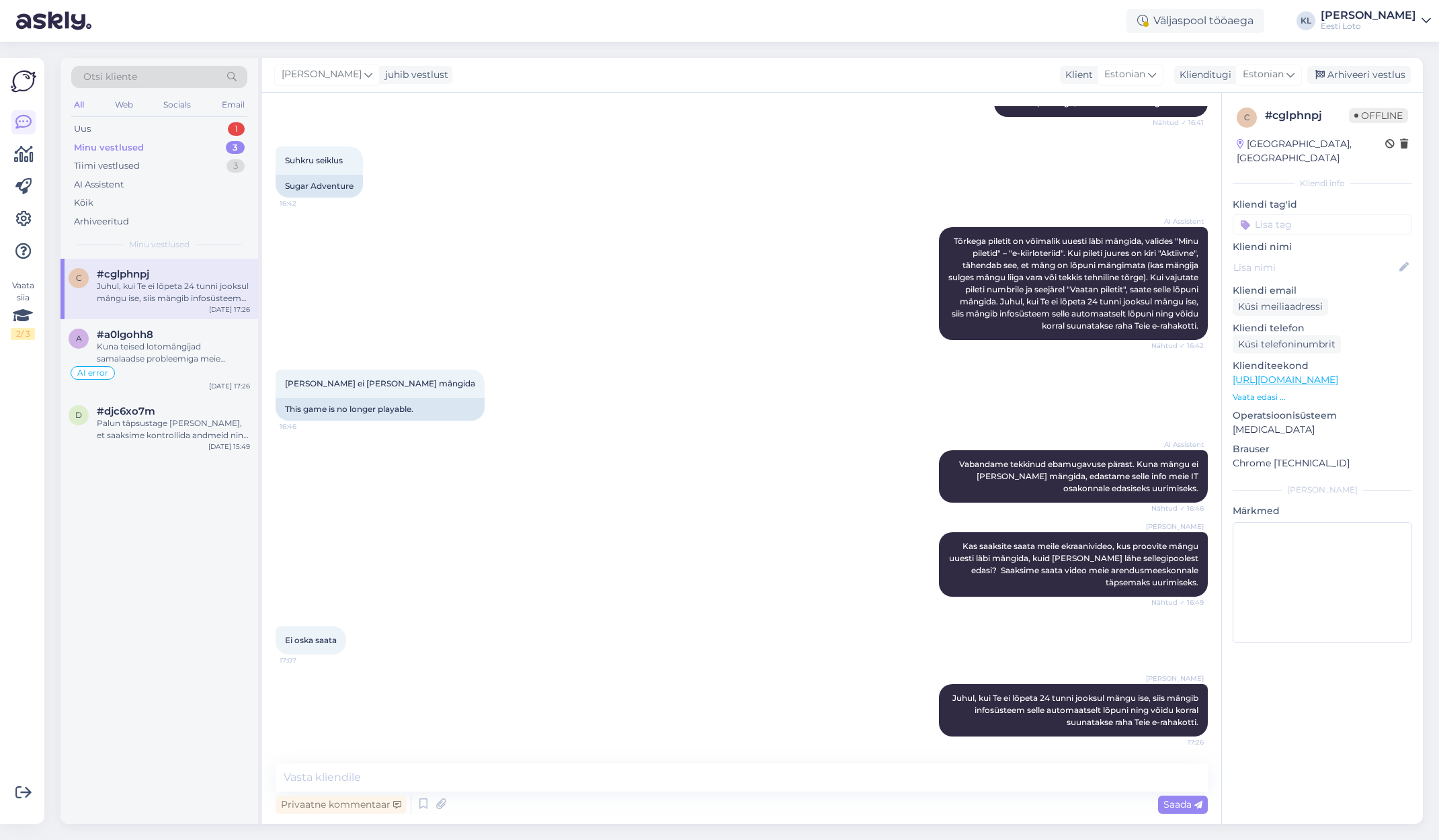
click at [1322, 215] on input at bounding box center [1322, 225] width 179 height 20
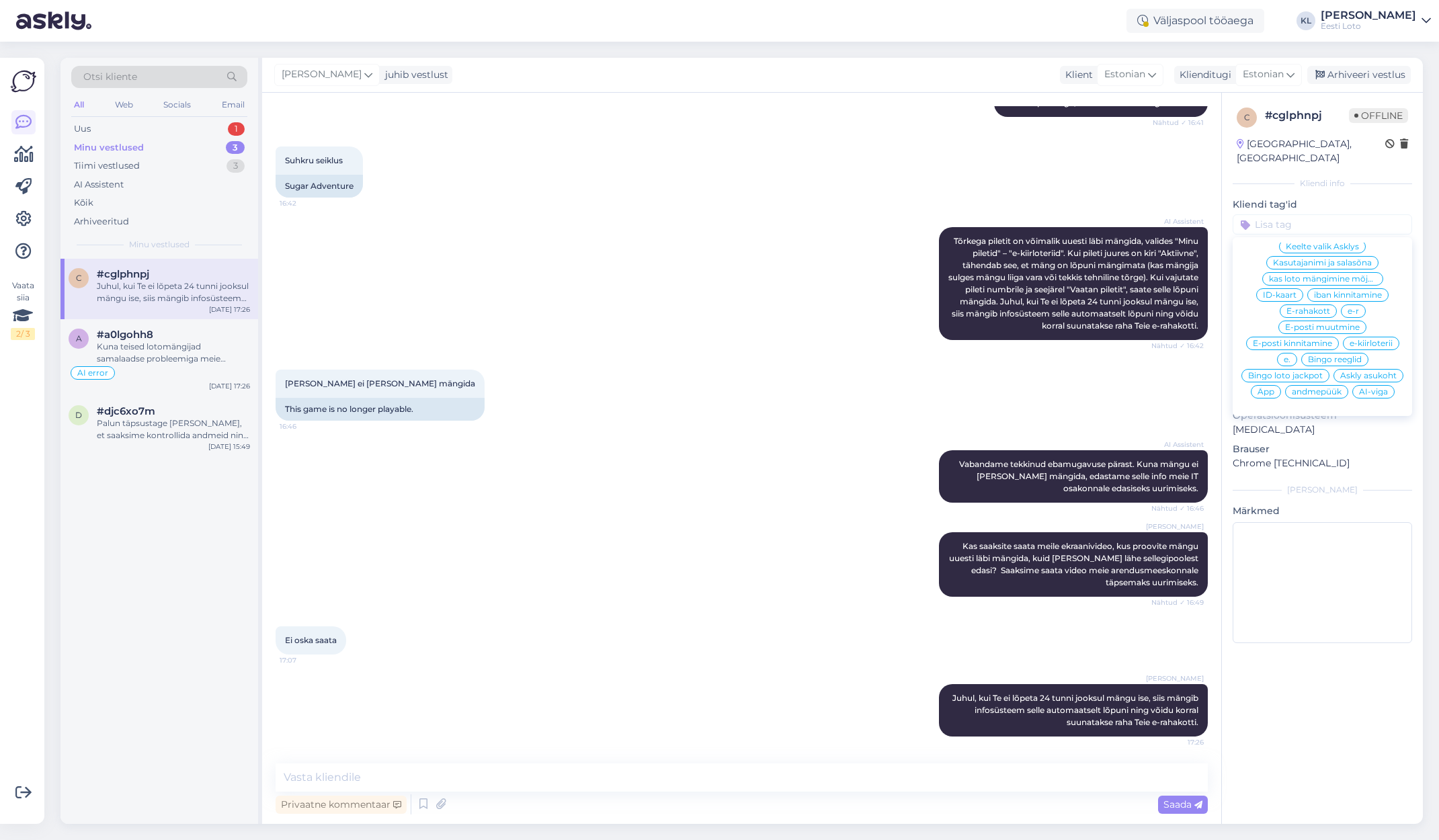
scroll to position [386, 0]
click at [1386, 340] on span "e-kiirloterii" at bounding box center [1371, 343] width 43 height 8
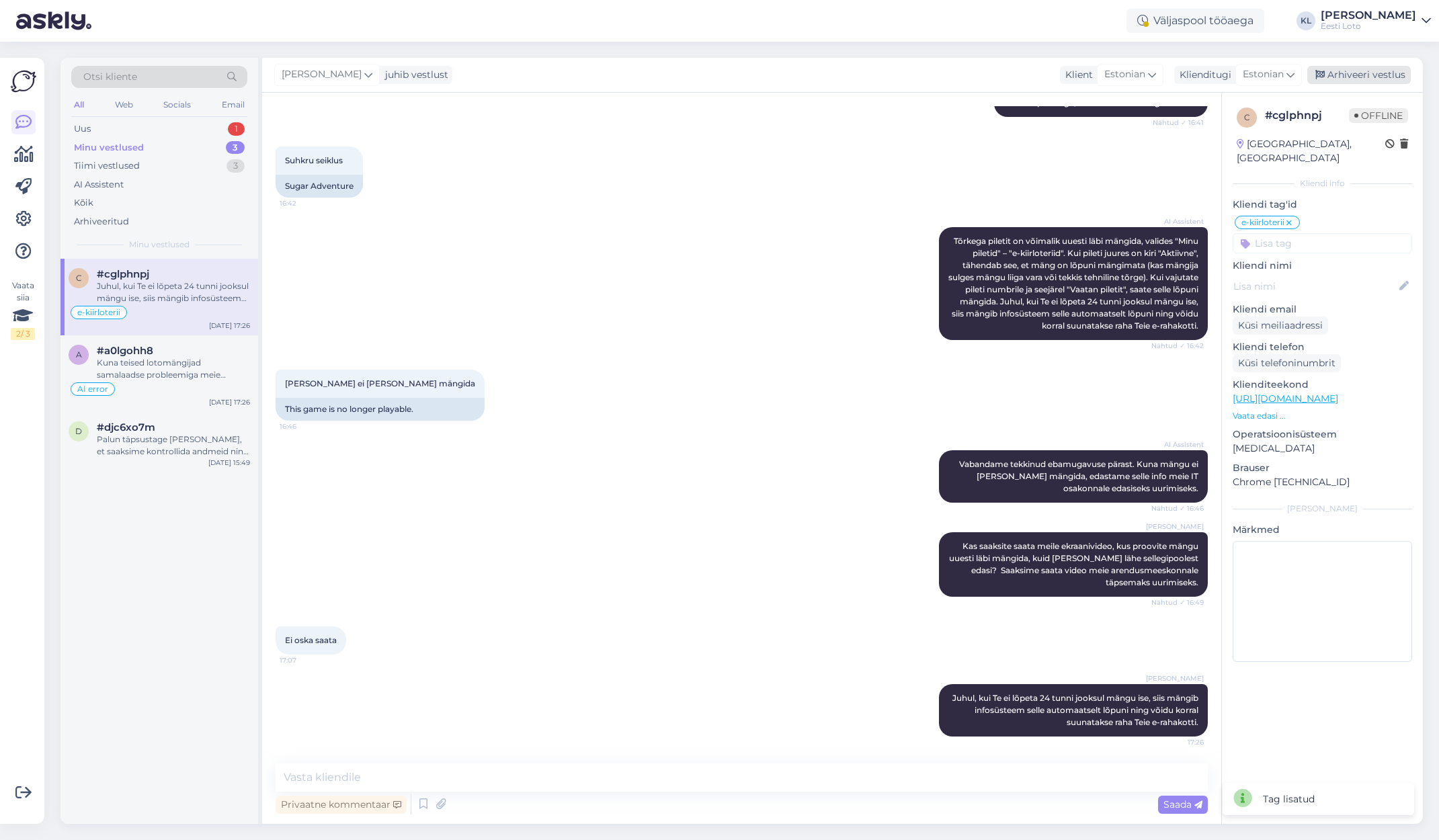
click at [1361, 74] on div "Arhiveeri vestlus" at bounding box center [1360, 75] width 104 height 19
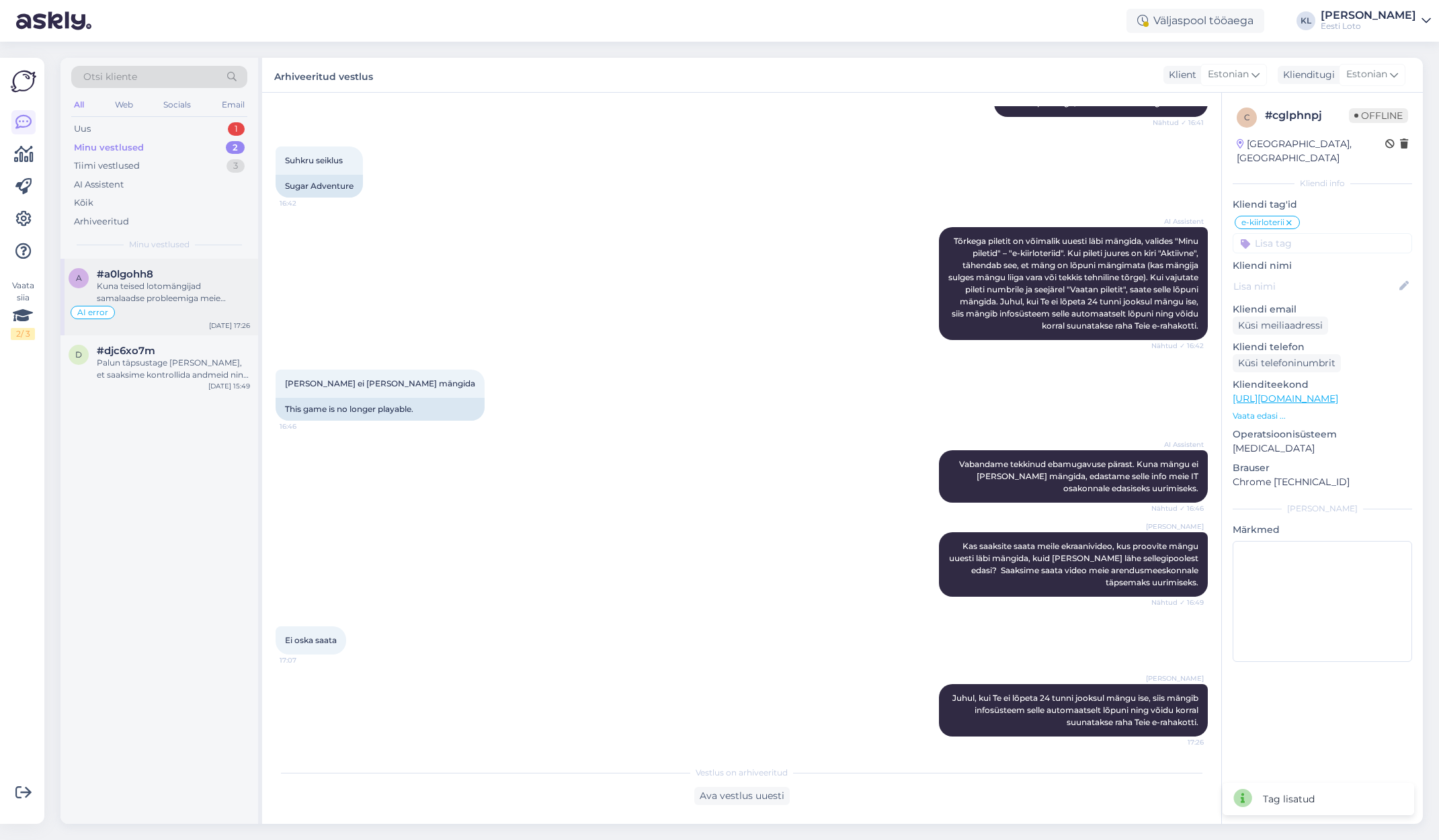
click at [191, 287] on div "Kuna teised lotomängijad samalaadse probleemiga meie [PERSON_NAME] pöördunud ei…" at bounding box center [173, 292] width 153 height 24
type textarea "Palun eemaldada vastus: Hetkel esineb häireid Swedbanki maksetega. Tegeleme pro…"
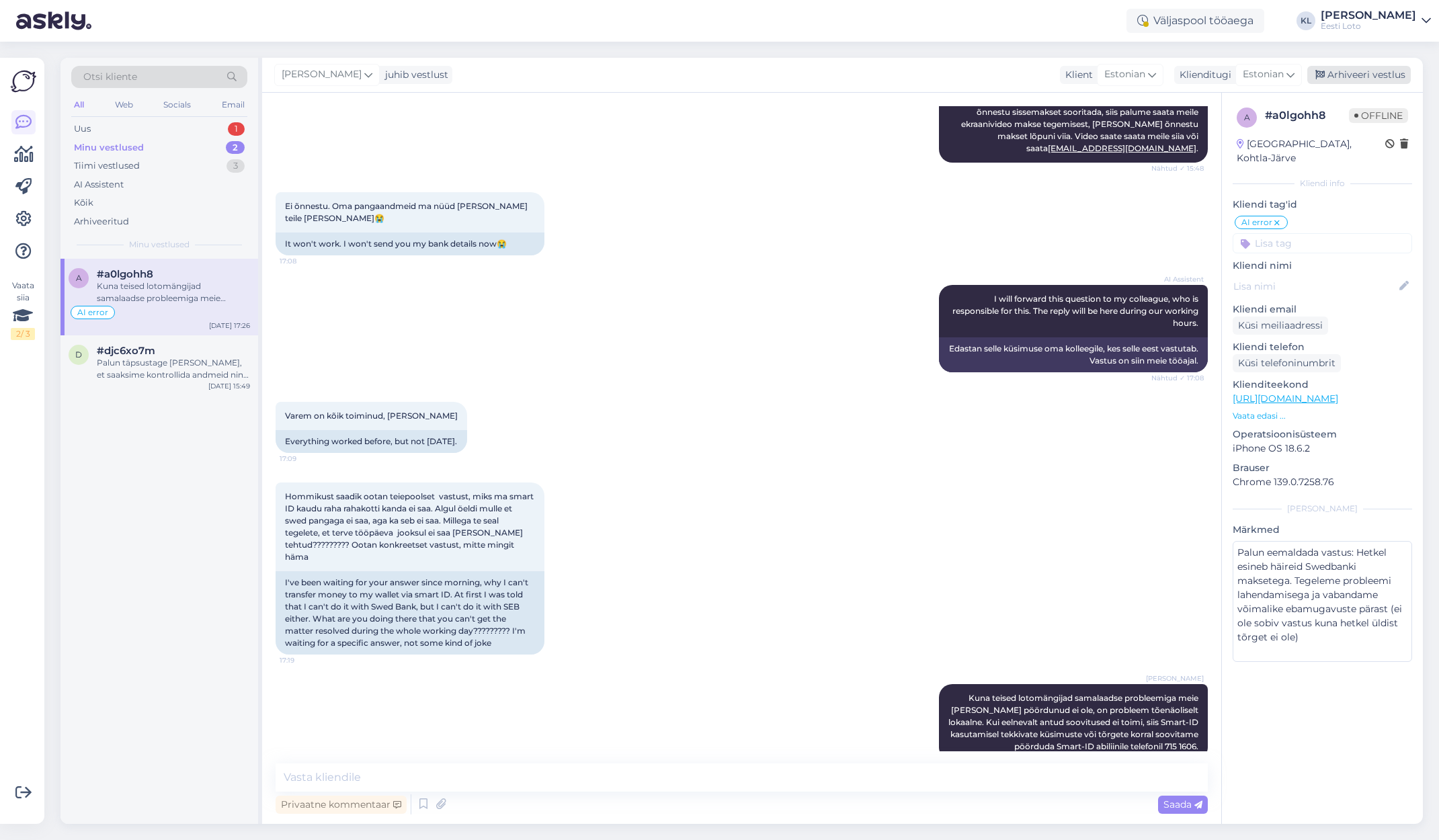
click at [1381, 74] on div "Arhiveeri vestlus" at bounding box center [1360, 75] width 104 height 19
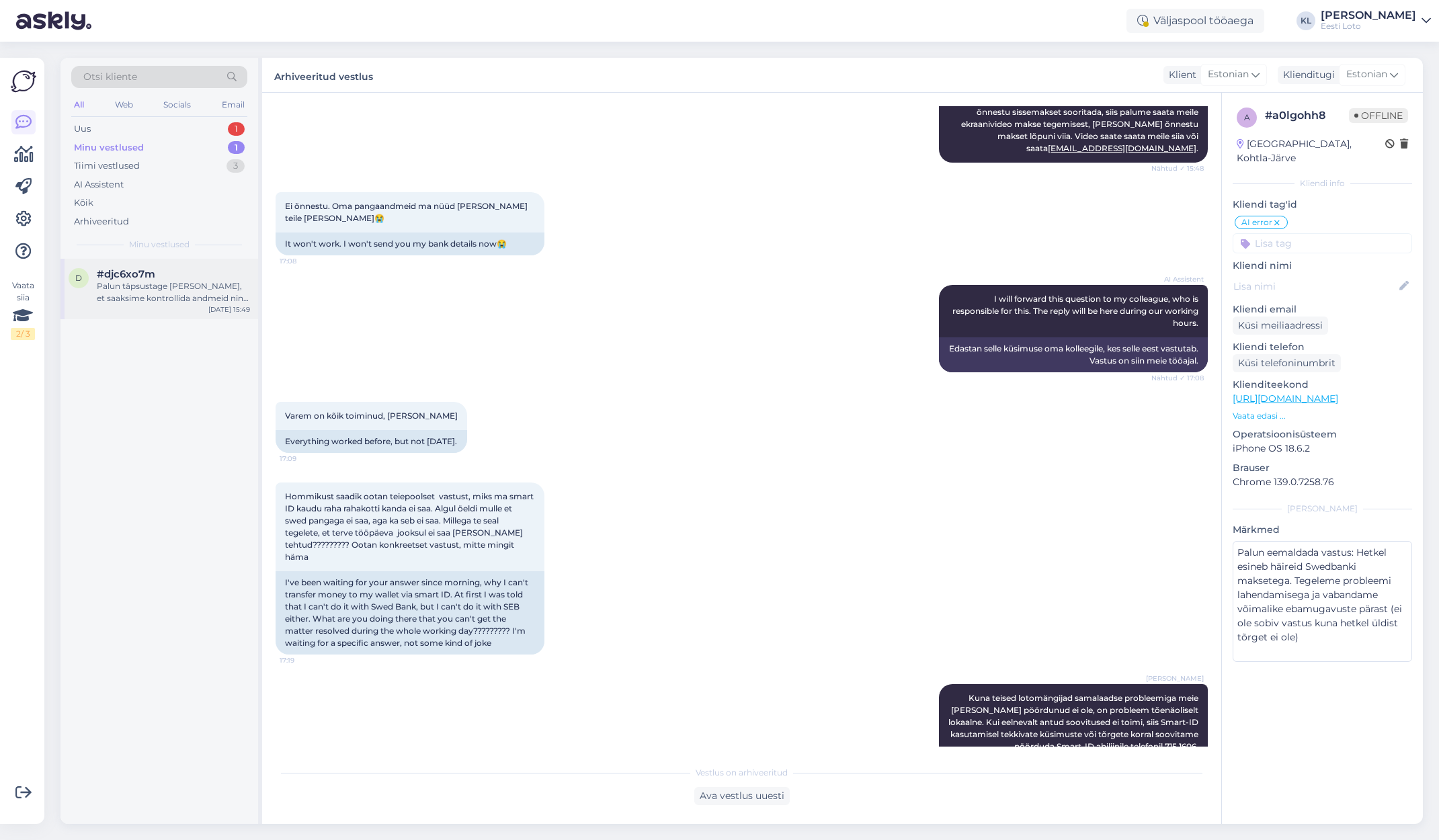
click at [162, 292] on div "Palun täpsustage [PERSON_NAME], et saaksime kontrollida andmeid ning täpsustada…" at bounding box center [173, 292] width 153 height 24
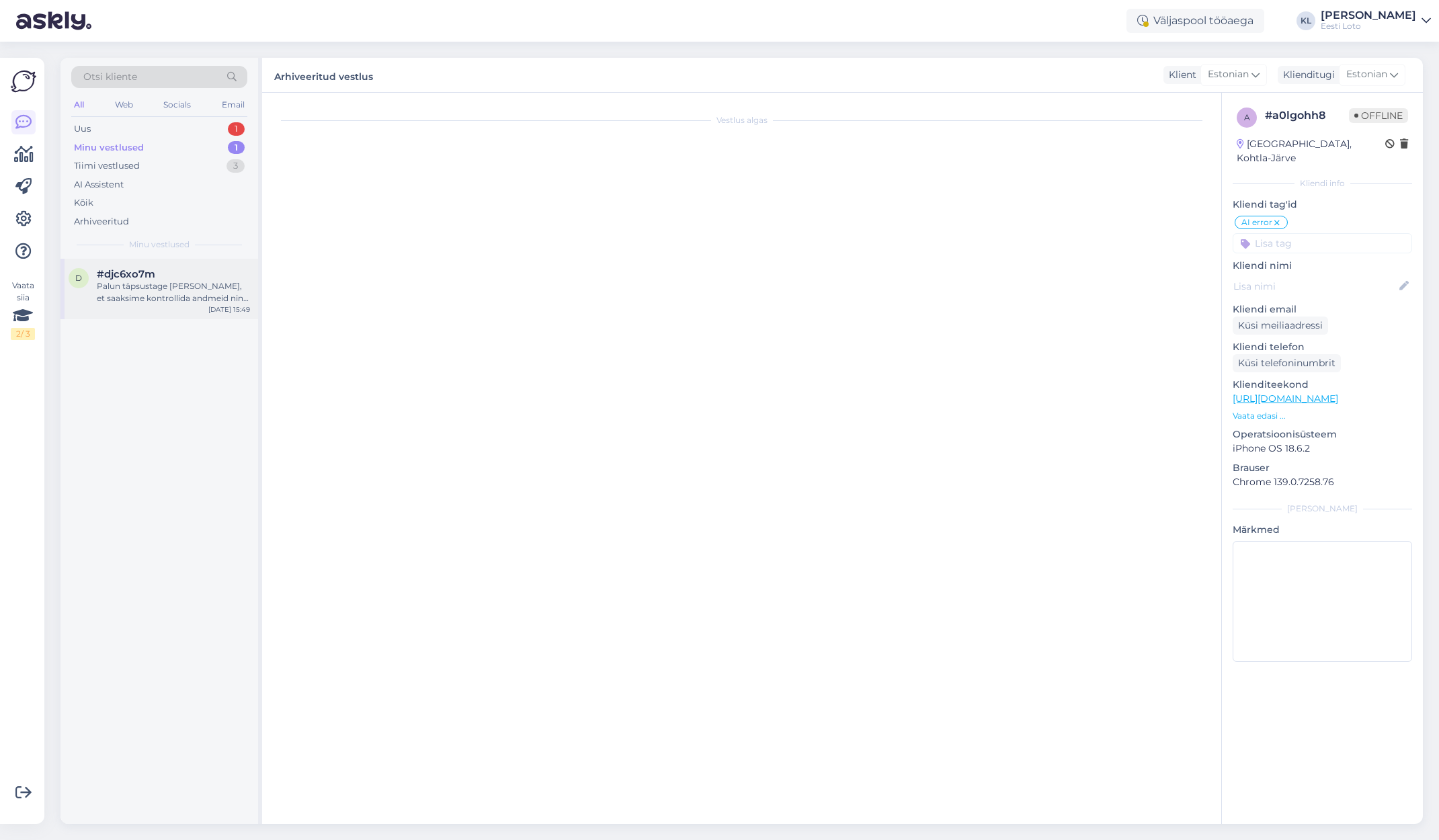
scroll to position [191, 0]
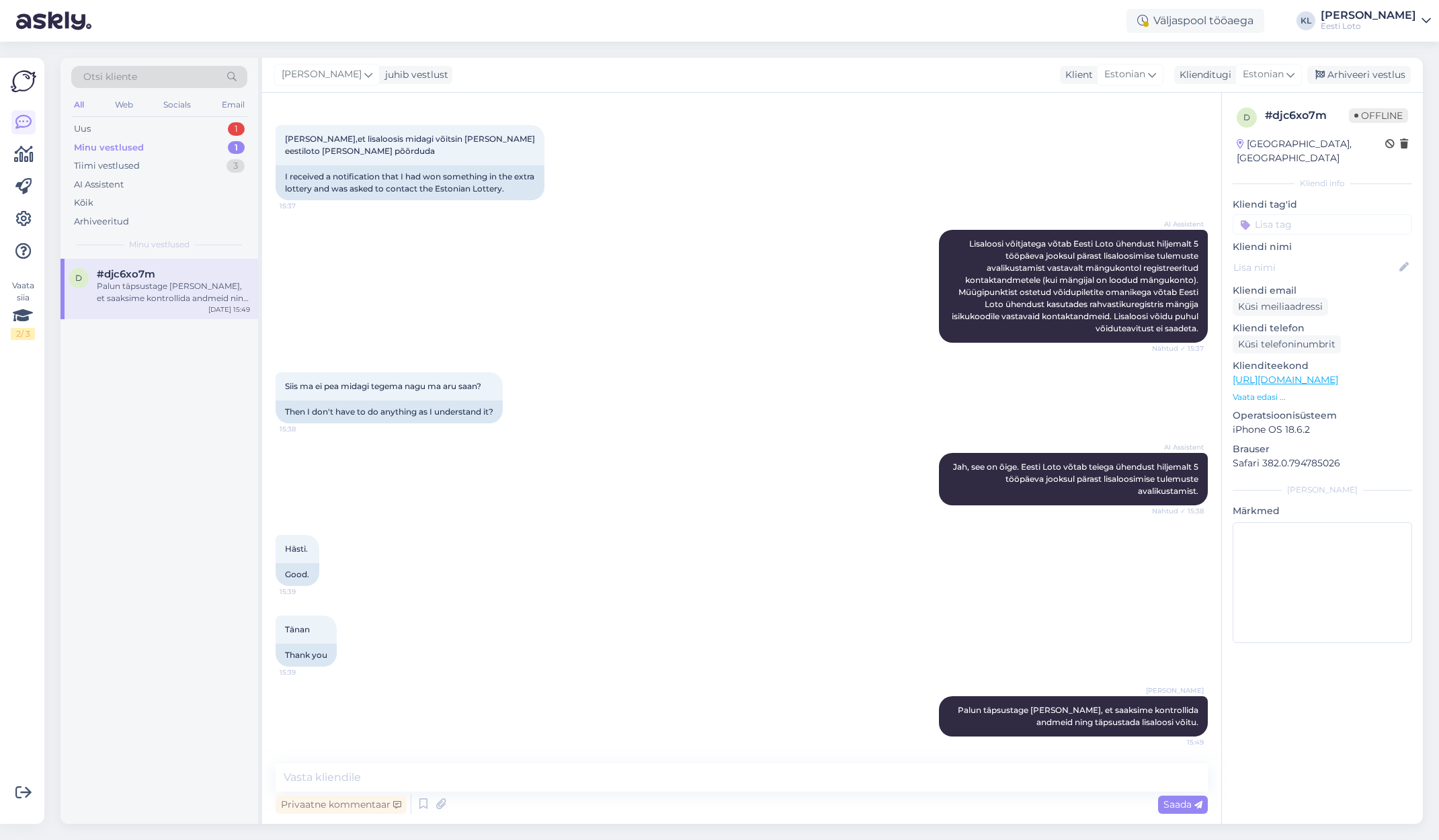
click at [1296, 217] on input at bounding box center [1322, 225] width 179 height 20
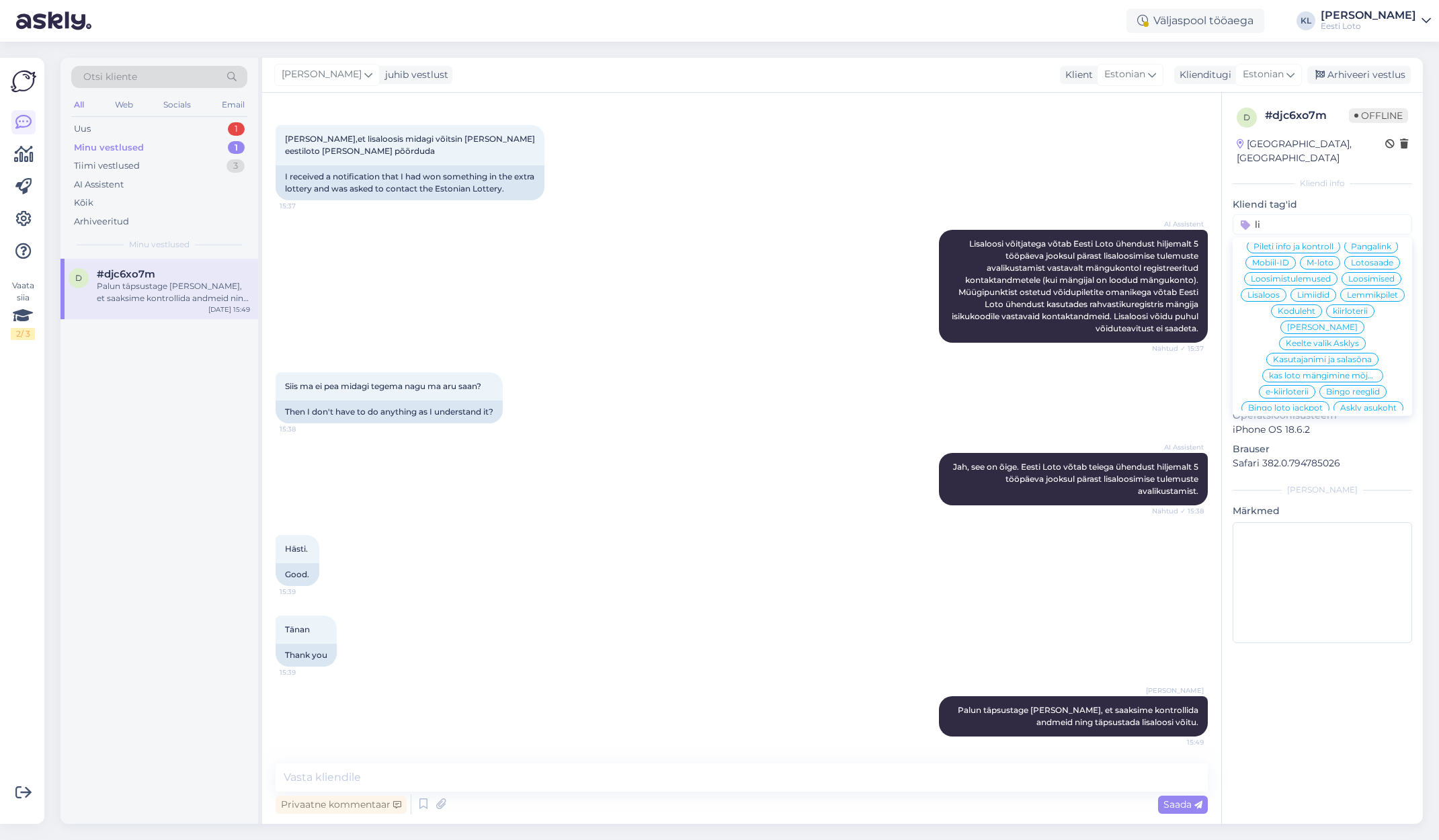
scroll to position [0, 0]
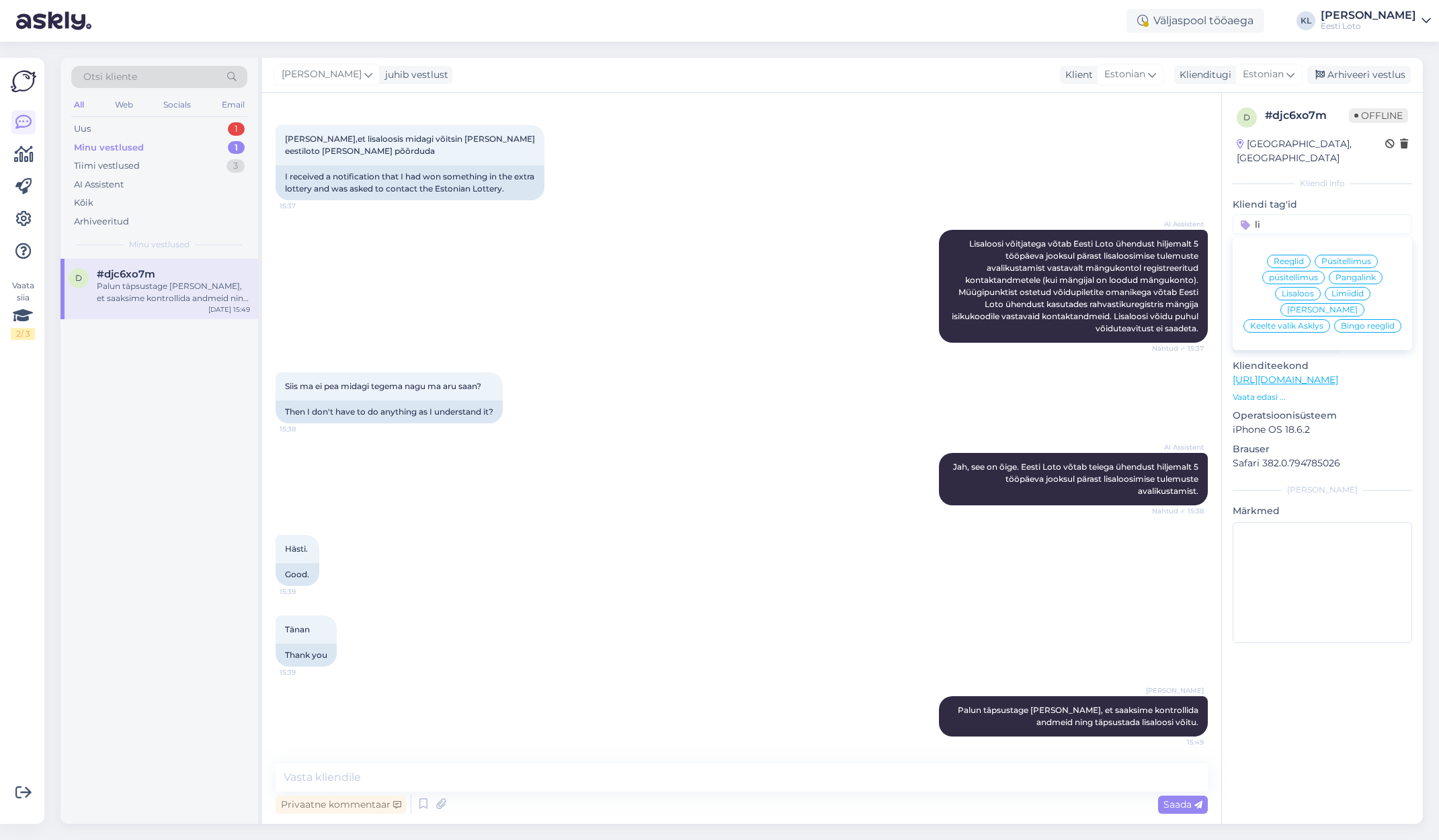
type input "li"
click at [1301, 290] on span "Lisaloos" at bounding box center [1298, 293] width 32 height 8
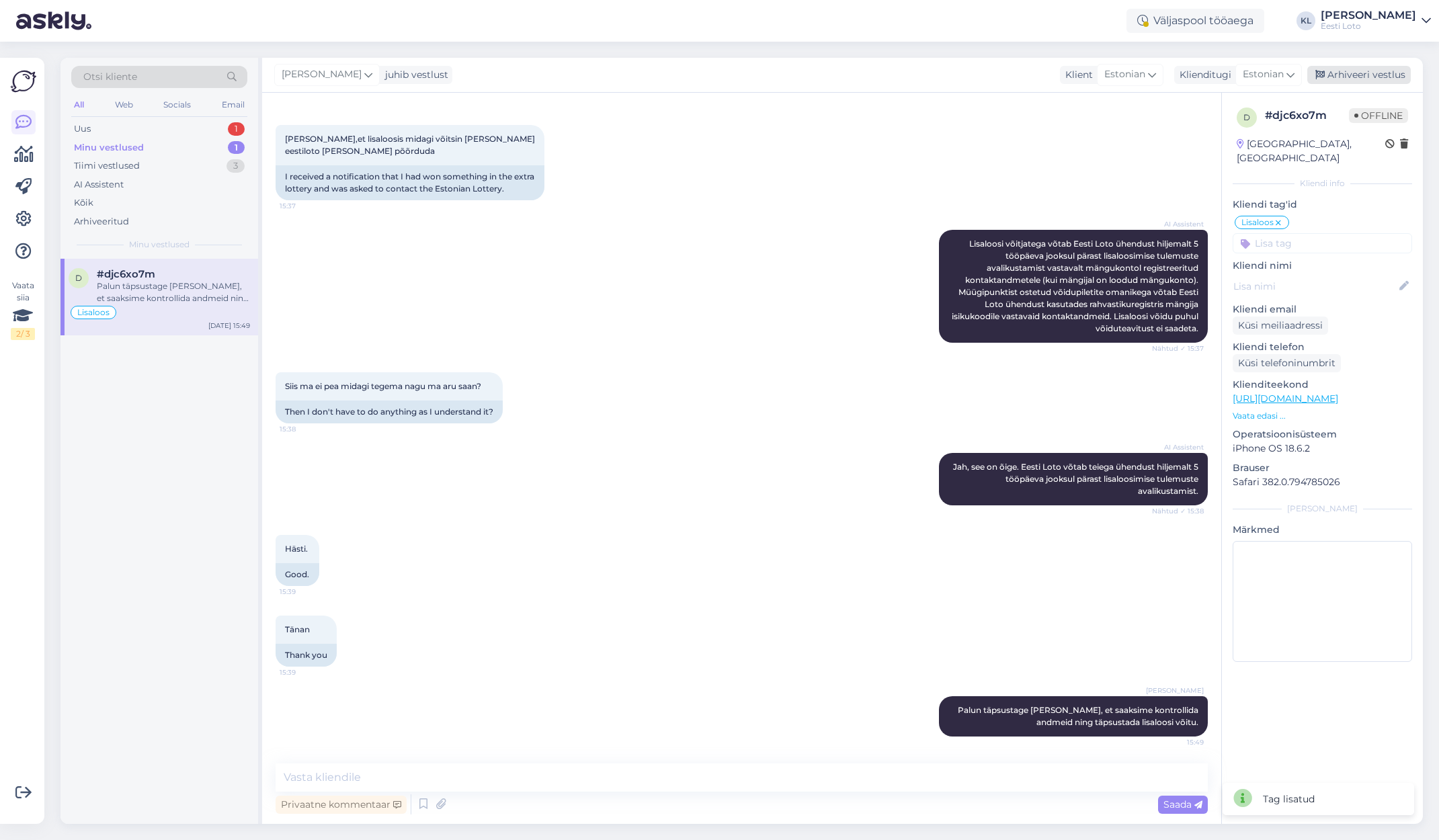
click at [1373, 73] on div "Arhiveeri vestlus" at bounding box center [1360, 75] width 104 height 19
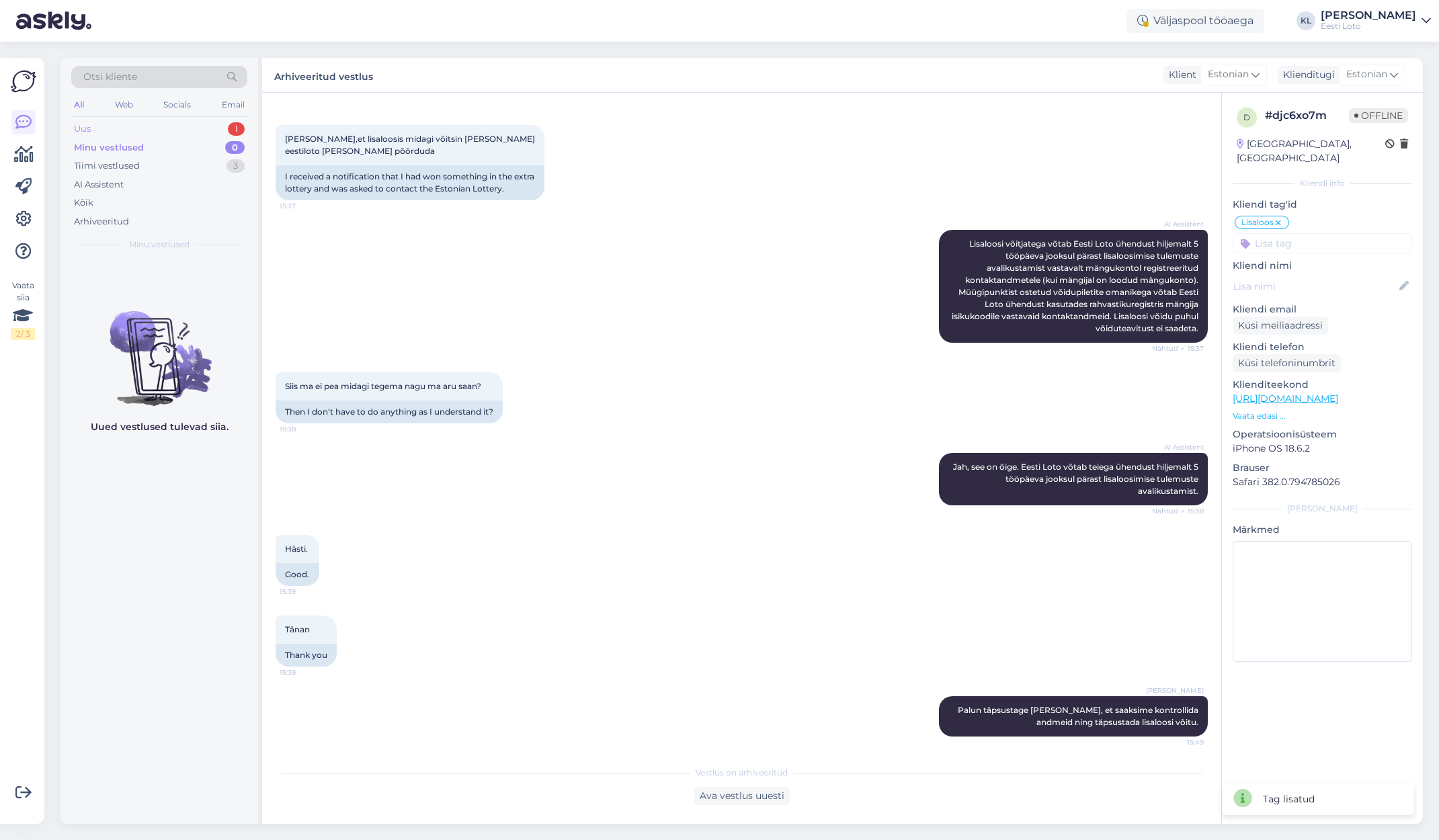
click at [127, 121] on div "Uus 1" at bounding box center [160, 129] width 176 height 19
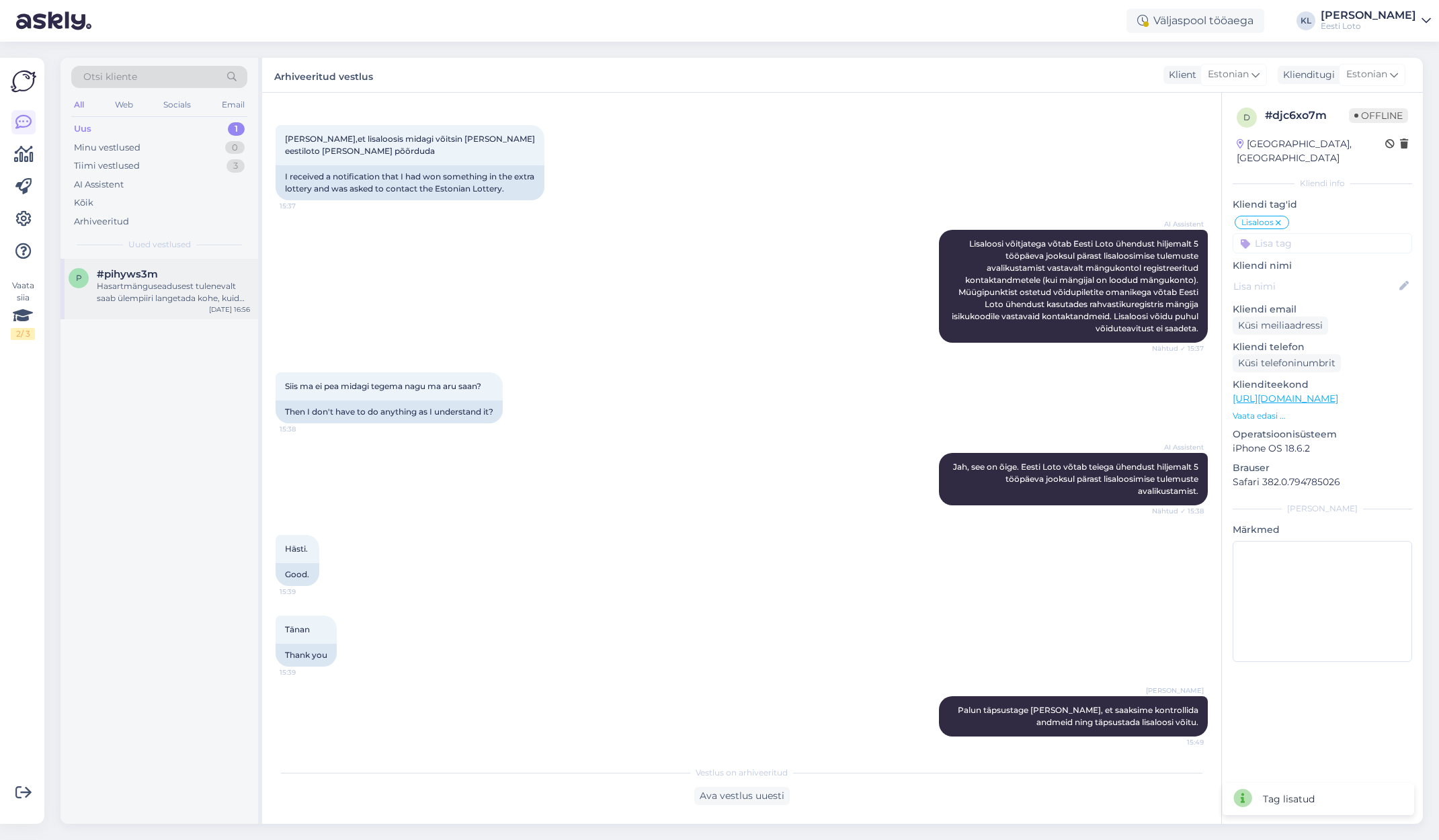
drag, startPoint x: 137, startPoint y: 288, endPoint x: 218, endPoint y: 299, distance: 81.7
click at [139, 289] on div "Hasartmänguseadusest tulenevalt saab ülempiiri langetada kohe, kuid selle tõstm…" at bounding box center [173, 292] width 153 height 24
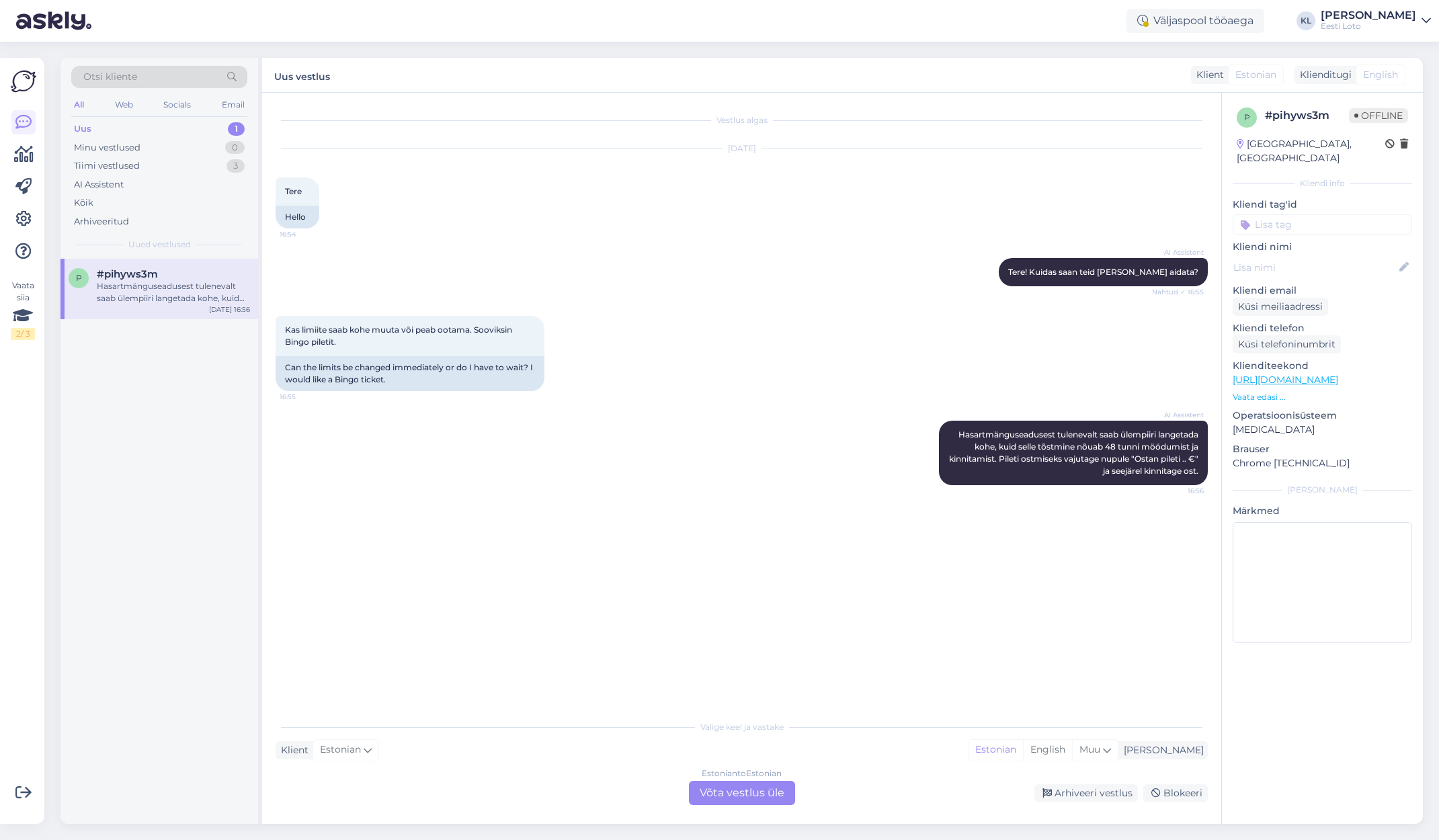
click at [1303, 214] on input at bounding box center [1322, 225] width 179 height 20
type input "li"
click at [1342, 290] on span "Limiidid" at bounding box center [1348, 293] width 32 height 8
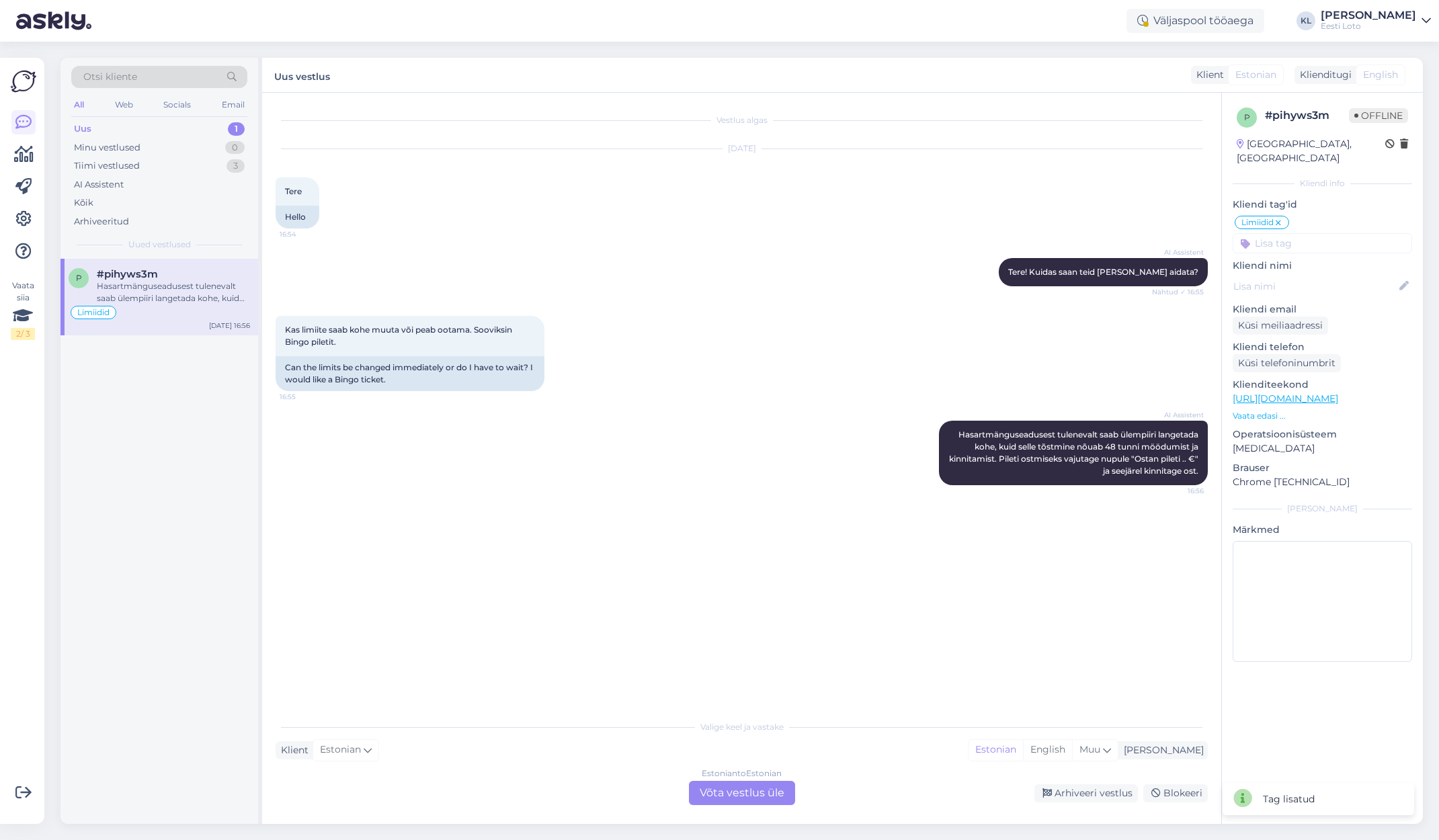
click at [749, 795] on div "Estonian to Estonian Võta vestlus üle" at bounding box center [742, 794] width 106 height 24
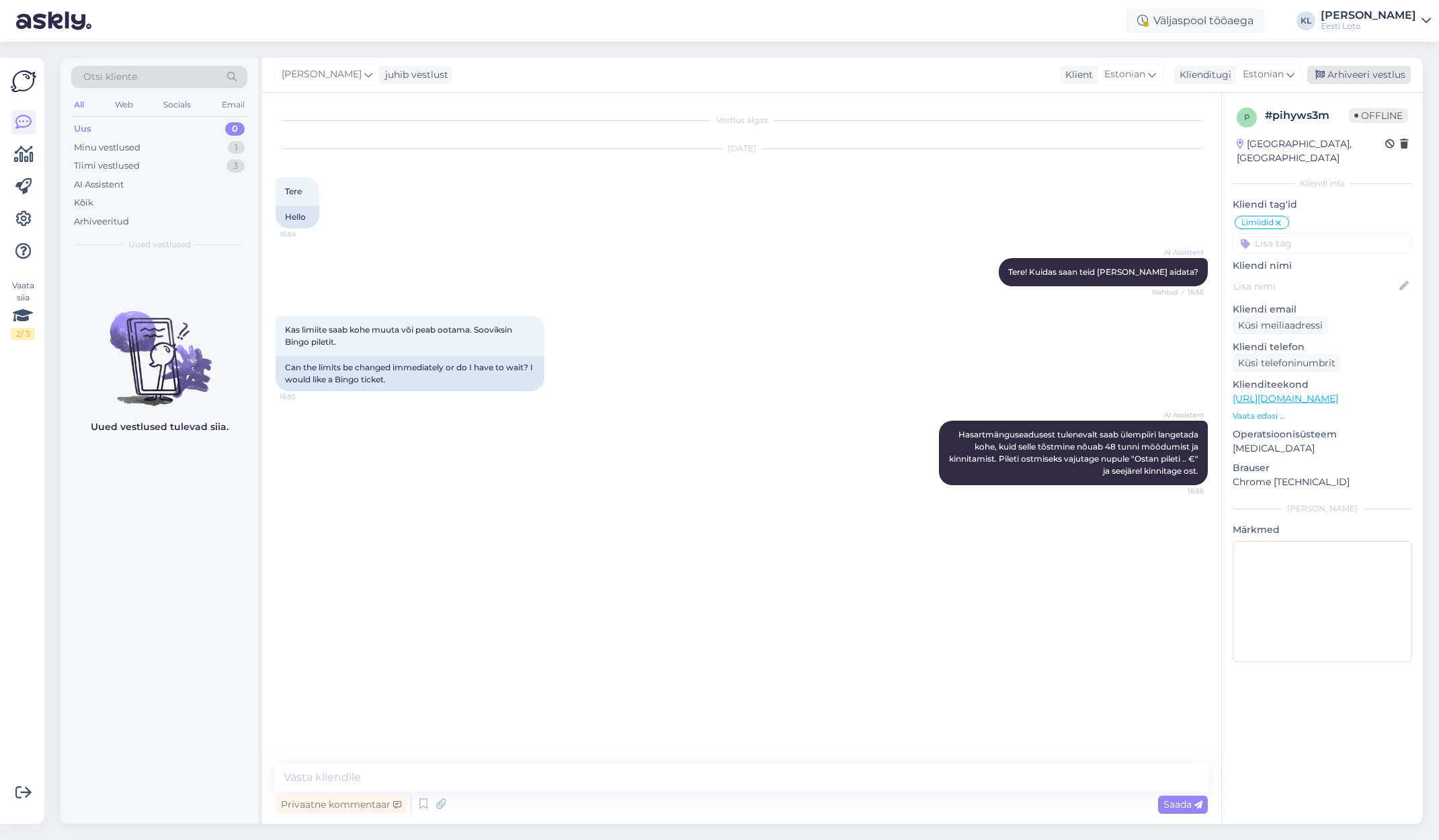
click at [1356, 77] on div "Arhiveeri vestlus" at bounding box center [1360, 75] width 104 height 19
click at [143, 164] on div "Tiimi vestlused 3" at bounding box center [160, 166] width 176 height 19
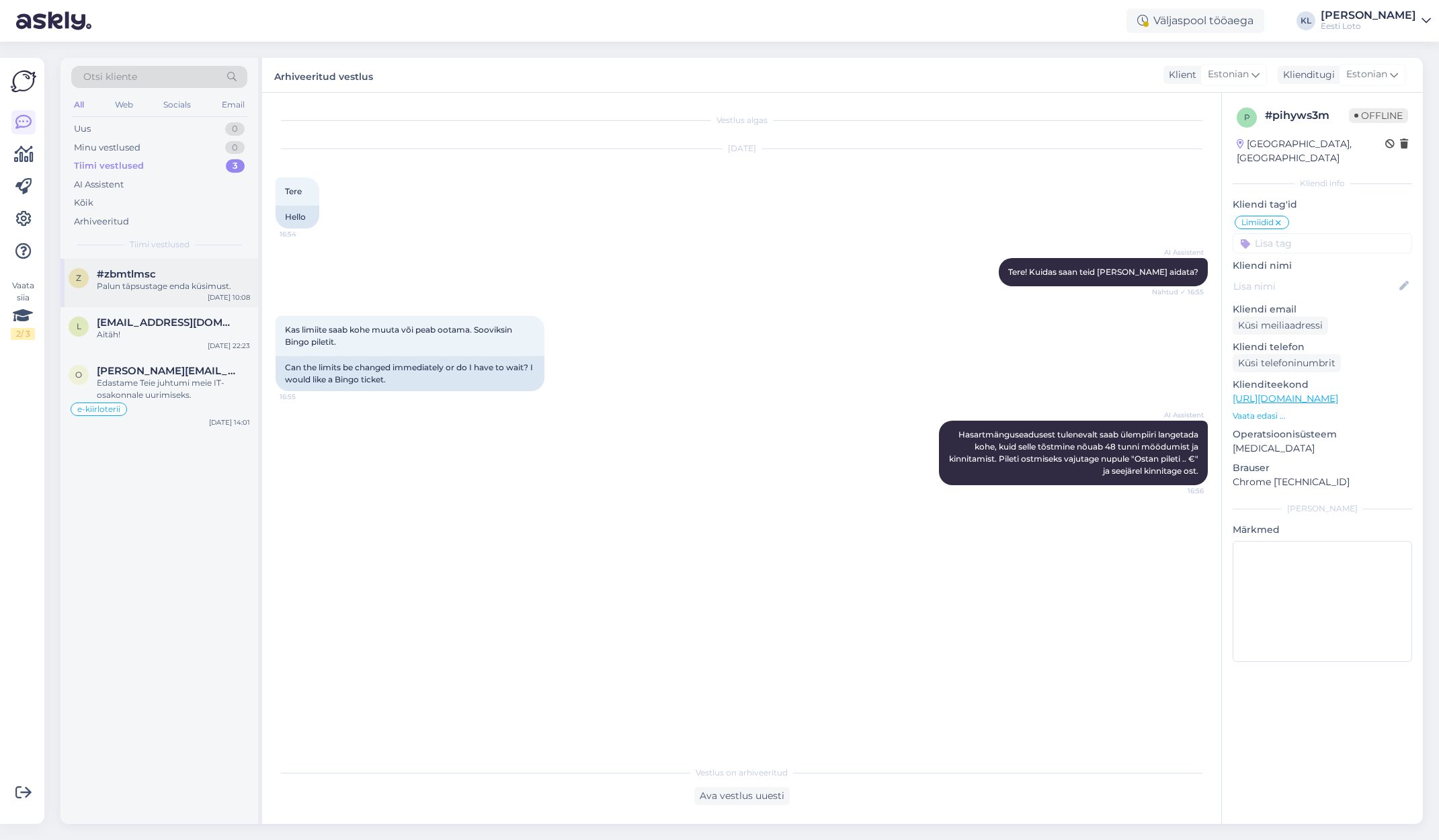
click at [187, 287] on div "Palun täpsustage enda küsimust." at bounding box center [173, 286] width 153 height 12
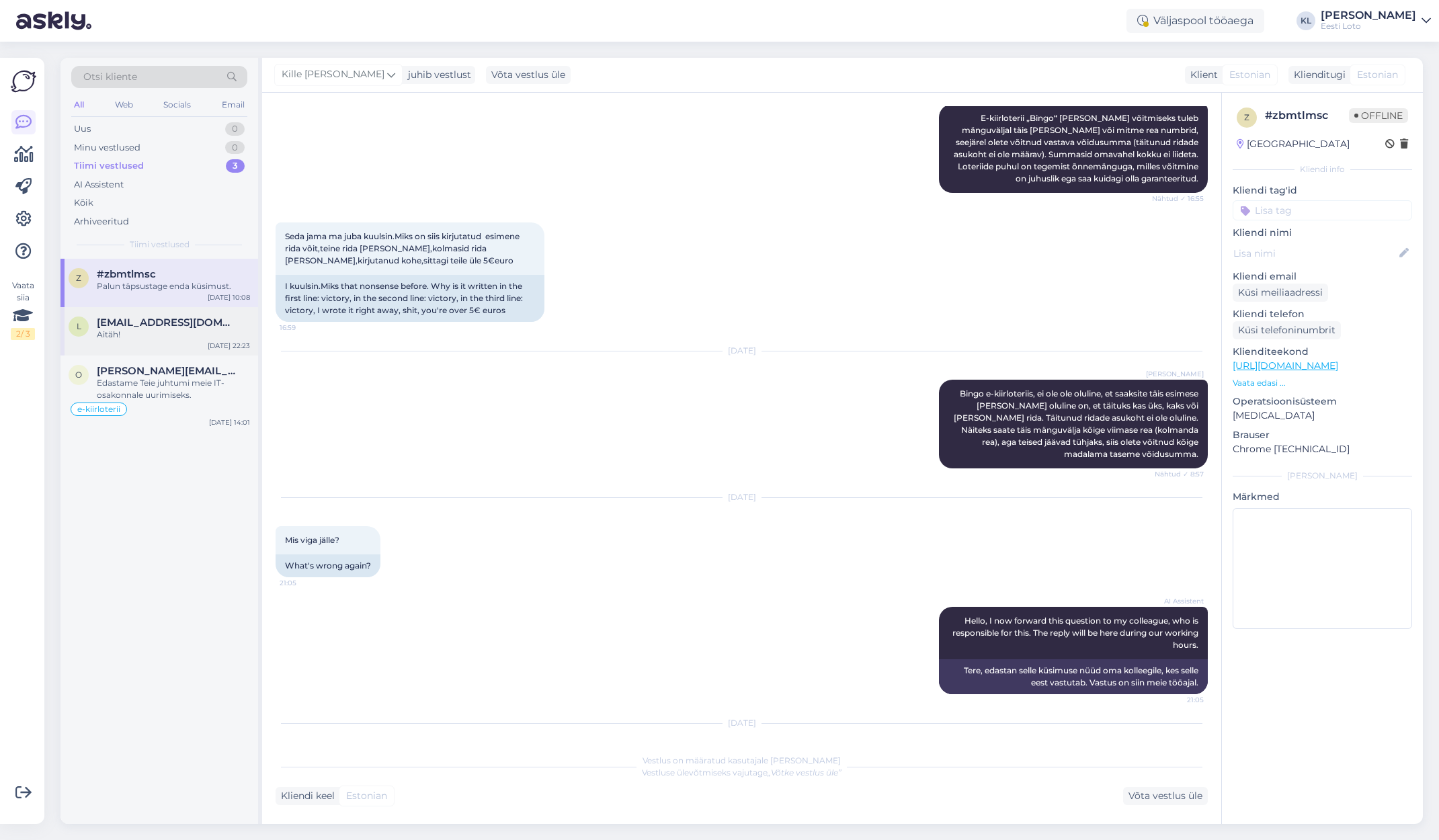
click at [187, 326] on span "[EMAIL_ADDRESS][DOMAIN_NAME]" at bounding box center [166, 322] width 140 height 12
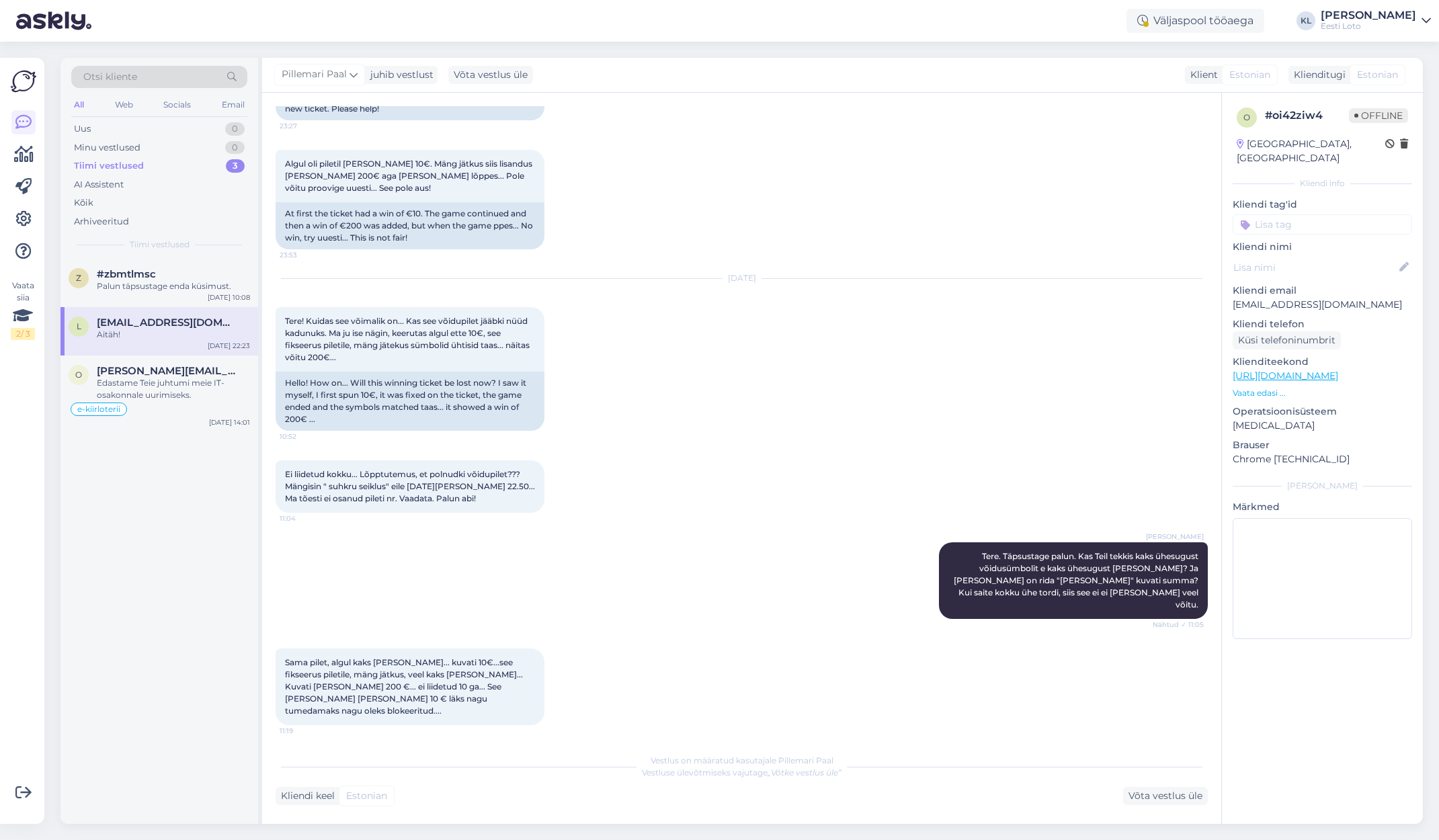
scroll to position [1905, 0]
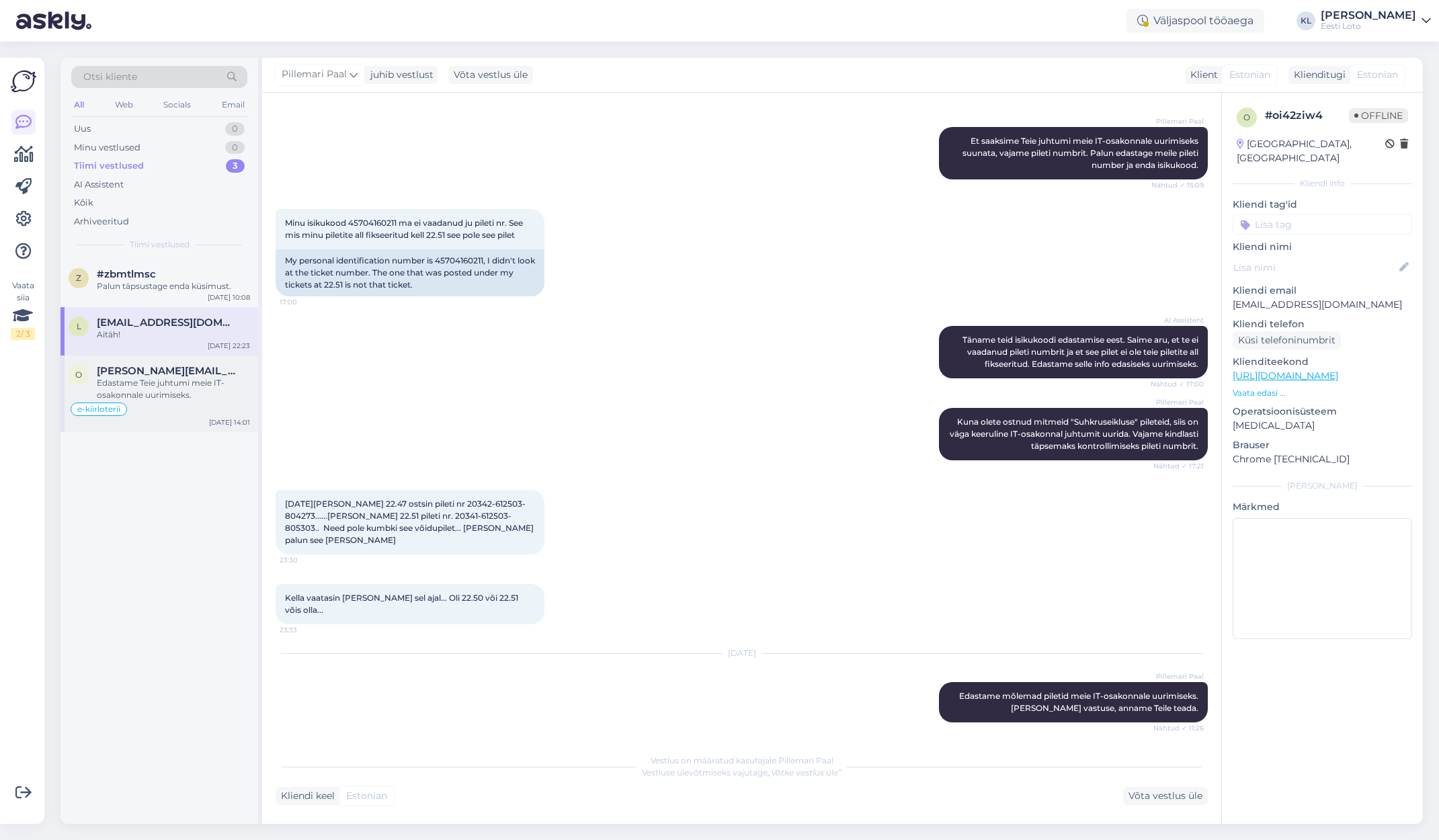
click at [155, 384] on div "Edastame Teie juhtumi meie IT-osakonnale uurimiseks." at bounding box center [173, 389] width 153 height 24
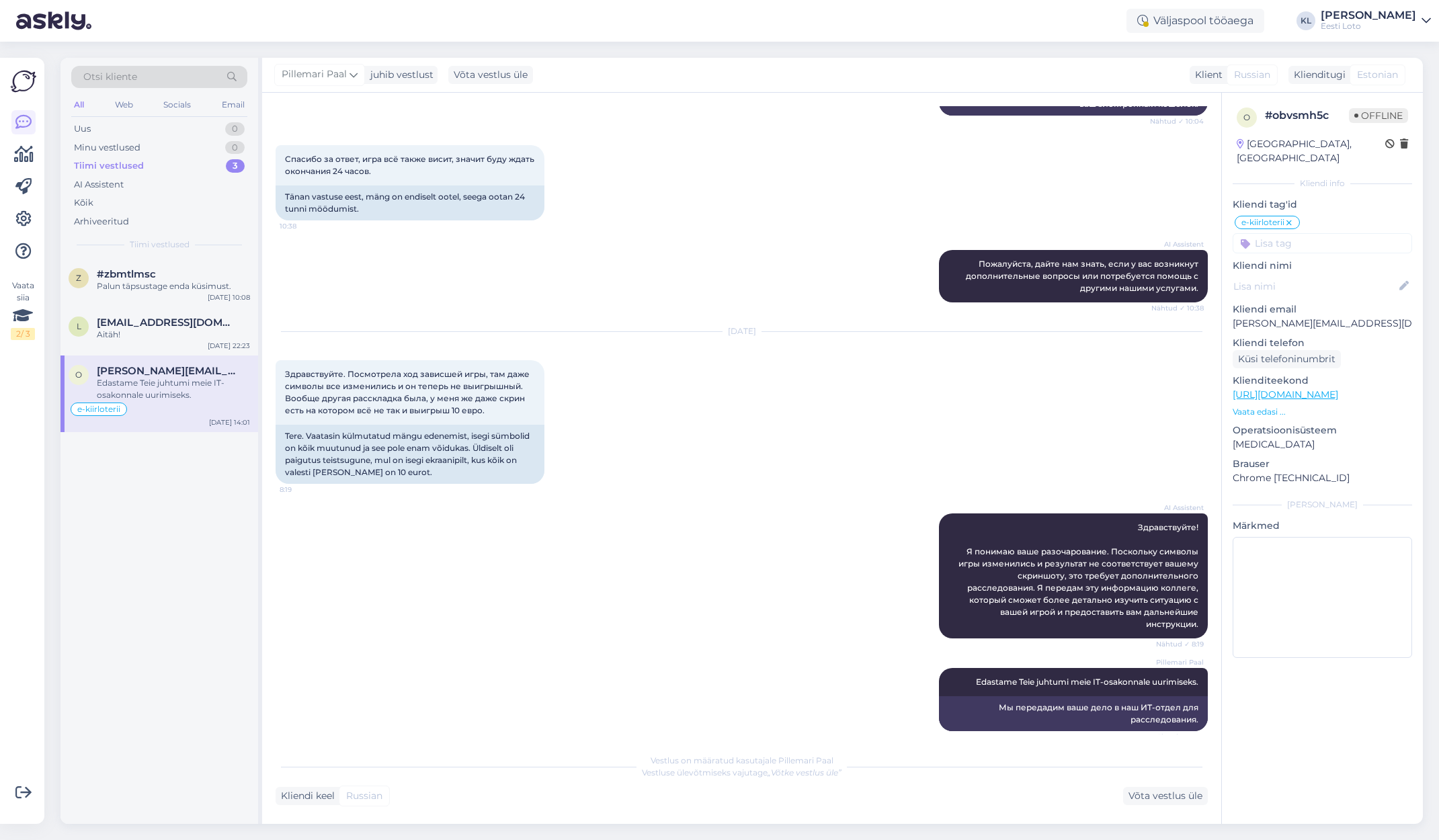
scroll to position [580, 0]
click at [116, 122] on div "Uus 1" at bounding box center [160, 129] width 176 height 19
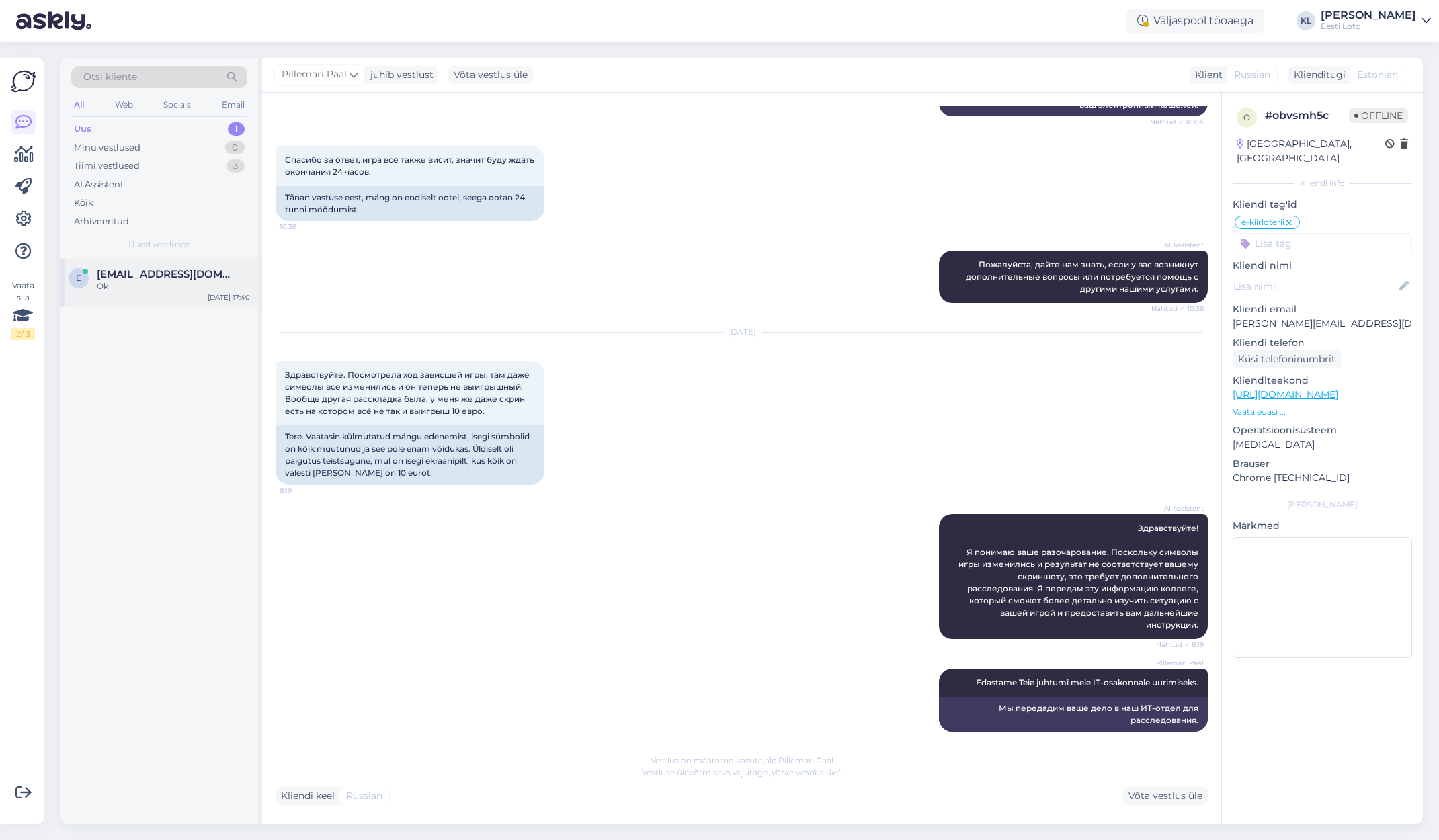
click at [154, 276] on span "[EMAIL_ADDRESS][DOMAIN_NAME]" at bounding box center [166, 274] width 140 height 12
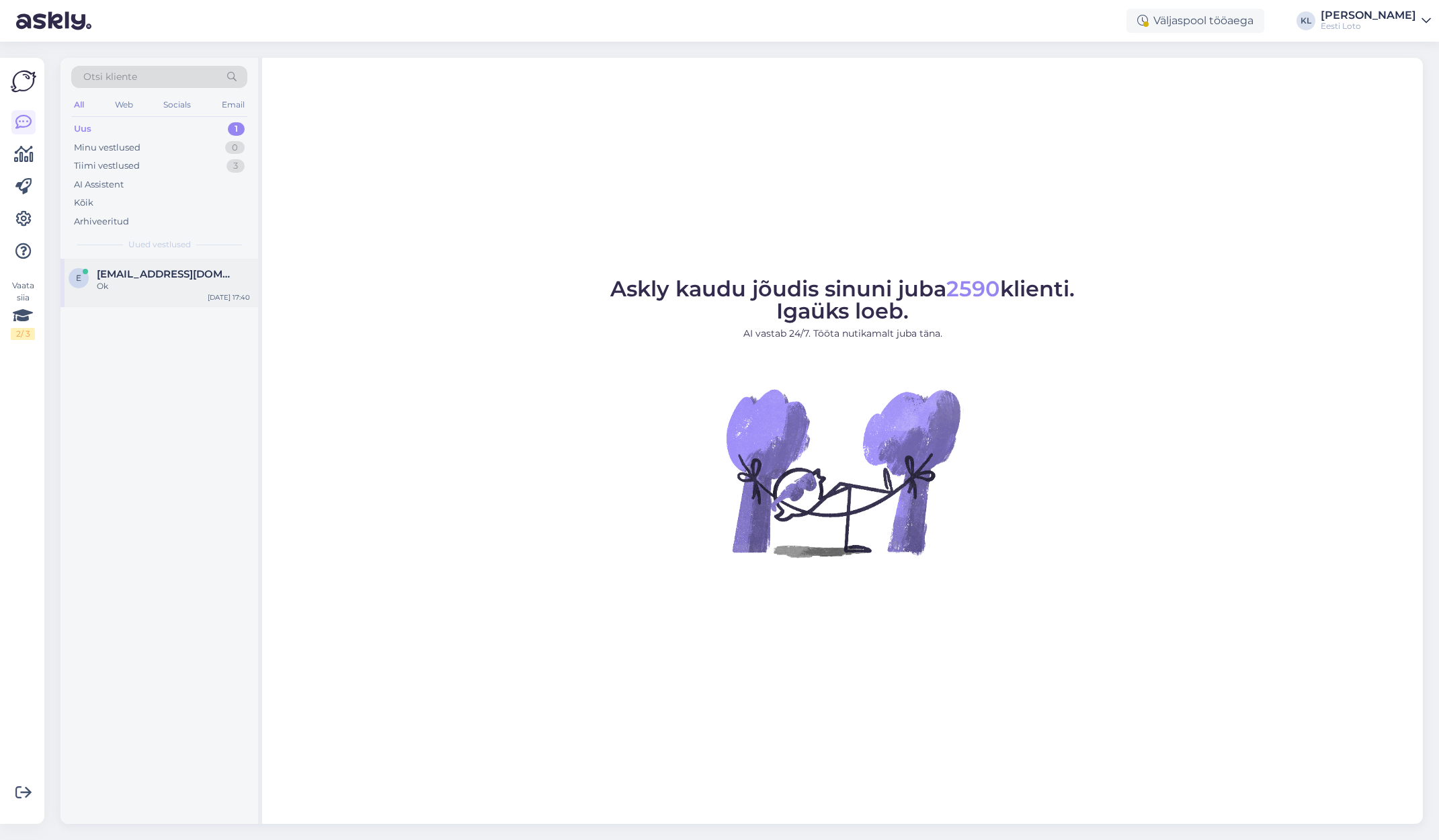
click at [170, 289] on div "Ok" at bounding box center [173, 286] width 153 height 12
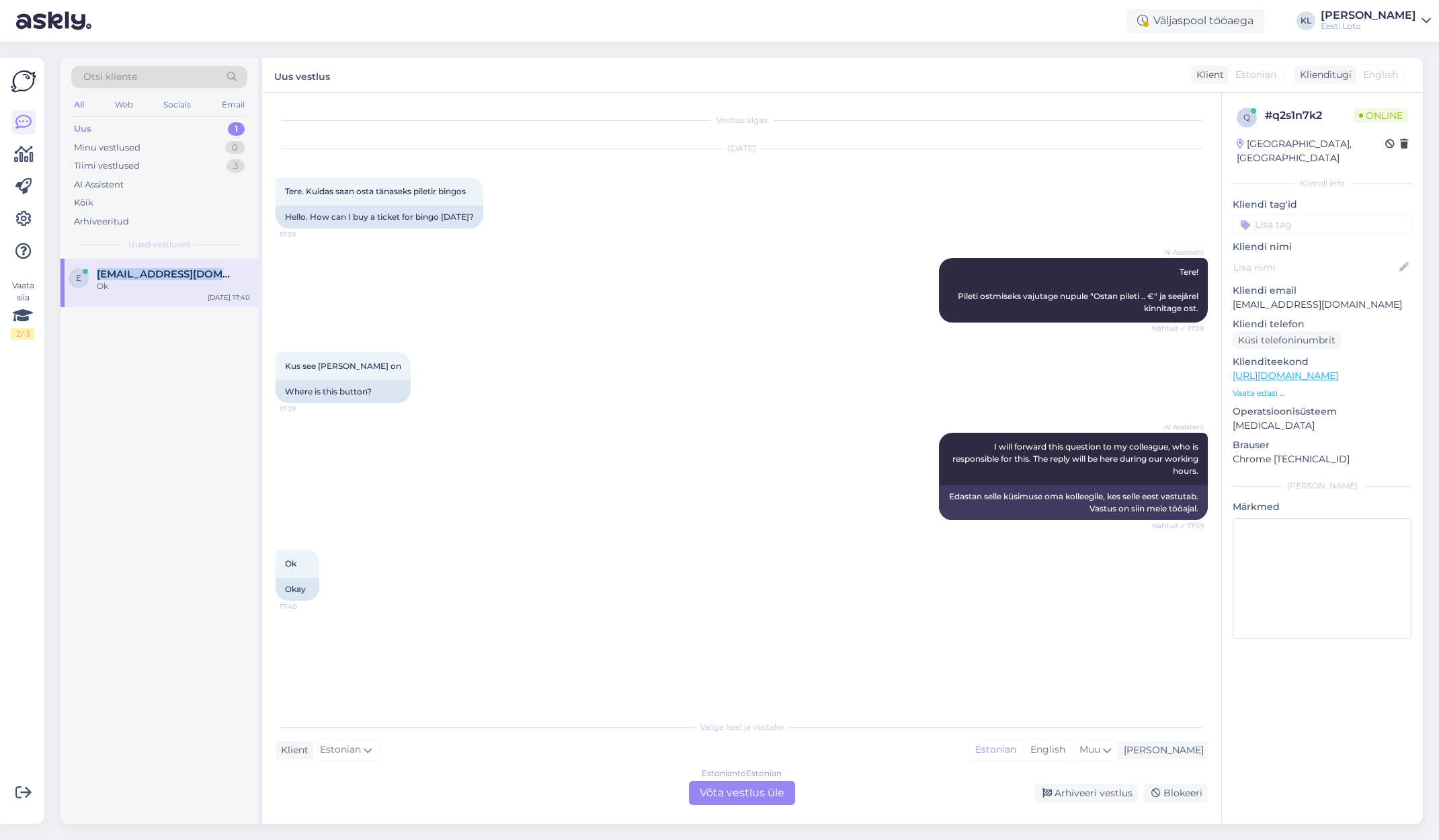
drag, startPoint x: 235, startPoint y: 272, endPoint x: 97, endPoint y: 269, distance: 138.0
click at [97, 269] on div "e evasameto@hotmail.com Ok" at bounding box center [160, 280] width 182 height 24
copy span "evasameto@hotmail.com"
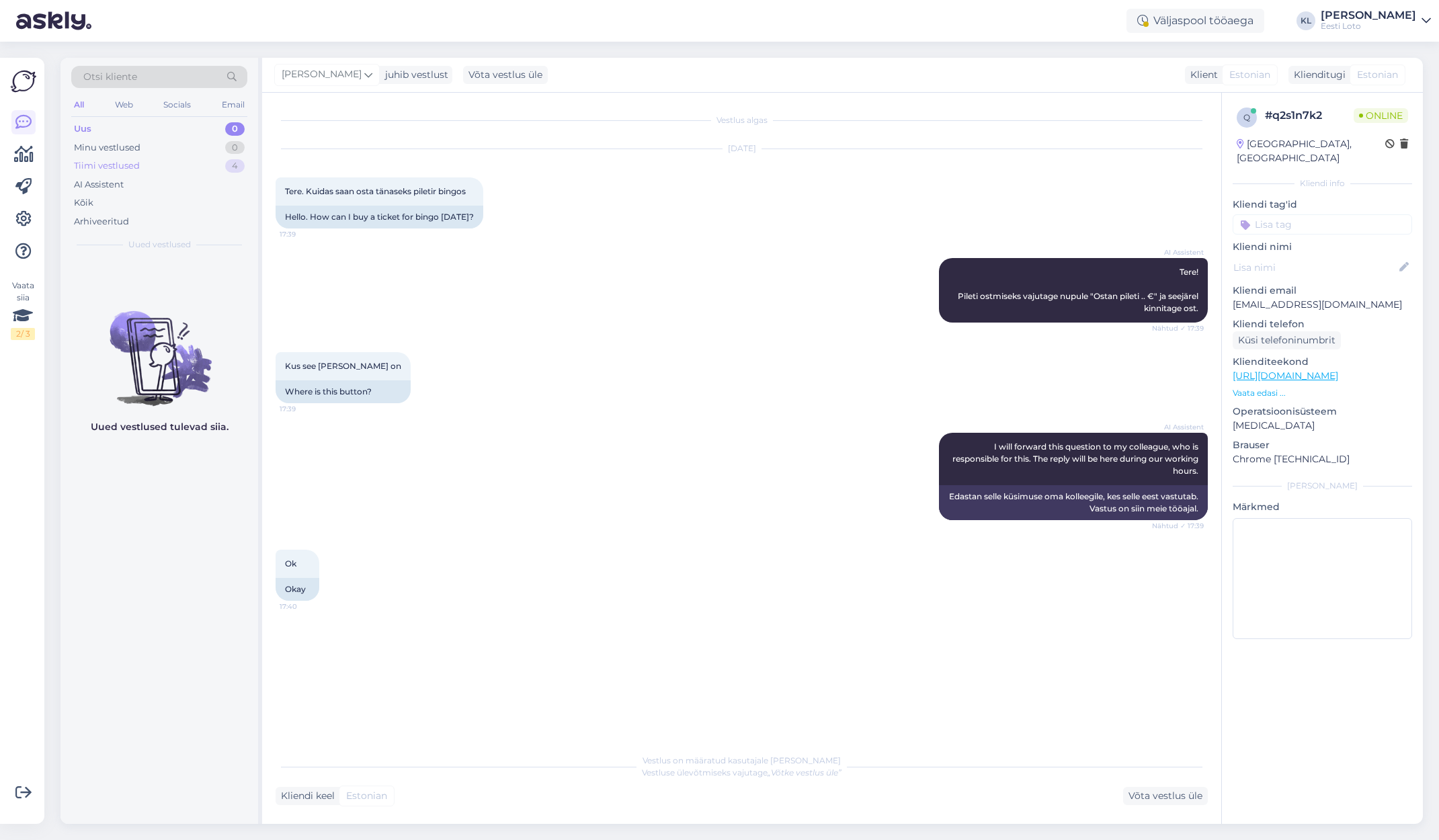
click at [149, 162] on div "Tiimi vestlused 4" at bounding box center [160, 166] width 176 height 19
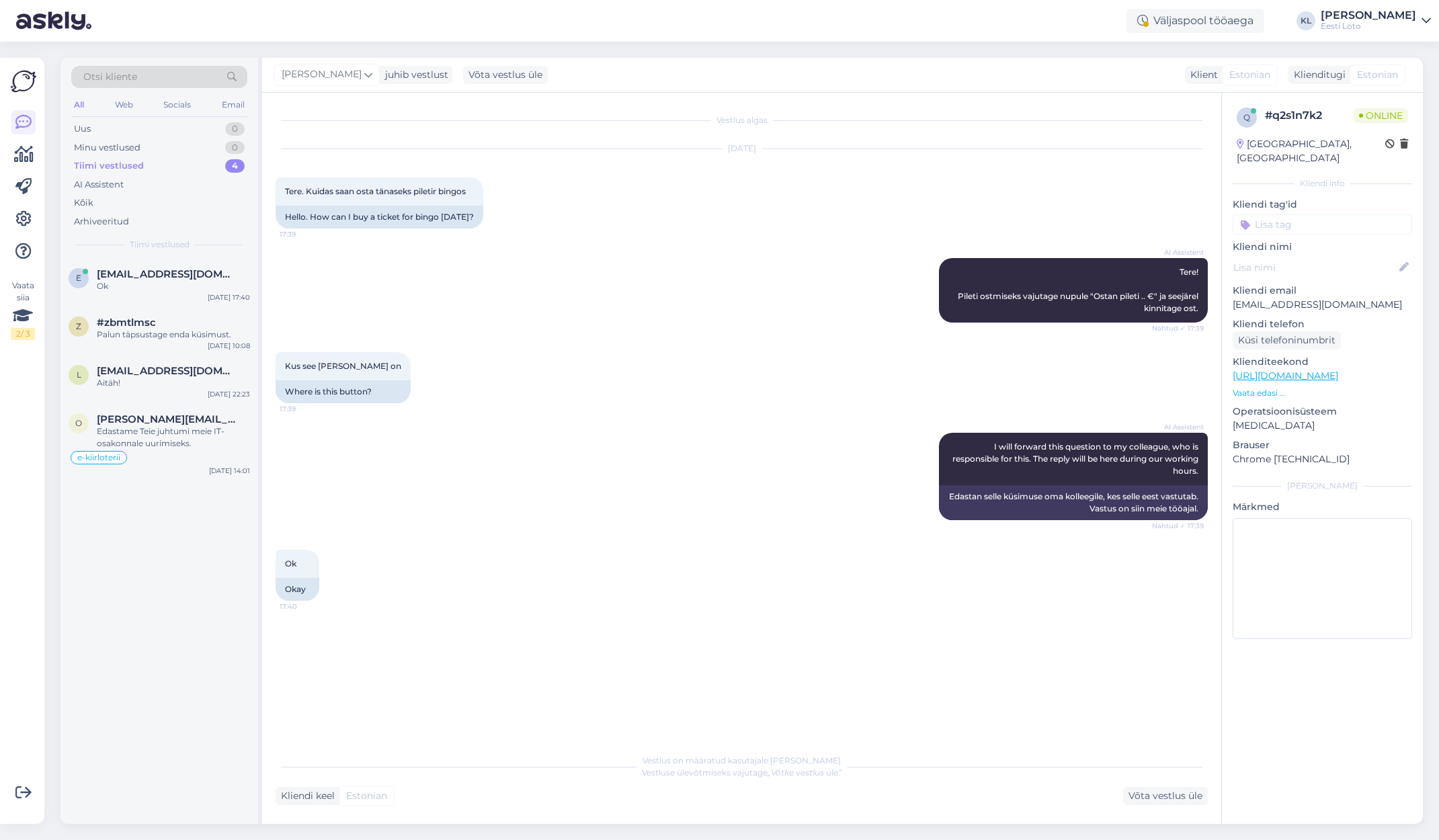
type textarea "suheldud telefoni teel"
